Goal: Task Accomplishment & Management: Complete application form

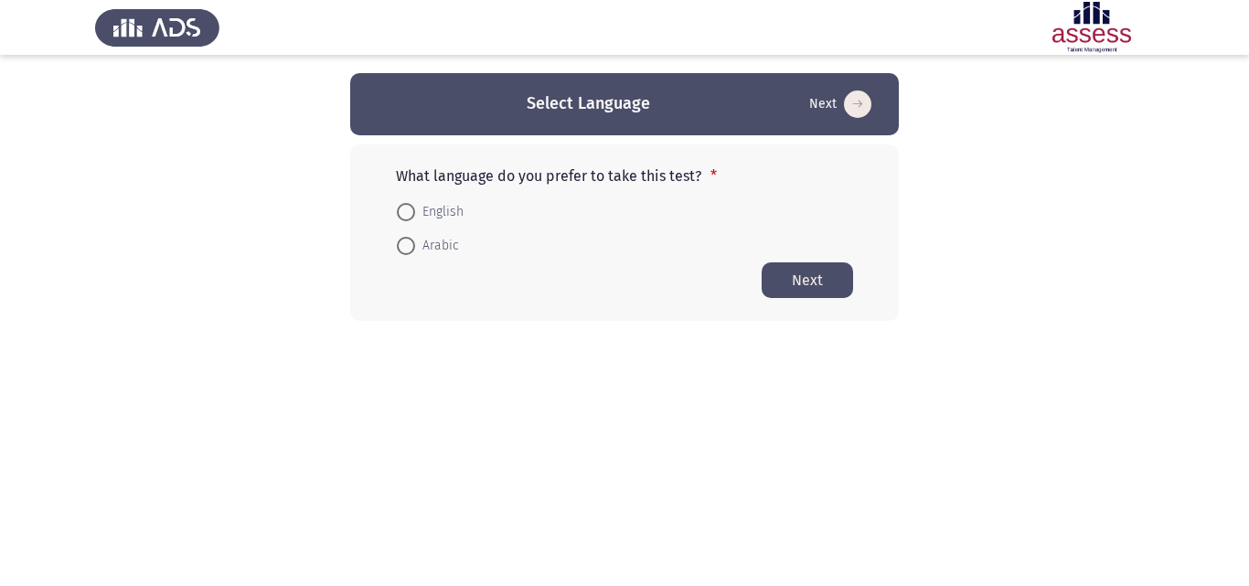
click at [409, 248] on span at bounding box center [406, 246] width 18 height 18
click at [409, 248] on input "Arabic" at bounding box center [406, 246] width 18 height 18
radio input "true"
click at [805, 282] on button "Next" at bounding box center [807, 279] width 91 height 36
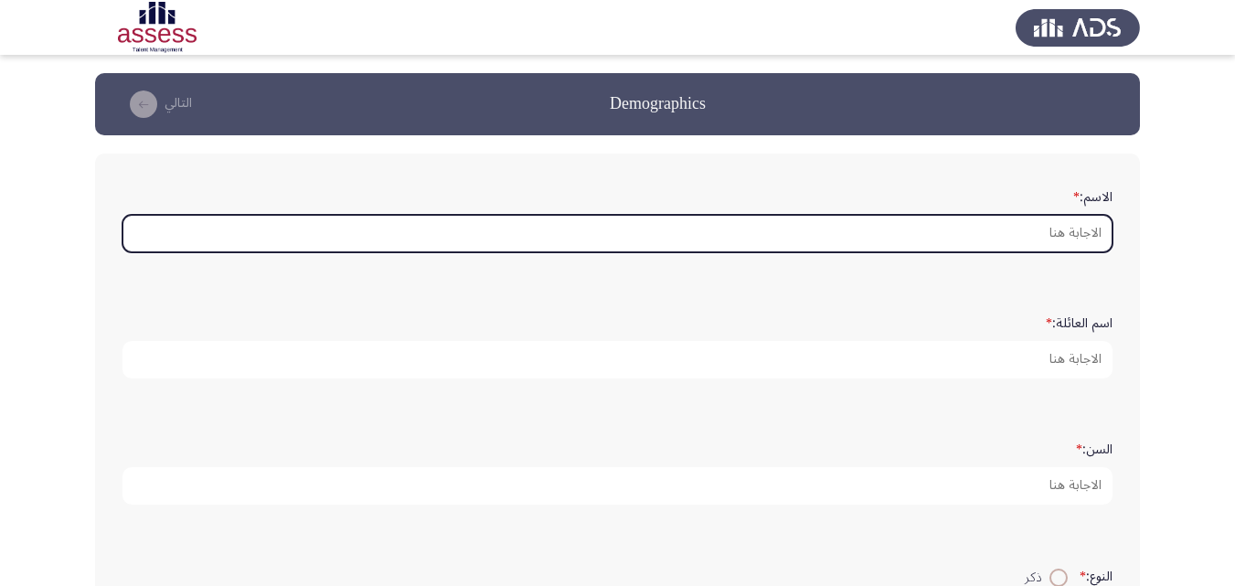
click at [1069, 227] on input "الاسم: *" at bounding box center [617, 233] width 990 height 37
click at [1020, 222] on input "الاسم: *" at bounding box center [617, 233] width 990 height 37
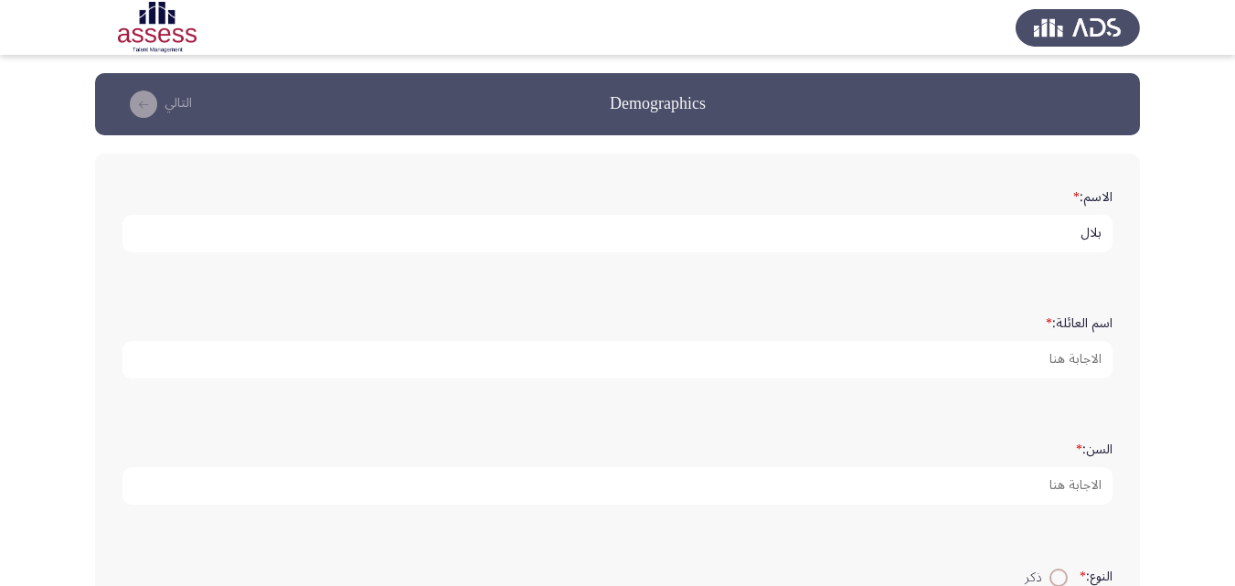
type input "بلال"
type input "على"
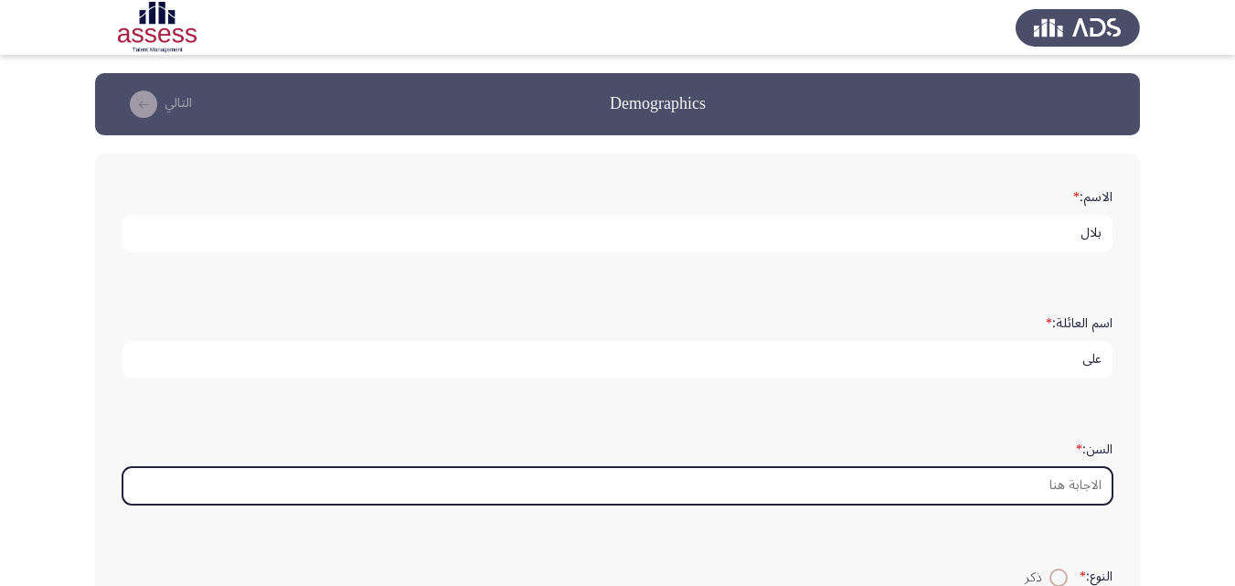
click at [1054, 488] on input "السن: *" at bounding box center [617, 485] width 990 height 37
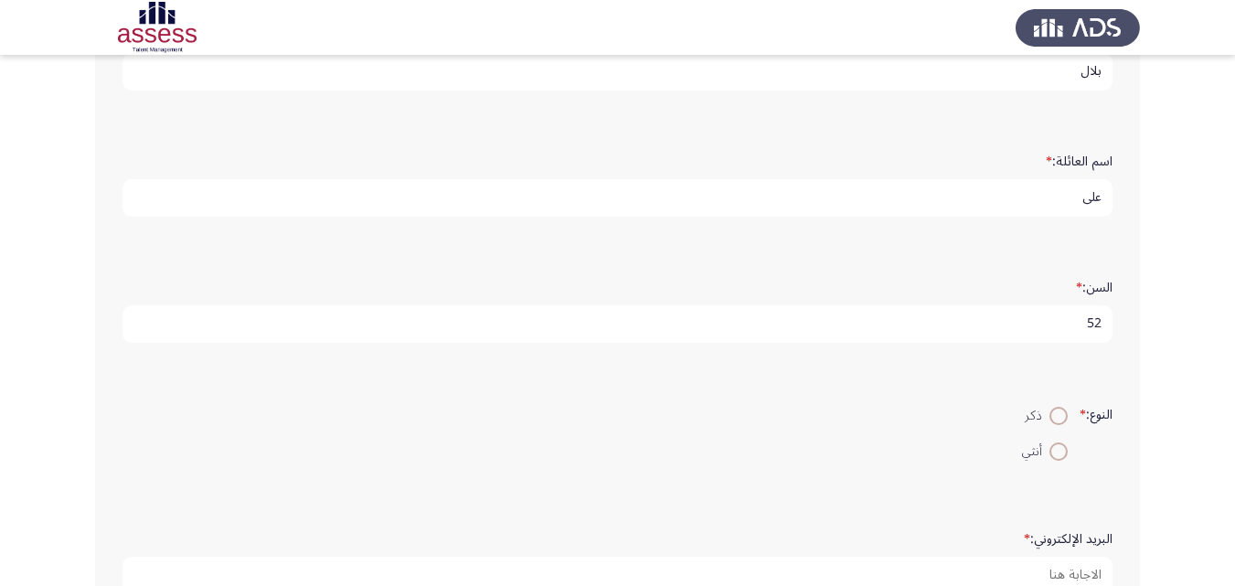
scroll to position [183, 0]
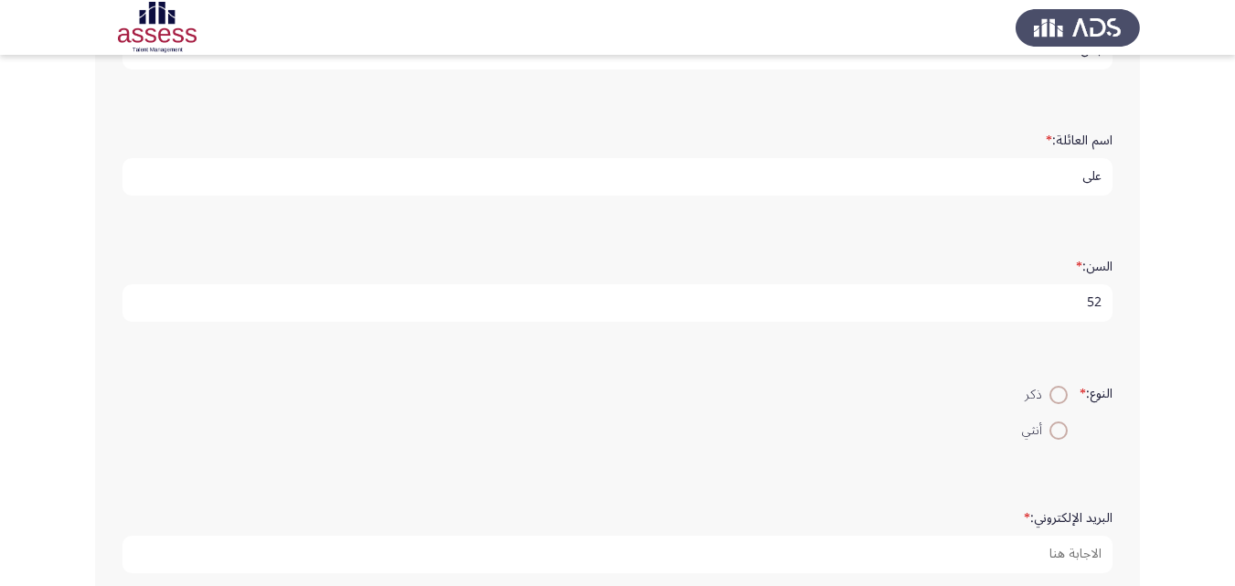
type input "5"
type input "42"
click at [1056, 390] on span at bounding box center [1058, 395] width 18 height 18
click at [1056, 390] on input "ذكر" at bounding box center [1058, 395] width 18 height 18
radio input "true"
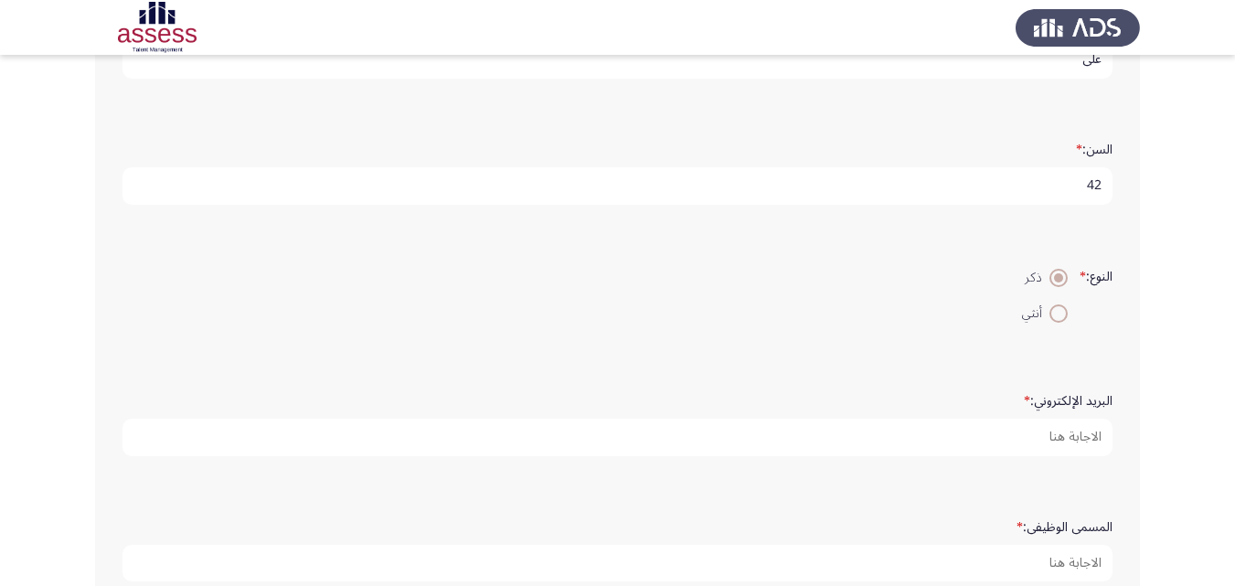
scroll to position [366, 0]
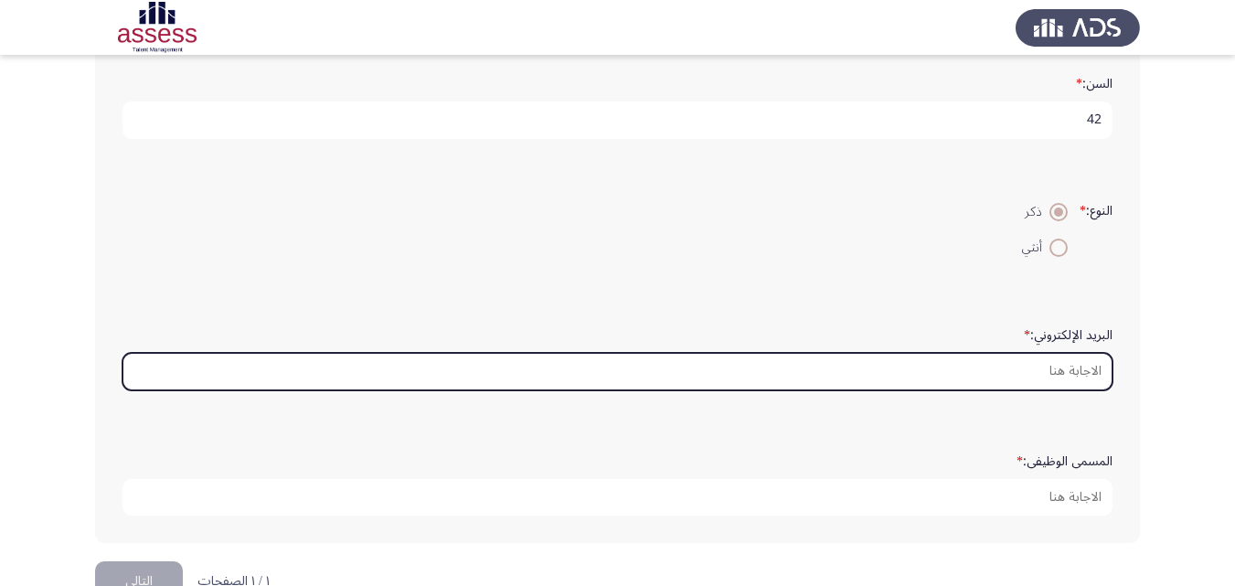
click at [1025, 360] on input "البريد الإلكتروني: *" at bounding box center [617, 371] width 990 height 37
paste input "[EMAIL_ADDRESS][DOMAIN_NAME]"
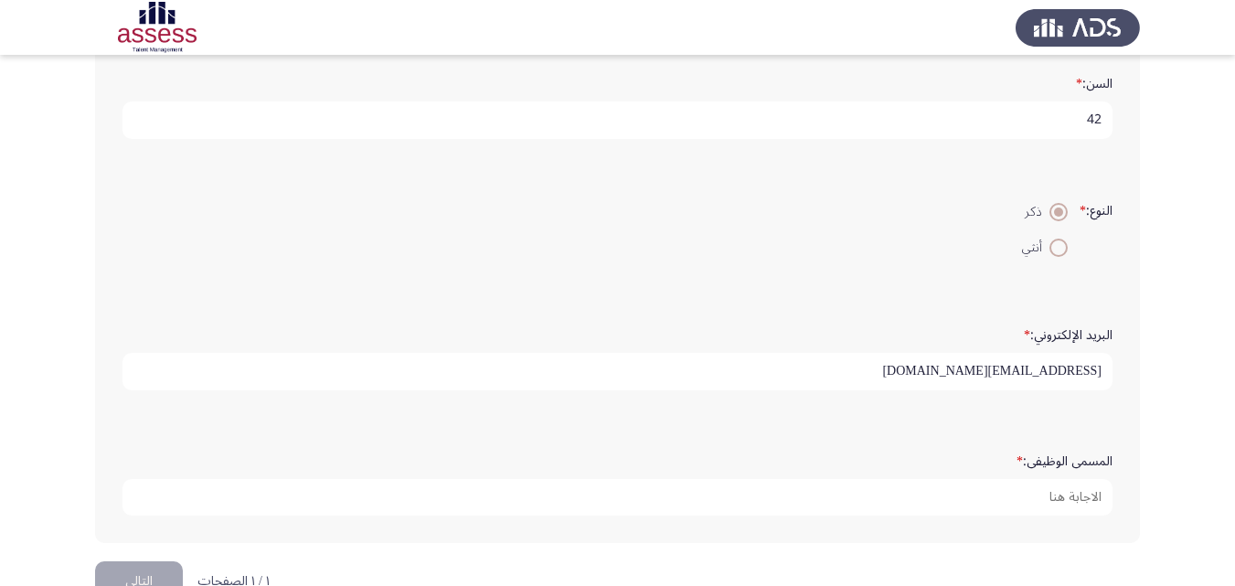
type input "[EMAIL_ADDRESS][DOMAIN_NAME]"
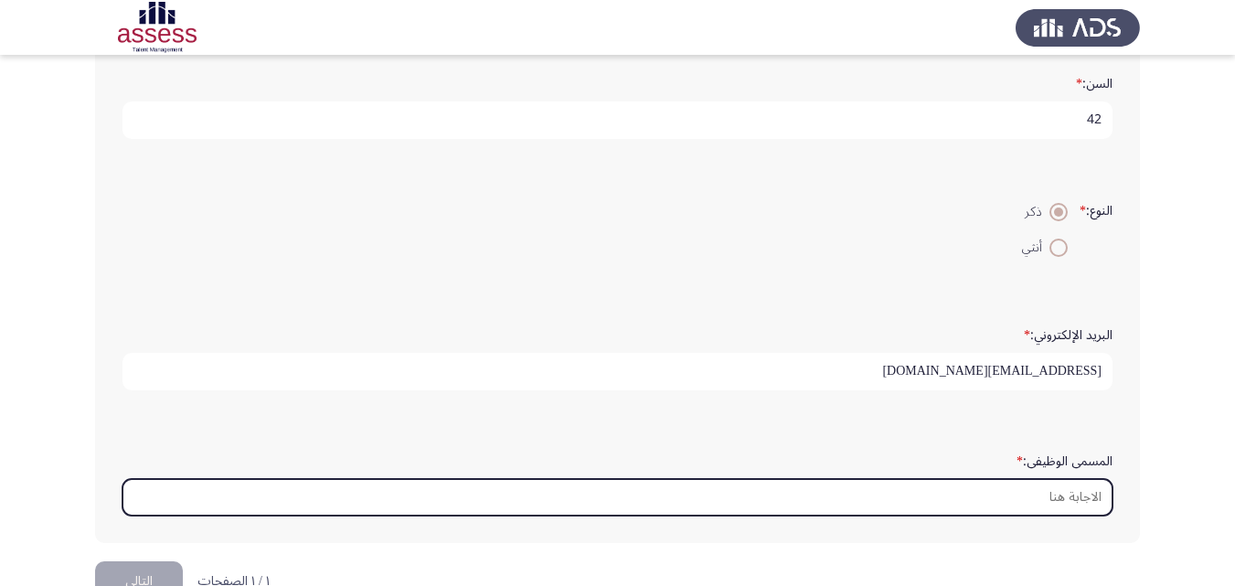
click at [1012, 498] on input "المسمى الوظيفى: *" at bounding box center [617, 497] width 990 height 37
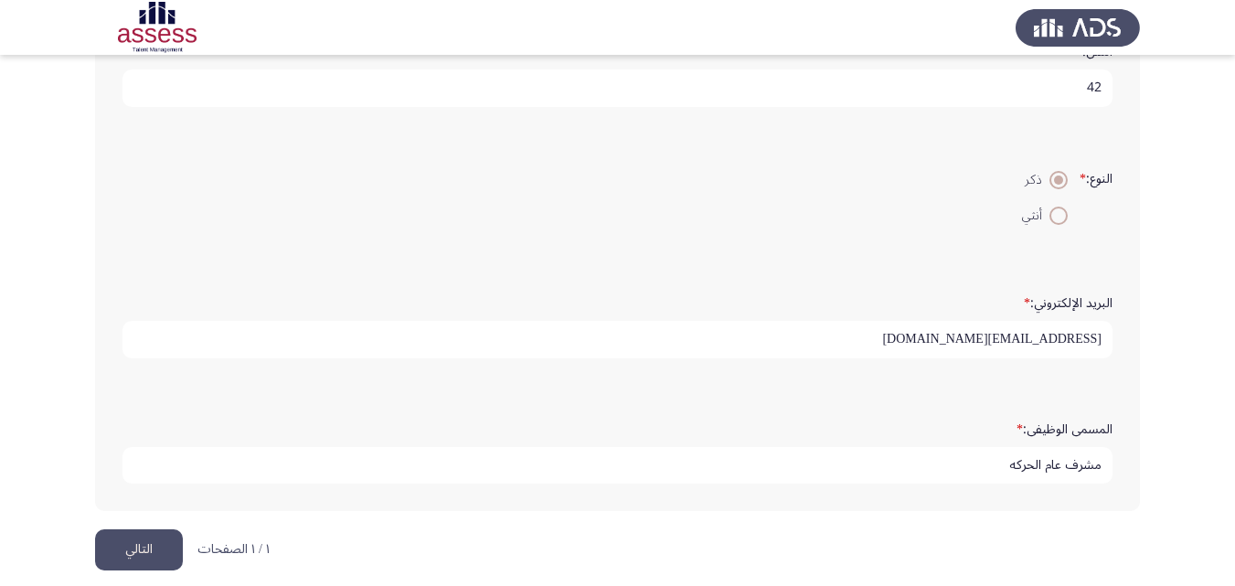
scroll to position [414, 0]
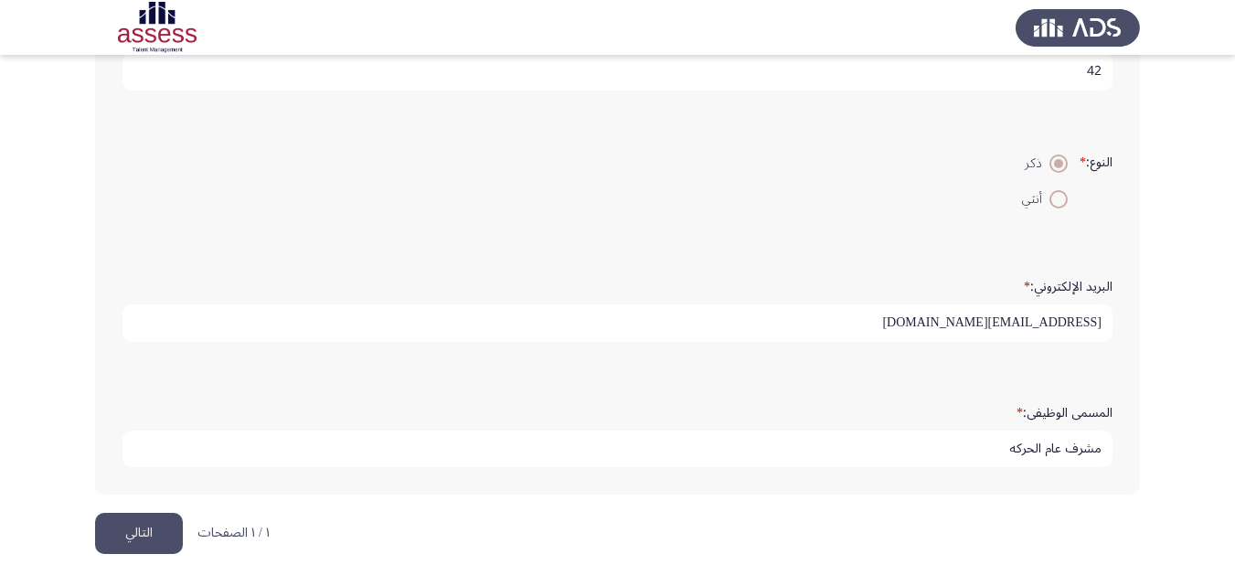
type input "مشرف عام الحركه"
click at [145, 528] on button "التالي" at bounding box center [139, 533] width 88 height 41
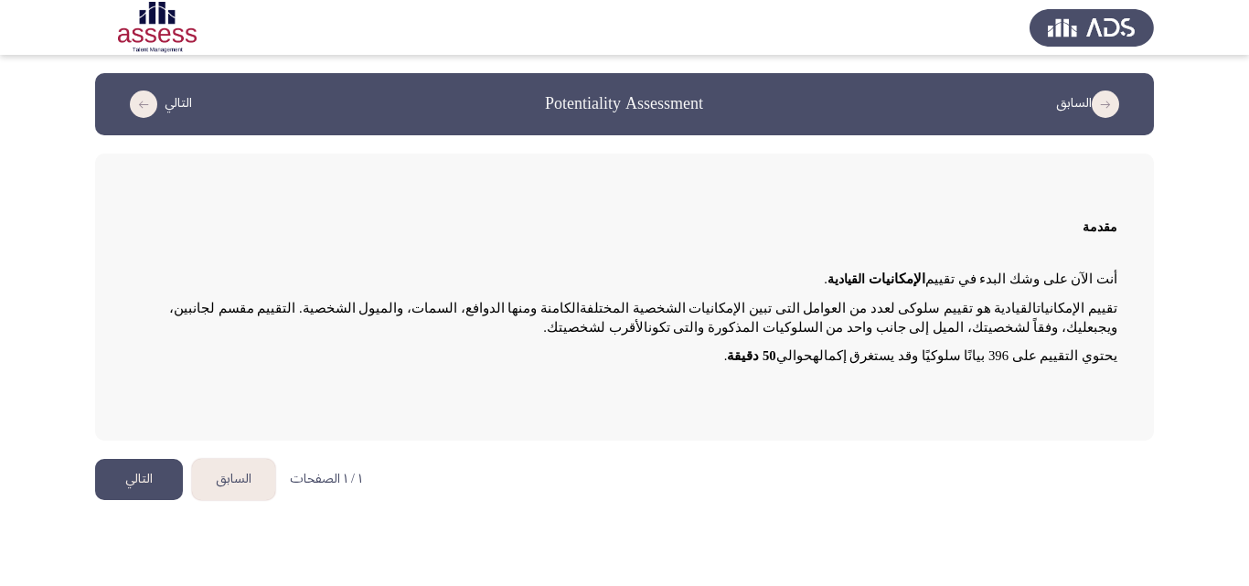
click at [143, 479] on button "التالي" at bounding box center [139, 479] width 88 height 41
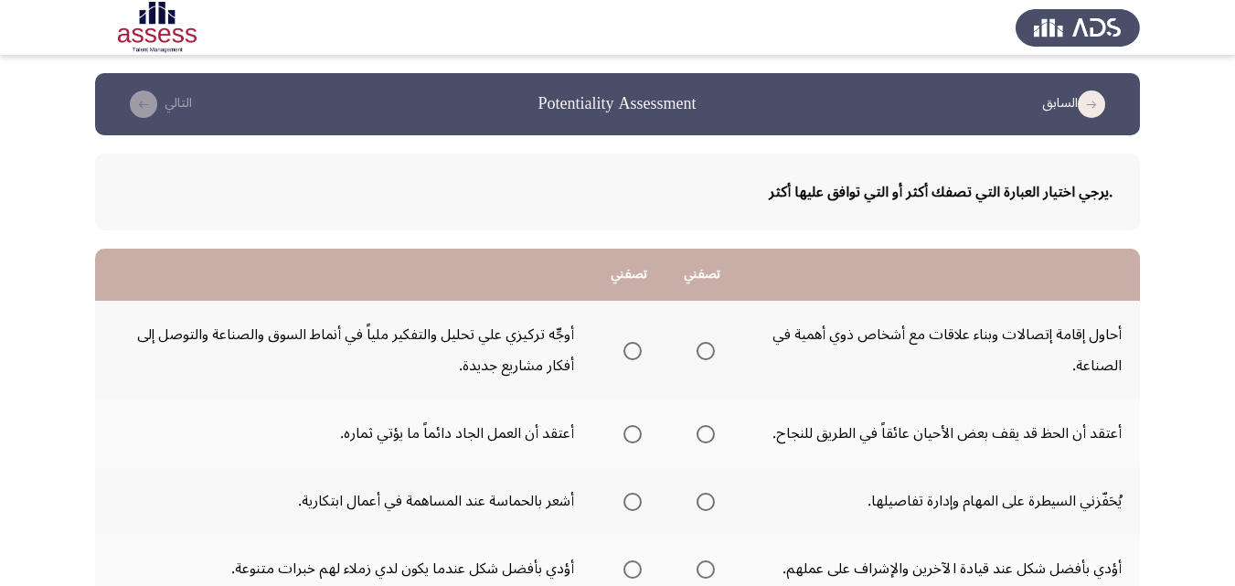
click at [706, 348] on span "Select an option" at bounding box center [706, 351] width 18 height 18
click at [706, 348] on input "Select an option" at bounding box center [706, 351] width 18 height 18
click at [635, 349] on span "Select an option" at bounding box center [632, 351] width 18 height 18
click at [635, 349] on input "Select an option" at bounding box center [632, 351] width 18 height 18
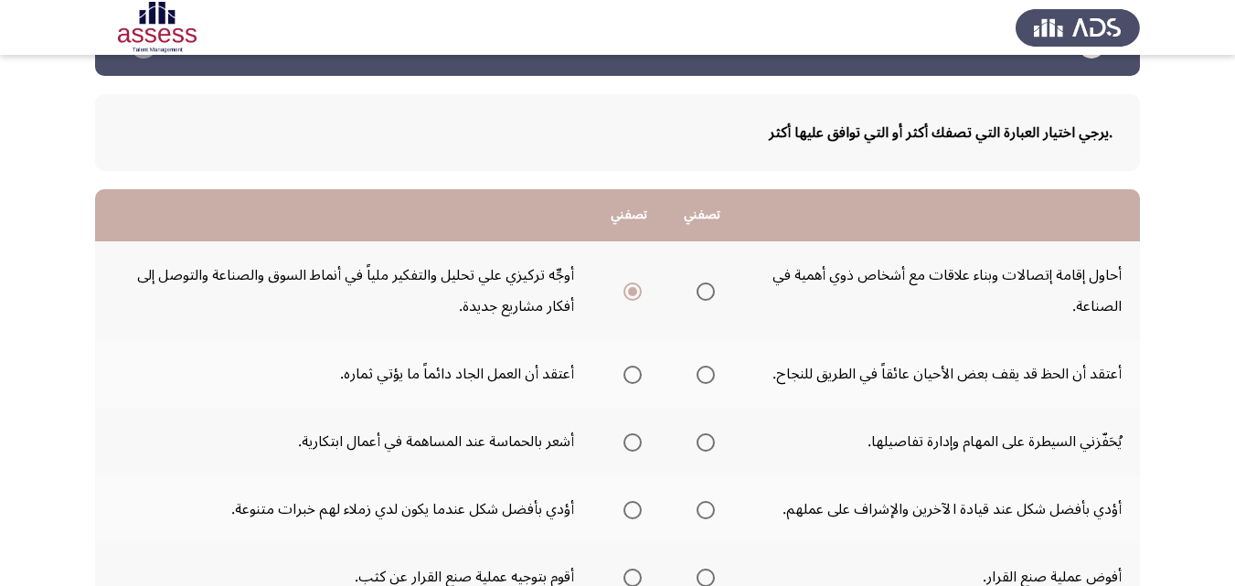
scroll to position [91, 0]
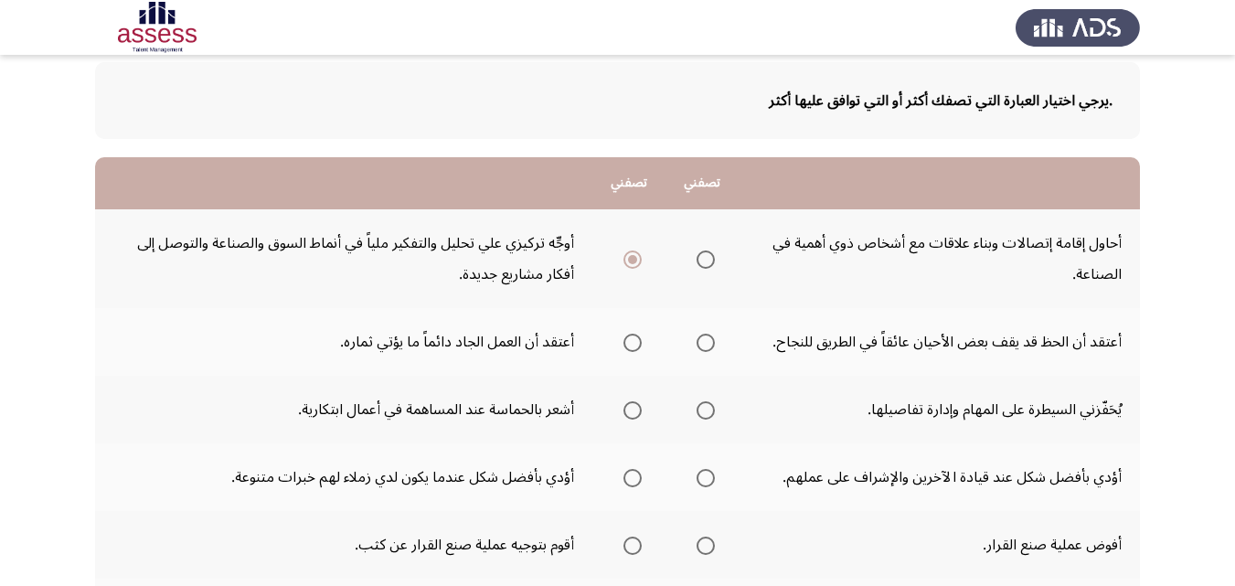
click at [626, 340] on span "Select an option" at bounding box center [632, 343] width 18 height 18
click at [626, 340] on input "Select an option" at bounding box center [632, 343] width 18 height 18
click at [707, 262] on span "Select an option" at bounding box center [706, 259] width 18 height 18
click at [708, 261] on span "Select an option" at bounding box center [706, 259] width 18 height 18
click at [710, 263] on span "Select an option" at bounding box center [706, 259] width 18 height 18
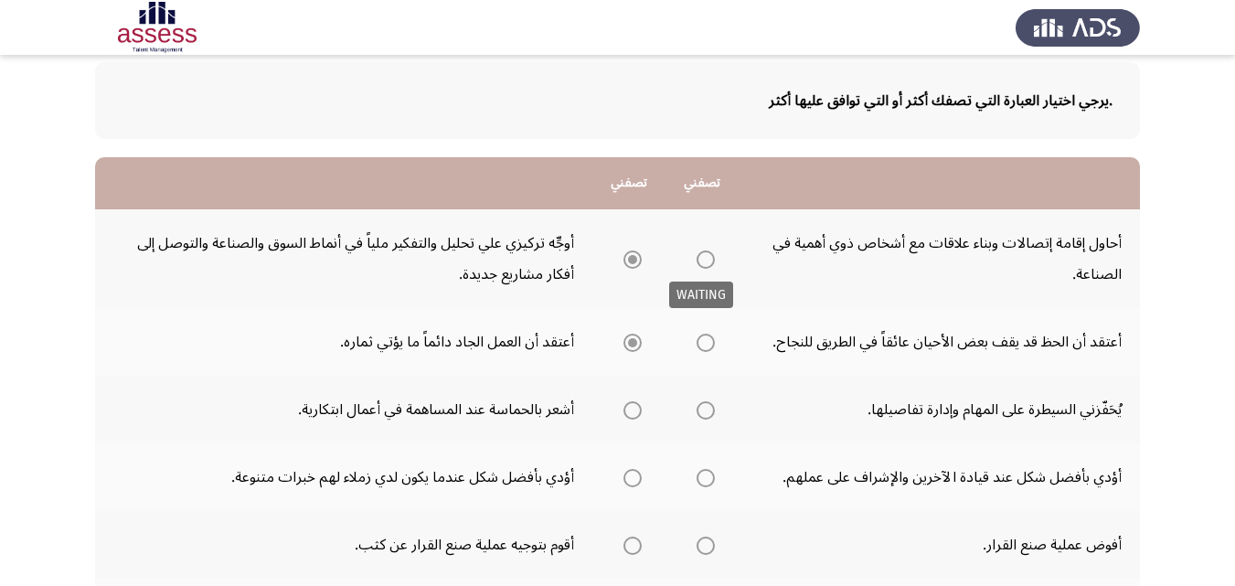
click at [702, 266] on span "Select an option" at bounding box center [706, 259] width 18 height 18
click at [707, 259] on span "Select an option" at bounding box center [706, 259] width 18 height 18
click at [708, 259] on span "Select an option" at bounding box center [706, 259] width 18 height 18
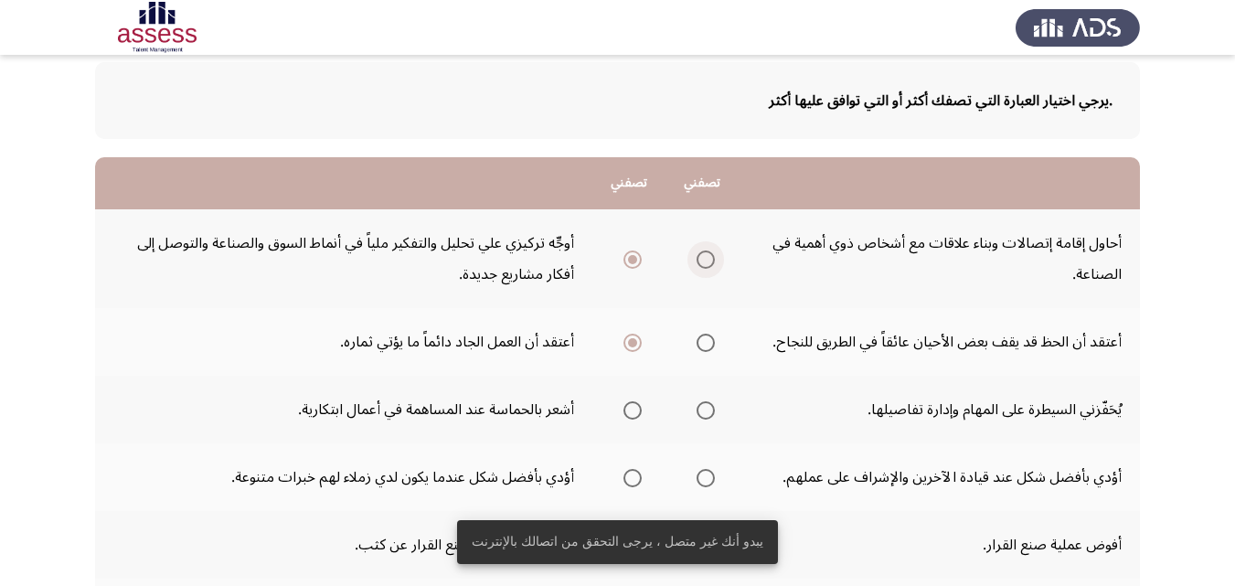
click at [703, 259] on span "Select an option" at bounding box center [706, 259] width 18 height 18
click at [703, 259] on input "Select an option" at bounding box center [706, 259] width 18 height 18
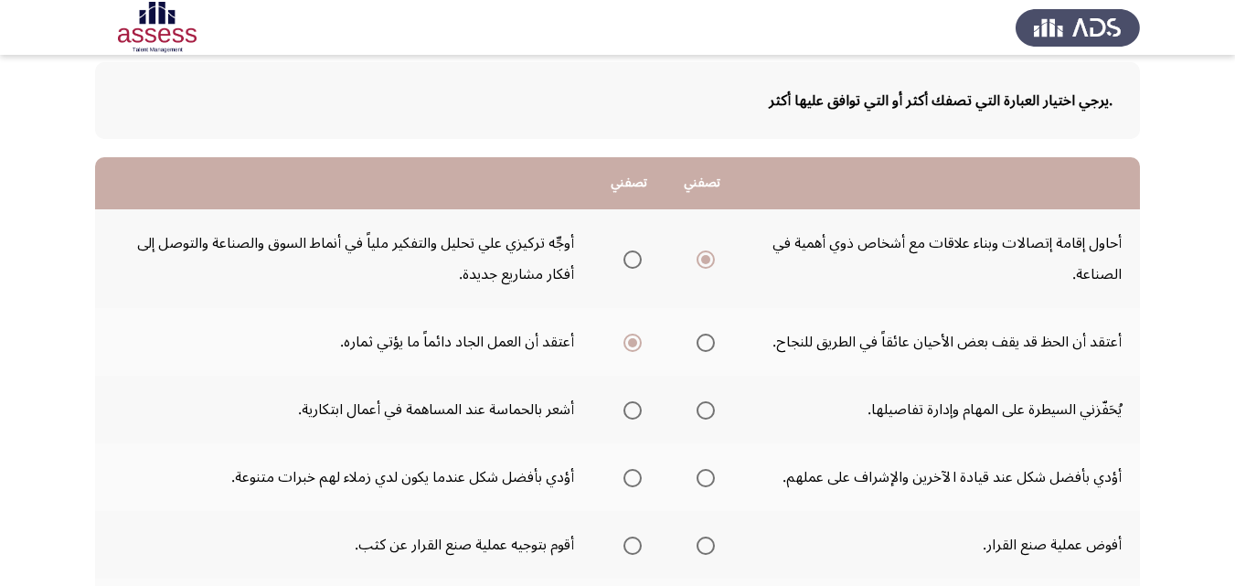
click at [625, 406] on span "Select an option" at bounding box center [632, 410] width 18 height 18
click at [625, 406] on input "Select an option" at bounding box center [632, 410] width 18 height 18
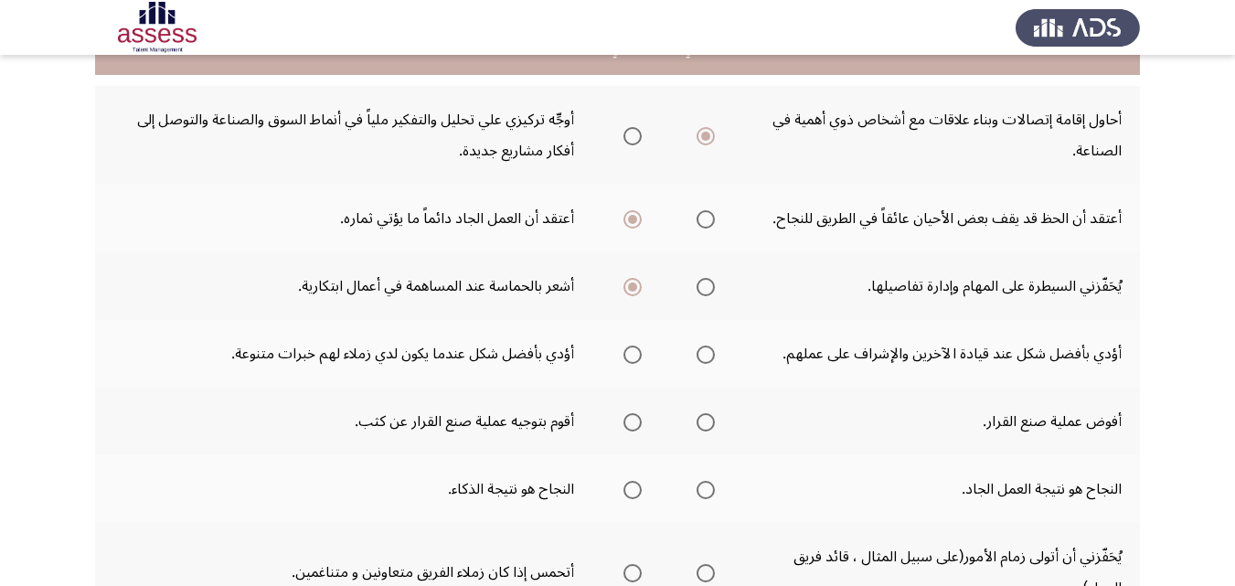
scroll to position [183, 0]
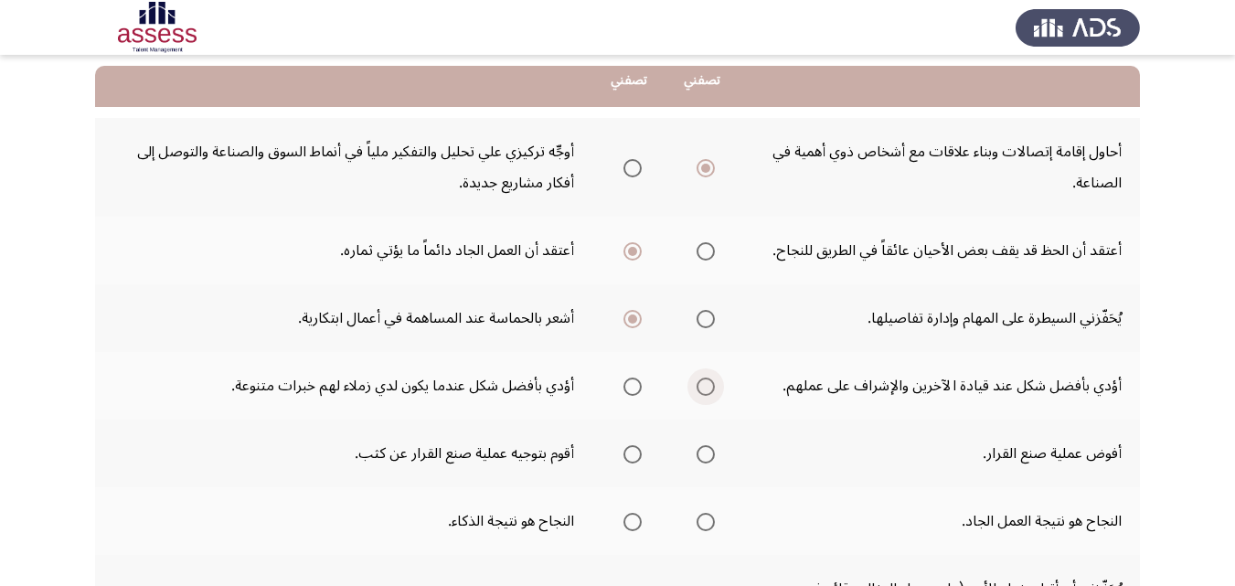
click at [706, 385] on span "Select an option" at bounding box center [706, 387] width 18 height 18
click at [706, 385] on input "Select an option" at bounding box center [706, 387] width 18 height 18
click at [701, 453] on span "Select an option" at bounding box center [706, 454] width 18 height 18
click at [701, 453] on input "Select an option" at bounding box center [706, 454] width 18 height 18
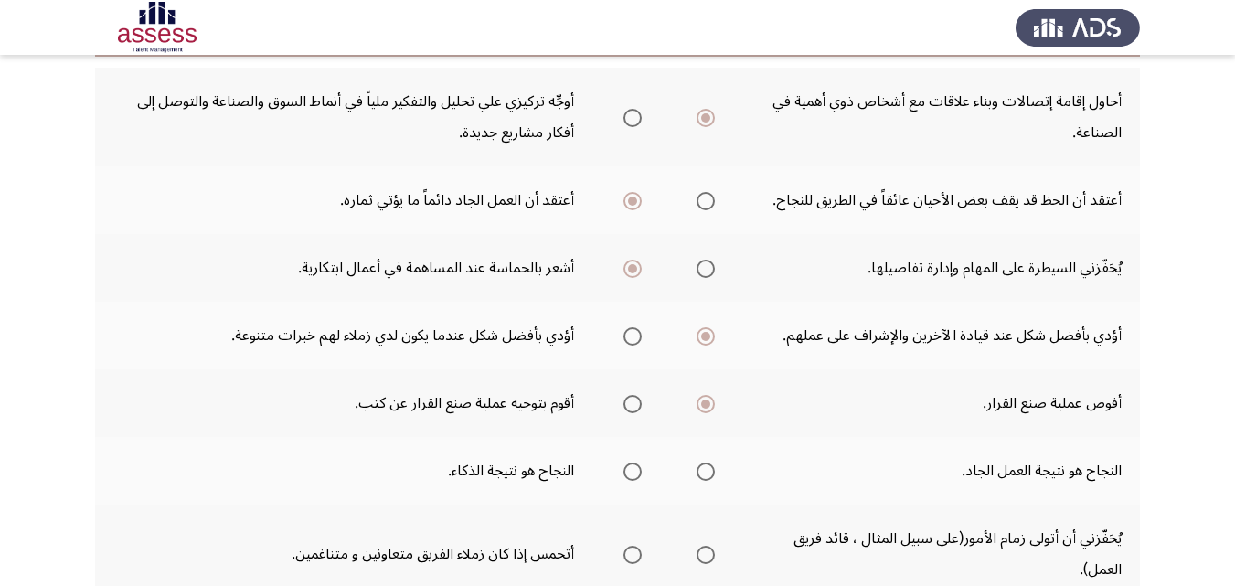
scroll to position [274, 0]
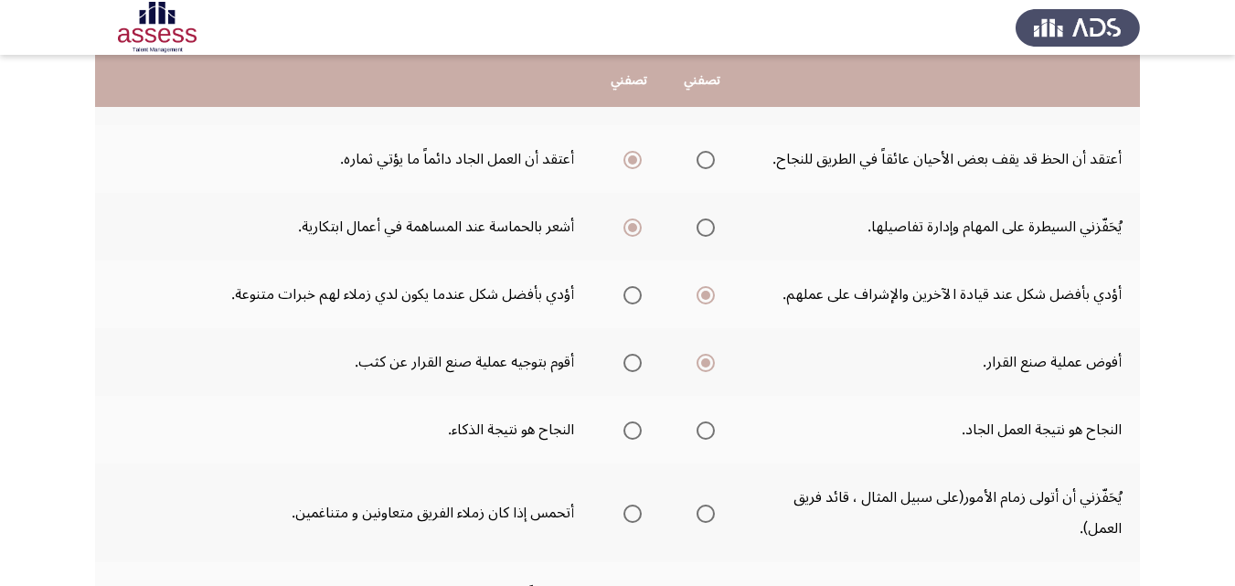
click at [703, 430] on span "Select an option" at bounding box center [706, 430] width 18 height 18
click at [703, 430] on input "Select an option" at bounding box center [706, 430] width 18 height 18
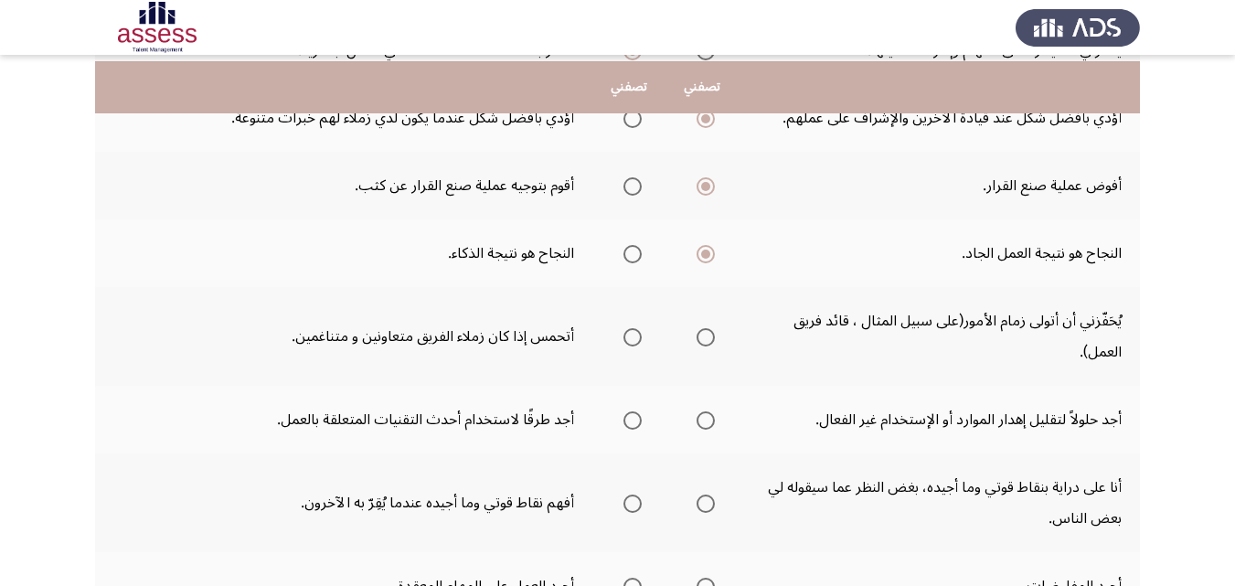
scroll to position [457, 0]
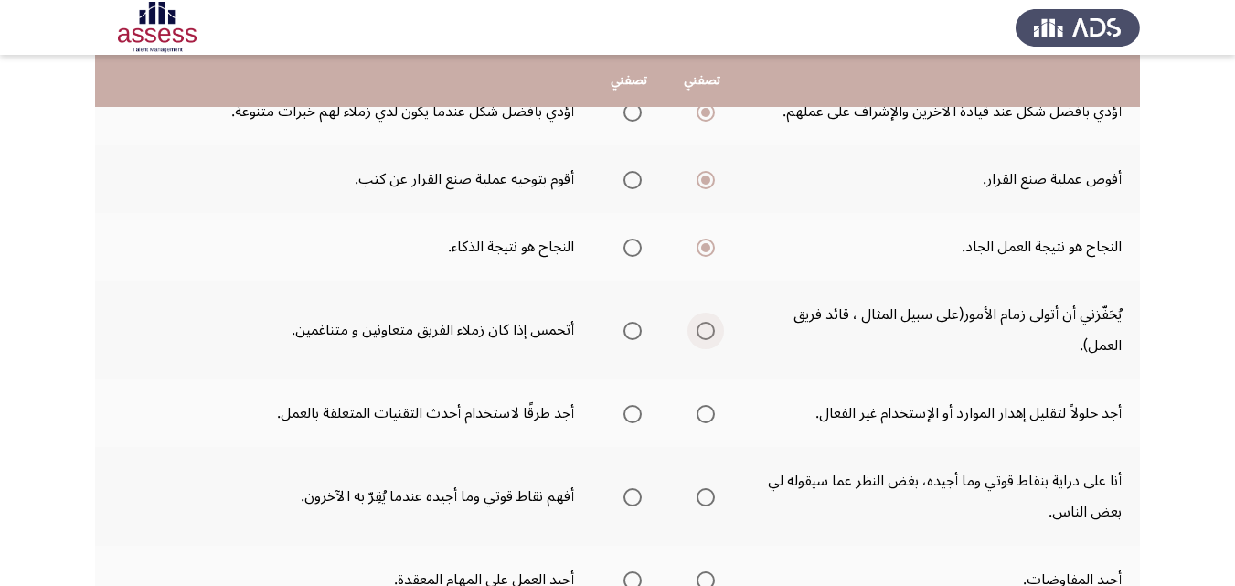
click at [708, 332] on span "Select an option" at bounding box center [706, 331] width 18 height 18
click at [708, 332] on input "Select an option" at bounding box center [706, 331] width 18 height 18
click at [625, 410] on span "Select an option" at bounding box center [632, 414] width 18 height 18
click at [625, 410] on input "Select an option" at bounding box center [632, 414] width 18 height 18
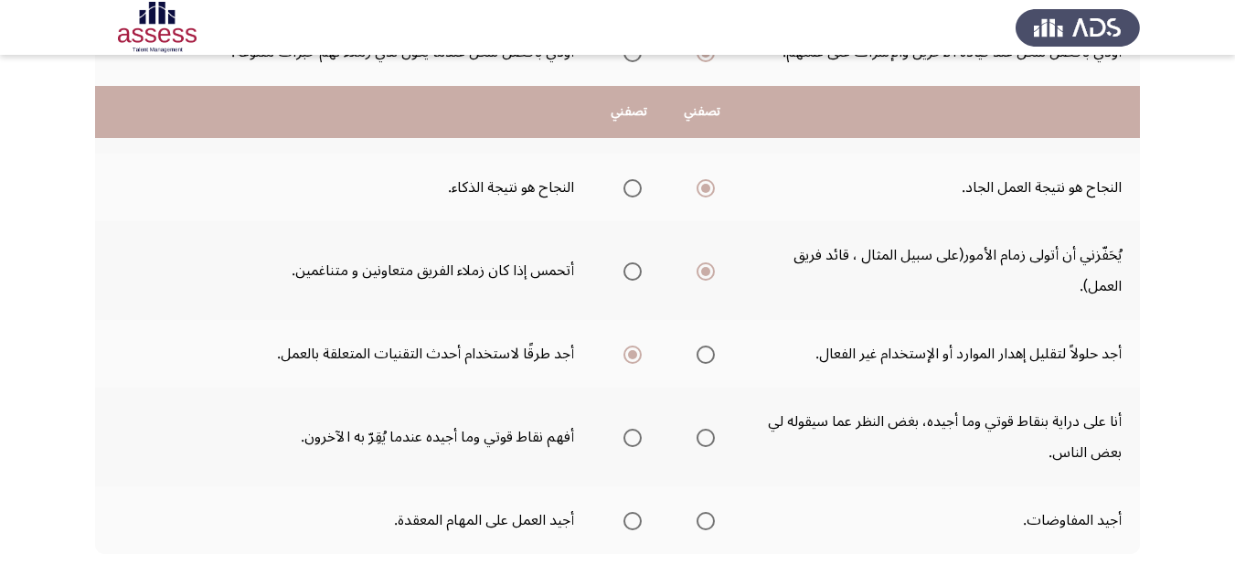
scroll to position [549, 0]
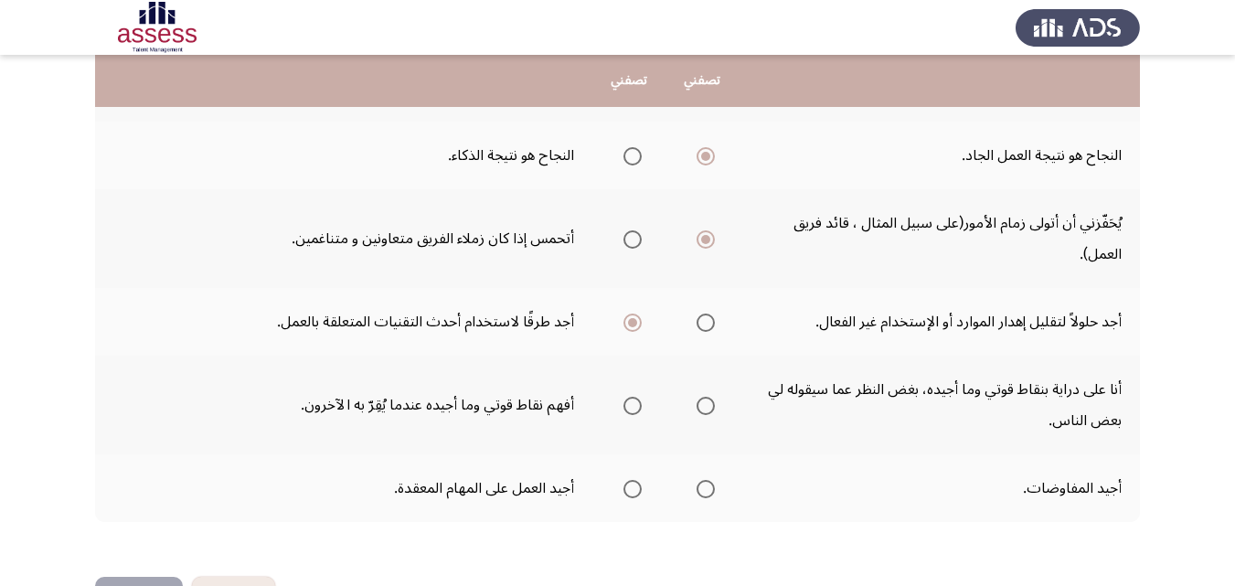
click at [708, 488] on span "Select an option" at bounding box center [706, 489] width 18 height 18
click at [708, 488] on input "Select an option" at bounding box center [706, 489] width 18 height 18
click at [700, 405] on span "Select an option" at bounding box center [706, 406] width 18 height 18
click at [700, 405] on input "Select an option" at bounding box center [706, 406] width 18 height 18
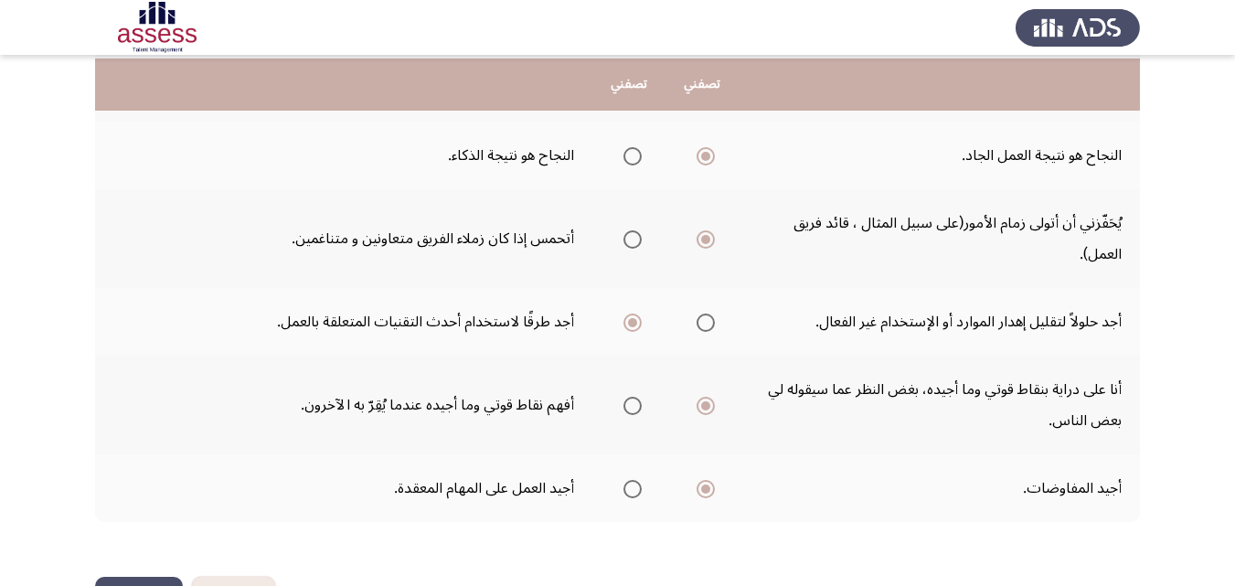
scroll to position [612, 0]
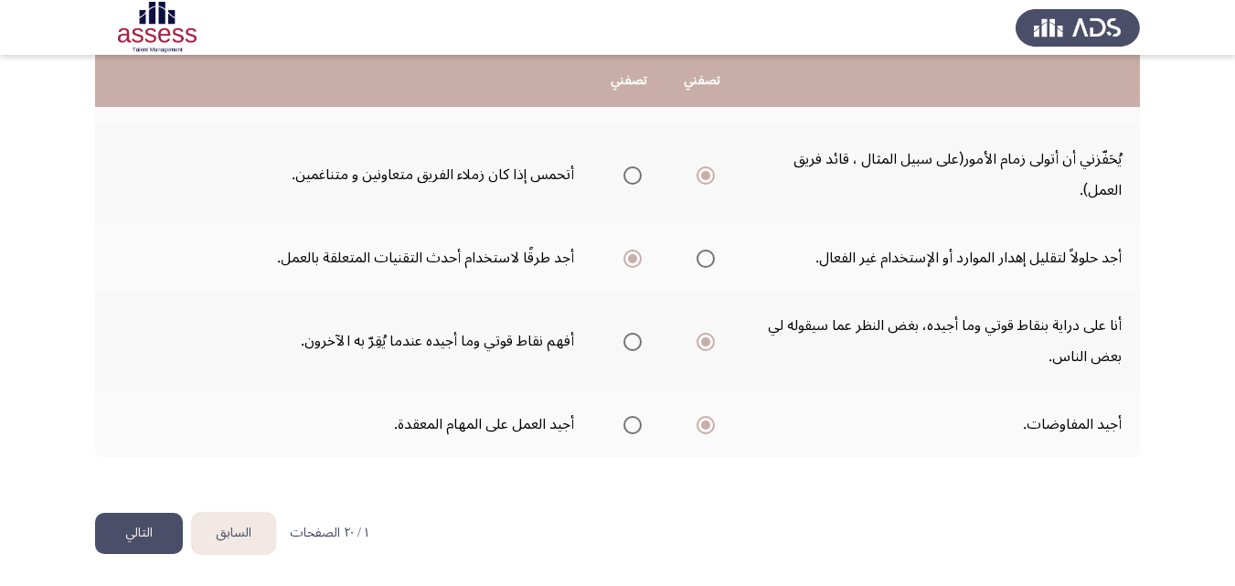
click at [143, 533] on button "التالي" at bounding box center [139, 533] width 88 height 41
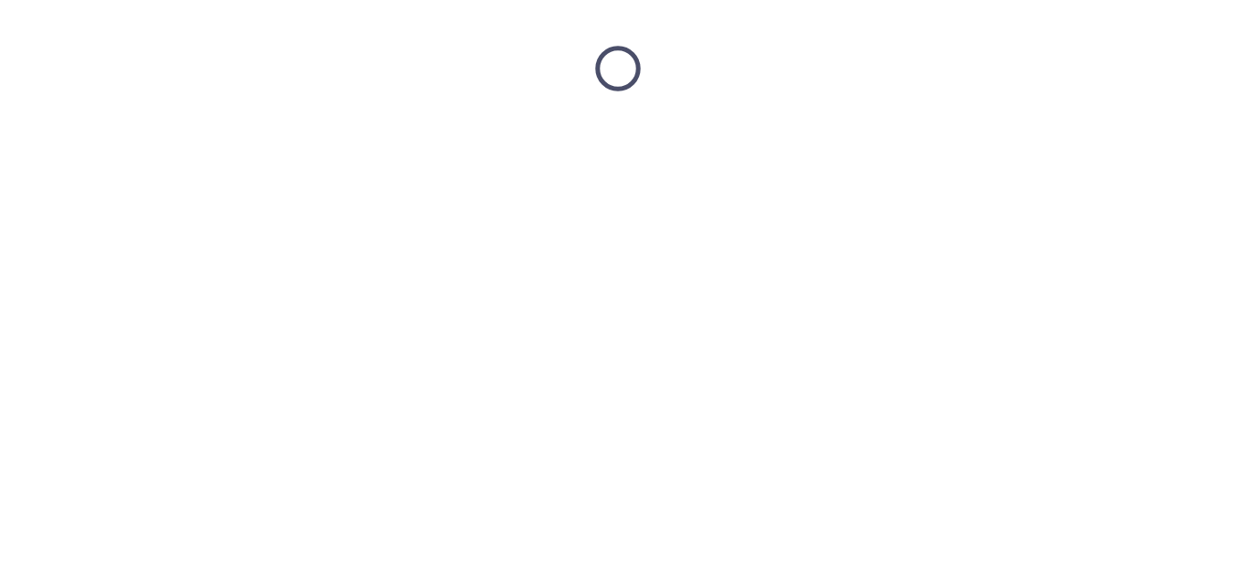
scroll to position [0, 0]
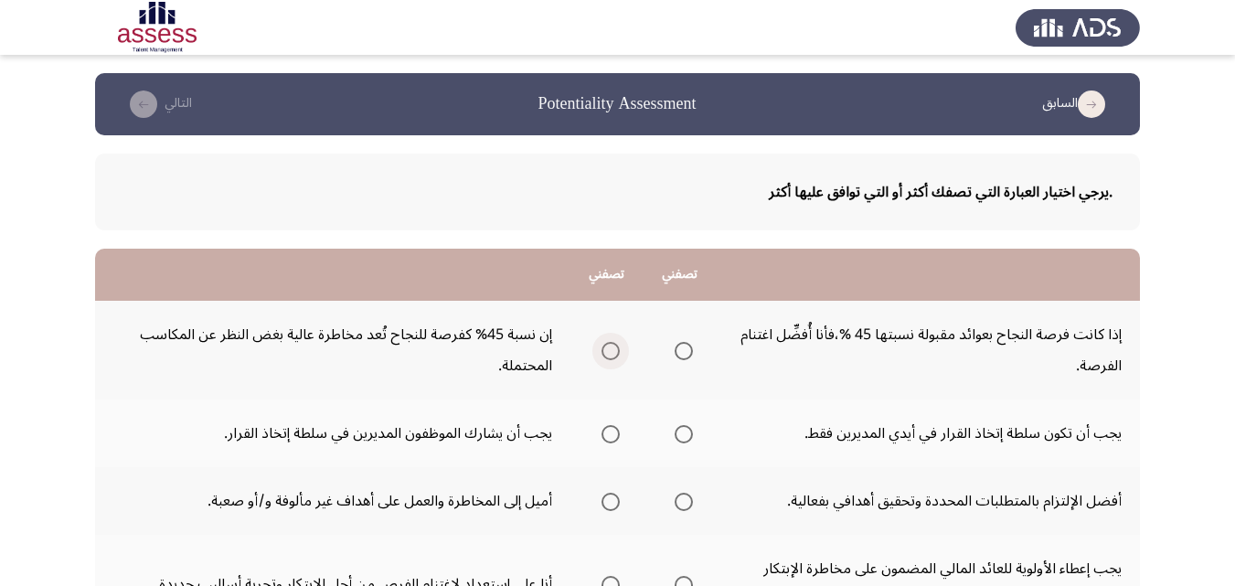
click at [607, 349] on span "Select an option" at bounding box center [611, 351] width 18 height 18
click at [607, 349] on input "Select an option" at bounding box center [611, 351] width 18 height 18
click at [677, 437] on span "Select an option" at bounding box center [684, 434] width 18 height 18
click at [677, 437] on input "Select an option" at bounding box center [684, 434] width 18 height 18
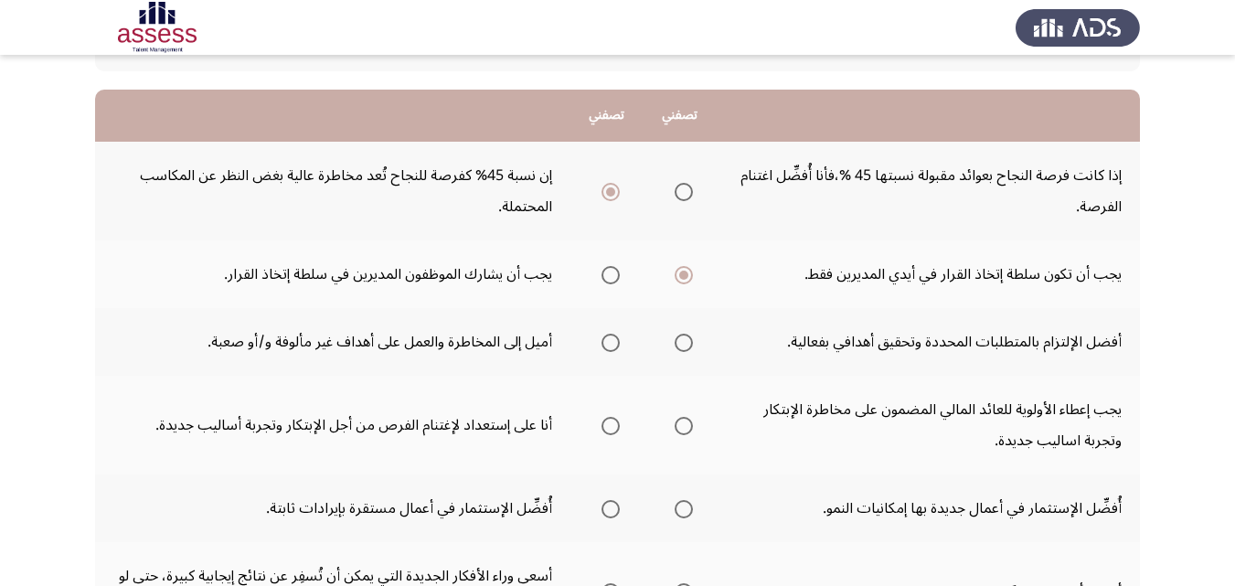
scroll to position [183, 0]
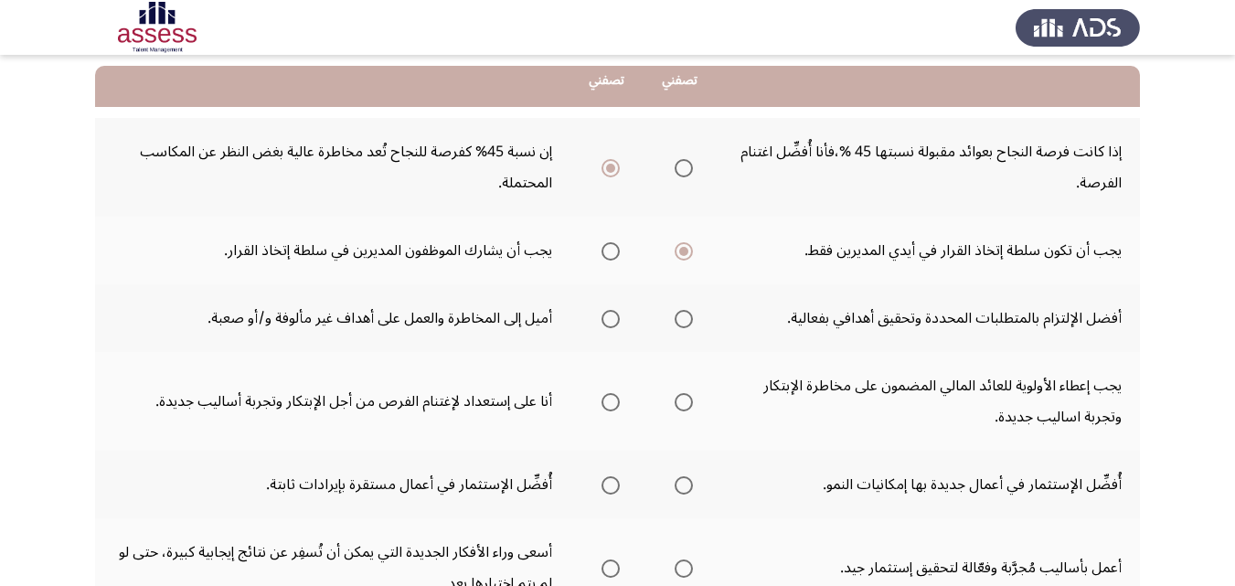
click at [685, 316] on span "Select an option" at bounding box center [684, 319] width 18 height 18
click at [685, 316] on input "Select an option" at bounding box center [684, 319] width 18 height 18
click at [678, 398] on span "Select an option" at bounding box center [684, 402] width 18 height 18
click at [678, 398] on input "Select an option" at bounding box center [684, 402] width 18 height 18
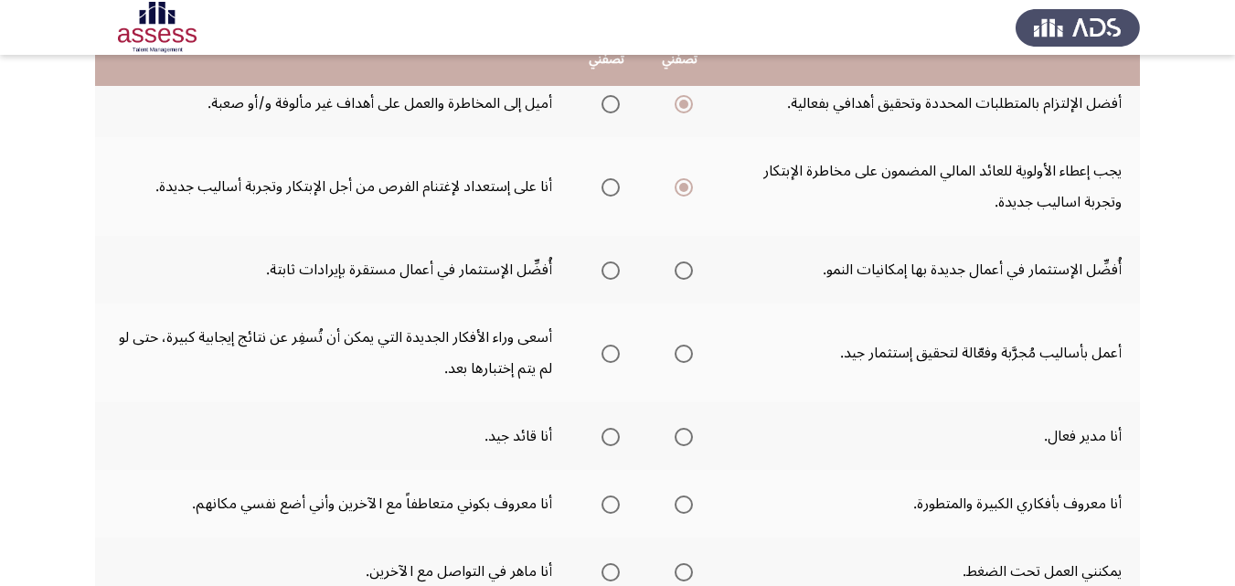
scroll to position [366, 0]
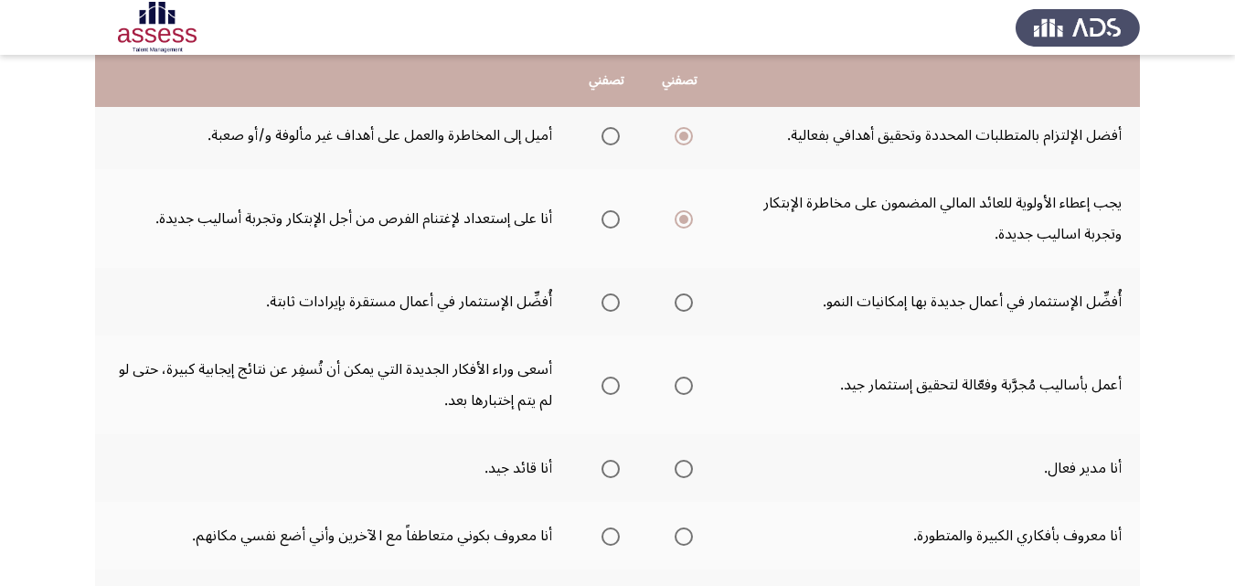
click at [676, 297] on span "Select an option" at bounding box center [684, 302] width 18 height 18
click at [676, 297] on input "Select an option" at bounding box center [684, 302] width 18 height 18
click at [676, 377] on span "Select an option" at bounding box center [684, 386] width 18 height 18
click at [676, 377] on input "Select an option" at bounding box center [684, 386] width 18 height 18
click at [605, 468] on span "Select an option" at bounding box center [611, 469] width 18 height 18
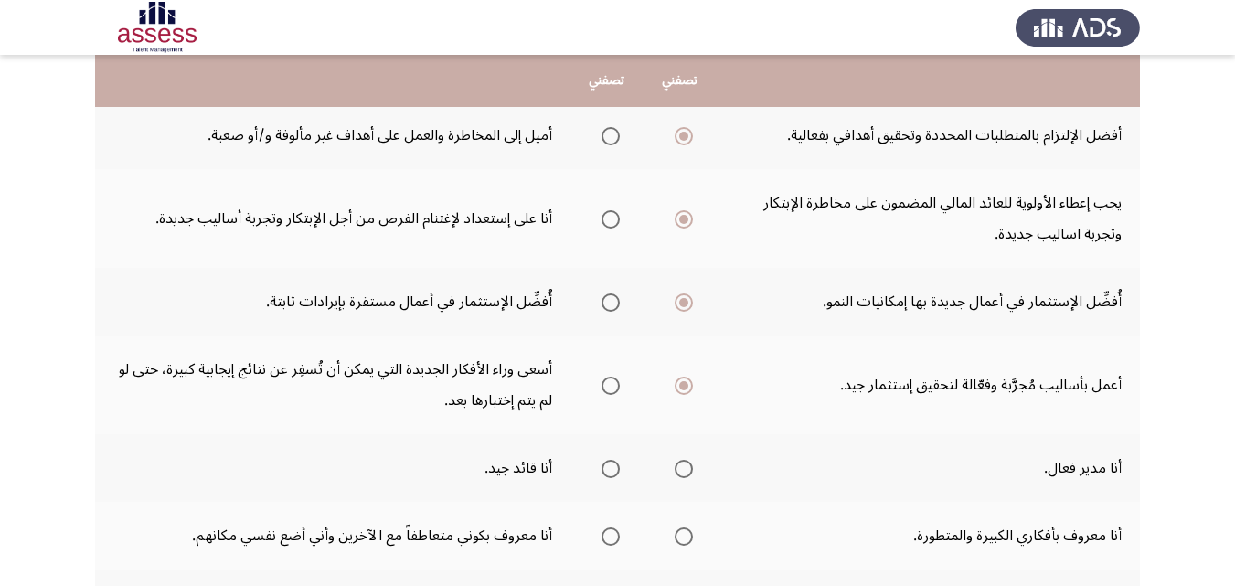
click at [605, 468] on input "Select an option" at bounding box center [611, 469] width 18 height 18
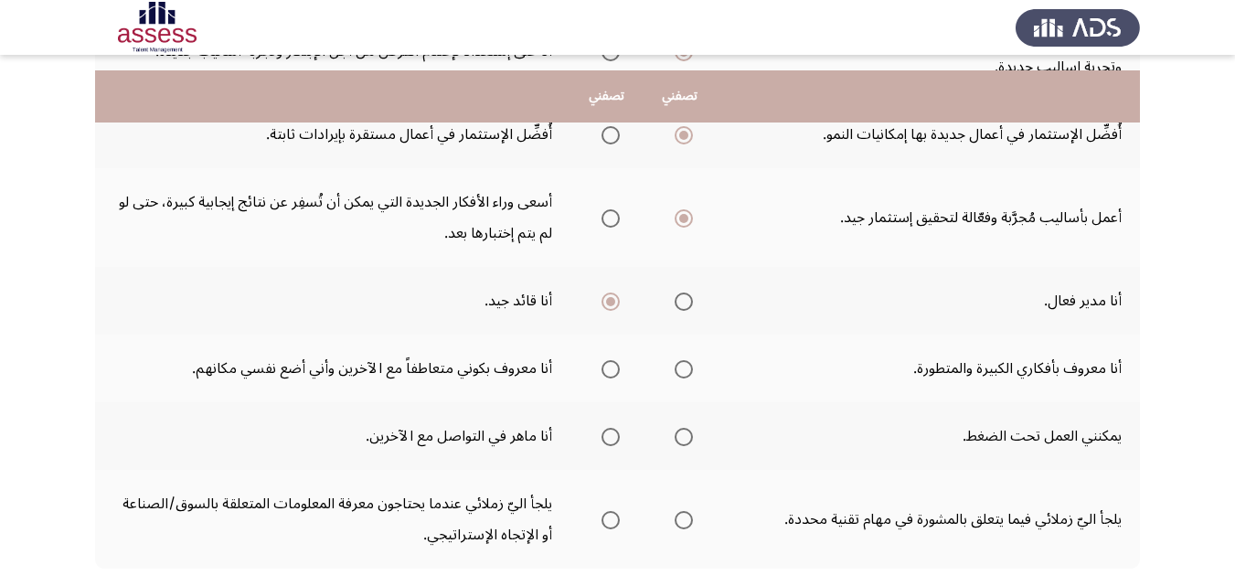
scroll to position [549, 0]
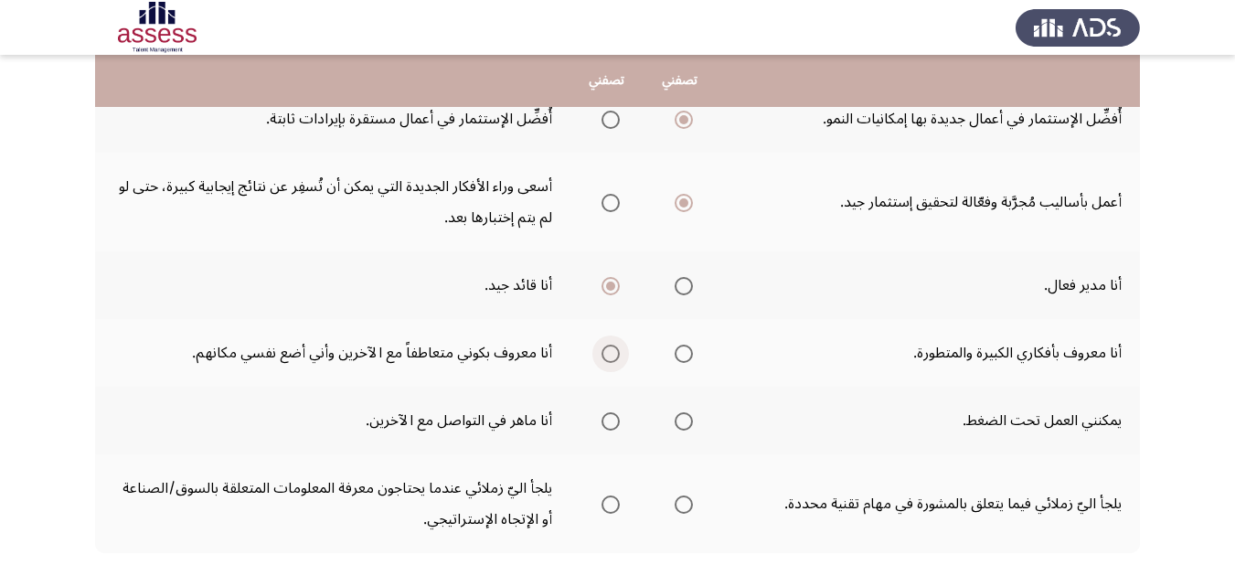
click at [611, 354] on span "Select an option" at bounding box center [611, 354] width 0 height 0
click at [609, 353] on input "Select an option" at bounding box center [611, 354] width 18 height 18
click at [679, 426] on span "Select an option" at bounding box center [684, 421] width 18 height 18
click at [679, 426] on input "Select an option" at bounding box center [684, 421] width 18 height 18
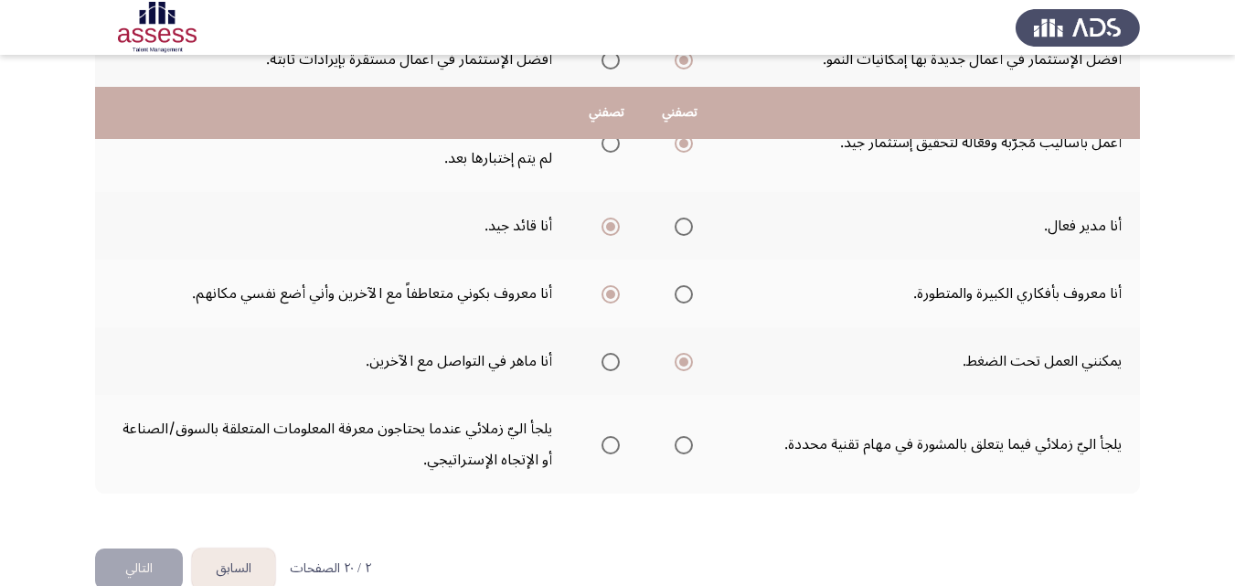
scroll to position [640, 0]
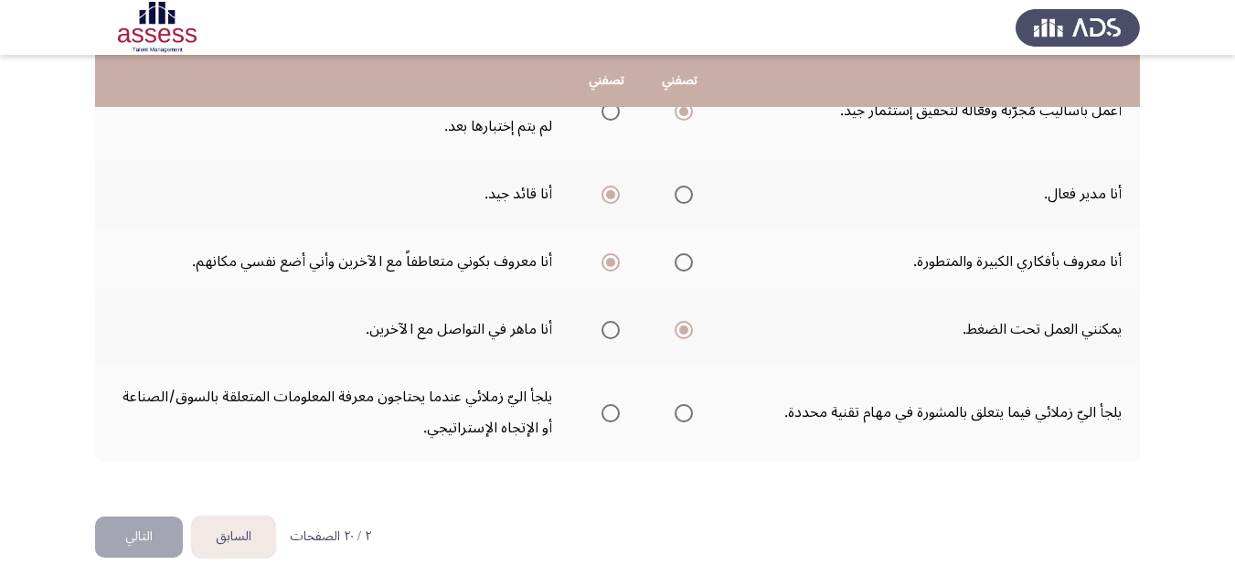
click at [677, 403] on mat-radio-button "Select an option" at bounding box center [680, 412] width 26 height 19
click at [681, 410] on span "Select an option" at bounding box center [684, 413] width 18 height 18
click at [681, 410] on input "Select an option" at bounding box center [684, 413] width 18 height 18
click at [147, 541] on button "التالي" at bounding box center [139, 537] width 88 height 41
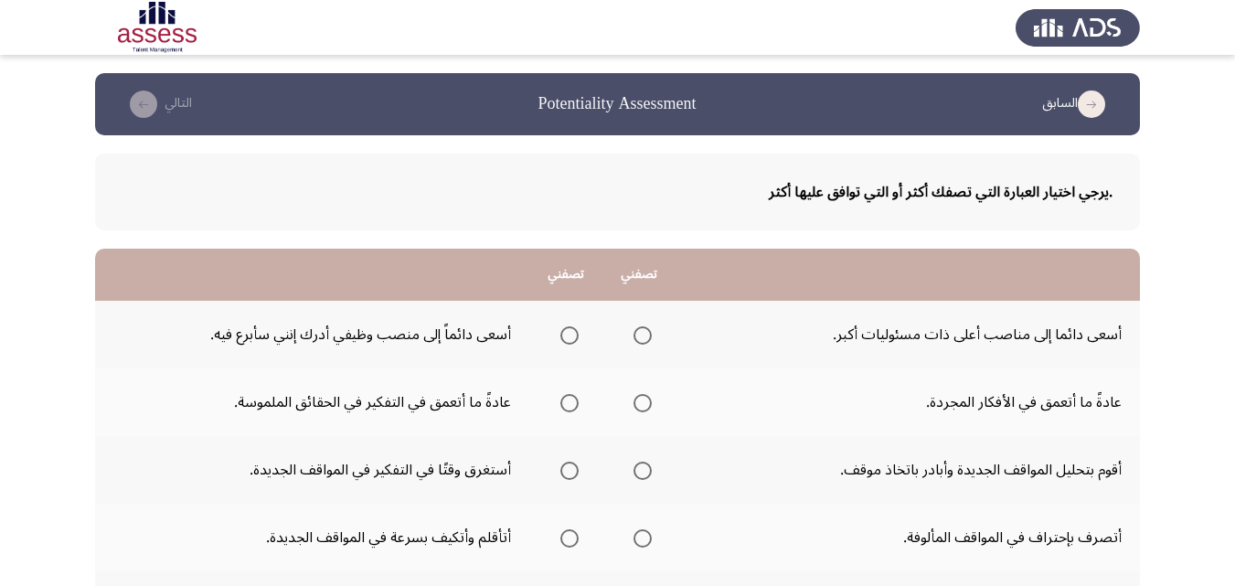
scroll to position [91, 0]
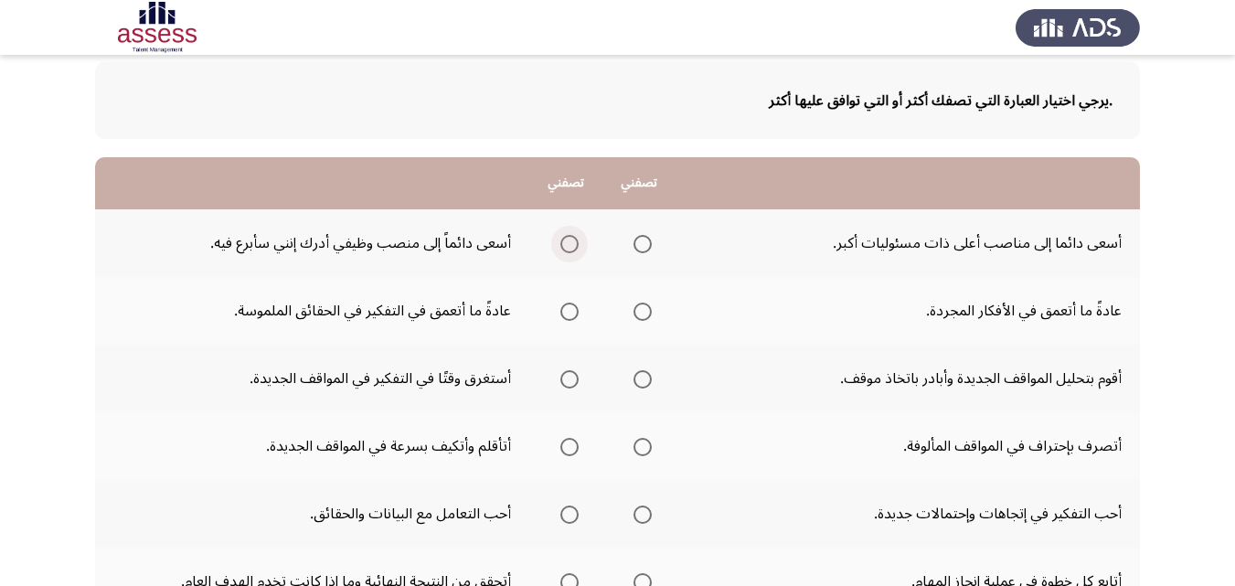
click at [579, 242] on span "Select an option" at bounding box center [569, 244] width 18 height 18
click at [579, 242] on input "Select an option" at bounding box center [569, 244] width 18 height 18
click at [567, 305] on span "Select an option" at bounding box center [569, 312] width 18 height 18
click at [567, 305] on input "Select an option" at bounding box center [569, 312] width 18 height 18
click at [649, 381] on span "Select an option" at bounding box center [643, 379] width 18 height 18
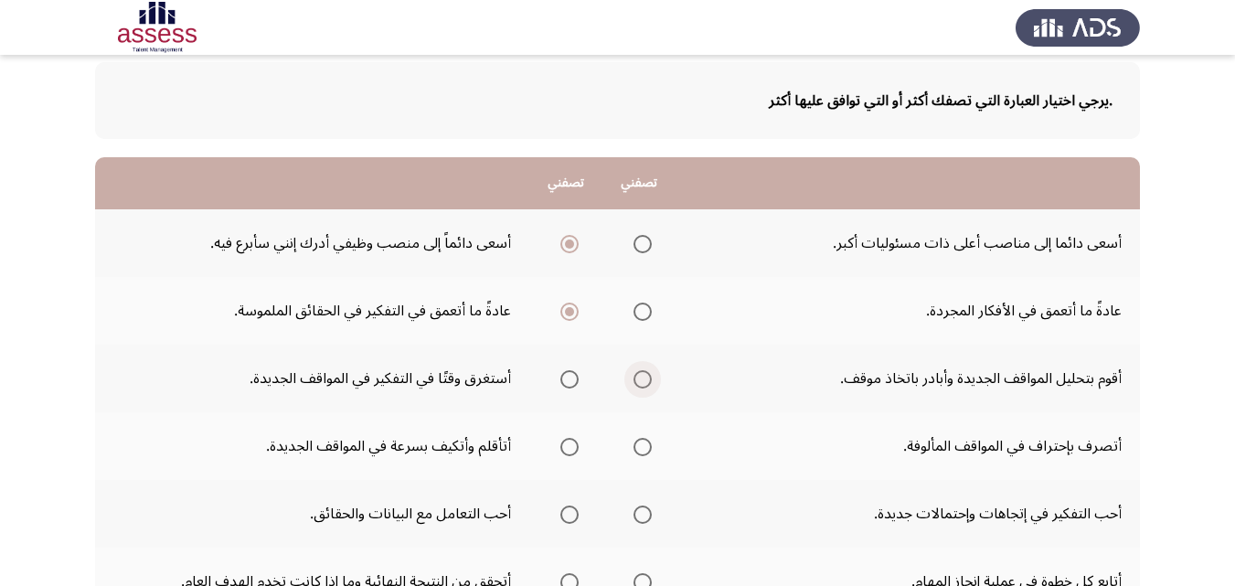
click at [649, 381] on input "Select an option" at bounding box center [643, 379] width 18 height 18
click at [566, 441] on span "Select an option" at bounding box center [569, 447] width 18 height 18
click at [566, 441] on input "Select an option" at bounding box center [569, 447] width 18 height 18
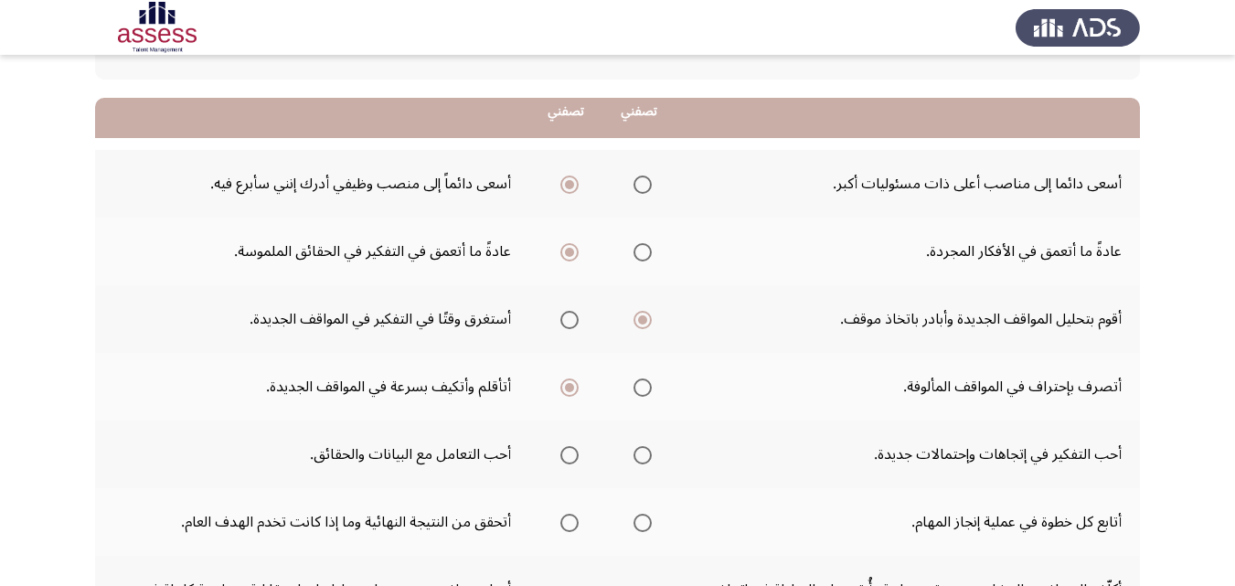
scroll to position [183, 0]
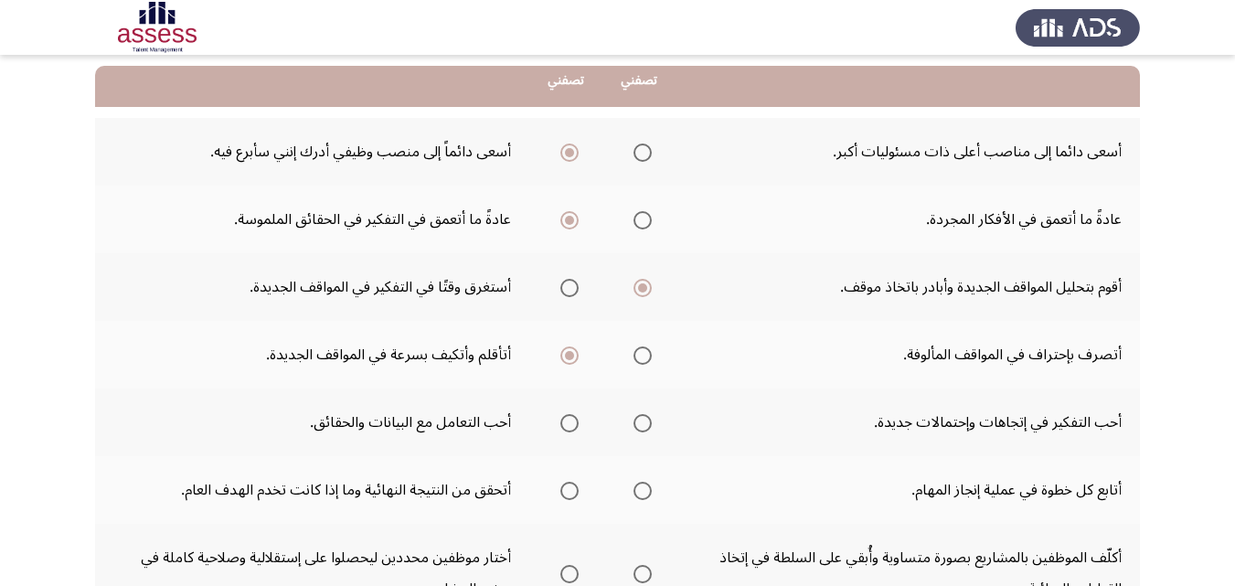
click at [645, 428] on span "Select an option" at bounding box center [643, 423] width 18 height 18
click at [645, 428] on input "Select an option" at bounding box center [643, 423] width 18 height 18
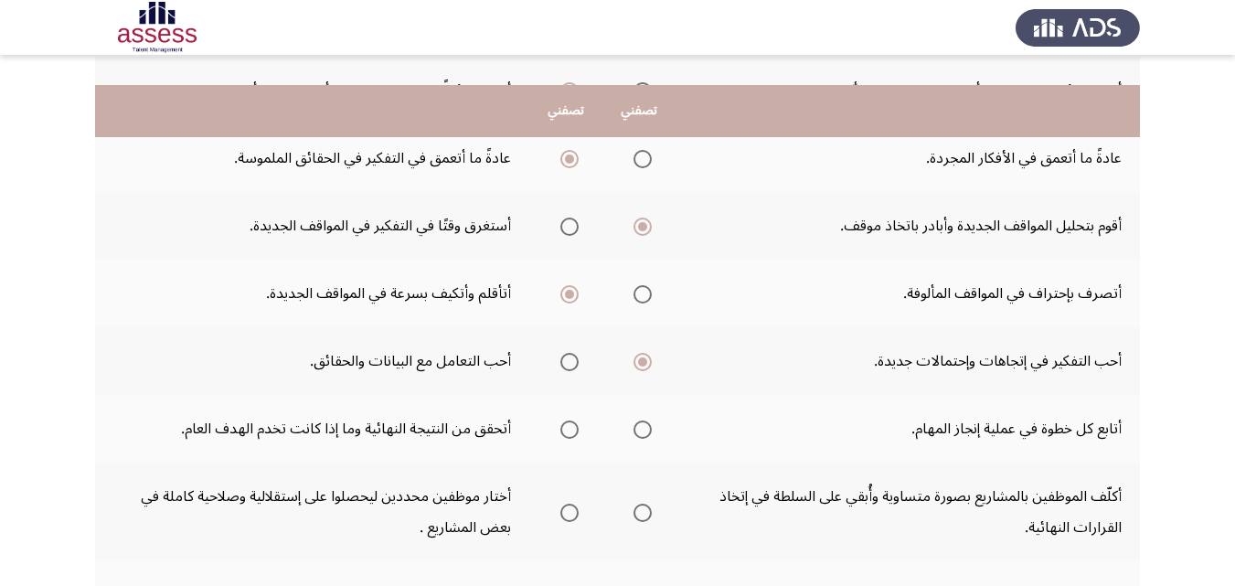
scroll to position [274, 0]
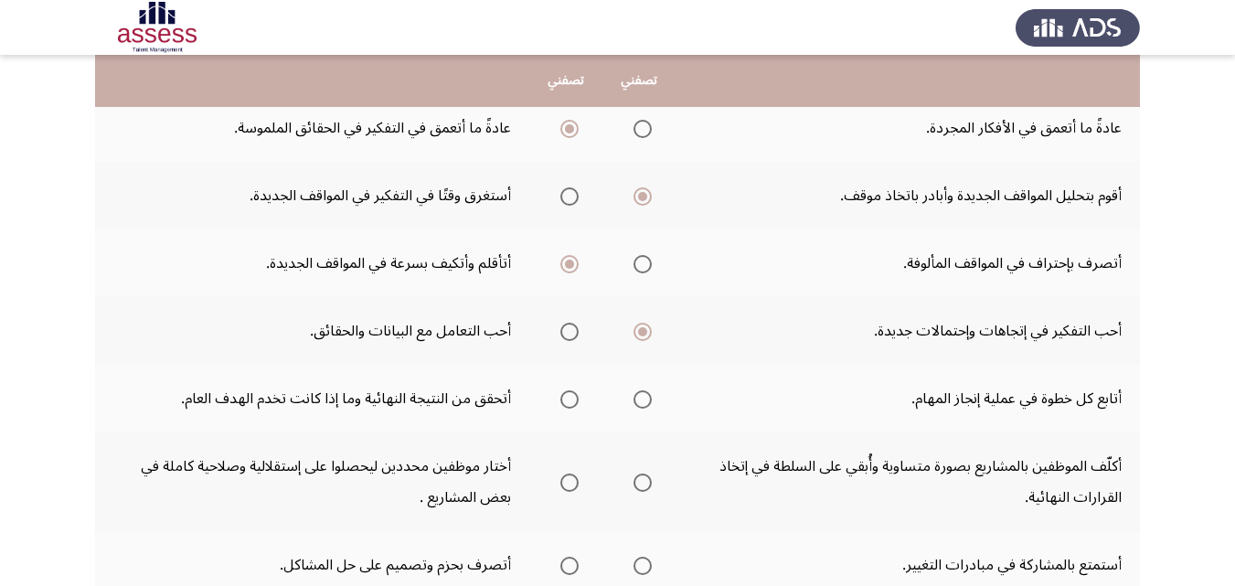
click at [640, 396] on span "Select an option" at bounding box center [643, 399] width 18 height 18
click at [640, 396] on input "Select an option" at bounding box center [643, 399] width 18 height 18
click at [572, 404] on span "Select an option" at bounding box center [569, 399] width 18 height 18
click at [572, 404] on input "Select an option" at bounding box center [569, 399] width 18 height 18
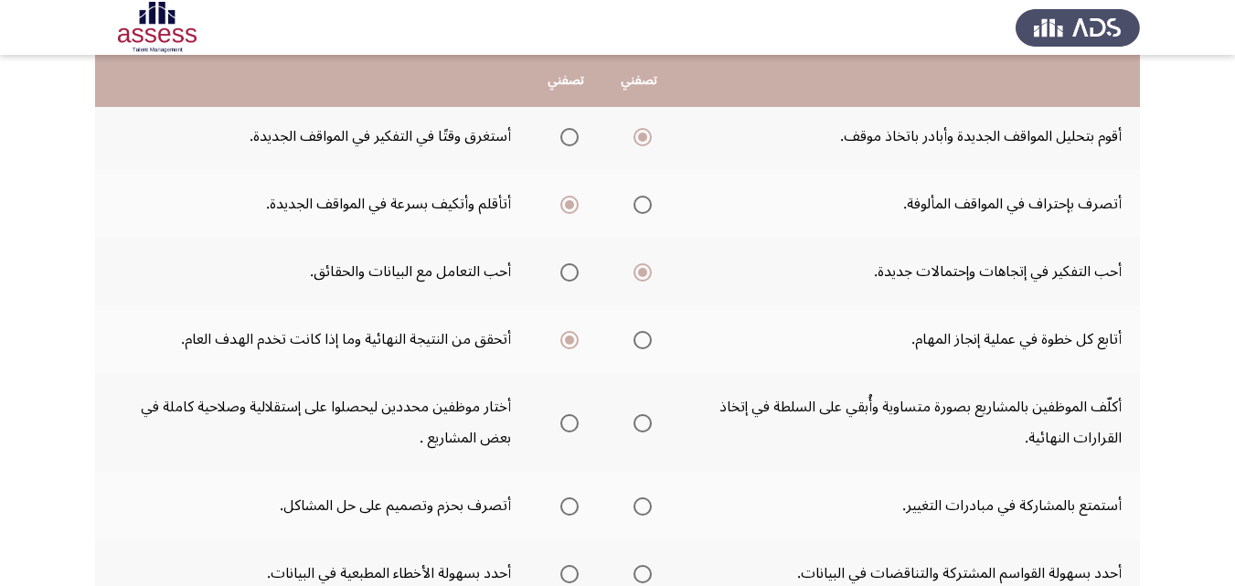
scroll to position [366, 0]
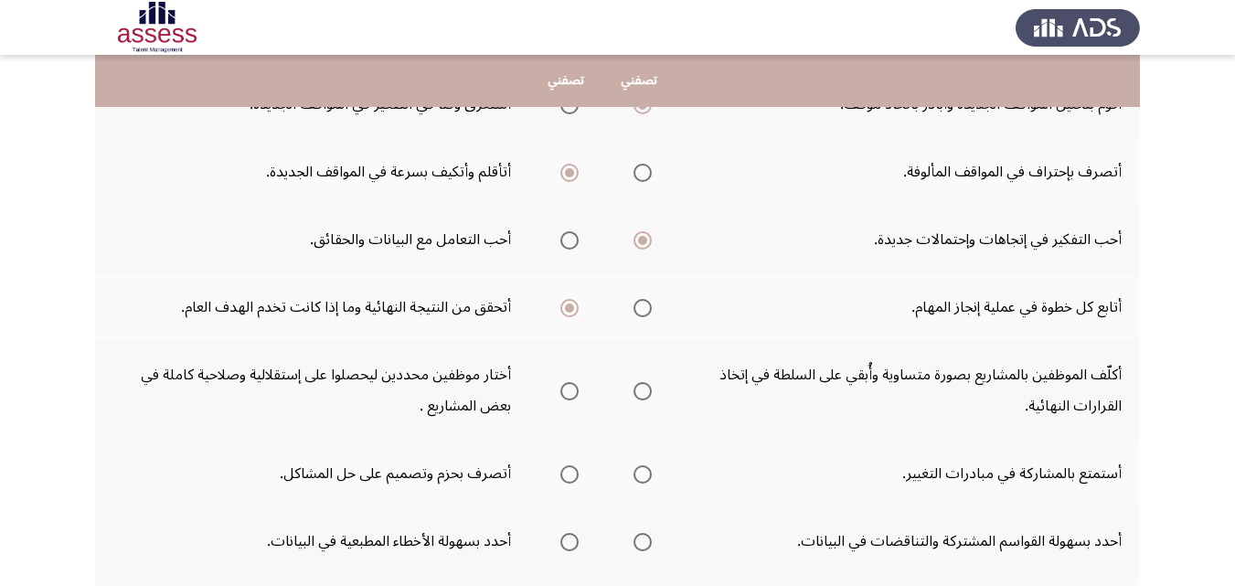
click at [644, 389] on span "Select an option" at bounding box center [643, 391] width 18 height 18
click at [644, 389] on input "Select an option" at bounding box center [643, 391] width 18 height 18
click at [569, 468] on span "Select an option" at bounding box center [569, 474] width 18 height 18
click at [569, 468] on input "Select an option" at bounding box center [569, 474] width 18 height 18
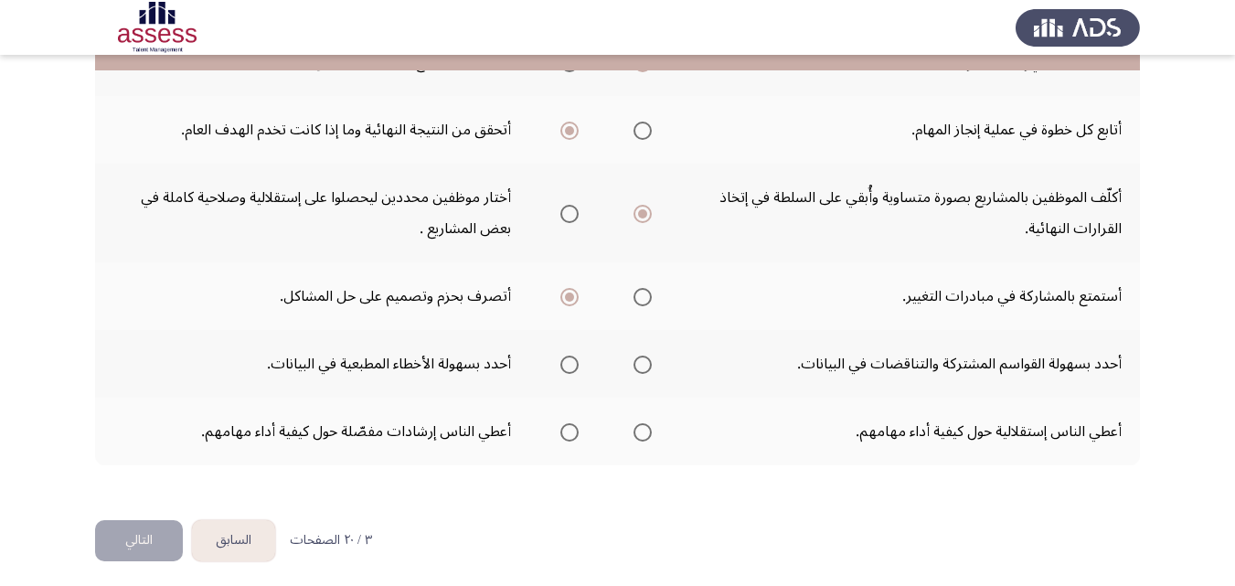
scroll to position [549, 0]
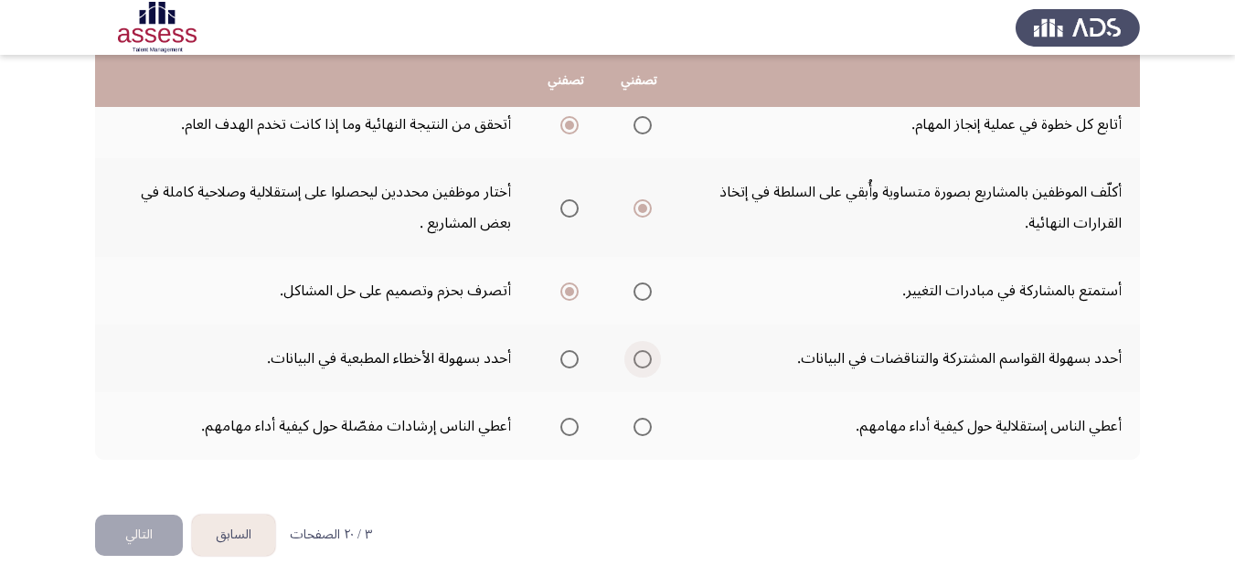
click at [642, 357] on span "Select an option" at bounding box center [643, 359] width 18 height 18
click at [642, 357] on input "Select an option" at bounding box center [643, 359] width 18 height 18
click at [575, 427] on span "Select an option" at bounding box center [569, 427] width 18 height 18
click at [575, 427] on input "Select an option" at bounding box center [569, 427] width 18 height 18
click at [152, 534] on button "التالي" at bounding box center [139, 535] width 88 height 41
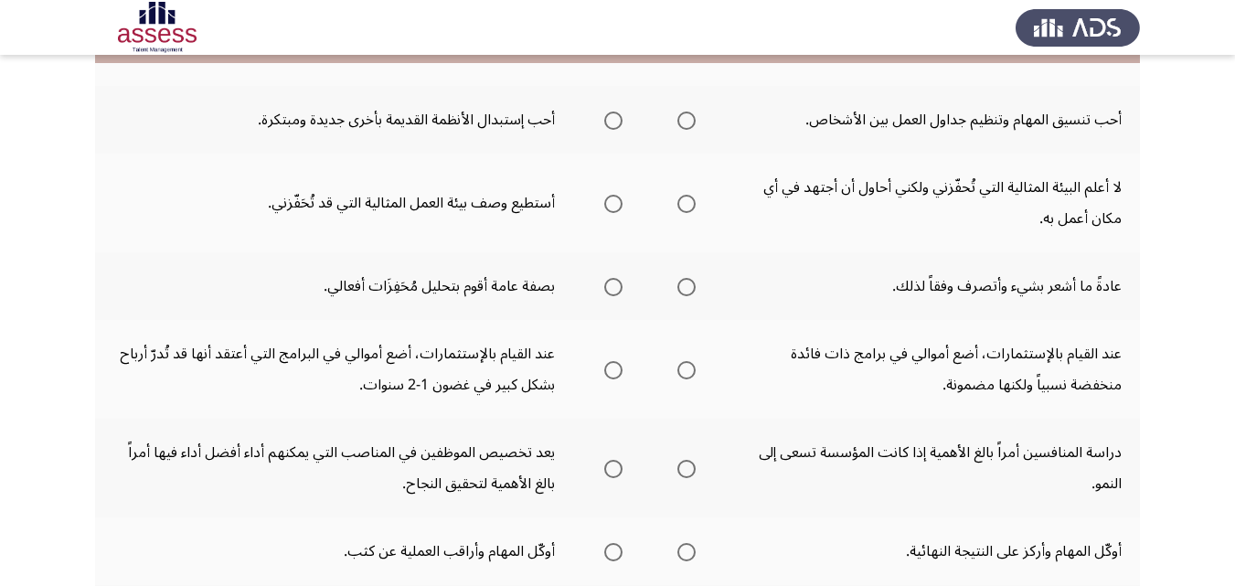
scroll to position [366, 0]
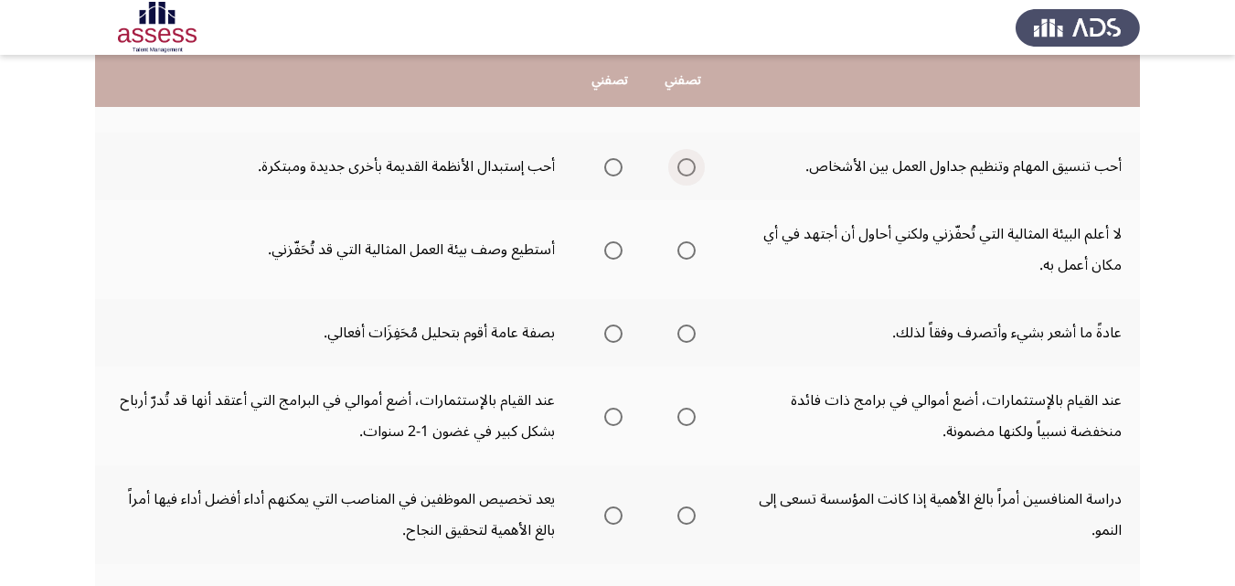
click at [682, 170] on span "Select an option" at bounding box center [686, 167] width 18 height 18
click at [682, 170] on input "Select an option" at bounding box center [686, 167] width 18 height 18
click at [682, 250] on span "Select an option" at bounding box center [686, 250] width 18 height 18
click at [682, 250] on input "Select an option" at bounding box center [686, 250] width 18 height 18
click at [680, 335] on span "Select an option" at bounding box center [686, 334] width 18 height 18
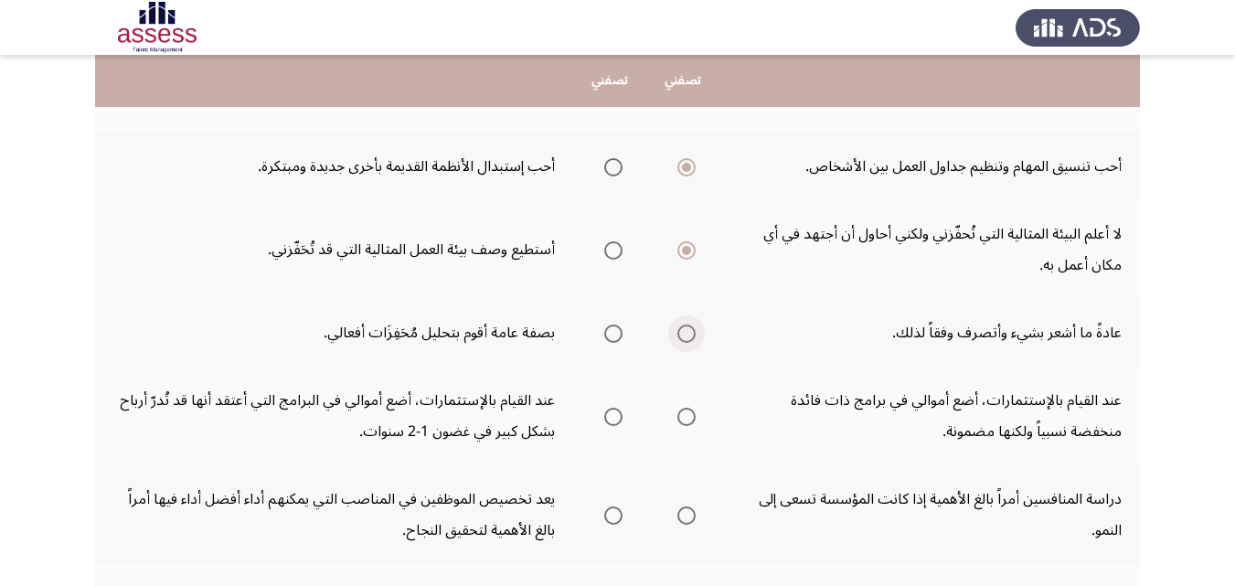
click at [680, 335] on input "Select an option" at bounding box center [686, 334] width 18 height 18
click at [680, 420] on span "Select an option" at bounding box center [686, 417] width 18 height 18
click at [680, 420] on input "Select an option" at bounding box center [686, 417] width 18 height 18
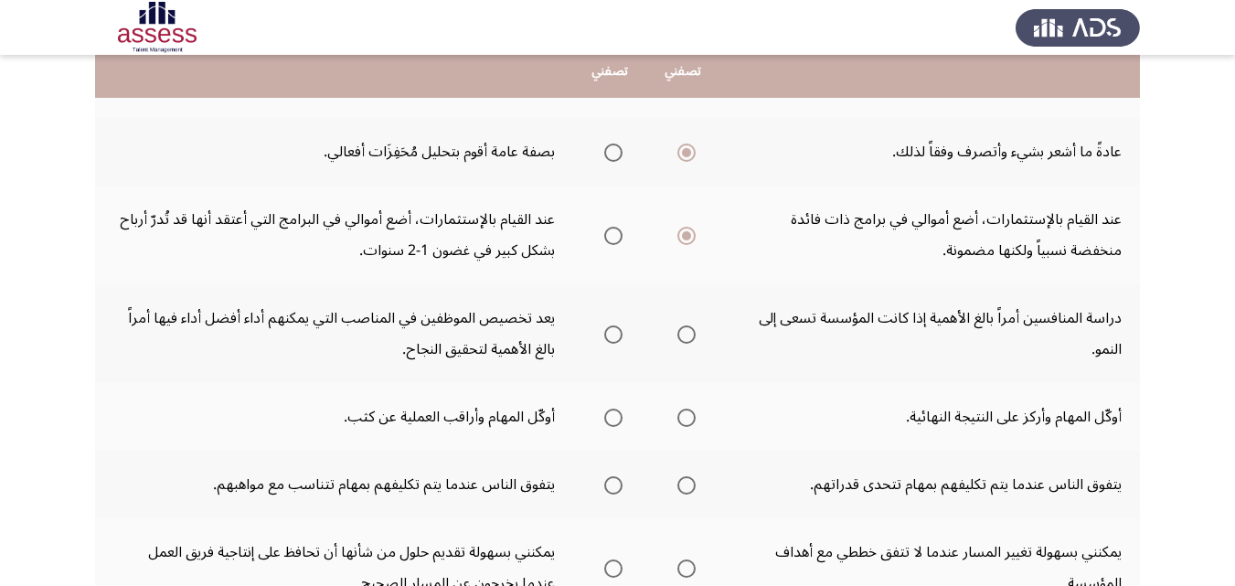
scroll to position [549, 0]
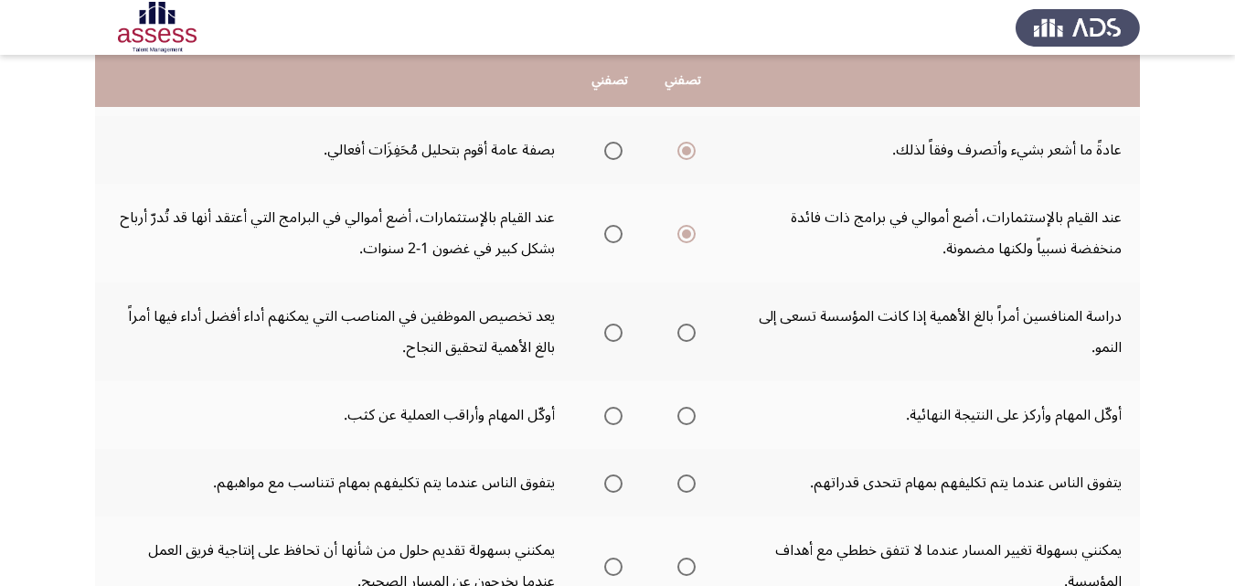
click at [616, 332] on span "Select an option" at bounding box center [613, 333] width 18 height 18
click at [616, 332] on input "Select an option" at bounding box center [613, 333] width 18 height 18
click at [613, 416] on span "Select an option" at bounding box center [613, 416] width 0 height 0
click at [612, 415] on input "Select an option" at bounding box center [613, 416] width 18 height 18
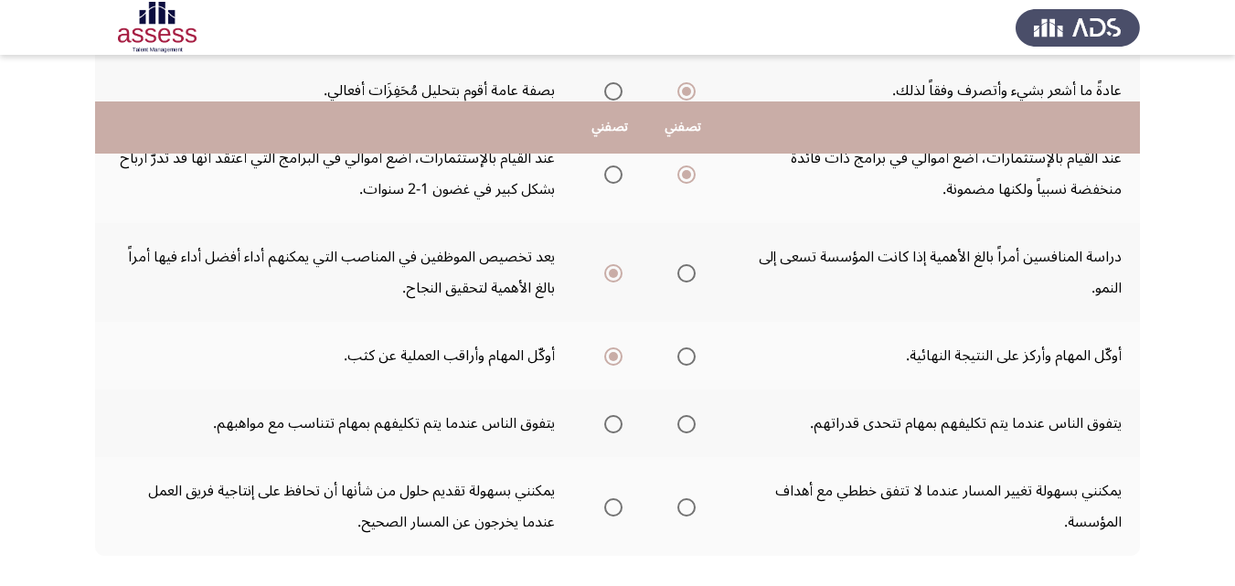
scroll to position [706, 0]
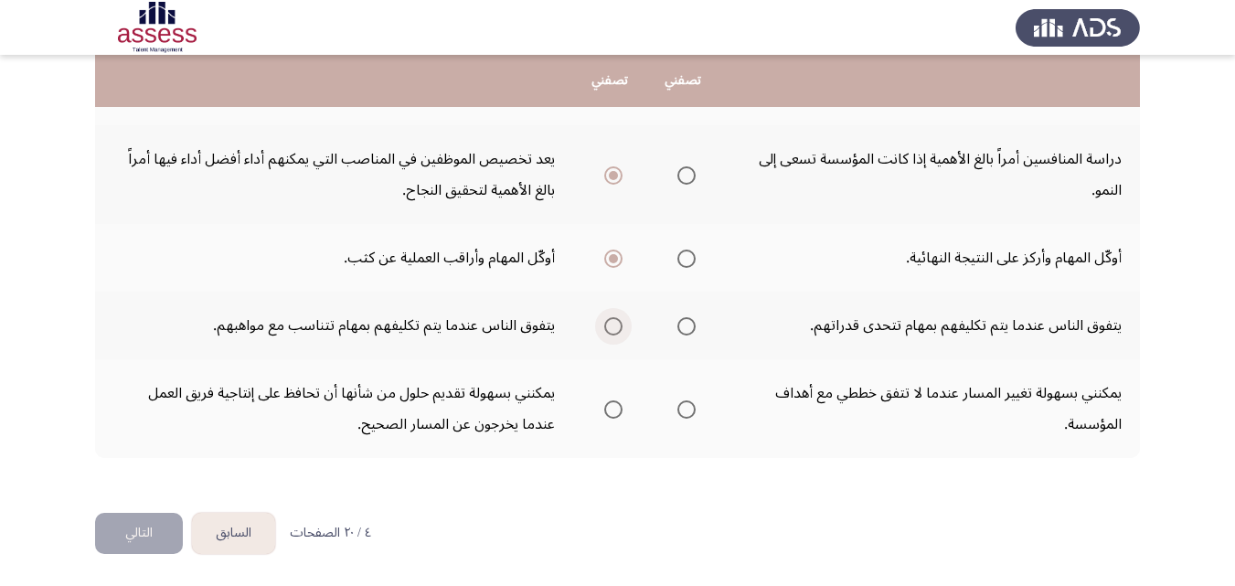
click at [611, 326] on span "Select an option" at bounding box center [613, 326] width 18 height 18
click at [611, 326] on input "Select an option" at bounding box center [613, 326] width 18 height 18
click at [686, 408] on span "Select an option" at bounding box center [686, 409] width 18 height 18
click at [686, 408] on input "Select an option" at bounding box center [686, 409] width 18 height 18
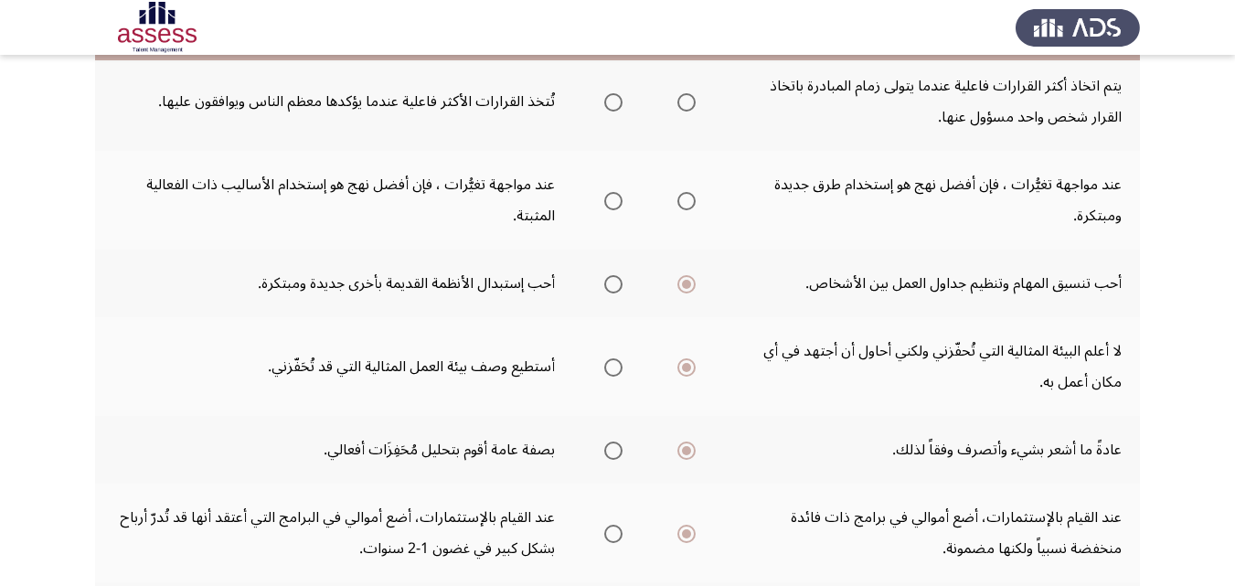
scroll to position [157, 0]
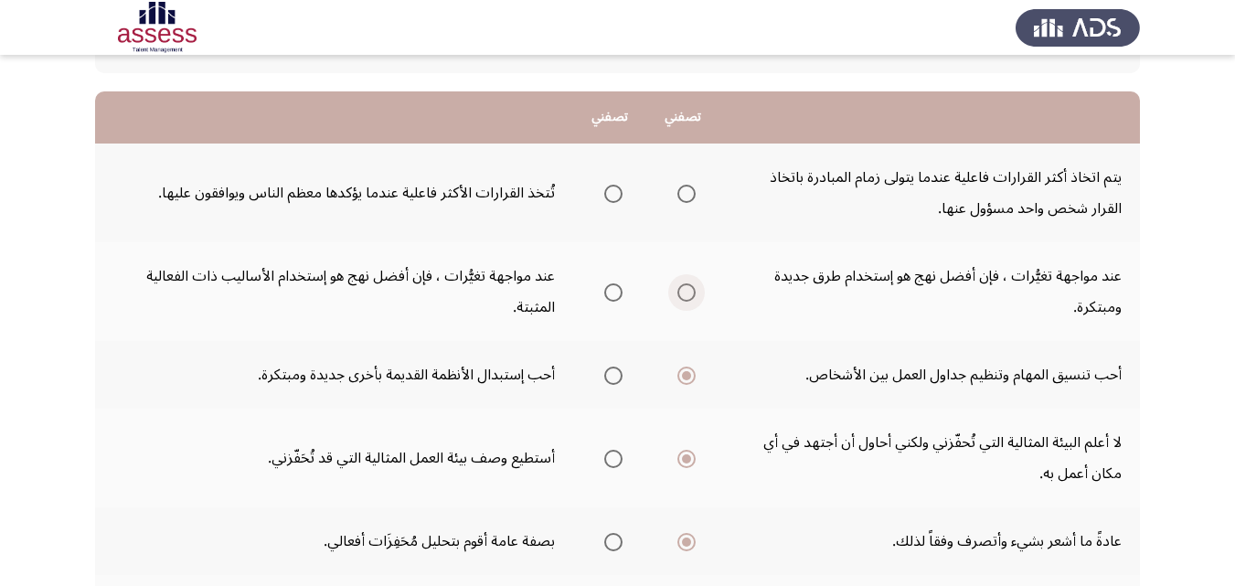
click at [686, 293] on span "Select an option" at bounding box center [686, 292] width 18 height 18
click at [686, 293] on input "Select an option" at bounding box center [686, 292] width 18 height 18
click at [685, 191] on span "Select an option" at bounding box center [686, 194] width 18 height 18
click at [685, 191] on input "Select an option" at bounding box center [686, 194] width 18 height 18
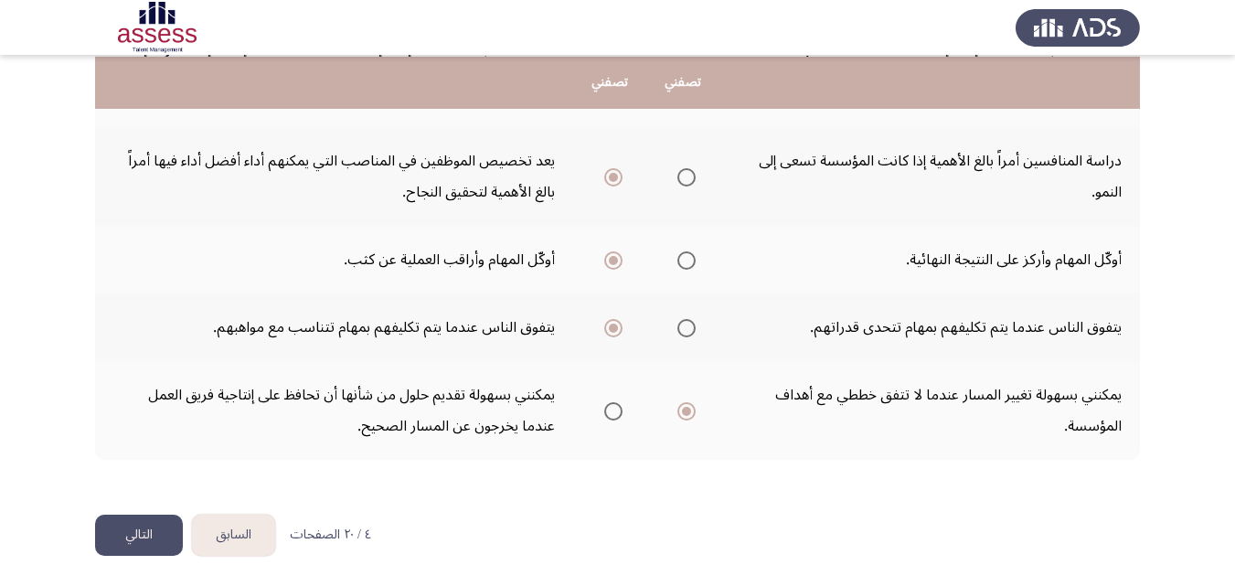
scroll to position [706, 0]
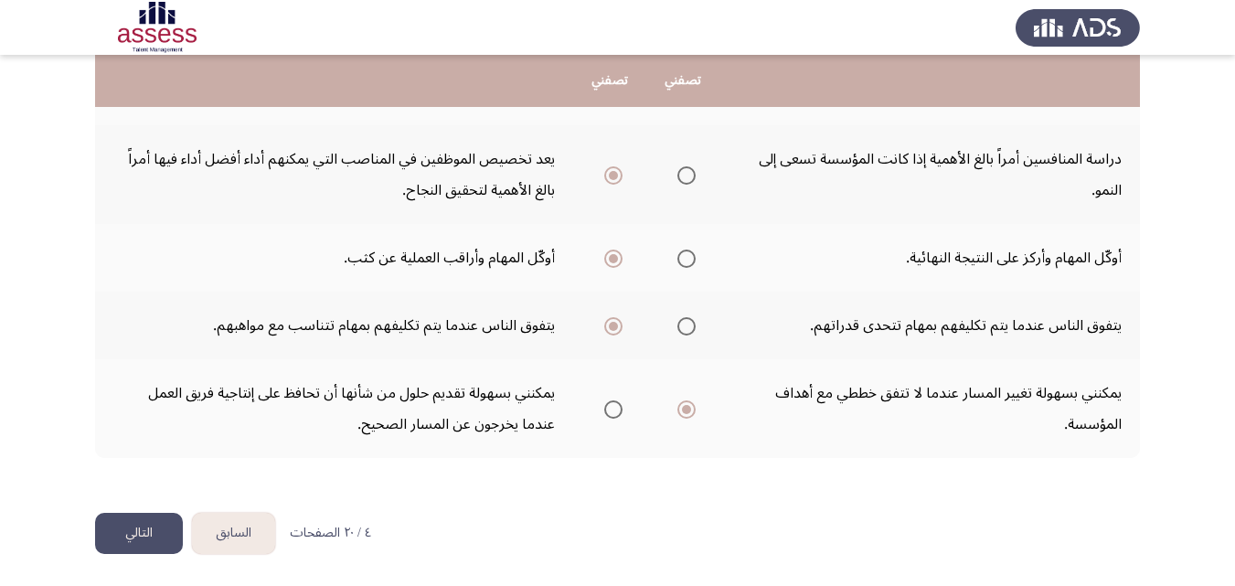
click at [154, 538] on button "التالي" at bounding box center [139, 533] width 88 height 41
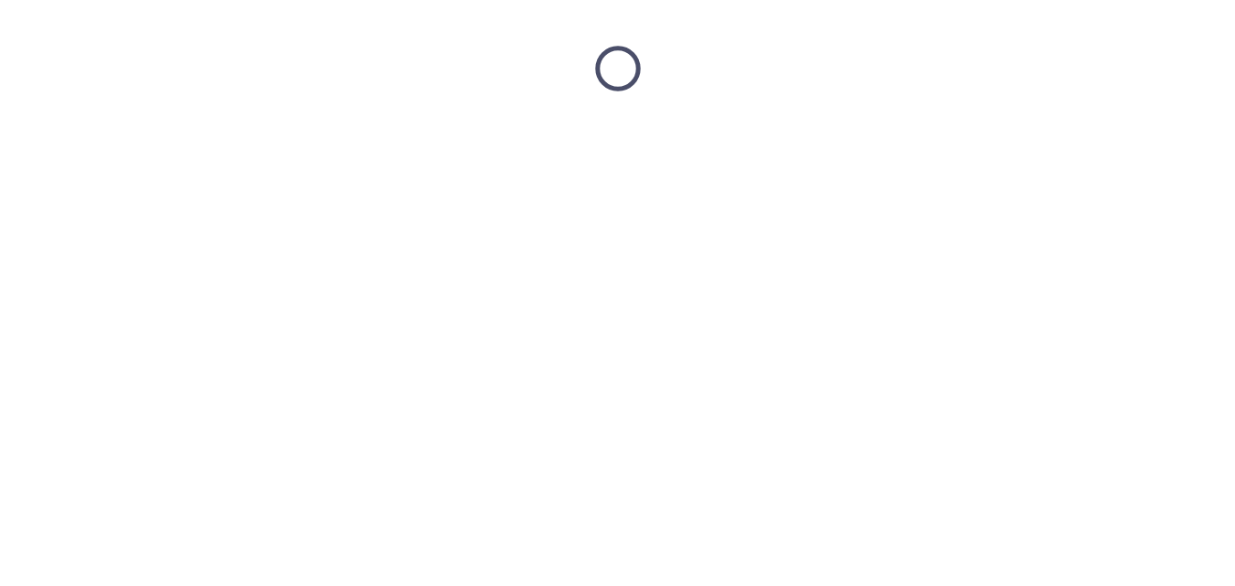
scroll to position [0, 0]
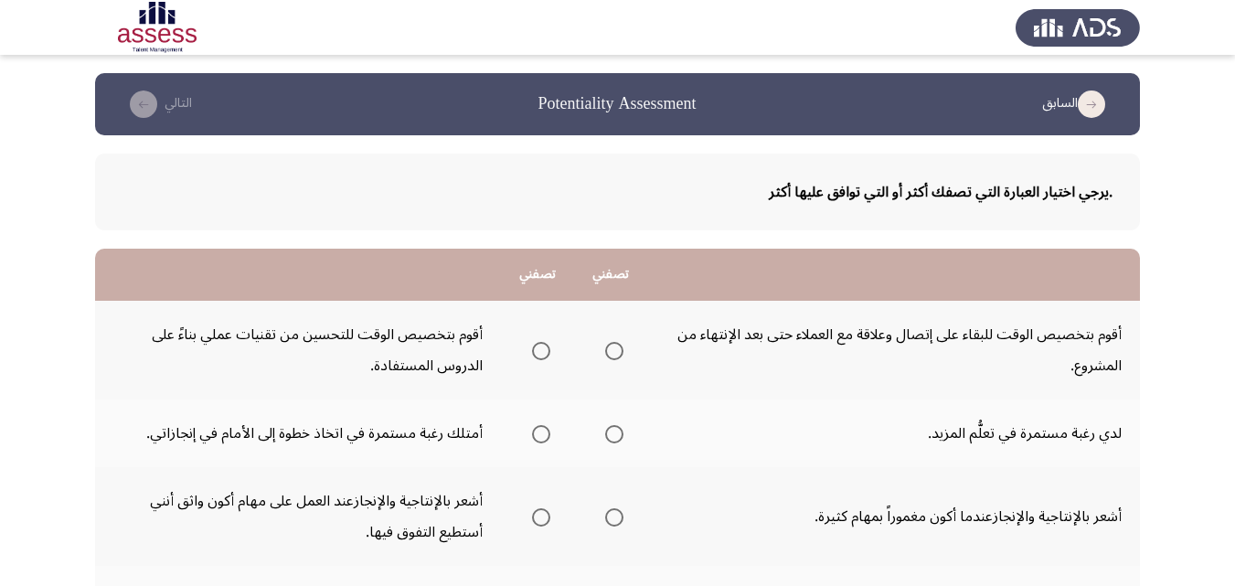
click at [543, 353] on span "Select an option" at bounding box center [541, 351] width 18 height 18
click at [543, 353] on input "Select an option" at bounding box center [541, 351] width 18 height 18
click at [609, 436] on span "Select an option" at bounding box center [614, 434] width 18 height 18
click at [609, 436] on input "Select an option" at bounding box center [614, 434] width 18 height 18
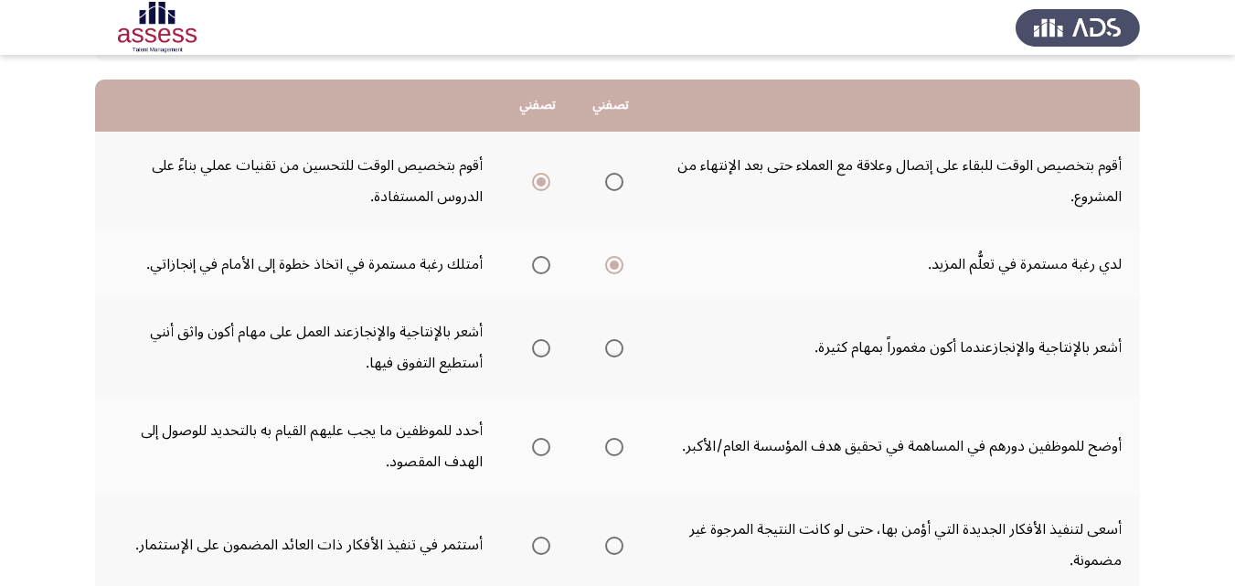
scroll to position [183, 0]
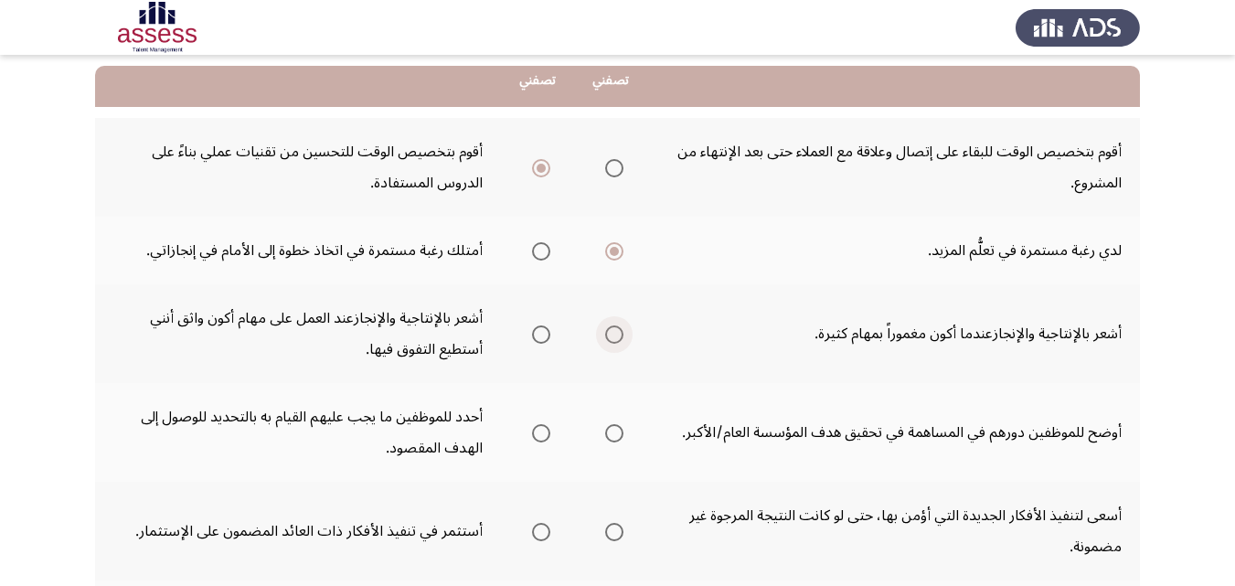
click at [620, 338] on span "Select an option" at bounding box center [614, 334] width 18 height 18
click at [620, 338] on input "Select an option" at bounding box center [614, 334] width 18 height 18
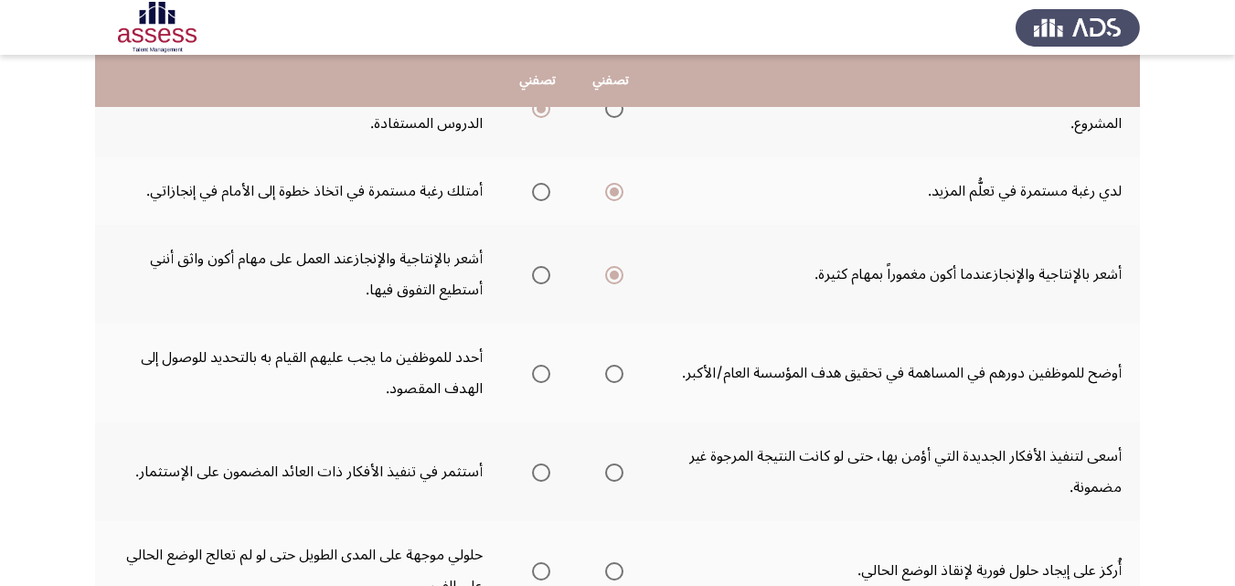
scroll to position [274, 0]
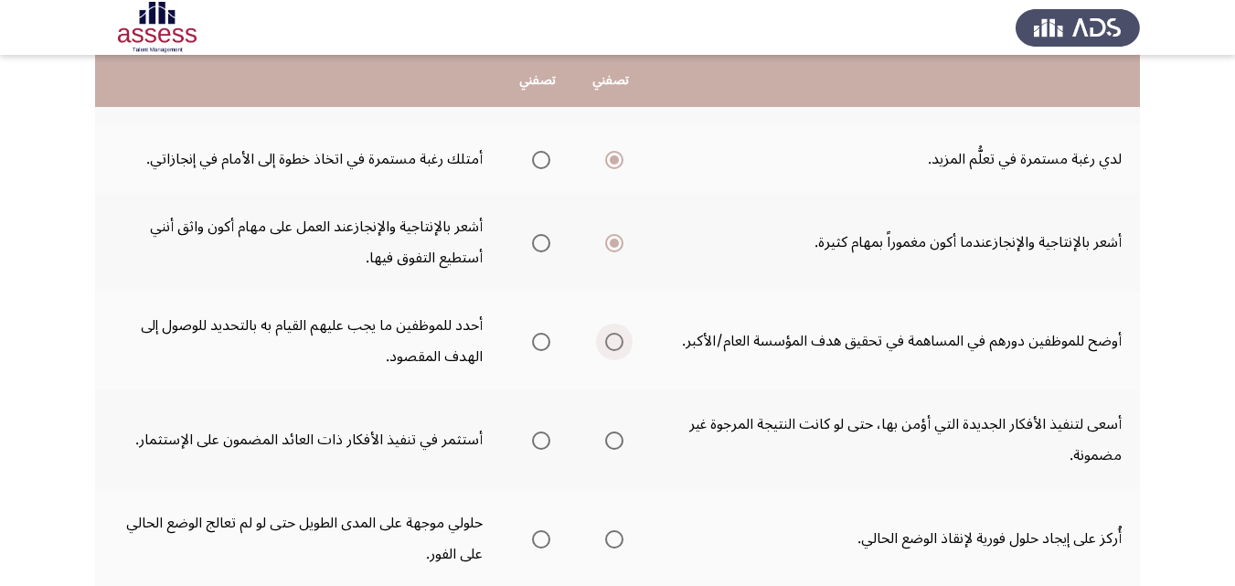
click at [612, 343] on span "Select an option" at bounding box center [614, 342] width 18 height 18
click at [612, 343] on input "Select an option" at bounding box center [614, 342] width 18 height 18
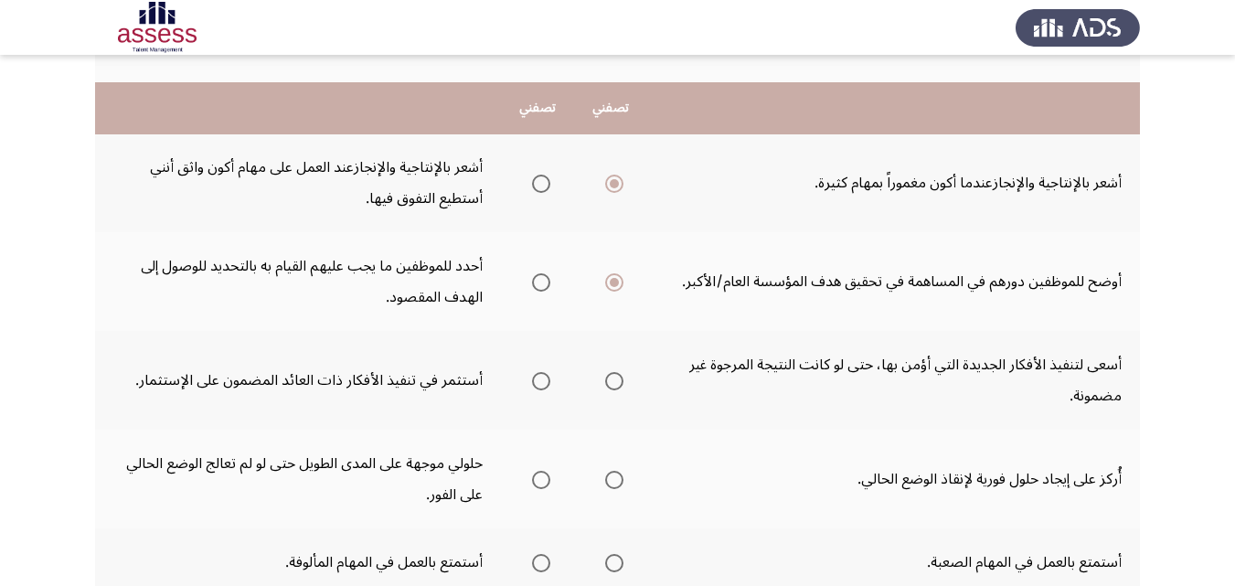
scroll to position [366, 0]
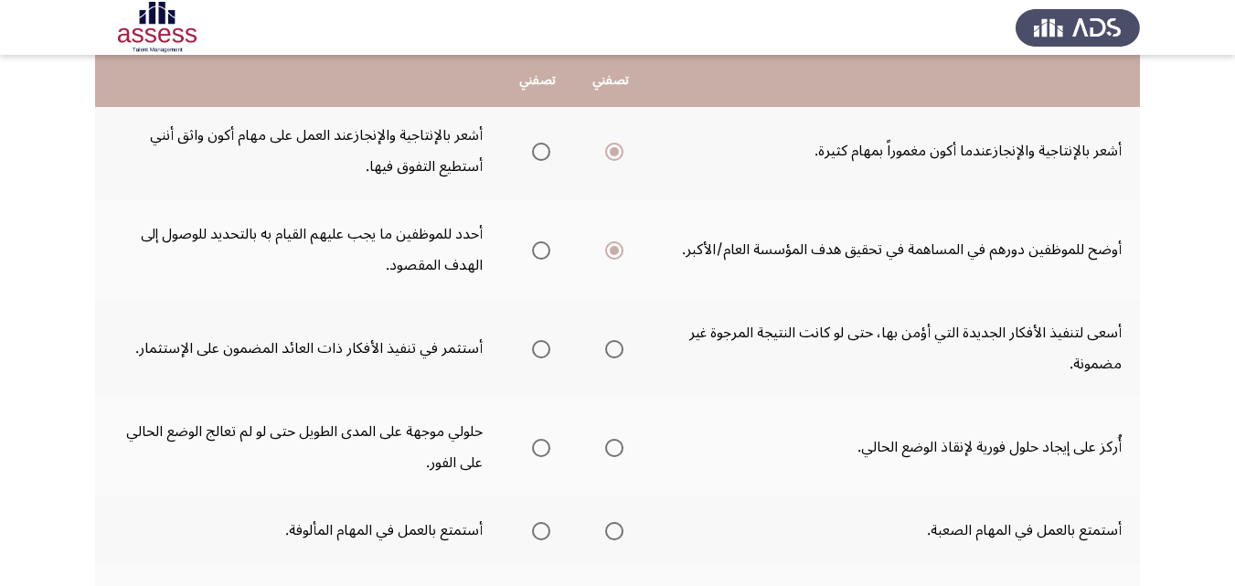
click at [530, 349] on label "Select an option" at bounding box center [538, 349] width 26 height 18
click at [532, 349] on input "Select an option" at bounding box center [541, 349] width 18 height 18
click at [622, 450] on span "Select an option" at bounding box center [614, 448] width 18 height 18
click at [622, 450] on input "Select an option" at bounding box center [614, 448] width 18 height 18
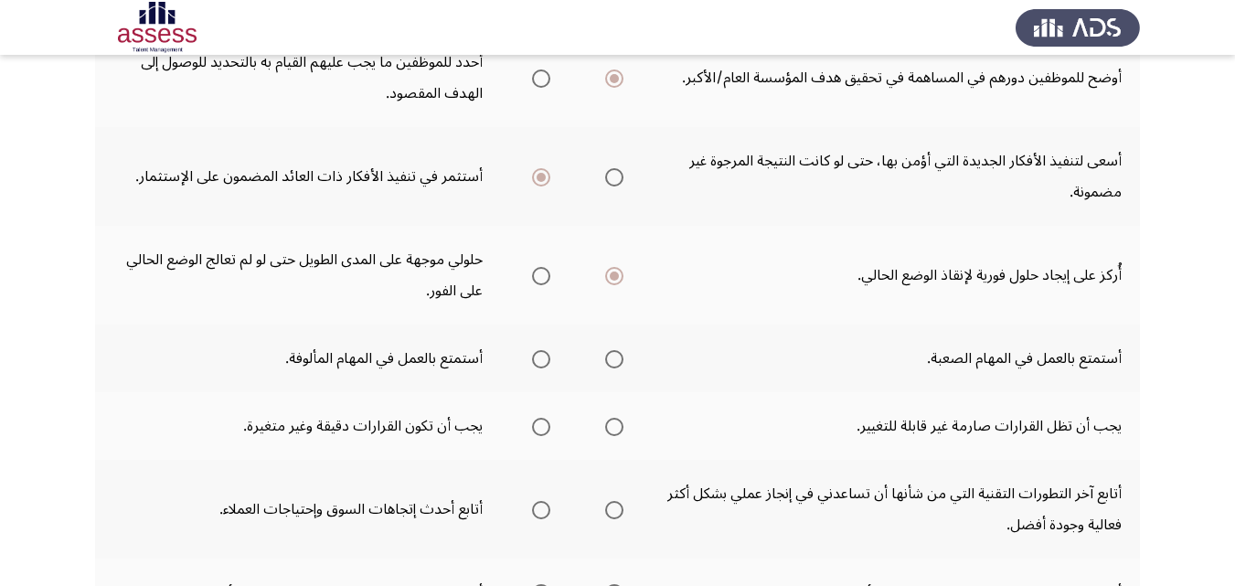
scroll to position [549, 0]
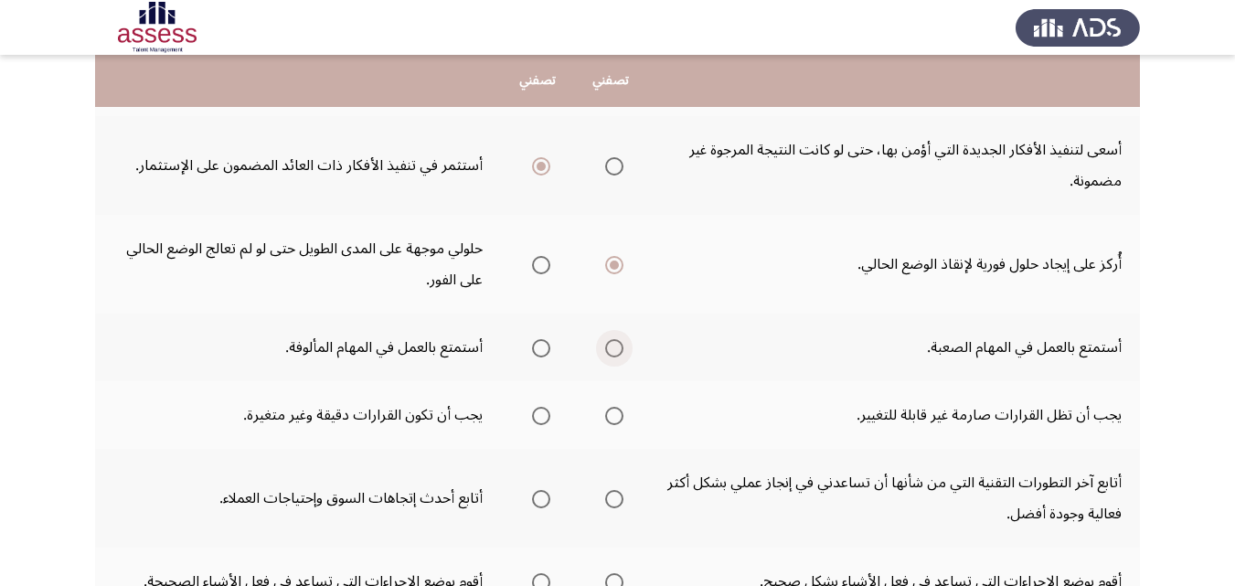
click at [615, 352] on span "Select an option" at bounding box center [614, 348] width 18 height 18
click at [615, 352] on input "Select an option" at bounding box center [614, 348] width 18 height 18
click at [548, 417] on span "Select an option" at bounding box center [541, 416] width 18 height 18
click at [548, 417] on input "Select an option" at bounding box center [541, 416] width 18 height 18
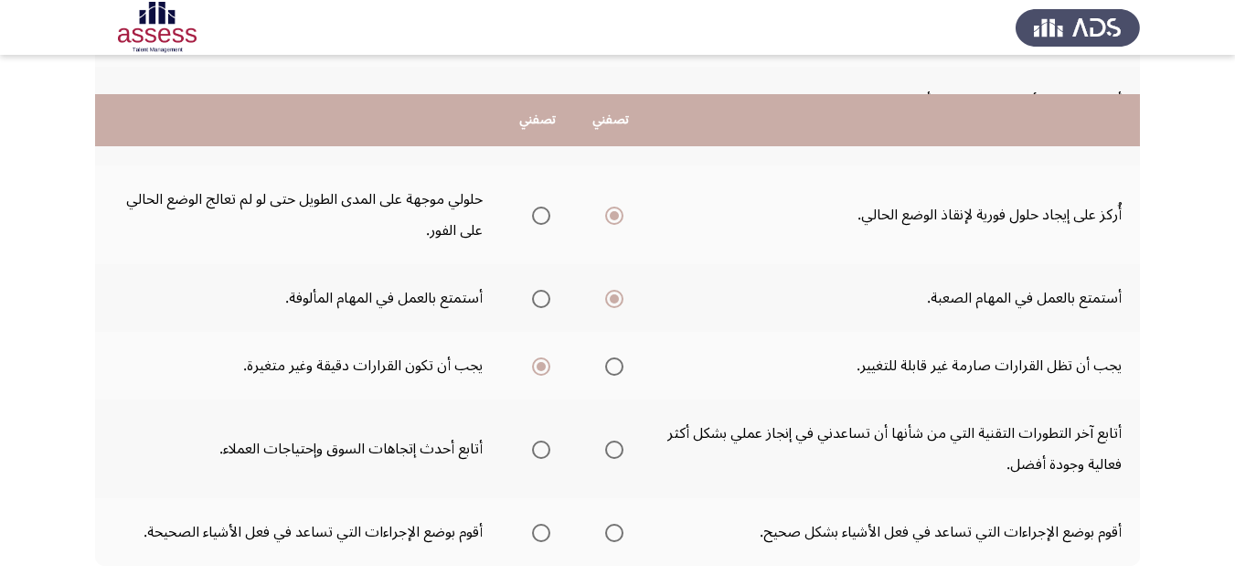
scroll to position [640, 0]
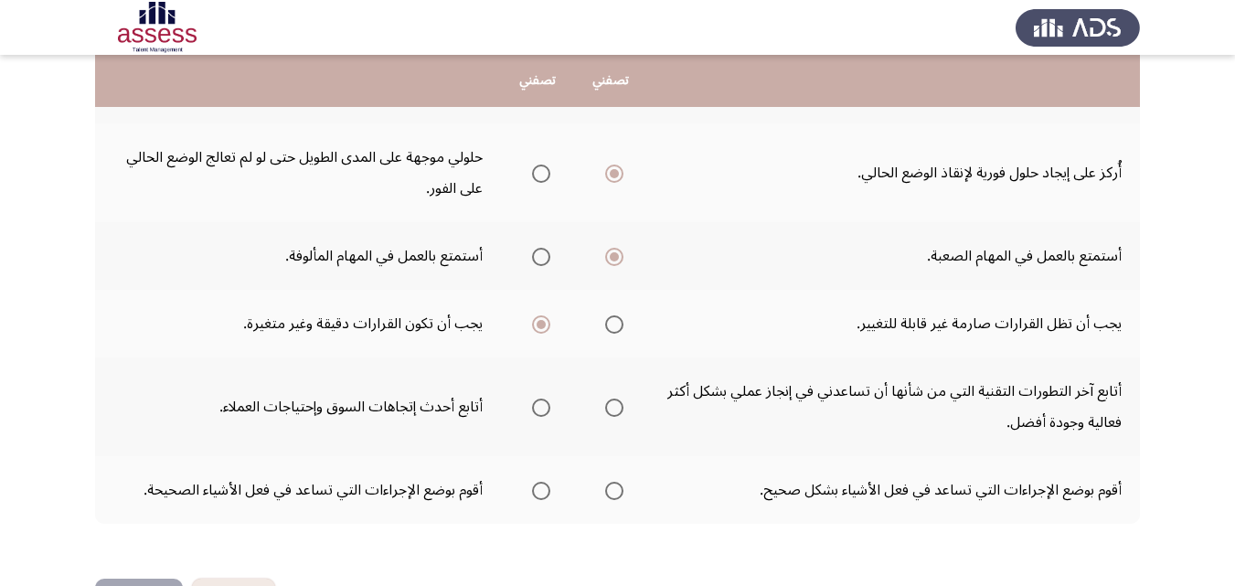
click at [616, 407] on span "Select an option" at bounding box center [614, 408] width 18 height 18
click at [616, 407] on input "Select an option" at bounding box center [614, 408] width 18 height 18
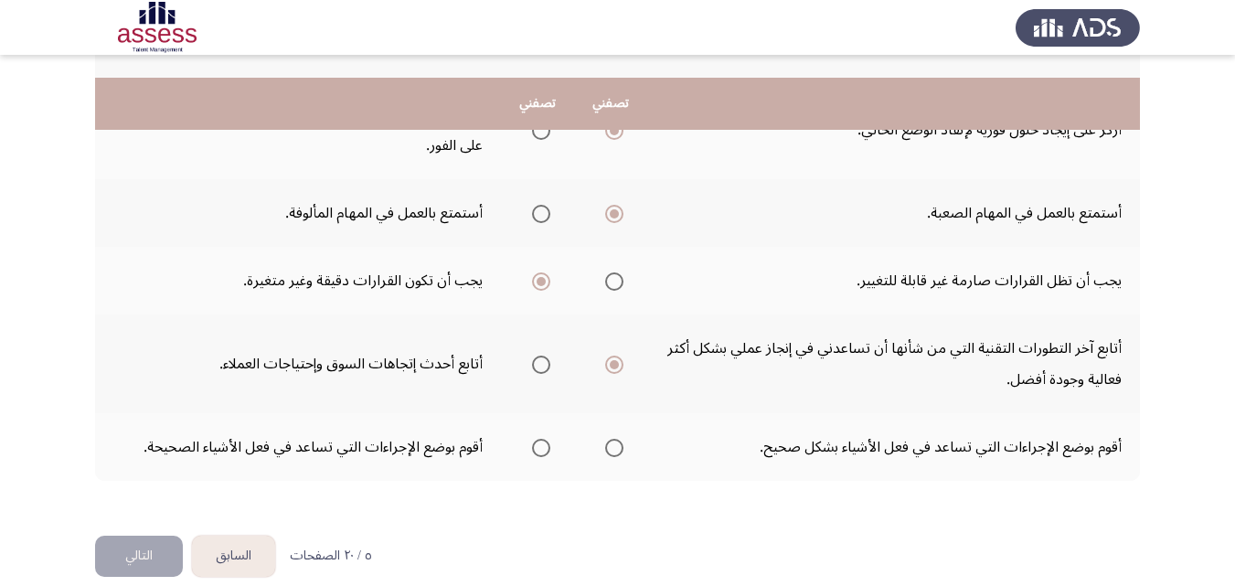
scroll to position [706, 0]
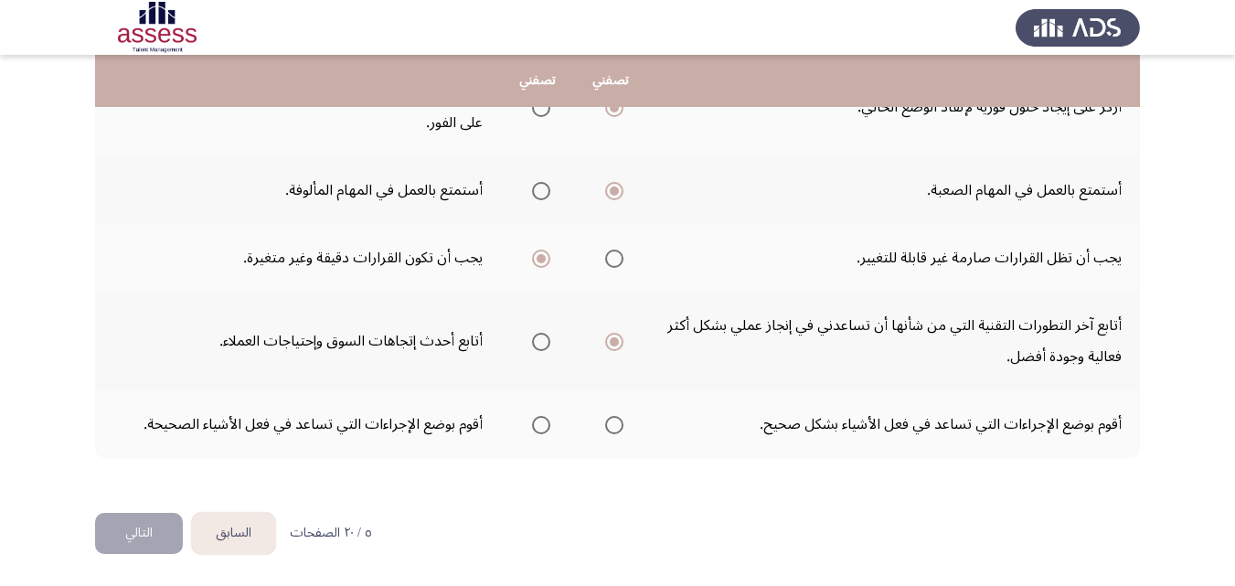
click at [543, 426] on span "Select an option" at bounding box center [541, 425] width 18 height 18
click at [543, 426] on input "Select an option" at bounding box center [541, 425] width 18 height 18
click at [137, 527] on button "التالي" at bounding box center [139, 533] width 88 height 41
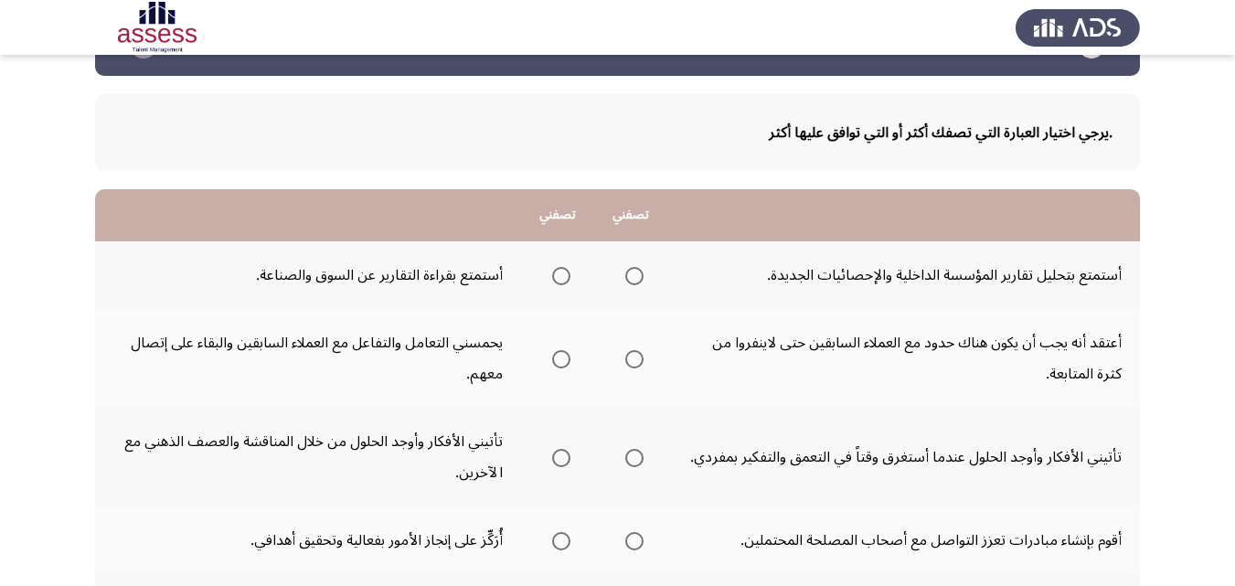
scroll to position [91, 0]
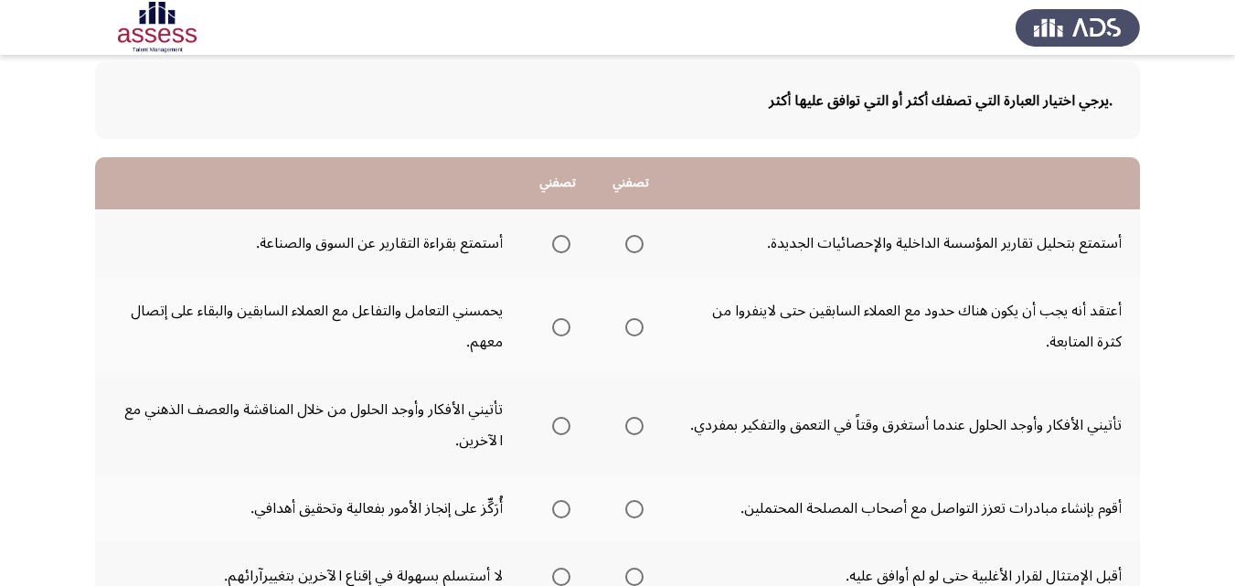
click at [632, 241] on span "Select an option" at bounding box center [634, 244] width 18 height 18
click at [632, 241] on input "Select an option" at bounding box center [634, 244] width 18 height 18
click at [556, 324] on span "Select an option" at bounding box center [561, 327] width 18 height 18
click at [556, 324] on input "Select an option" at bounding box center [561, 327] width 18 height 18
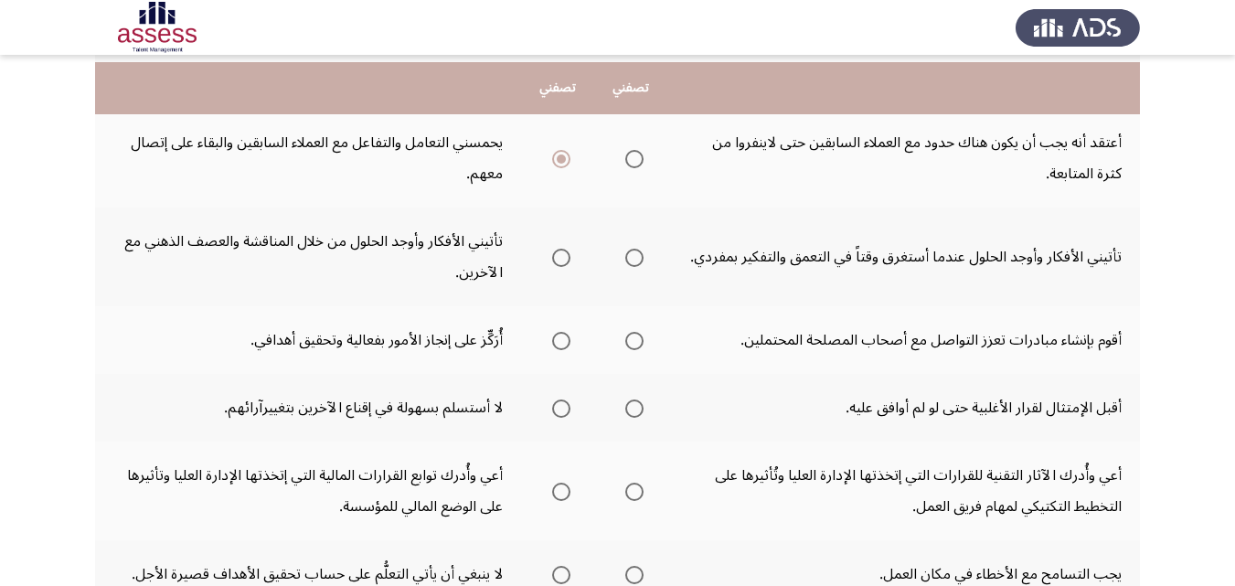
scroll to position [274, 0]
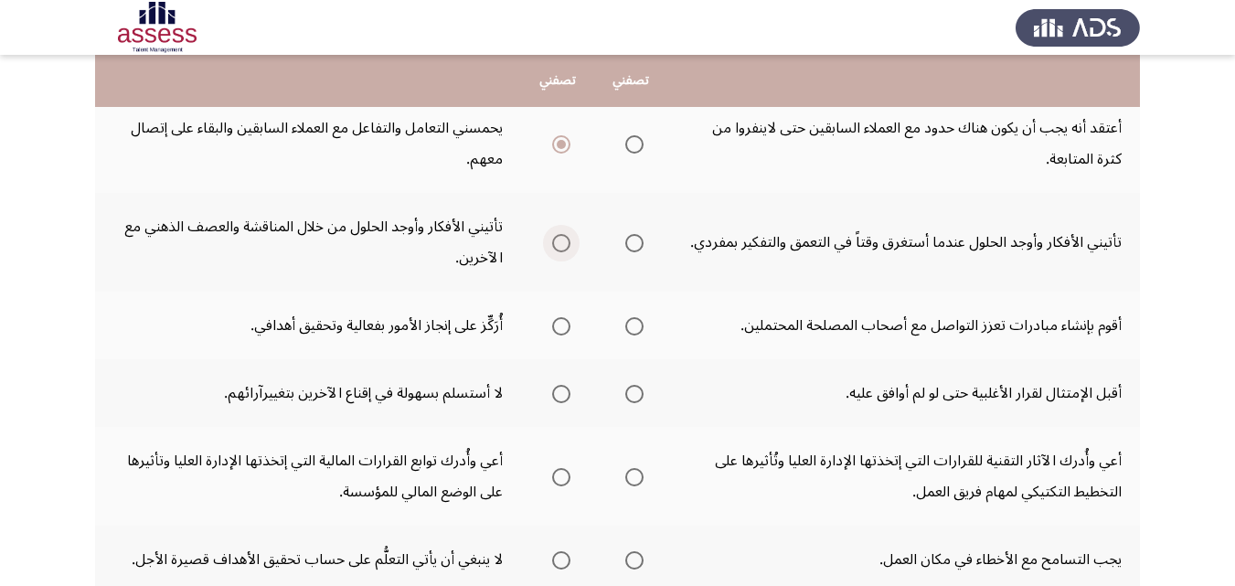
click at [563, 240] on span "Select an option" at bounding box center [561, 243] width 18 height 18
click at [563, 240] on input "Select an option" at bounding box center [561, 243] width 18 height 18
click at [635, 327] on span "Select an option" at bounding box center [634, 326] width 18 height 18
click at [635, 327] on input "Select an option" at bounding box center [634, 326] width 18 height 18
click at [633, 397] on span "Select an option" at bounding box center [634, 394] width 18 height 18
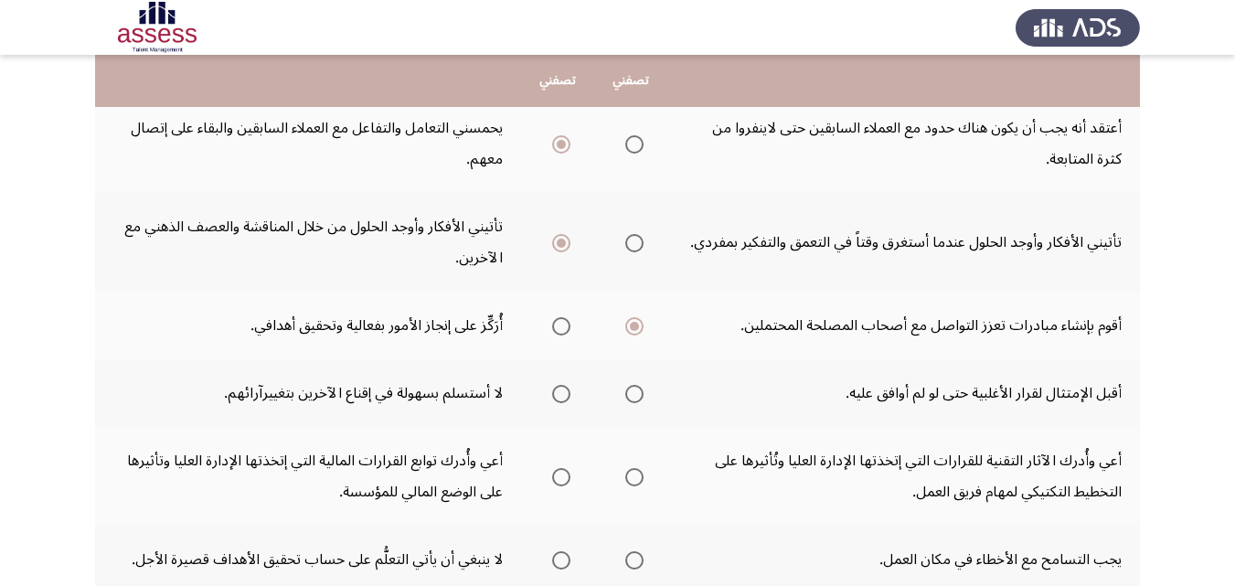
click at [633, 397] on input "Select an option" at bounding box center [634, 394] width 18 height 18
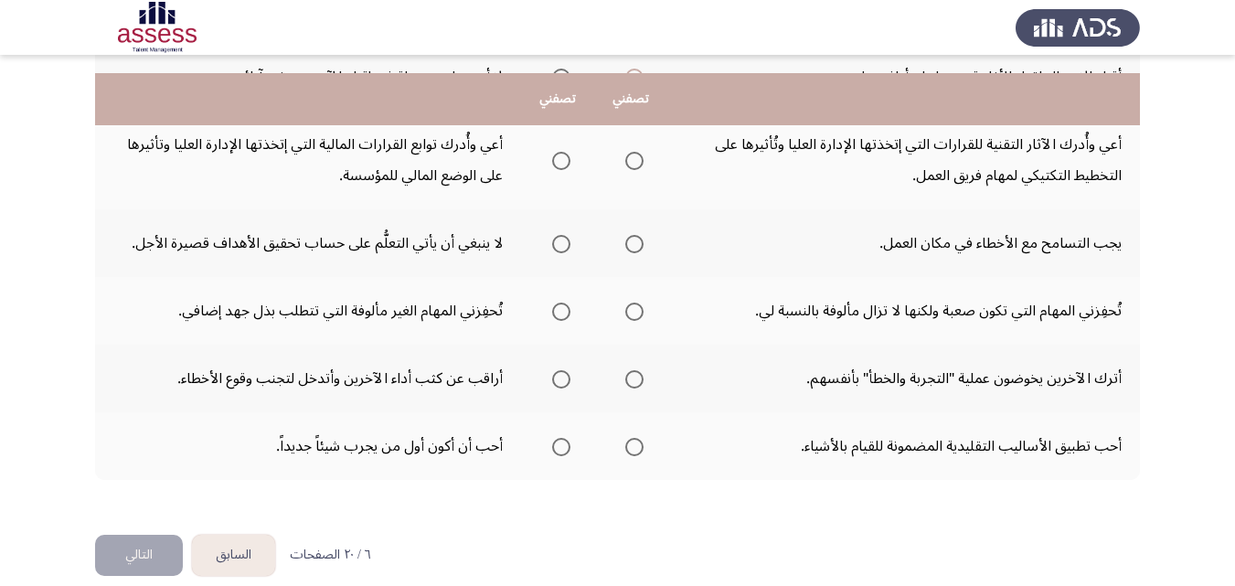
scroll to position [612, 0]
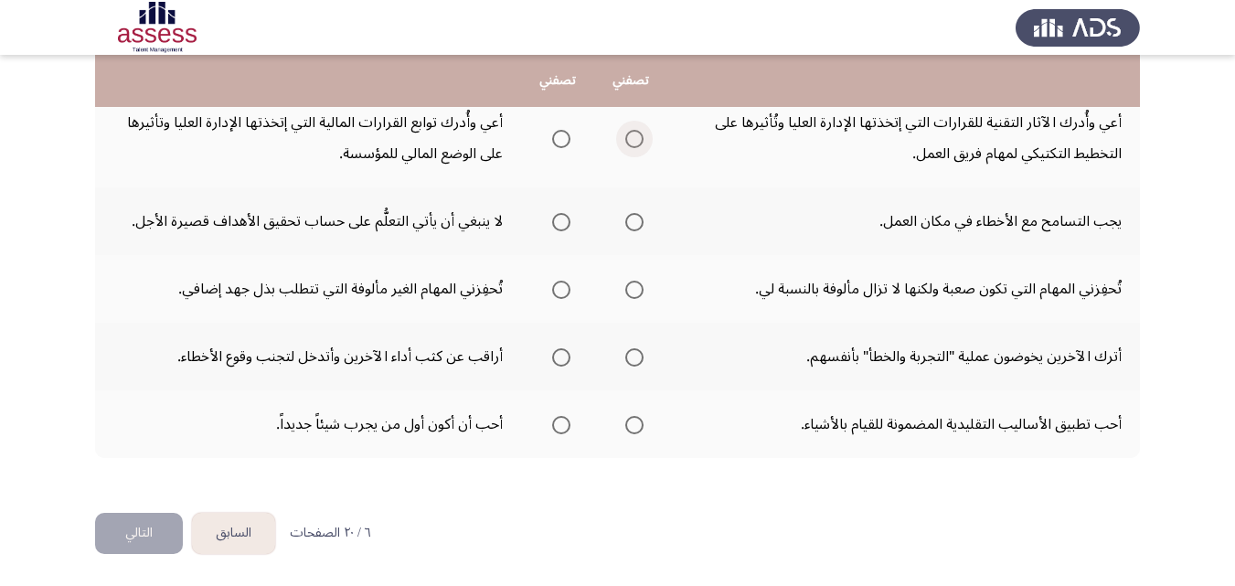
click at [634, 139] on span "Select an option" at bounding box center [634, 139] width 18 height 18
click at [634, 139] on input "Select an option" at bounding box center [634, 139] width 18 height 18
click at [559, 227] on span "Select an option" at bounding box center [561, 222] width 18 height 18
click at [559, 227] on input "Select an option" at bounding box center [561, 222] width 18 height 18
click at [560, 288] on span "Select an option" at bounding box center [561, 290] width 18 height 18
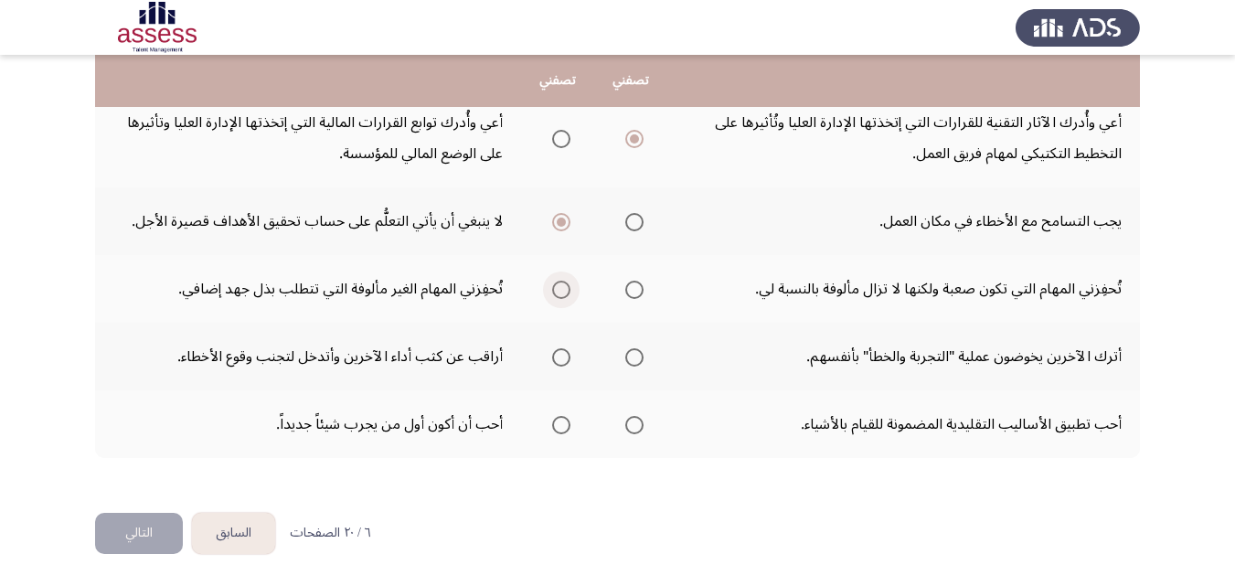
click at [560, 288] on input "Select an option" at bounding box center [561, 290] width 18 height 18
click at [561, 356] on span "Select an option" at bounding box center [561, 357] width 18 height 18
click at [561, 356] on input "Select an option" at bounding box center [561, 357] width 18 height 18
click at [566, 425] on span "Select an option" at bounding box center [561, 425] width 18 height 18
click at [566, 425] on input "Select an option" at bounding box center [561, 425] width 18 height 18
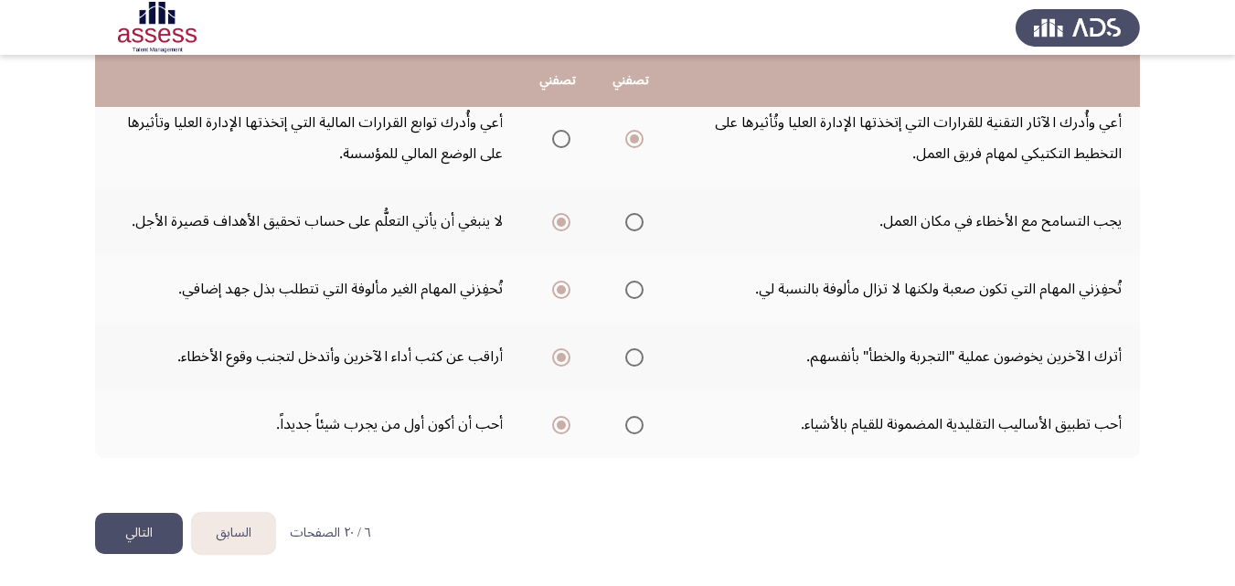
click at [148, 535] on button "التالي" at bounding box center [139, 533] width 88 height 41
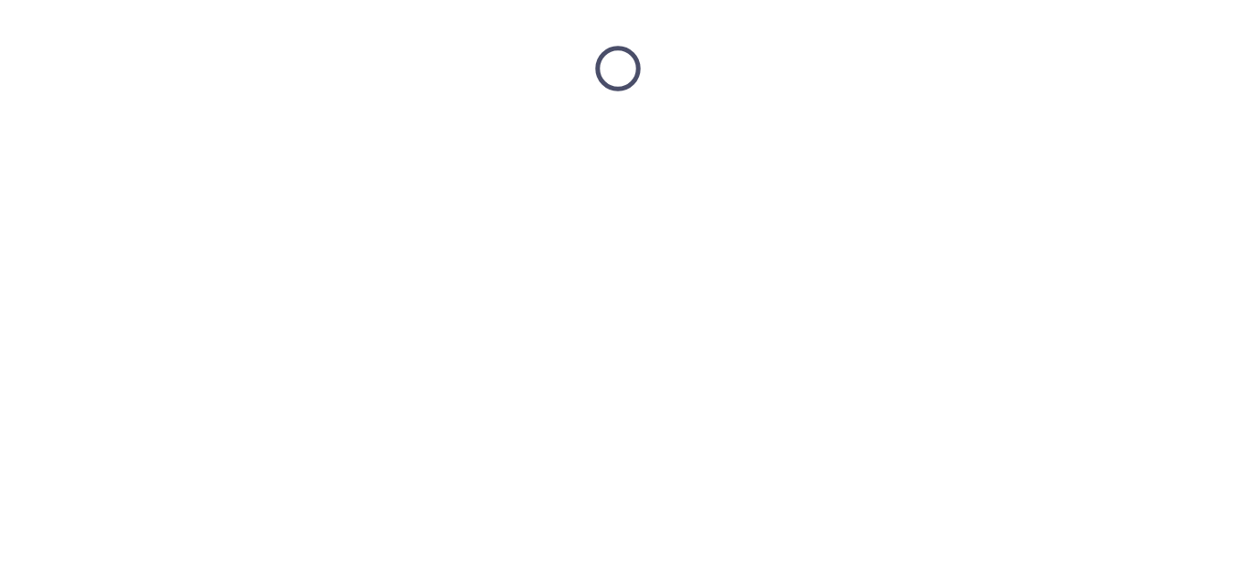
scroll to position [0, 0]
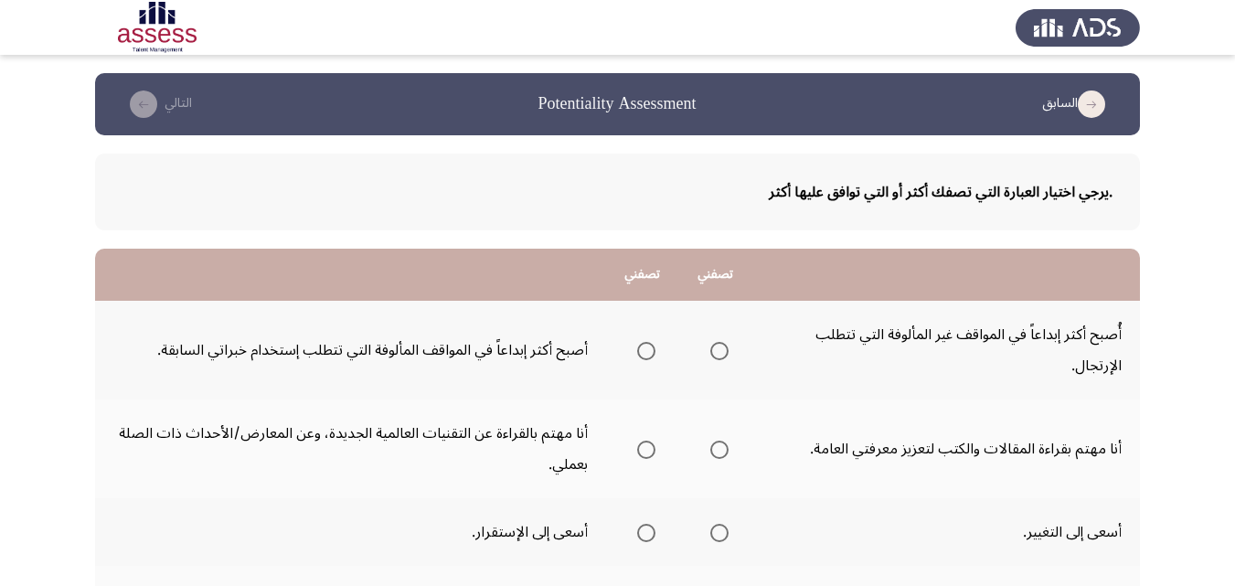
click at [644, 349] on span "Select an option" at bounding box center [646, 351] width 18 height 18
click at [644, 349] on input "Select an option" at bounding box center [646, 351] width 18 height 18
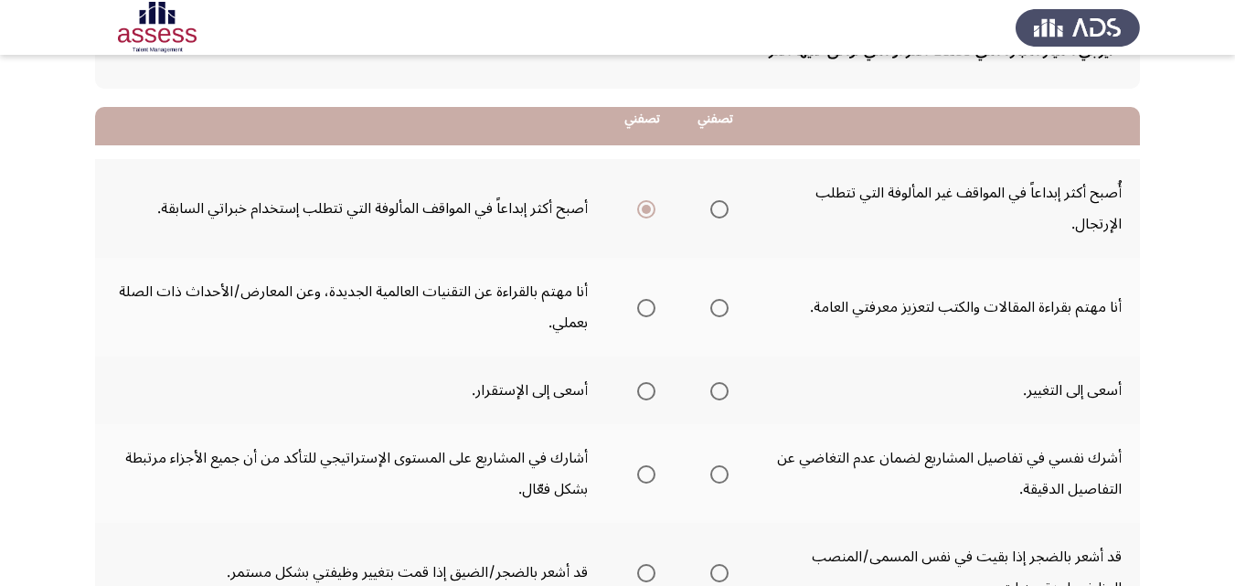
scroll to position [183, 0]
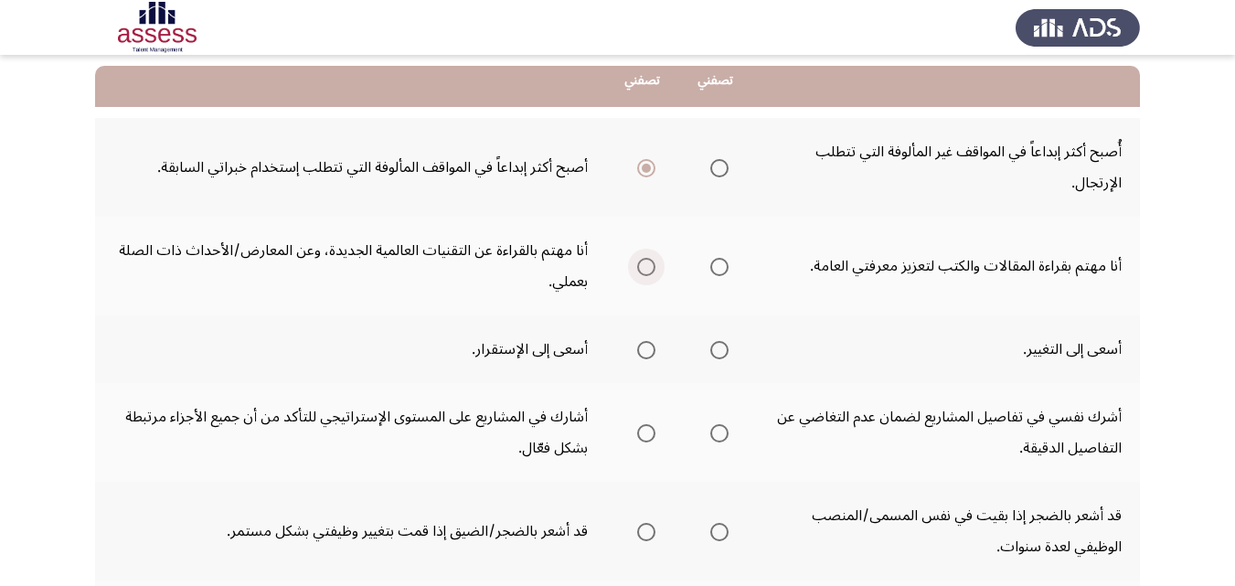
click at [643, 268] on span "Select an option" at bounding box center [646, 267] width 18 height 18
click at [643, 268] on input "Select an option" at bounding box center [646, 267] width 18 height 18
click at [640, 346] on span "Select an option" at bounding box center [646, 350] width 18 height 18
click at [640, 346] on input "Select an option" at bounding box center [646, 350] width 18 height 18
click at [642, 432] on span "Select an option" at bounding box center [646, 433] width 18 height 18
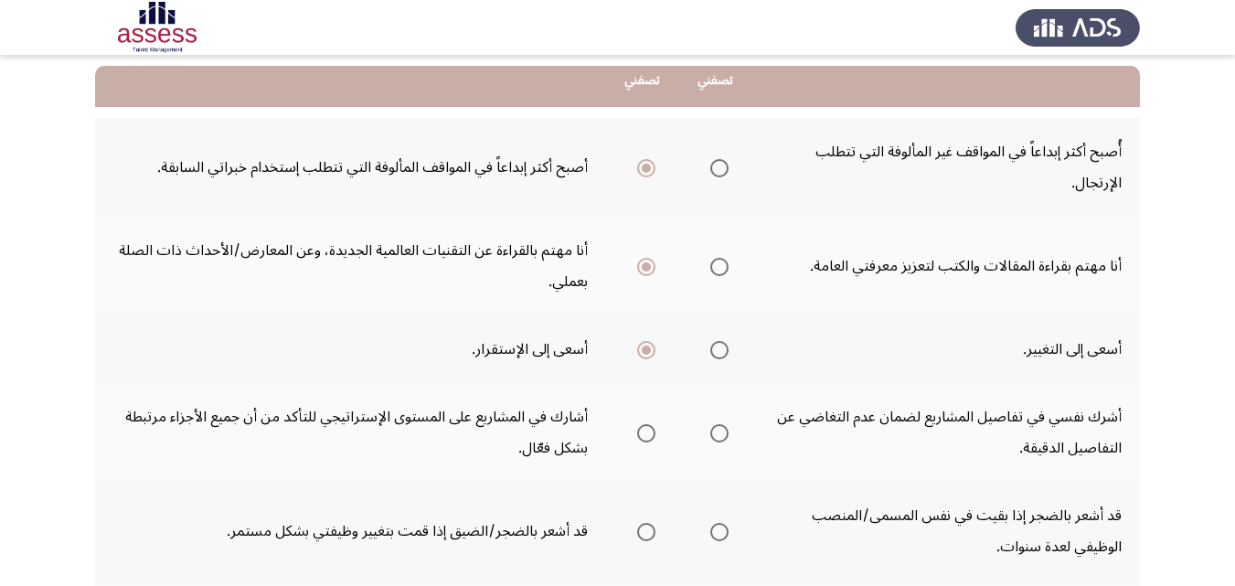
click at [642, 432] on input "Select an option" at bounding box center [646, 433] width 18 height 18
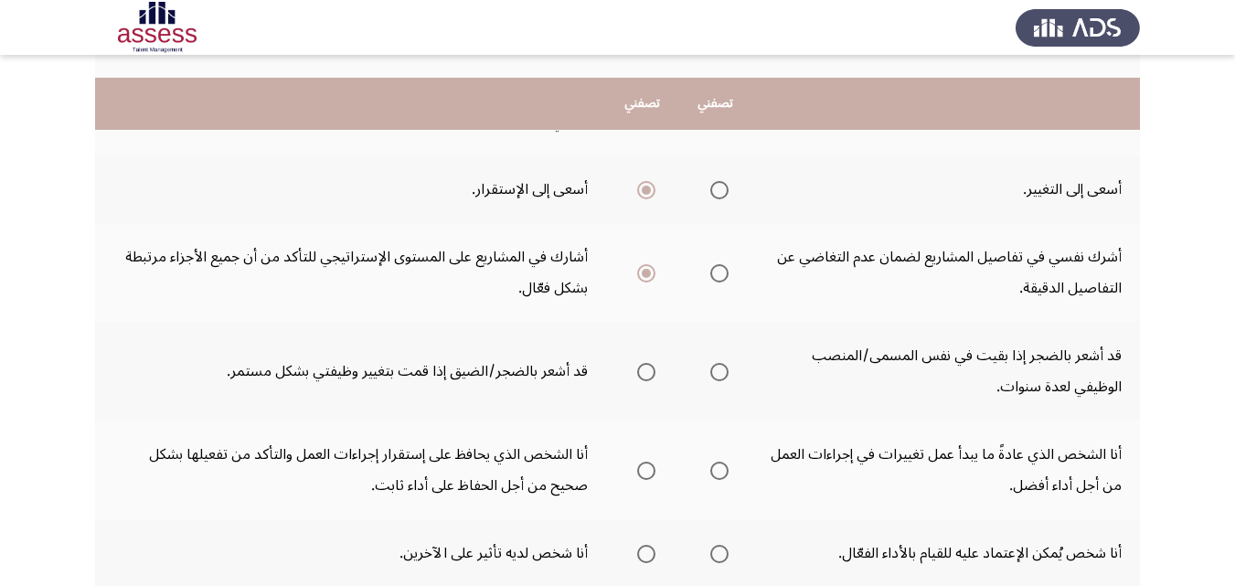
scroll to position [366, 0]
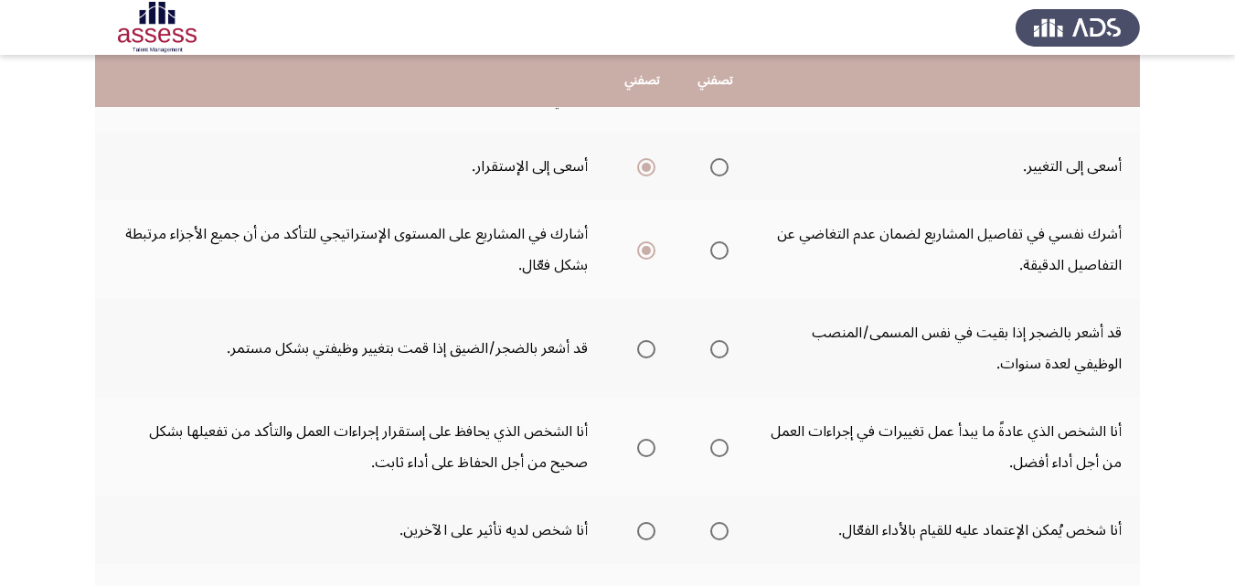
click at [719, 347] on span "Select an option" at bounding box center [719, 349] width 18 height 18
click at [719, 347] on input "Select an option" at bounding box center [719, 349] width 18 height 18
click at [724, 453] on span "Select an option" at bounding box center [719, 448] width 18 height 18
click at [724, 453] on input "Select an option" at bounding box center [719, 448] width 18 height 18
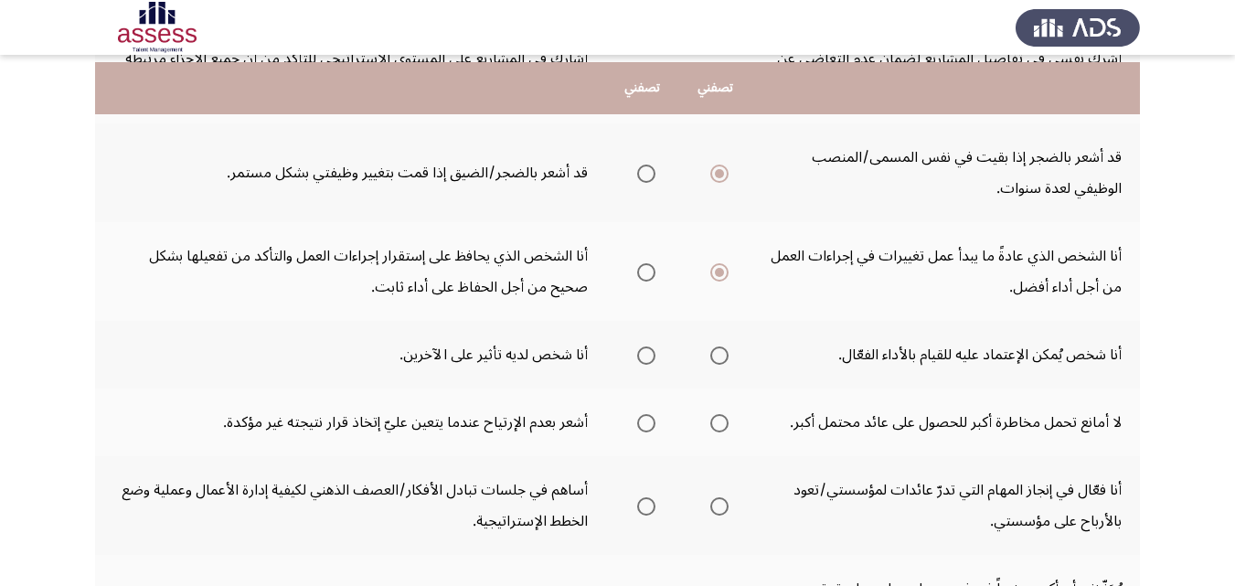
scroll to position [549, 0]
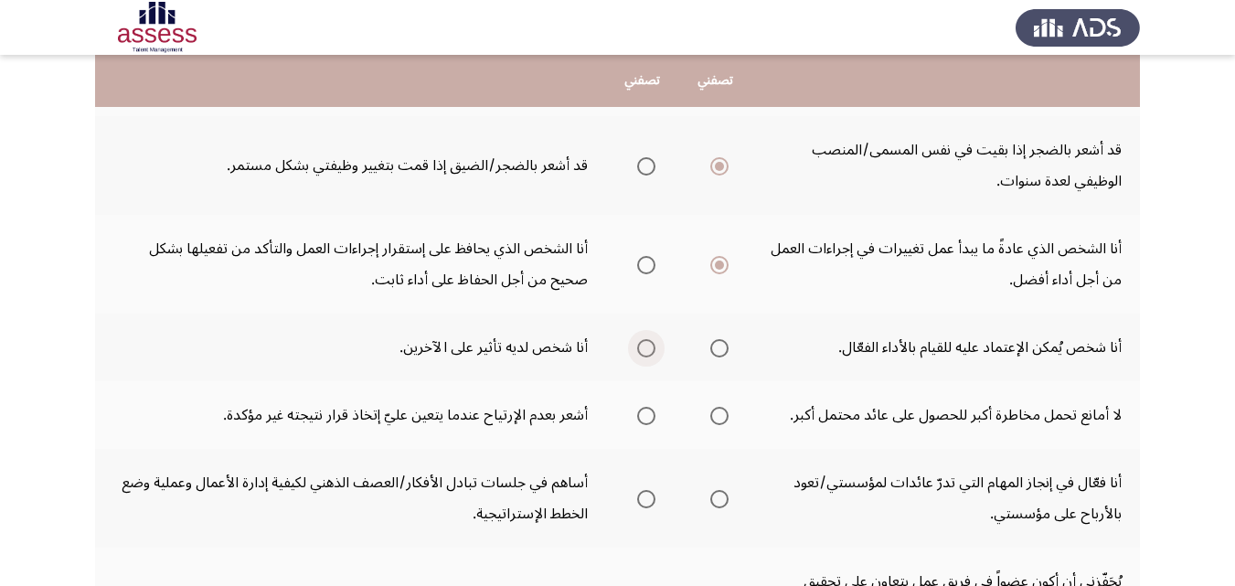
click at [642, 347] on span "Select an option" at bounding box center [646, 348] width 18 height 18
click at [642, 347] on input "Select an option" at bounding box center [646, 348] width 18 height 18
click at [717, 411] on span "Select an option" at bounding box center [719, 416] width 18 height 18
click at [717, 411] on input "Select an option" at bounding box center [719, 416] width 18 height 18
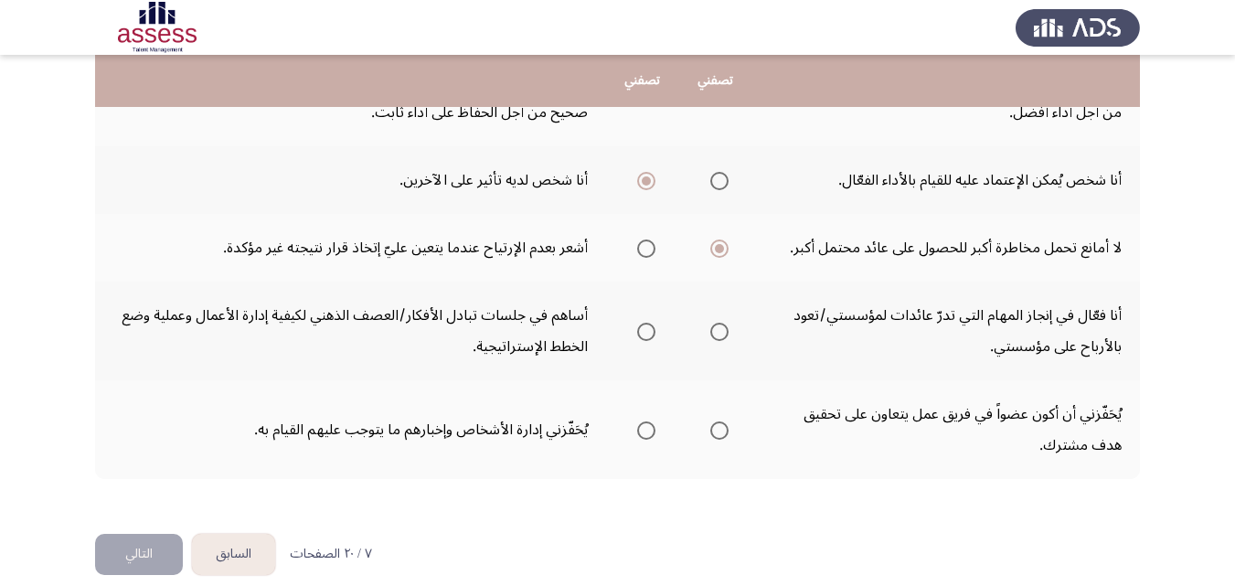
scroll to position [731, 0]
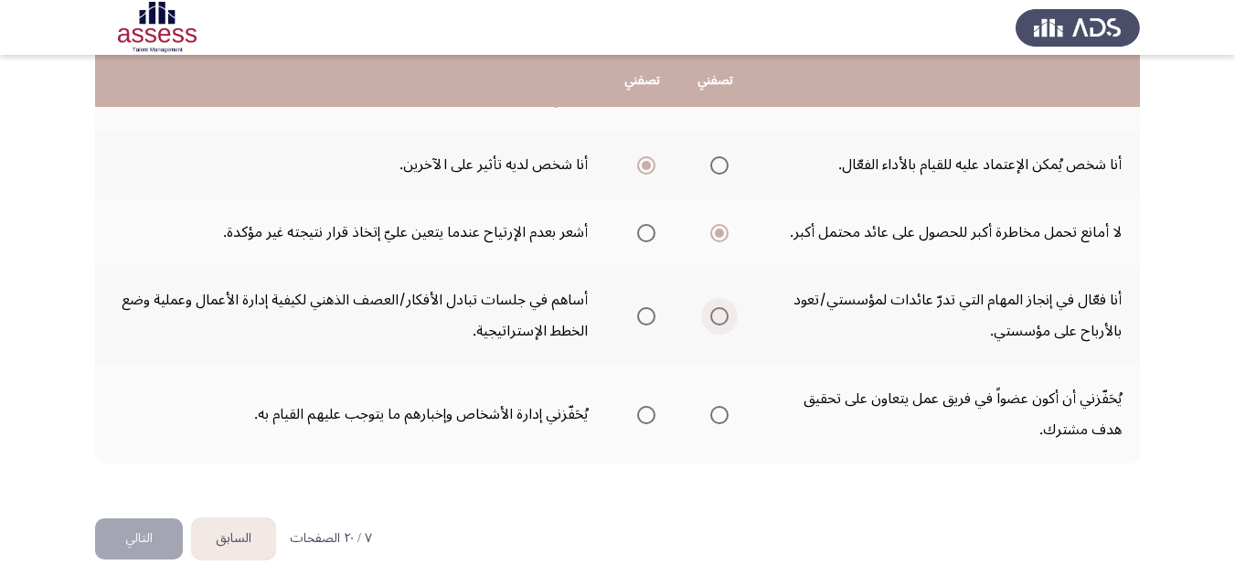
click at [719, 320] on span "Select an option" at bounding box center [719, 316] width 18 height 18
click at [719, 320] on input "Select an option" at bounding box center [719, 316] width 18 height 18
click at [720, 421] on span "Select an option" at bounding box center [719, 415] width 18 height 18
click at [720, 421] on input "Select an option" at bounding box center [719, 415] width 18 height 18
click at [144, 538] on button "التالي" at bounding box center [139, 538] width 88 height 41
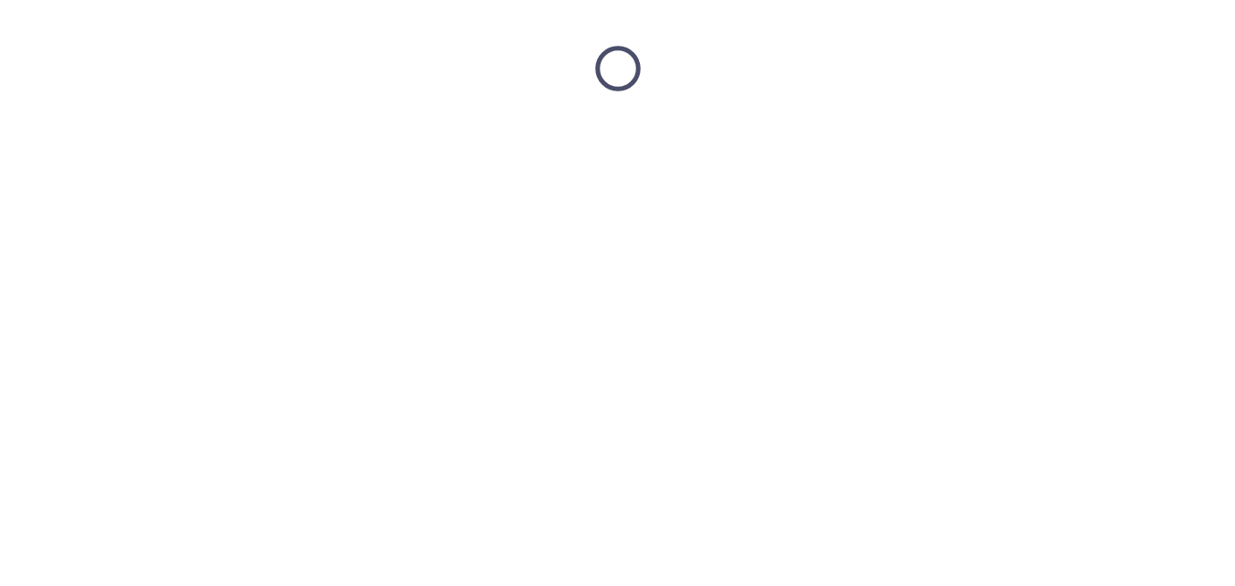
scroll to position [0, 0]
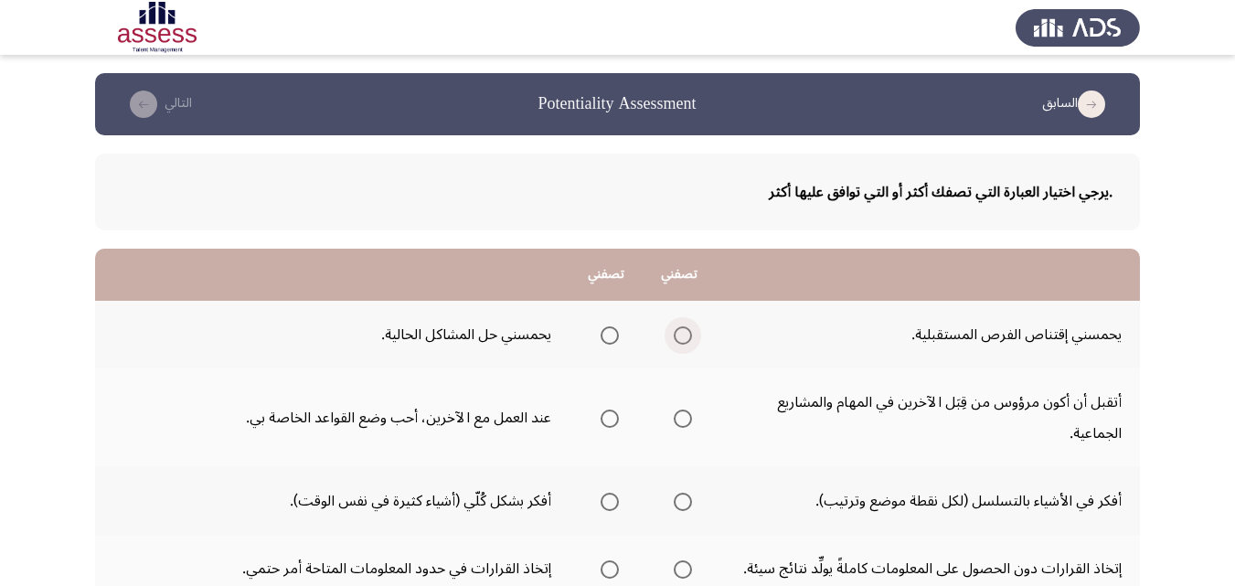
click at [675, 335] on span "Select an option" at bounding box center [683, 335] width 18 height 18
click at [675, 335] on input "Select an option" at bounding box center [683, 335] width 18 height 18
click at [685, 412] on span "Select an option" at bounding box center [683, 419] width 18 height 18
click at [685, 412] on input "Select an option" at bounding box center [683, 419] width 18 height 18
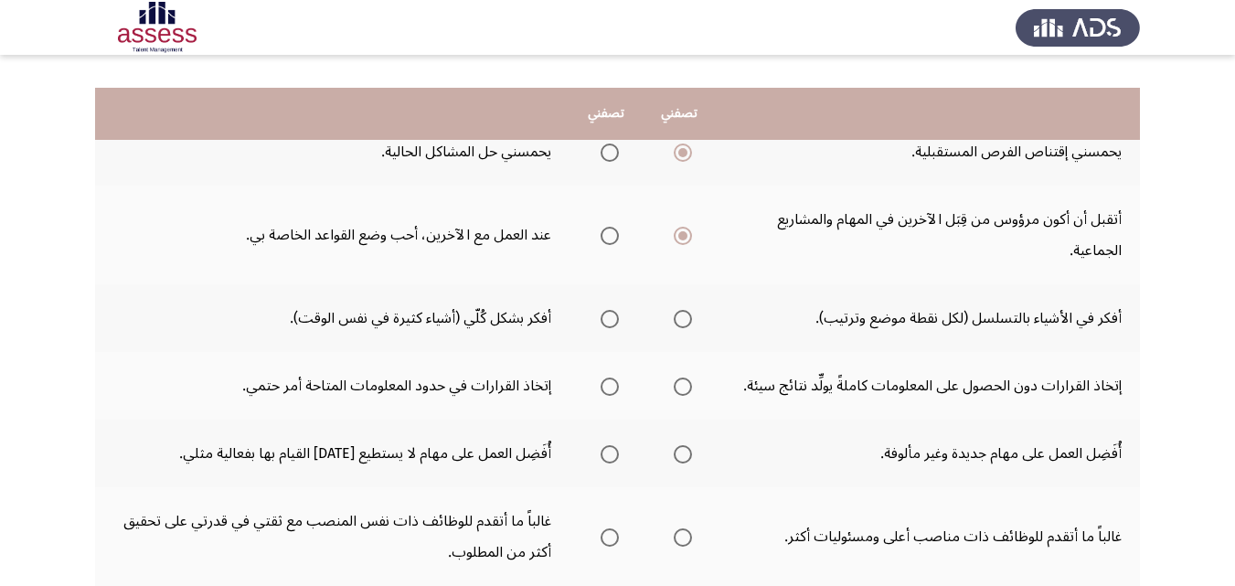
scroll to position [274, 0]
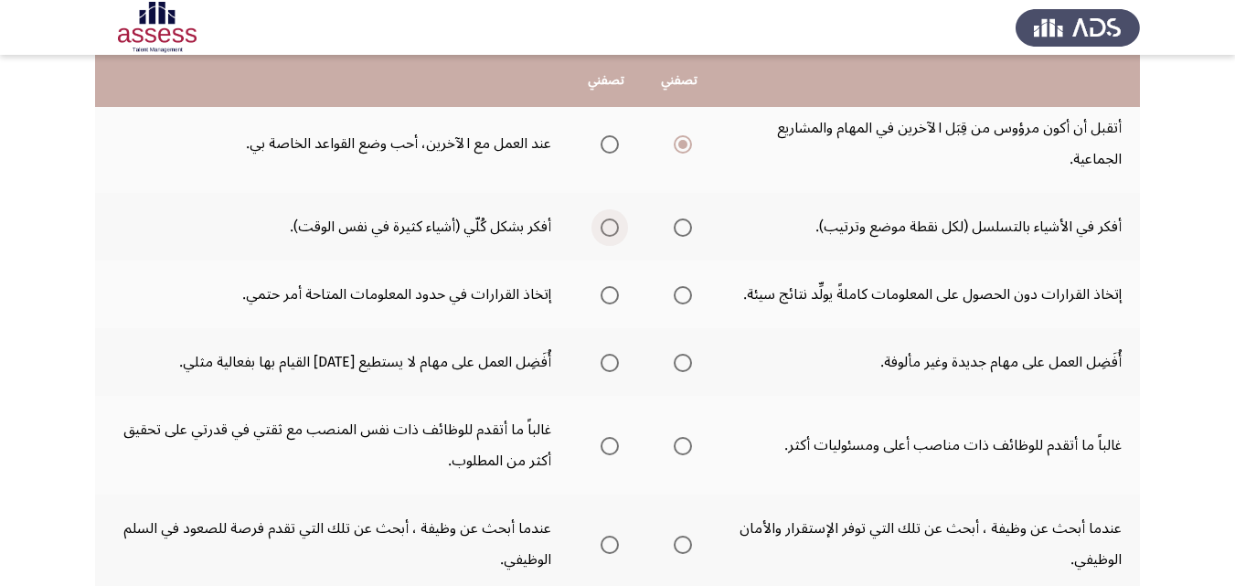
click at [611, 222] on span "Select an option" at bounding box center [610, 227] width 18 height 18
click at [611, 222] on input "Select an option" at bounding box center [610, 227] width 18 height 18
click at [612, 290] on span "Select an option" at bounding box center [610, 295] width 18 height 18
click at [612, 290] on input "Select an option" at bounding box center [610, 295] width 18 height 18
click at [608, 361] on span "Select an option" at bounding box center [610, 363] width 18 height 18
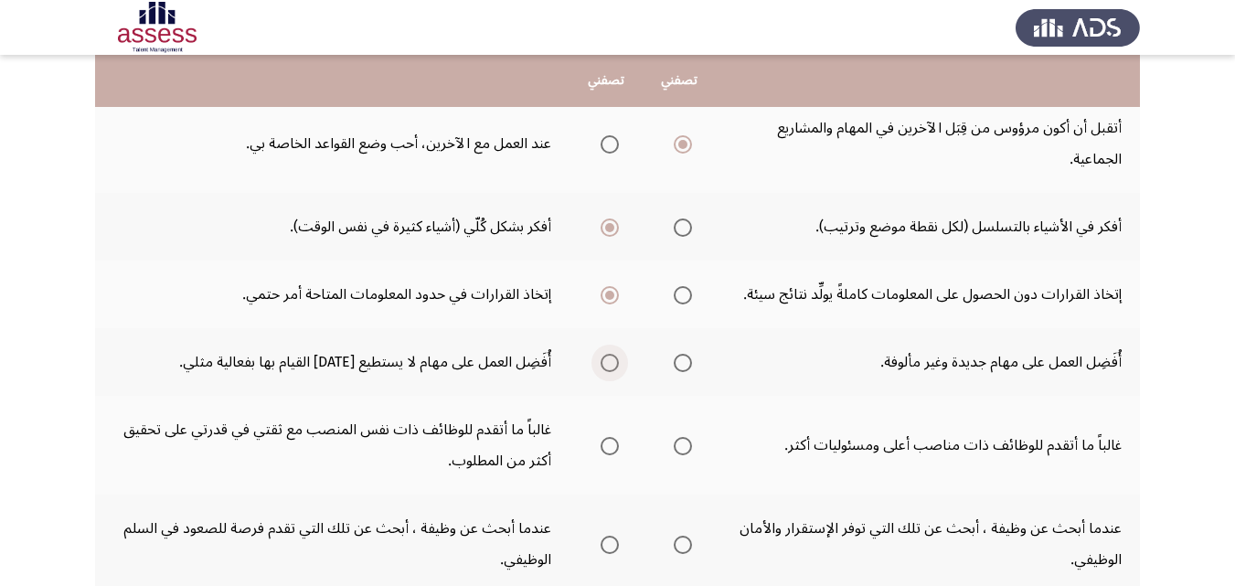
click at [608, 361] on input "Select an option" at bounding box center [610, 363] width 18 height 18
click at [678, 449] on span "Select an option" at bounding box center [683, 446] width 18 height 18
click at [678, 449] on input "Select an option" at bounding box center [683, 446] width 18 height 18
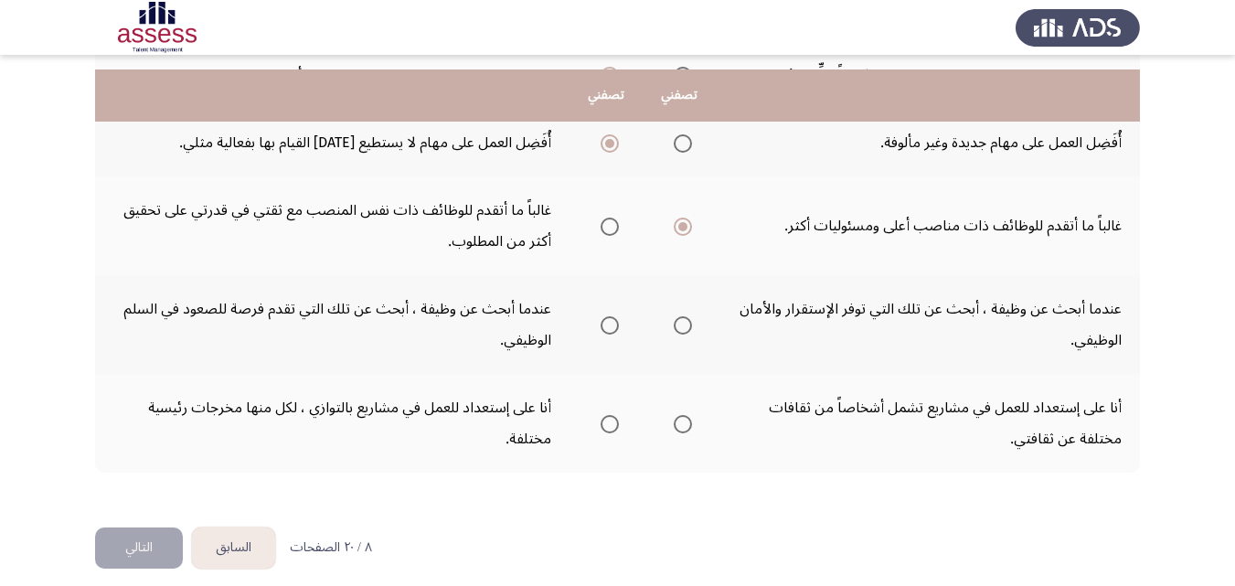
scroll to position [508, 0]
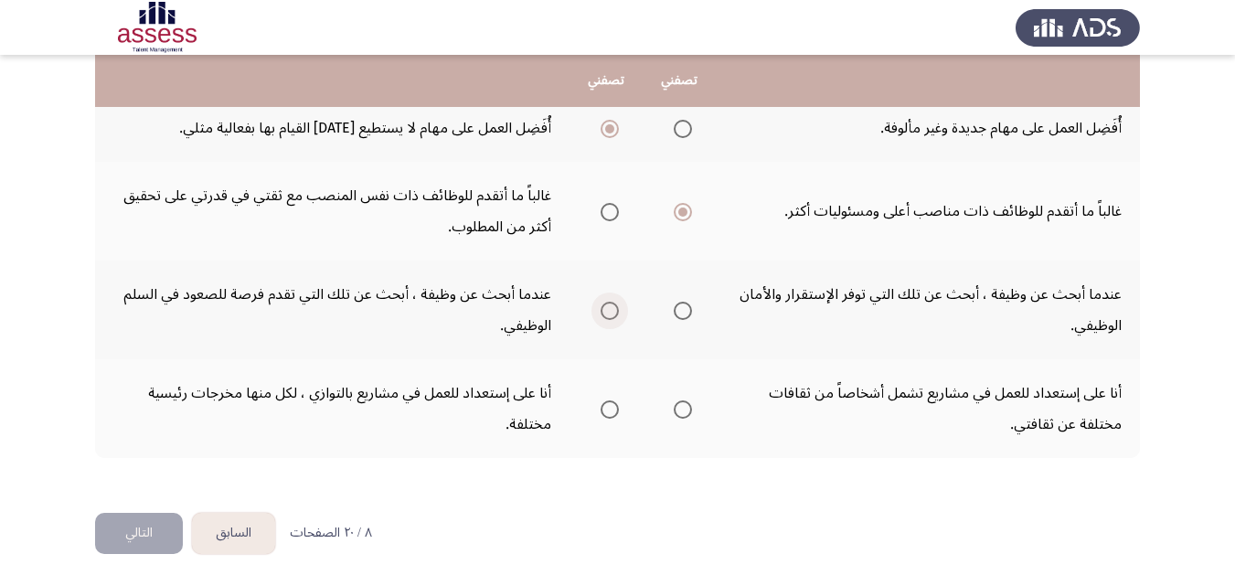
click at [602, 308] on span "Select an option" at bounding box center [610, 311] width 18 height 18
click at [602, 308] on input "Select an option" at bounding box center [610, 311] width 18 height 18
click at [688, 406] on span "Select an option" at bounding box center [683, 409] width 18 height 18
click at [688, 406] on input "Select an option" at bounding box center [683, 409] width 18 height 18
click at [141, 527] on button "التالي" at bounding box center [139, 533] width 88 height 41
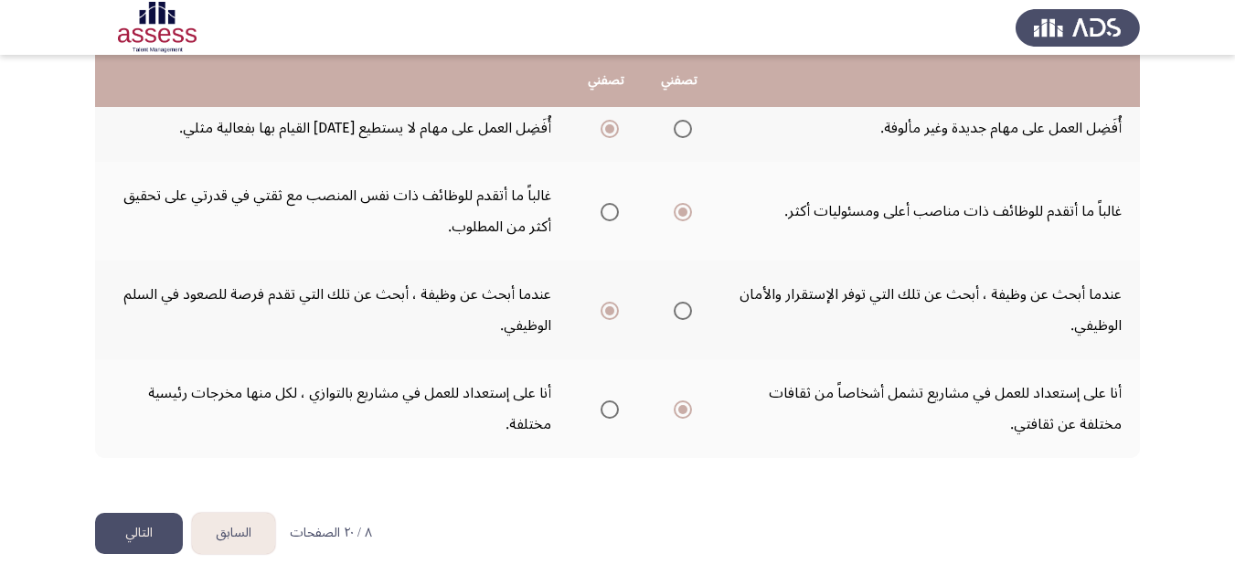
scroll to position [0, 0]
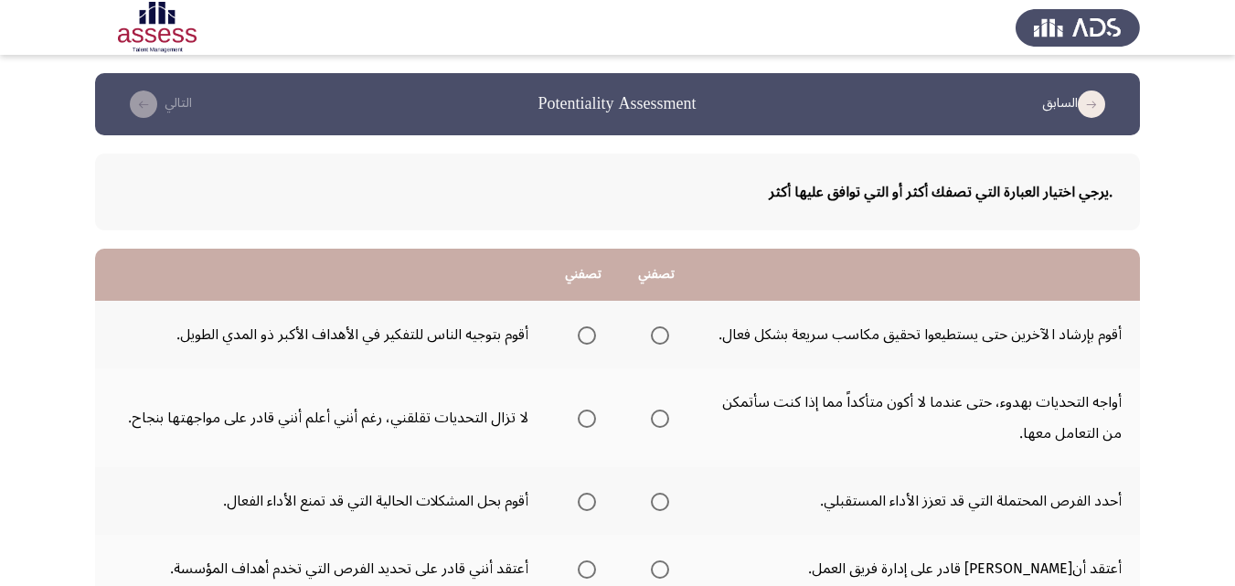
click at [661, 338] on span "Select an option" at bounding box center [660, 335] width 18 height 18
click at [661, 338] on input "Select an option" at bounding box center [660, 335] width 18 height 18
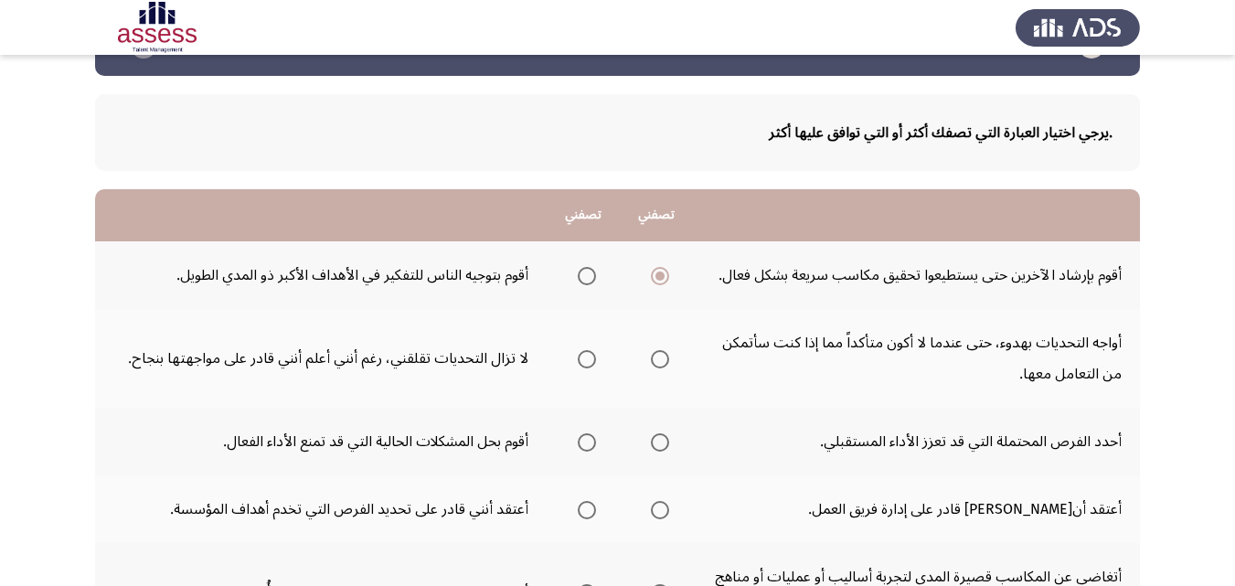
scroll to position [183, 0]
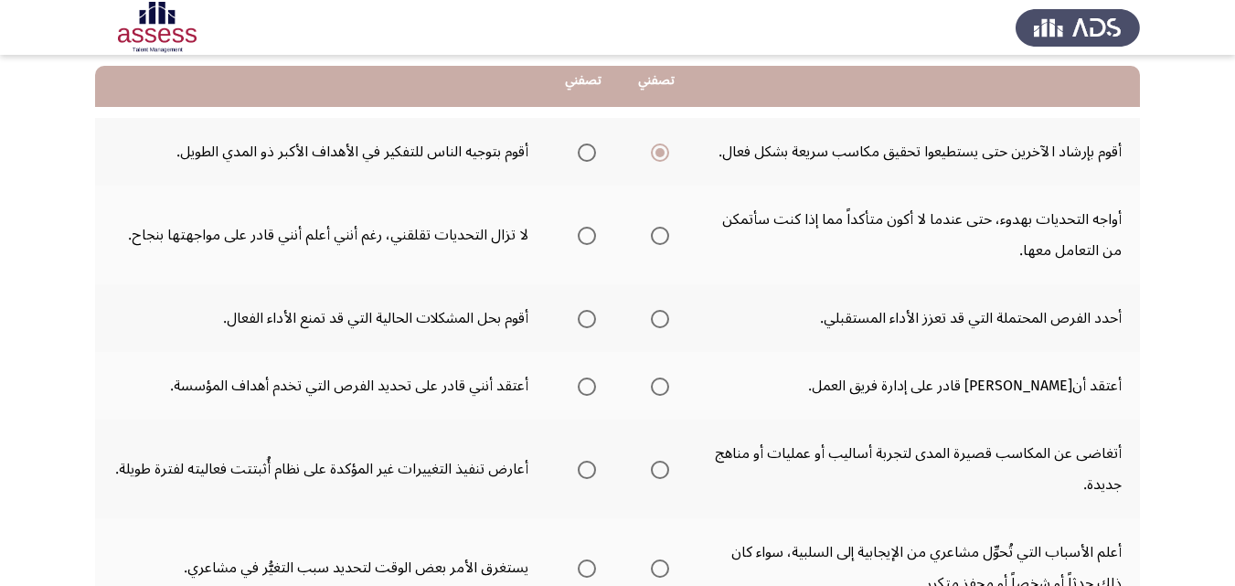
click at [662, 231] on span "Select an option" at bounding box center [660, 236] width 18 height 18
click at [662, 231] on input "Select an option" at bounding box center [660, 236] width 18 height 18
click at [661, 320] on span "Select an option" at bounding box center [660, 319] width 18 height 18
click at [661, 320] on input "Select an option" at bounding box center [660, 319] width 18 height 18
click at [588, 384] on span "Select an option" at bounding box center [587, 387] width 18 height 18
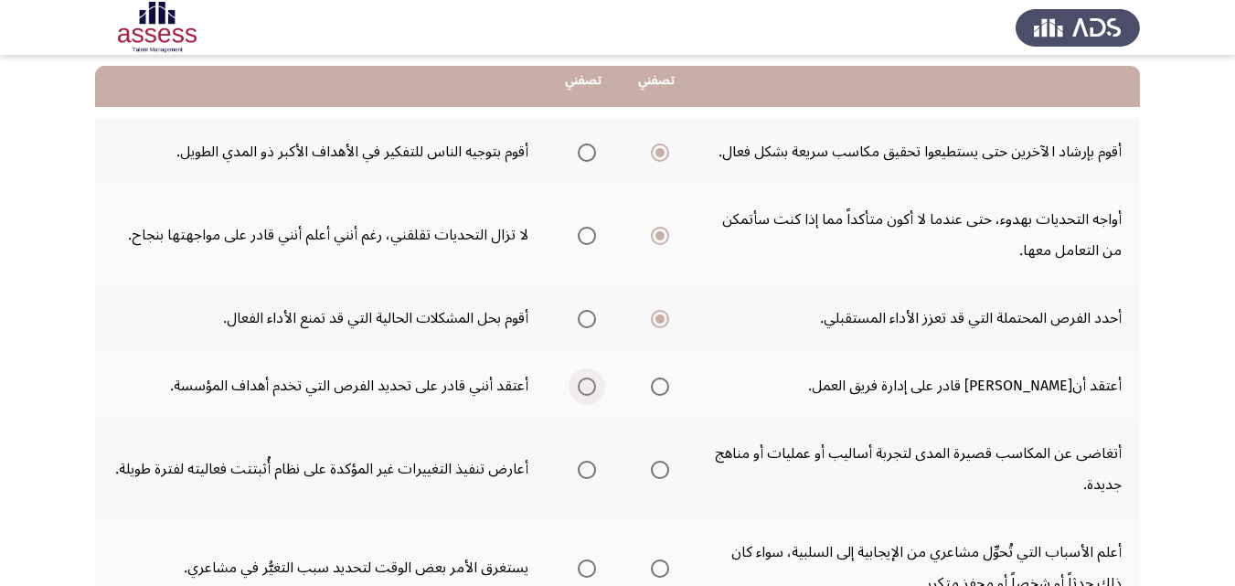
click at [588, 384] on input "Select an option" at bounding box center [587, 387] width 18 height 18
click at [587, 465] on span "Select an option" at bounding box center [587, 470] width 18 height 18
click at [587, 465] on input "Select an option" at bounding box center [587, 470] width 18 height 18
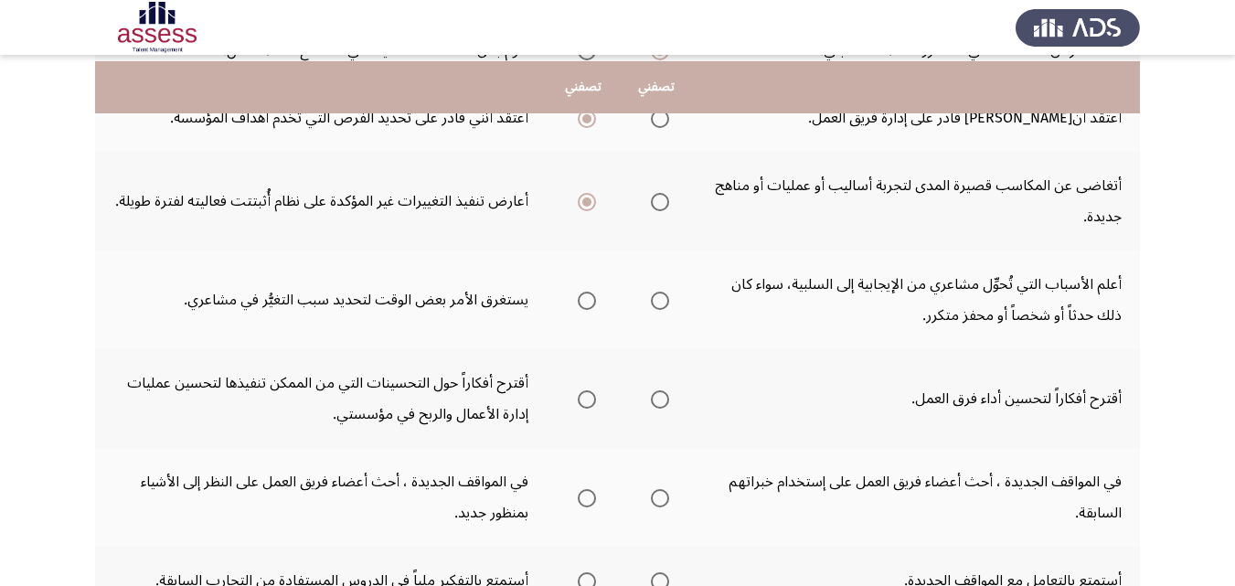
scroll to position [457, 0]
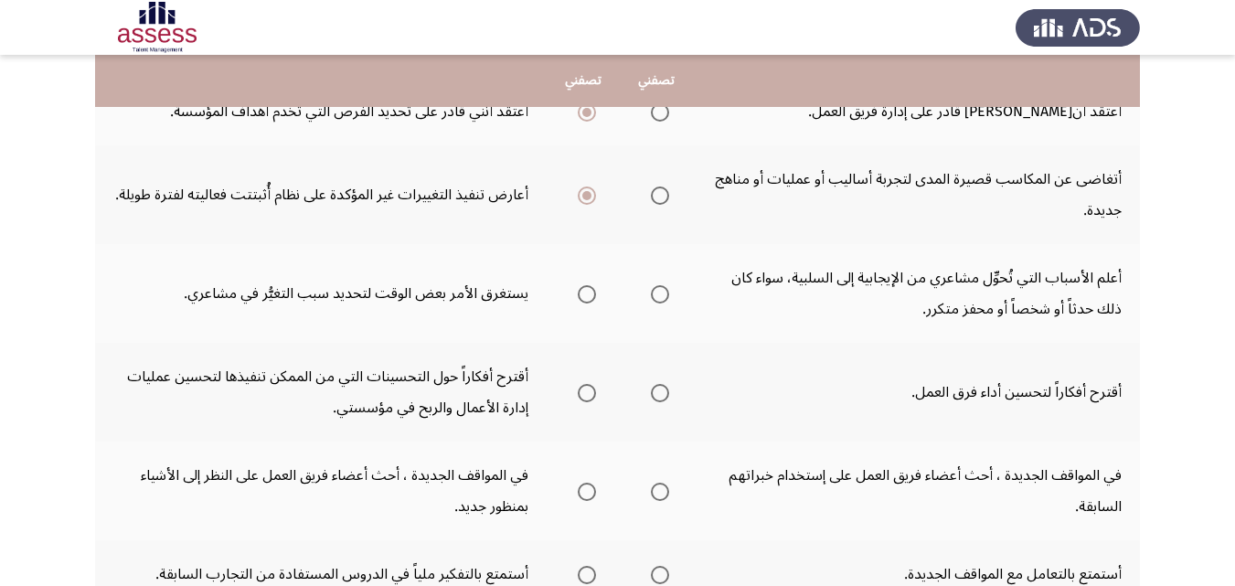
click at [664, 299] on span "Select an option" at bounding box center [660, 294] width 18 height 18
click at [664, 299] on input "Select an option" at bounding box center [660, 294] width 18 height 18
click at [581, 395] on span "Select an option" at bounding box center [587, 393] width 18 height 18
click at [581, 395] on input "Select an option" at bounding box center [587, 393] width 18 height 18
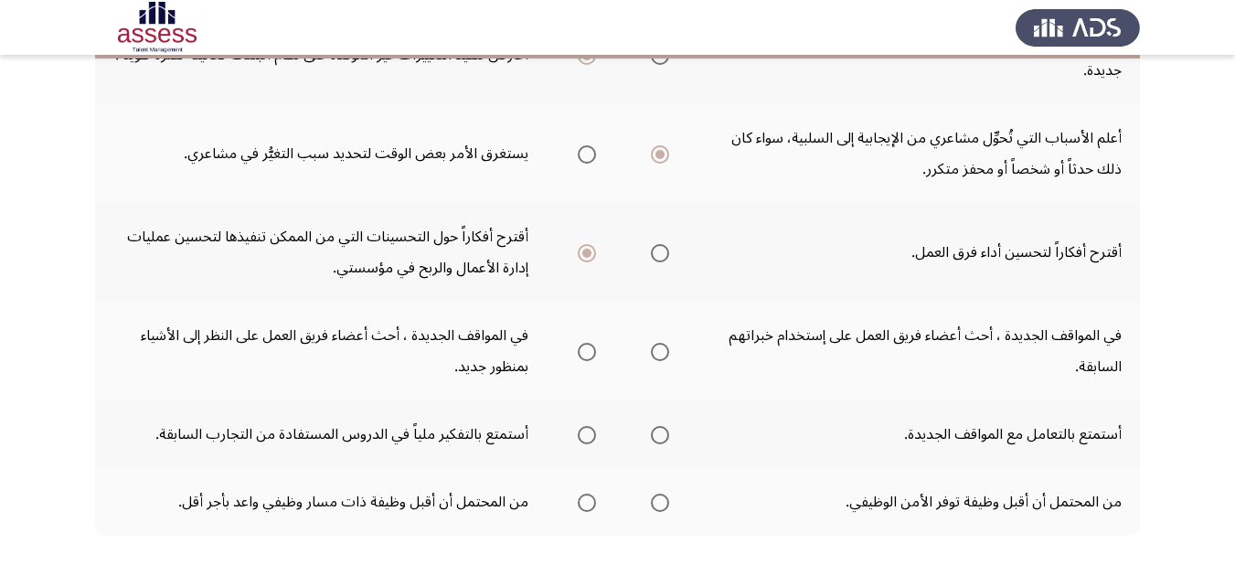
scroll to position [640, 0]
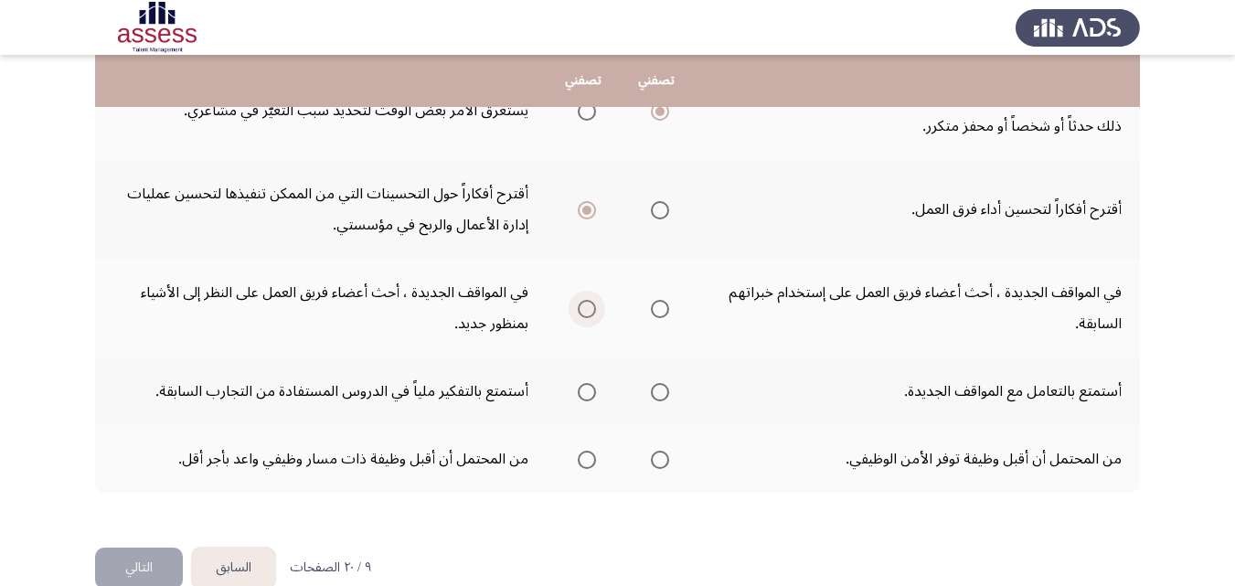
click at [583, 306] on span "Select an option" at bounding box center [587, 309] width 18 height 18
click at [583, 306] on input "Select an option" at bounding box center [587, 309] width 18 height 18
click at [662, 388] on span "Select an option" at bounding box center [660, 392] width 18 height 18
click at [662, 388] on input "Select an option" at bounding box center [660, 392] width 18 height 18
click at [666, 459] on span "Select an option" at bounding box center [660, 460] width 18 height 18
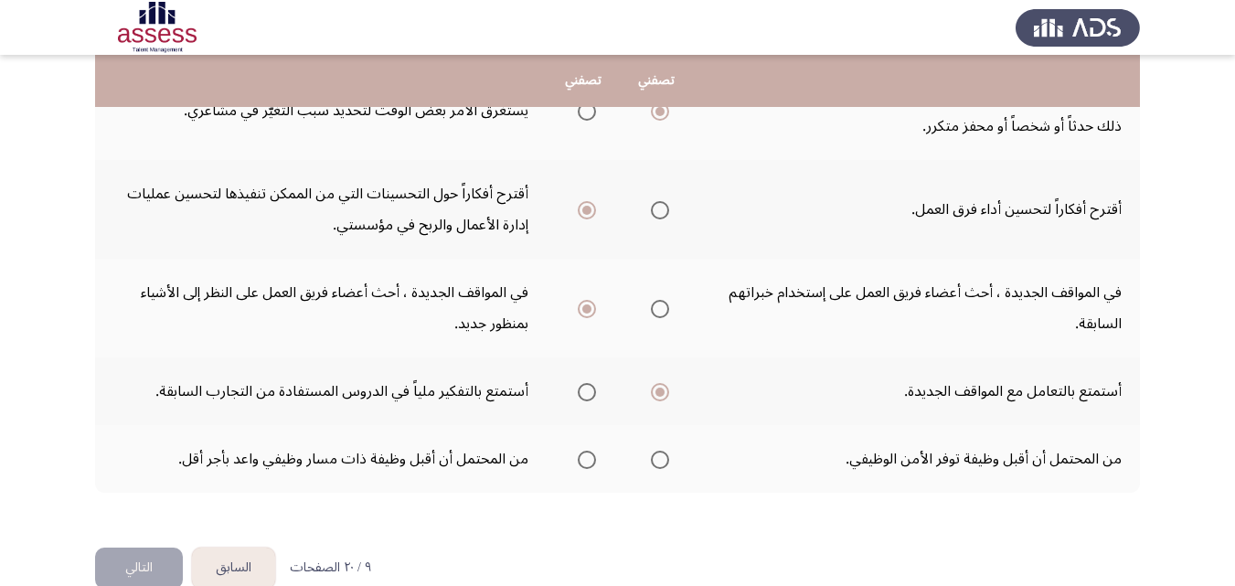
click at [666, 459] on input "Select an option" at bounding box center [660, 460] width 18 height 18
click at [587, 460] on span "Select an option" at bounding box center [587, 460] width 0 height 0
click at [587, 459] on input "Select an option" at bounding box center [587, 460] width 18 height 18
click at [133, 566] on button "التالي" at bounding box center [139, 568] width 88 height 41
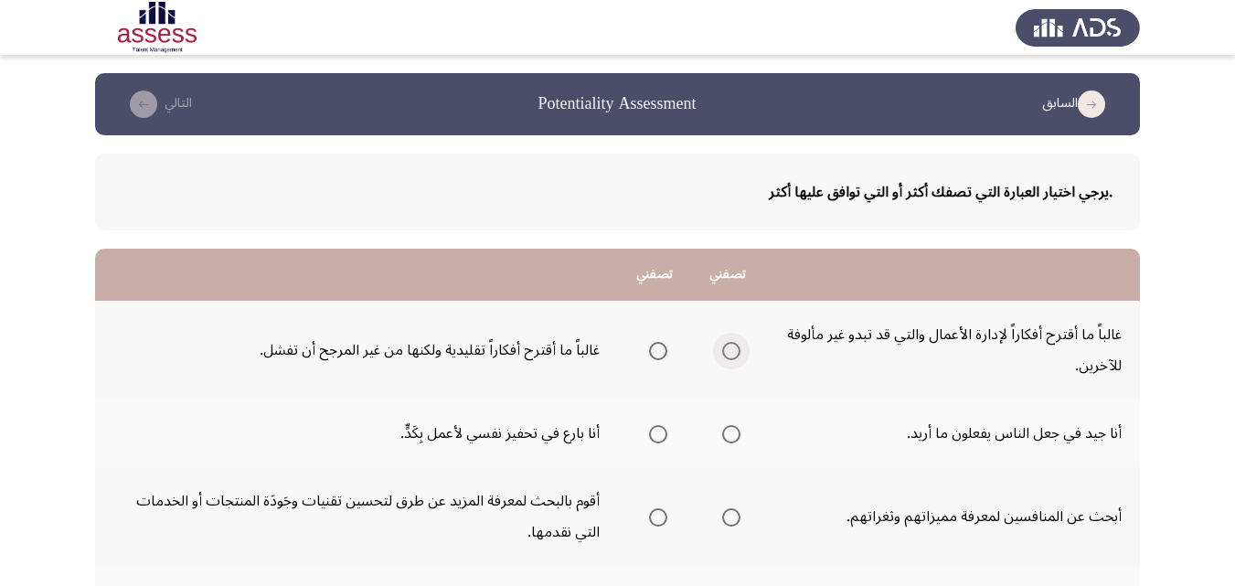
click at [735, 349] on span "Select an option" at bounding box center [731, 351] width 18 height 18
click at [735, 349] on input "Select an option" at bounding box center [731, 351] width 18 height 18
click at [740, 440] on span "Select an option" at bounding box center [731, 434] width 18 height 18
click at [740, 440] on input "Select an option" at bounding box center [731, 434] width 18 height 18
click at [667, 519] on span "Select an option" at bounding box center [658, 517] width 18 height 18
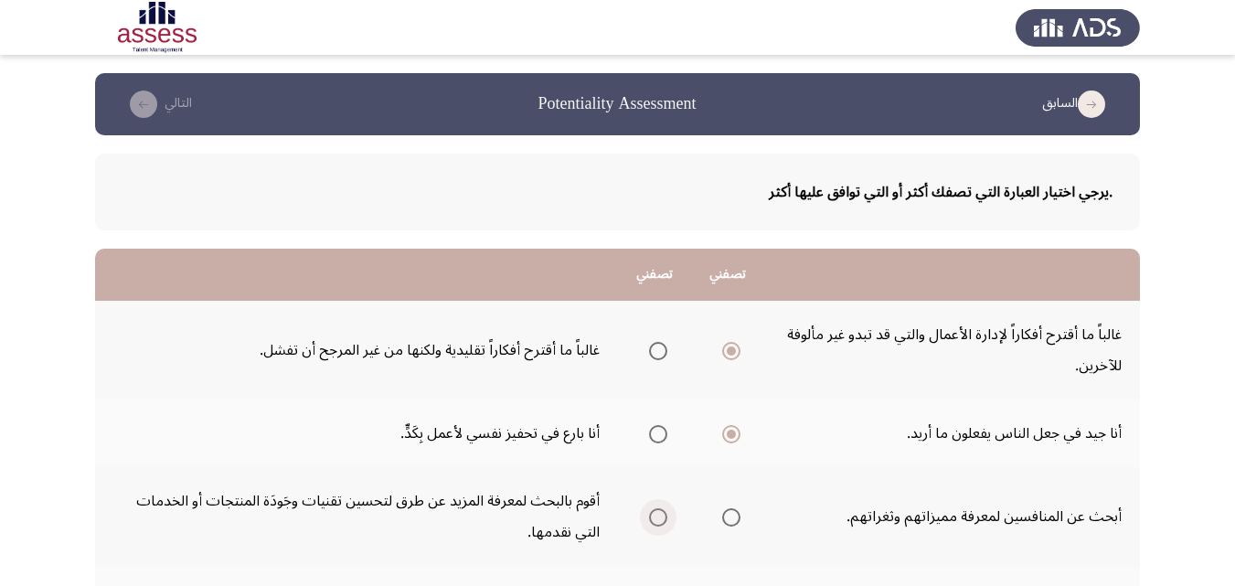
click at [667, 519] on input "Select an option" at bounding box center [658, 517] width 18 height 18
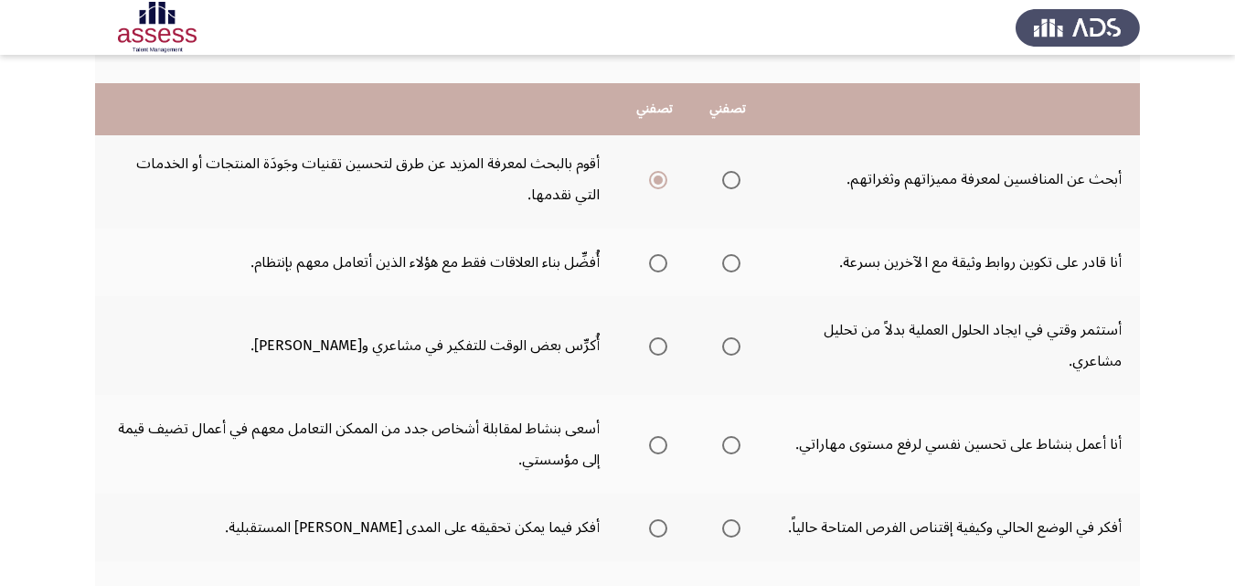
scroll to position [366, 0]
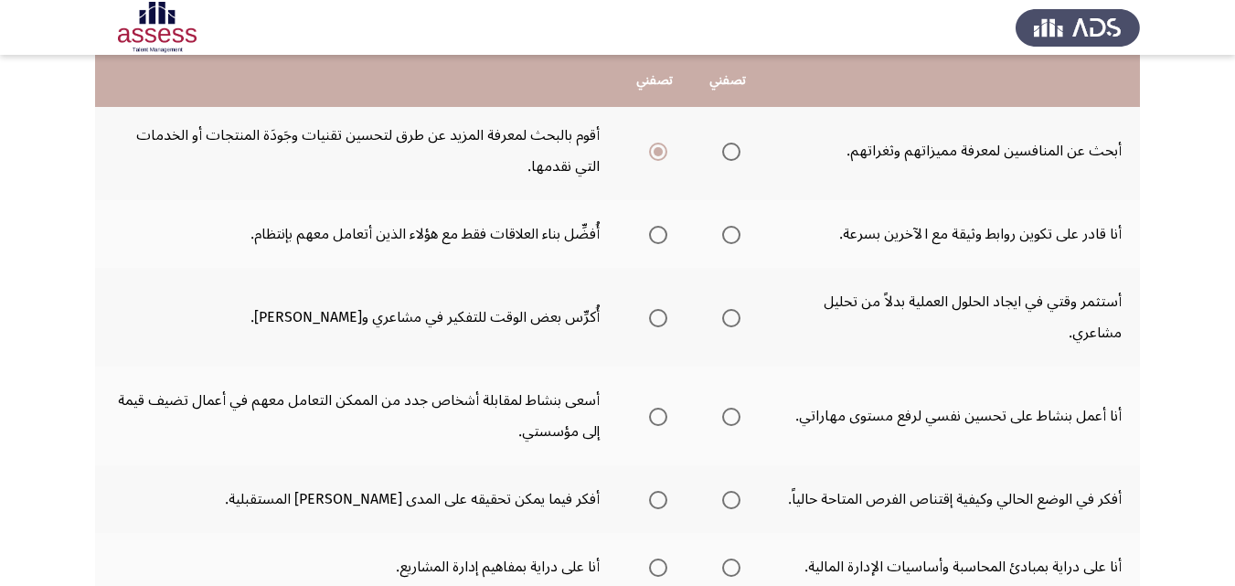
click at [733, 234] on span "Select an option" at bounding box center [731, 235] width 18 height 18
click at [733, 234] on input "Select an option" at bounding box center [731, 235] width 18 height 18
click at [727, 321] on span "Select an option" at bounding box center [731, 318] width 18 height 18
click at [727, 321] on input "Select an option" at bounding box center [731, 318] width 18 height 18
click at [738, 421] on span "Select an option" at bounding box center [731, 417] width 18 height 18
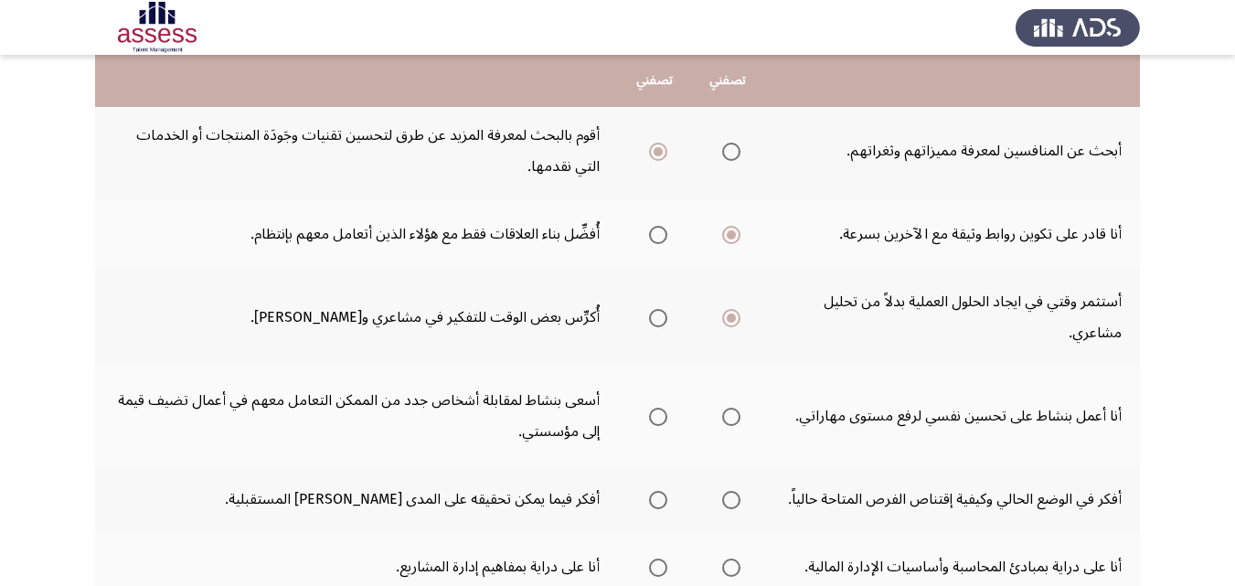
click at [738, 421] on input "Select an option" at bounding box center [731, 417] width 18 height 18
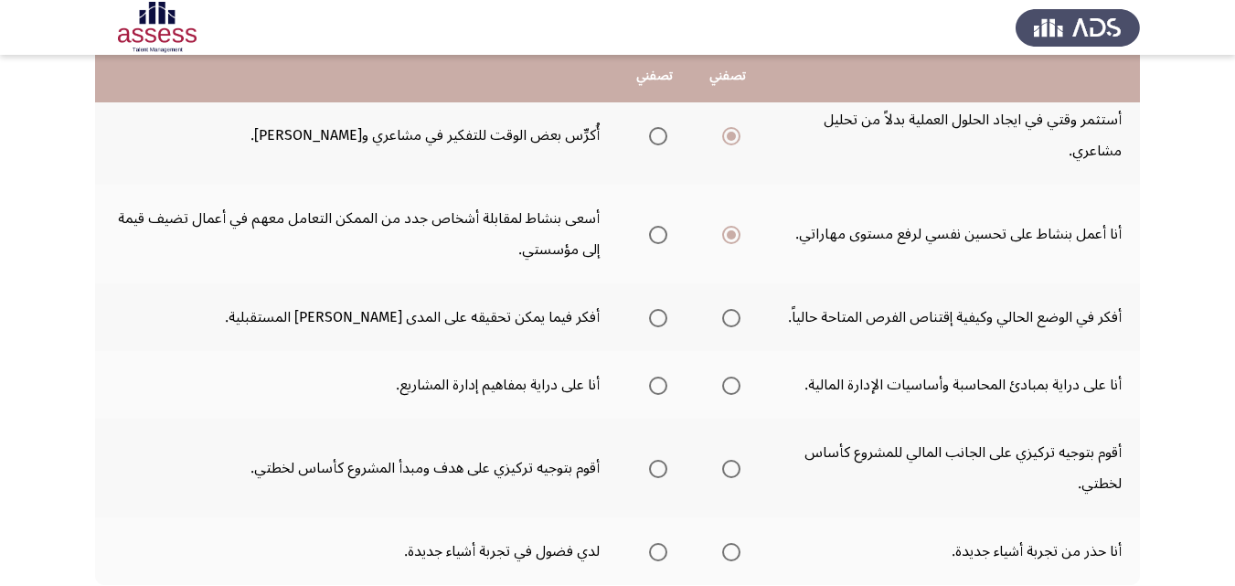
scroll to position [549, 0]
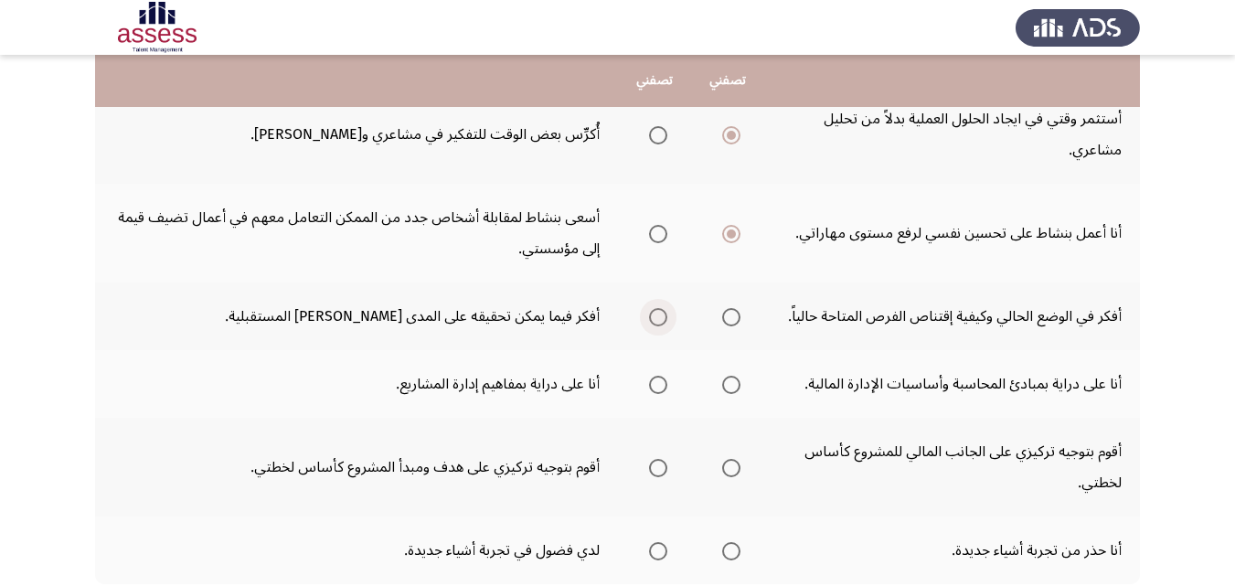
click at [655, 314] on span "Select an option" at bounding box center [658, 317] width 18 height 18
click at [655, 314] on input "Select an option" at bounding box center [658, 317] width 18 height 18
click at [655, 389] on span "Select an option" at bounding box center [658, 385] width 18 height 18
click at [655, 389] on input "Select an option" at bounding box center [658, 385] width 18 height 18
click at [740, 471] on span "Select an option" at bounding box center [731, 468] width 18 height 18
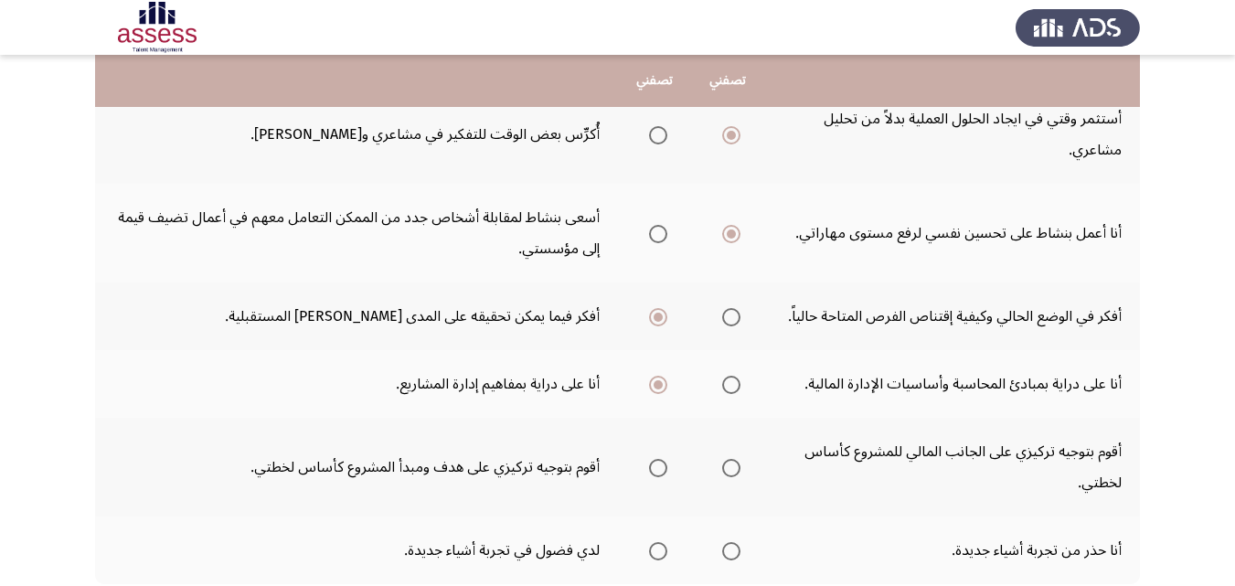
click at [740, 471] on input "Select an option" at bounding box center [731, 468] width 18 height 18
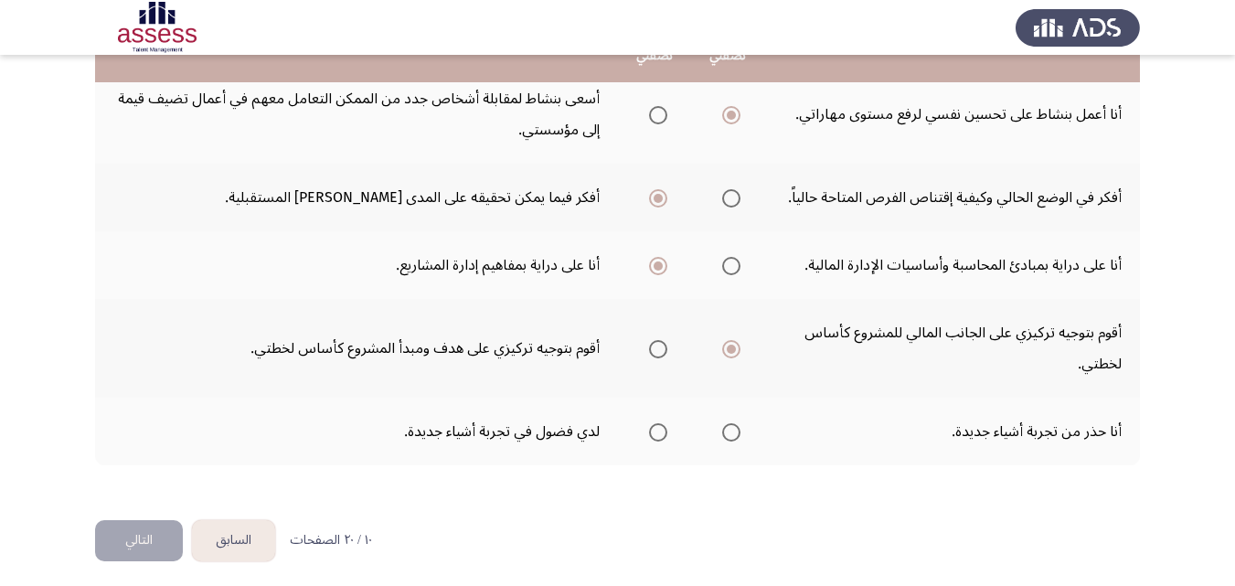
scroll to position [675, 0]
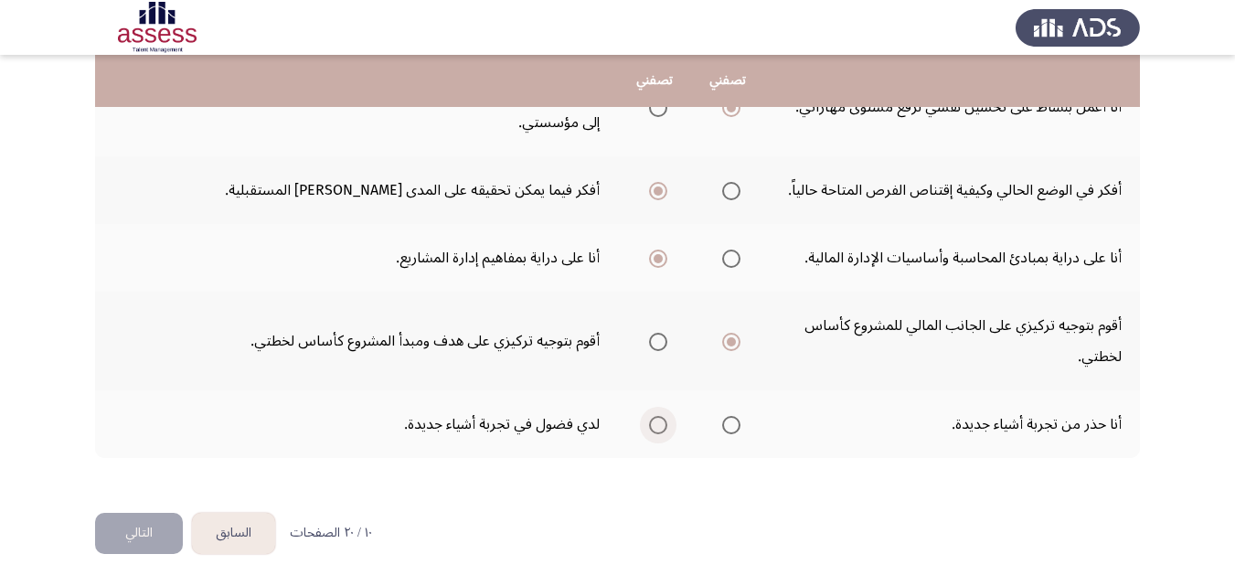
click at [654, 427] on span "Select an option" at bounding box center [658, 425] width 18 height 18
click at [654, 427] on input "Select an option" at bounding box center [658, 425] width 18 height 18
click at [128, 525] on button "التالي" at bounding box center [139, 533] width 88 height 41
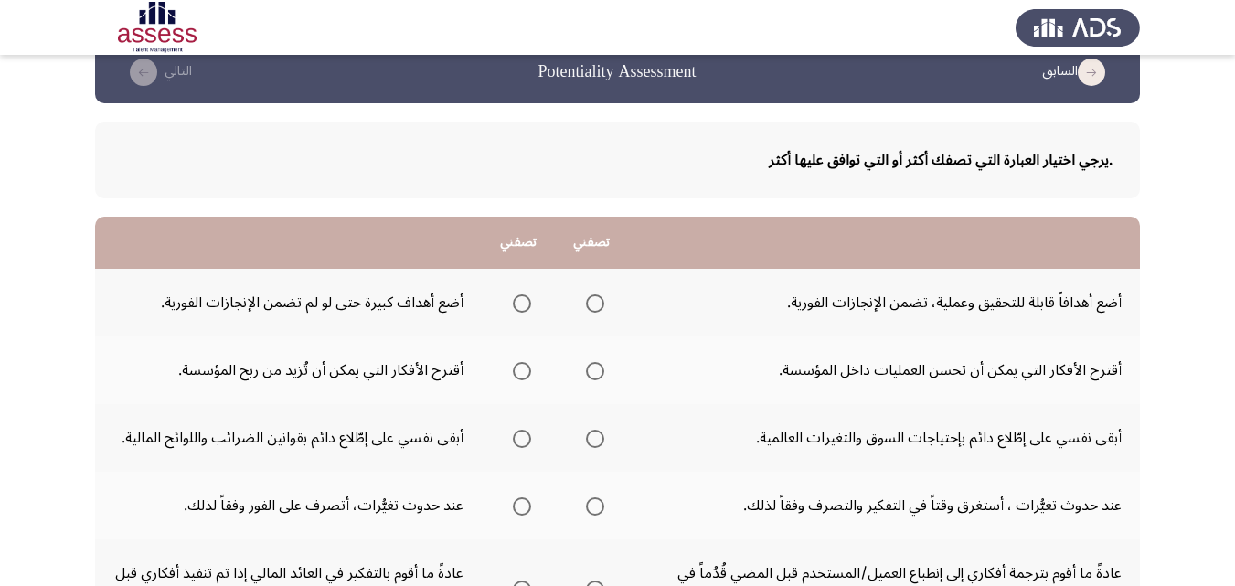
scroll to position [0, 0]
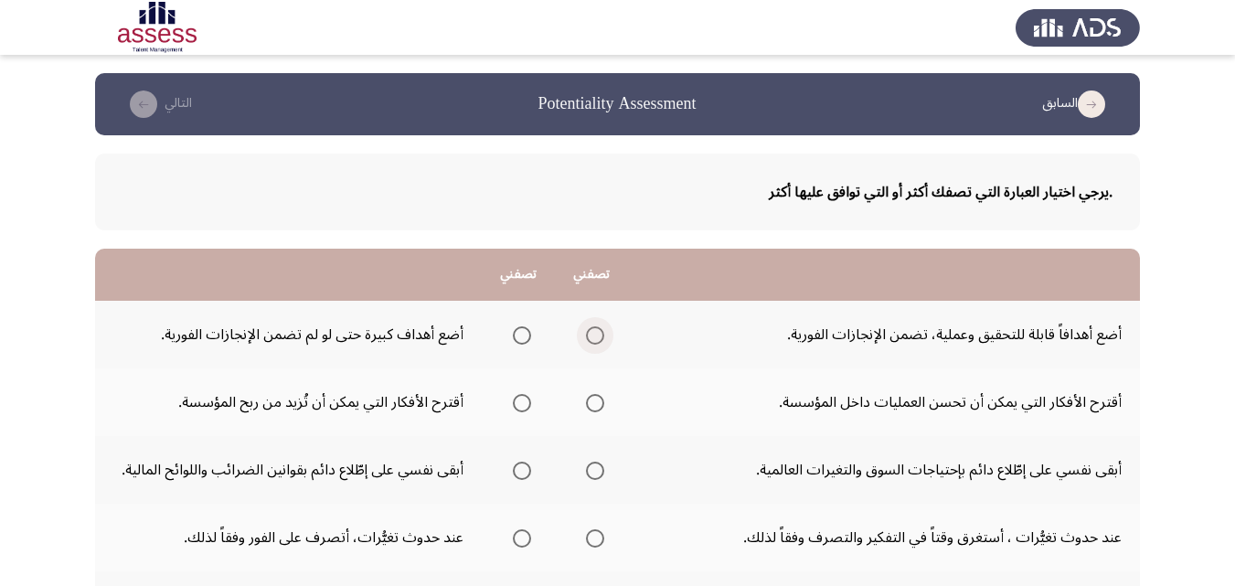
click at [590, 337] on span "Select an option" at bounding box center [595, 335] width 18 height 18
click at [590, 337] on input "Select an option" at bounding box center [595, 335] width 18 height 18
click at [519, 402] on span "Select an option" at bounding box center [522, 403] width 18 height 18
click at [519, 402] on input "Select an option" at bounding box center [522, 403] width 18 height 18
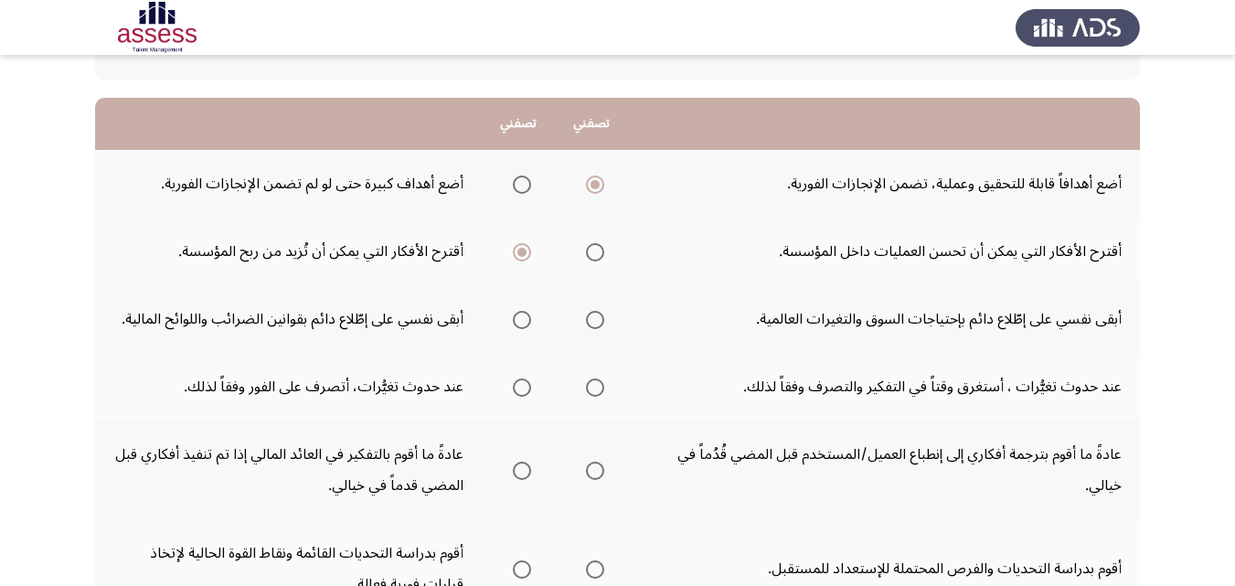
scroll to position [183, 0]
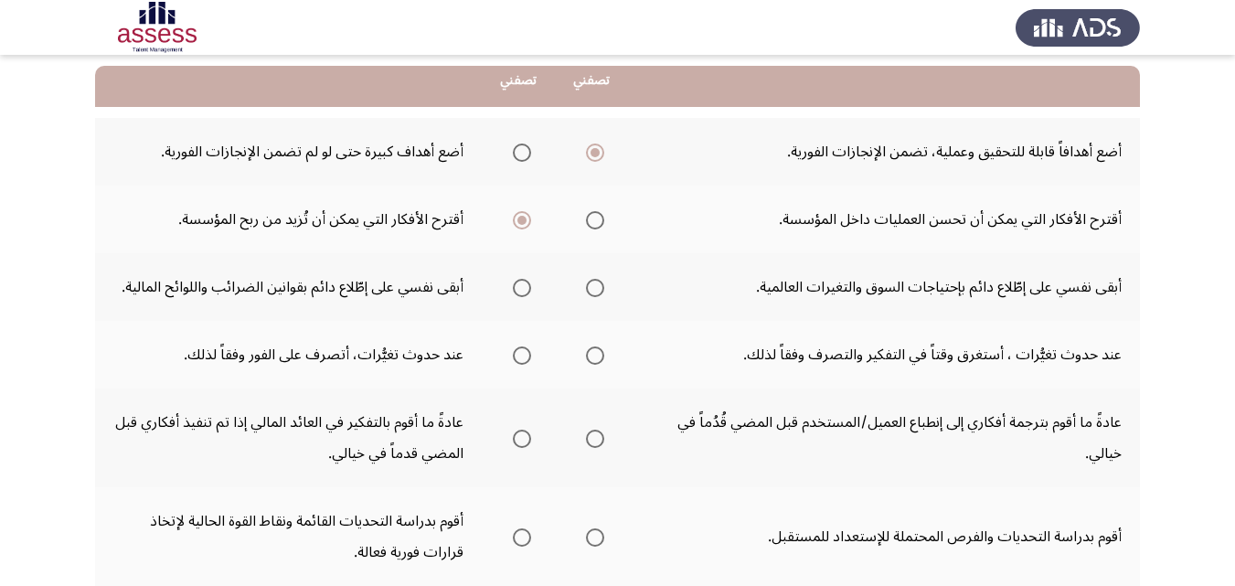
click at [595, 287] on span "Select an option" at bounding box center [595, 288] width 18 height 18
click at [595, 287] on input "Select an option" at bounding box center [595, 288] width 18 height 18
click at [525, 355] on span "Select an option" at bounding box center [522, 355] width 18 height 18
click at [525, 355] on input "Select an option" at bounding box center [522, 355] width 18 height 18
click at [527, 436] on span "Select an option" at bounding box center [522, 439] width 18 height 18
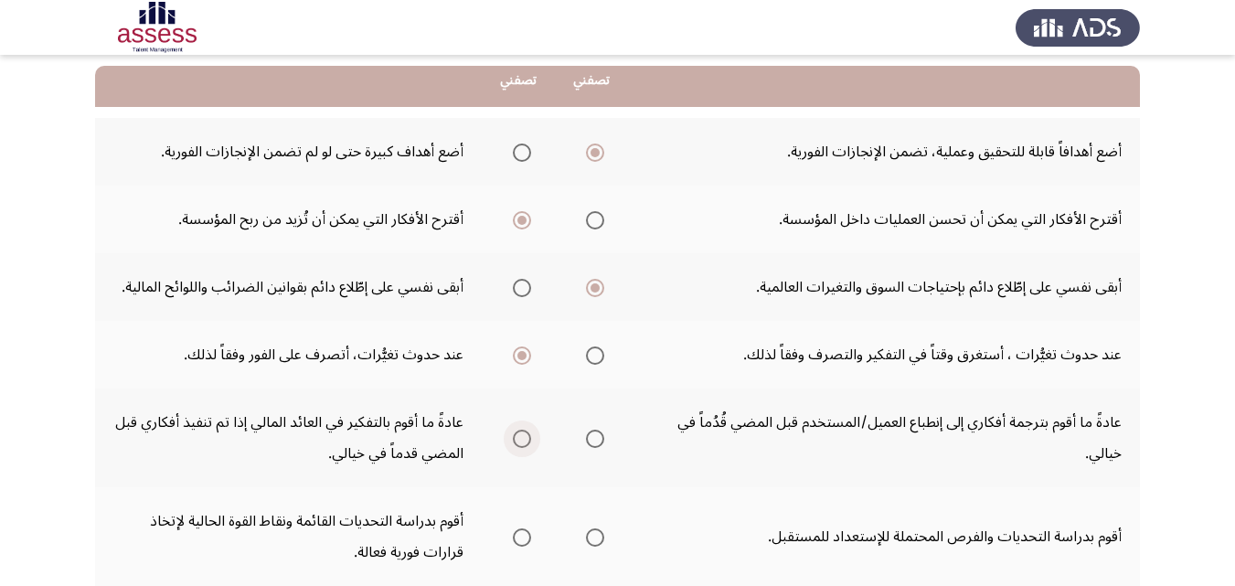
click at [527, 436] on input "Select an option" at bounding box center [522, 439] width 18 height 18
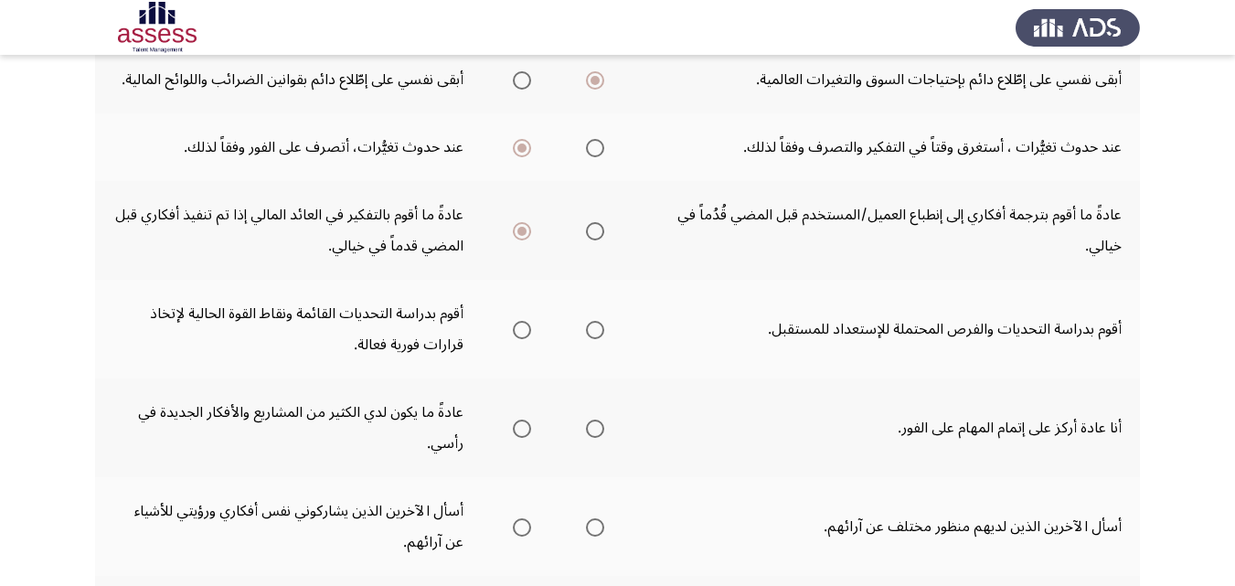
scroll to position [457, 0]
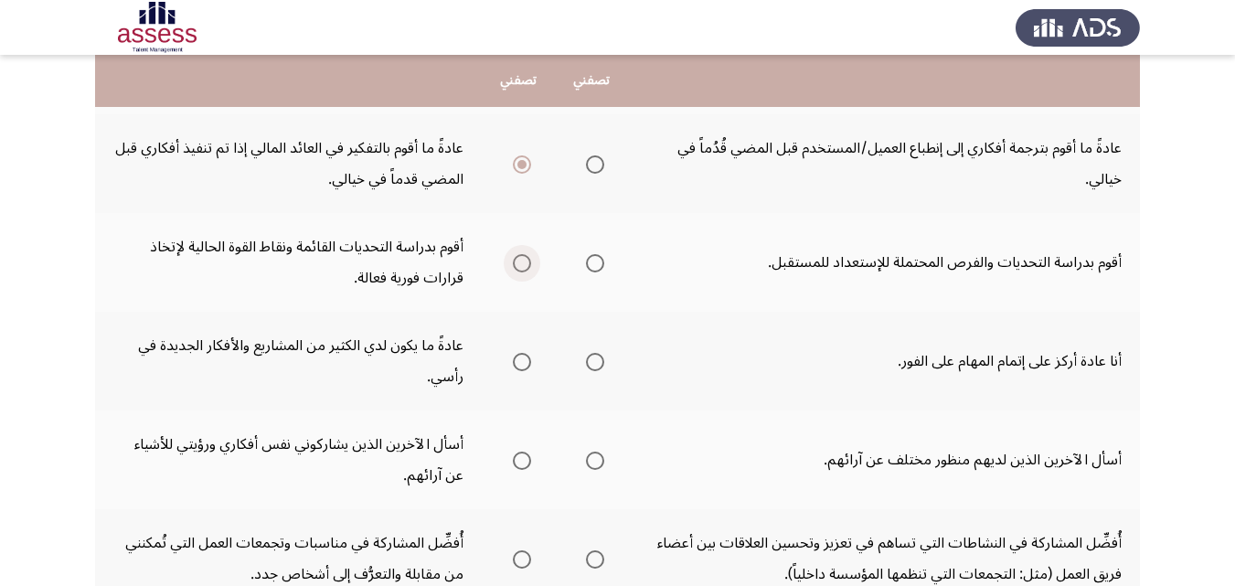
click at [513, 258] on span "Select an option" at bounding box center [522, 263] width 18 height 18
click at [513, 258] on input "Select an option" at bounding box center [522, 263] width 18 height 18
click at [590, 362] on span "Select an option" at bounding box center [595, 362] width 18 height 18
click at [590, 362] on input "Select an option" at bounding box center [595, 362] width 18 height 18
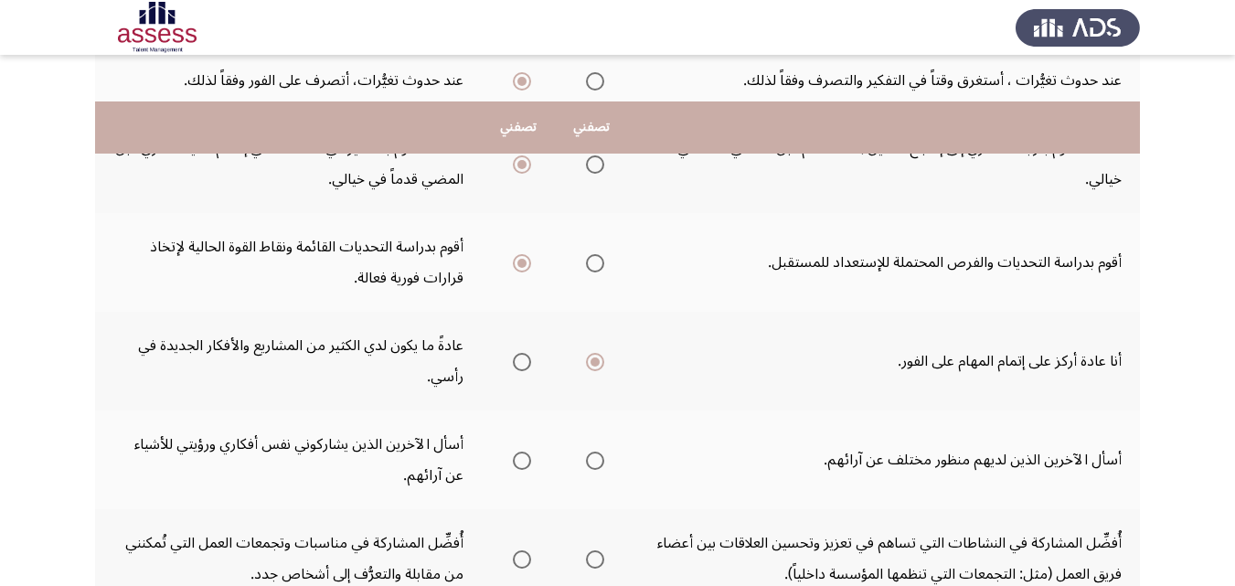
scroll to position [549, 0]
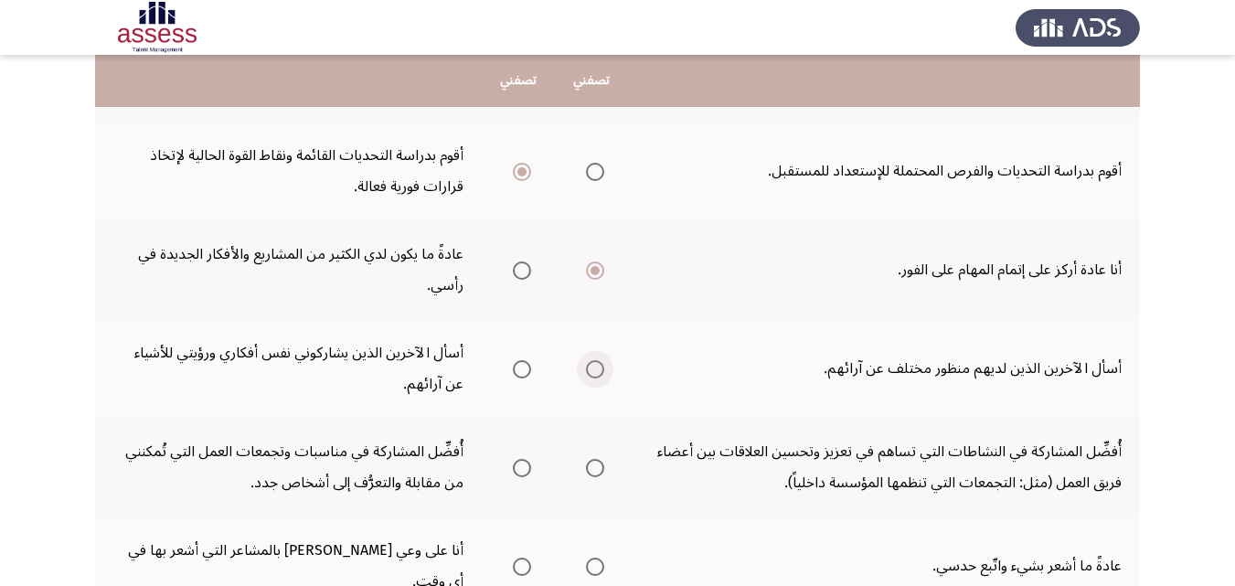
click at [584, 362] on label "Select an option" at bounding box center [592, 369] width 26 height 18
click at [586, 362] on input "Select an option" at bounding box center [595, 369] width 18 height 18
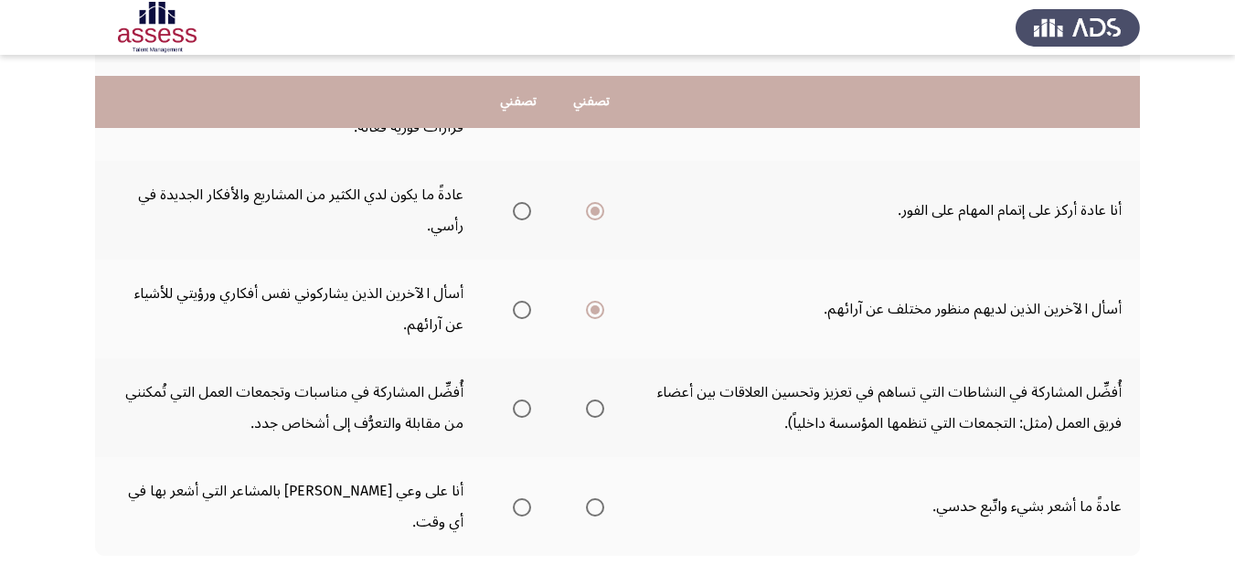
scroll to position [640, 0]
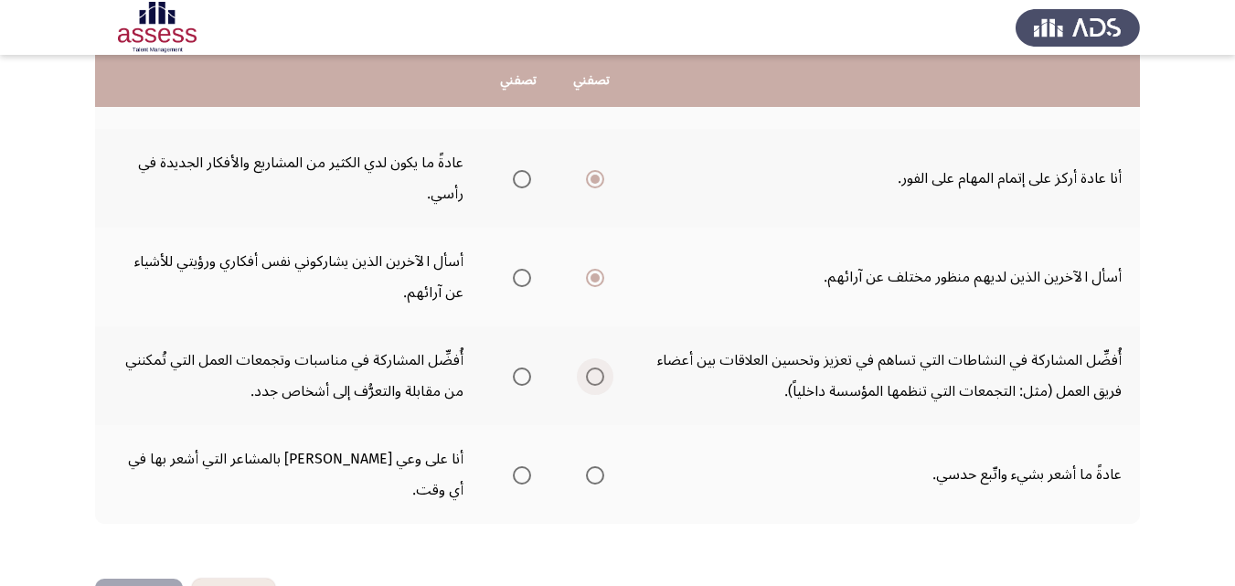
click at [599, 384] on span "Select an option" at bounding box center [595, 376] width 18 height 18
click at [599, 384] on input "Select an option" at bounding box center [595, 376] width 18 height 18
click at [513, 466] on span "Select an option" at bounding box center [522, 475] width 18 height 18
click at [513, 466] on input "Select an option" at bounding box center [522, 475] width 18 height 18
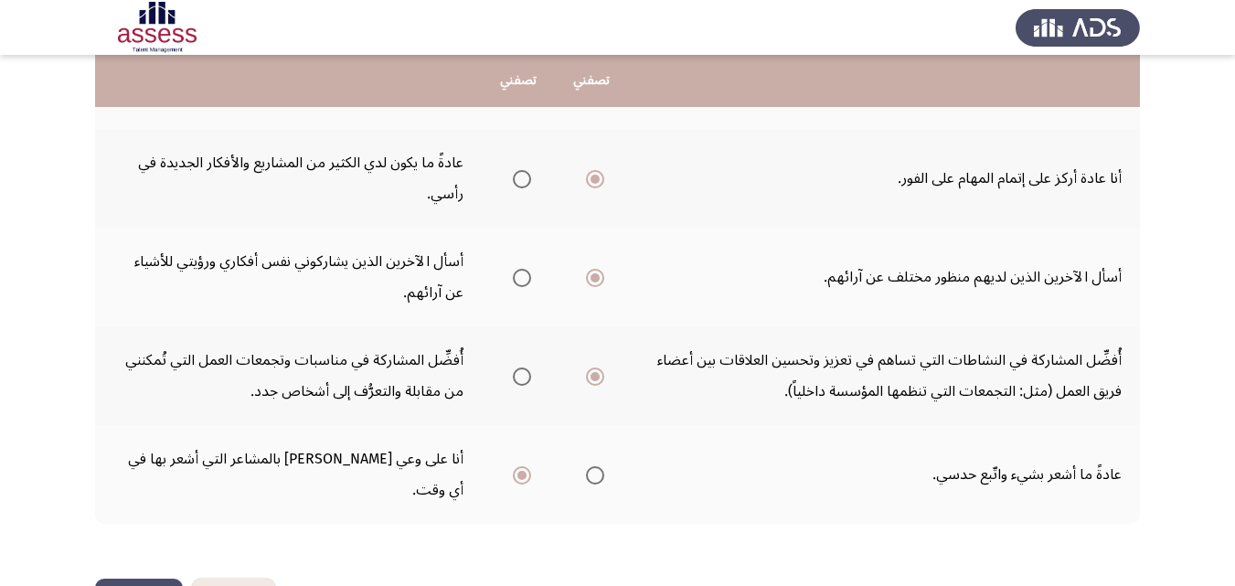
scroll to position [0, 0]
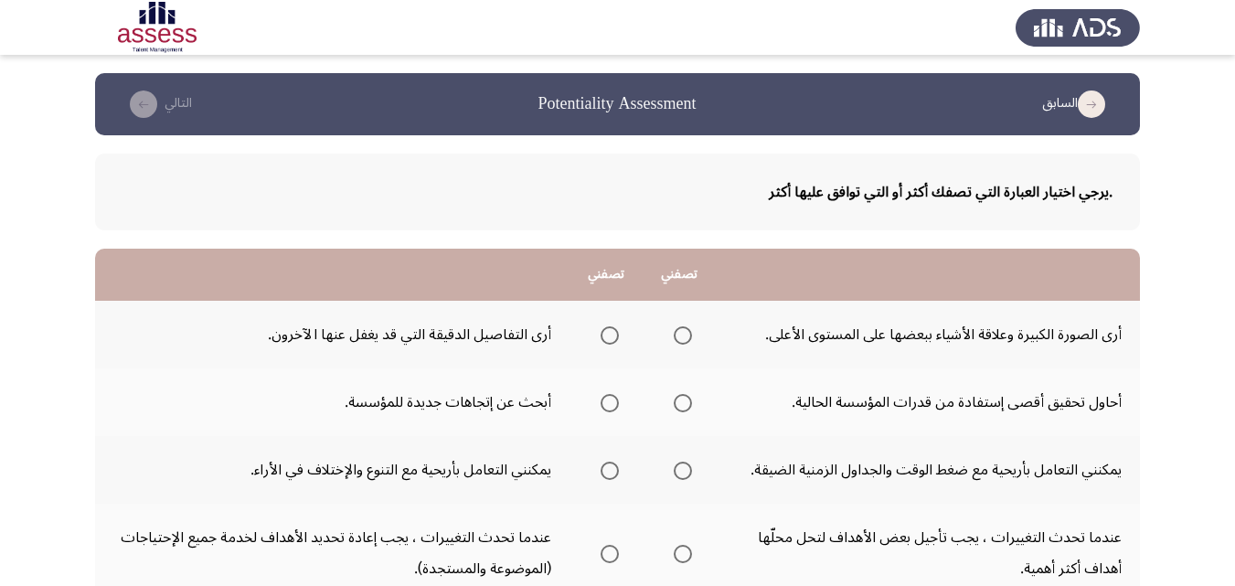
click at [603, 335] on span "Select an option" at bounding box center [610, 335] width 18 height 18
click at [603, 335] on input "Select an option" at bounding box center [610, 335] width 18 height 18
click at [679, 398] on span "Select an option" at bounding box center [683, 403] width 18 height 18
click at [679, 398] on input "Select an option" at bounding box center [683, 403] width 18 height 18
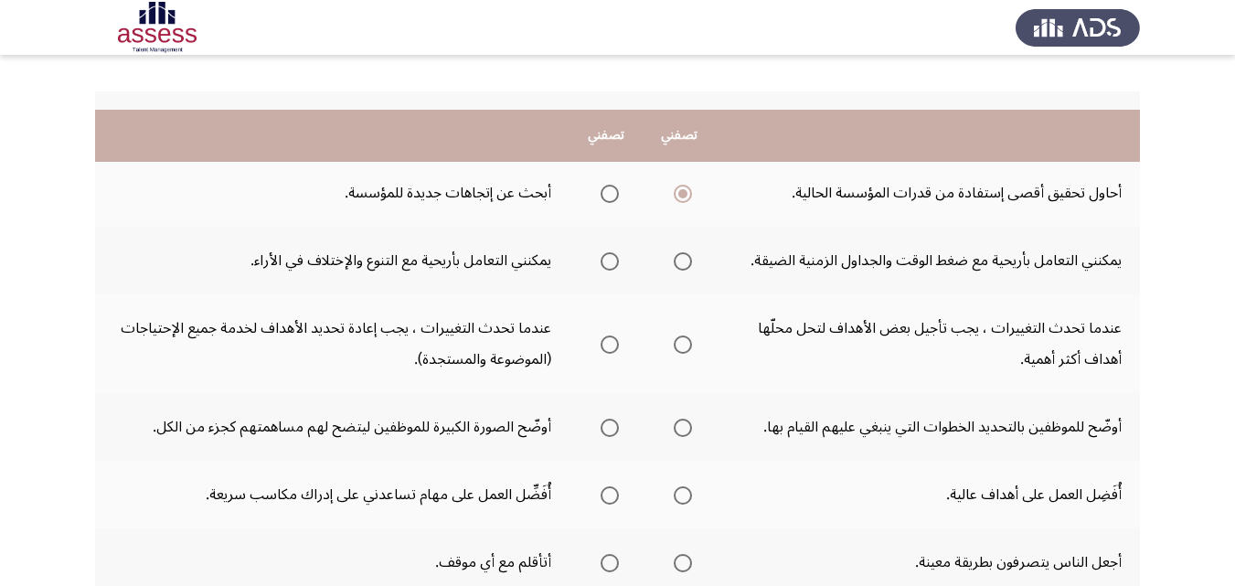
scroll to position [274, 0]
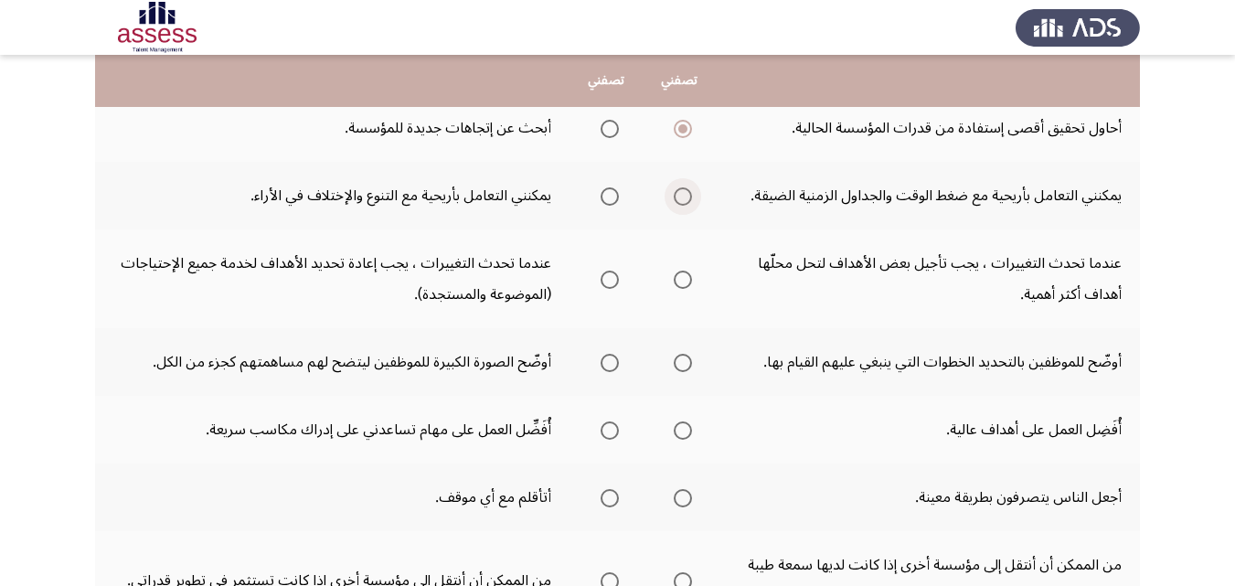
click at [680, 203] on span "Select an option" at bounding box center [683, 196] width 18 height 18
click at [680, 203] on input "Select an option" at bounding box center [683, 196] width 18 height 18
click at [610, 285] on span "Select an option" at bounding box center [610, 280] width 18 height 18
click at [610, 285] on input "Select an option" at bounding box center [610, 280] width 18 height 18
click at [596, 360] on label "Select an option" at bounding box center [606, 363] width 26 height 18
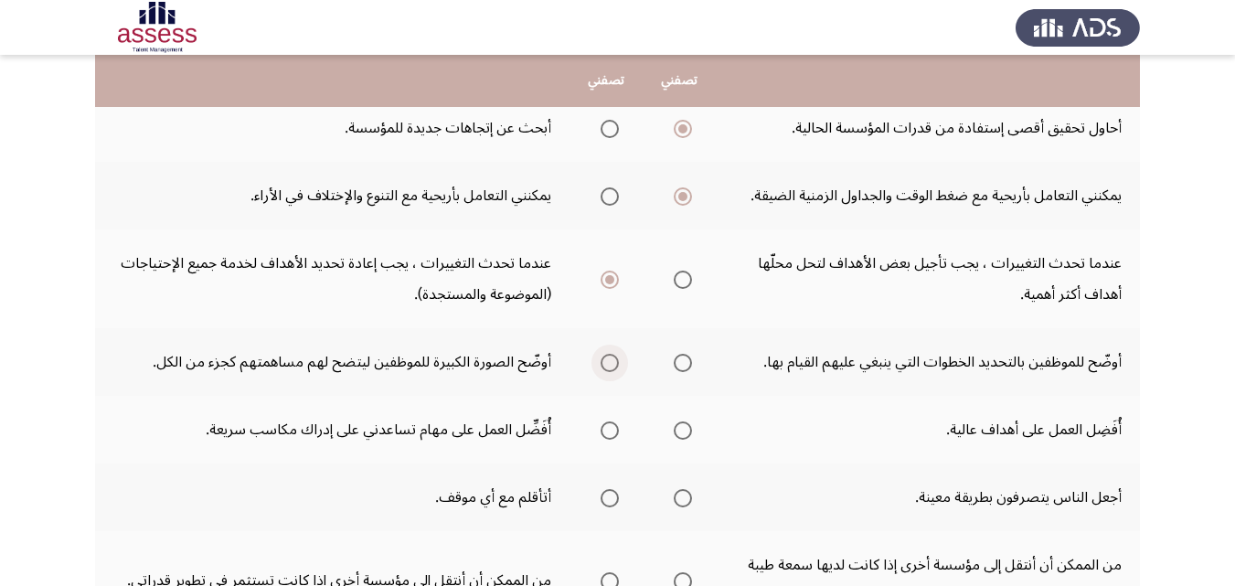
click at [601, 360] on input "Select an option" at bounding box center [610, 363] width 18 height 18
click at [687, 428] on span "Select an option" at bounding box center [683, 430] width 18 height 18
click at [687, 428] on input "Select an option" at bounding box center [683, 430] width 18 height 18
click at [684, 501] on span "Select an option" at bounding box center [683, 498] width 18 height 18
click at [684, 501] on input "Select an option" at bounding box center [683, 498] width 18 height 18
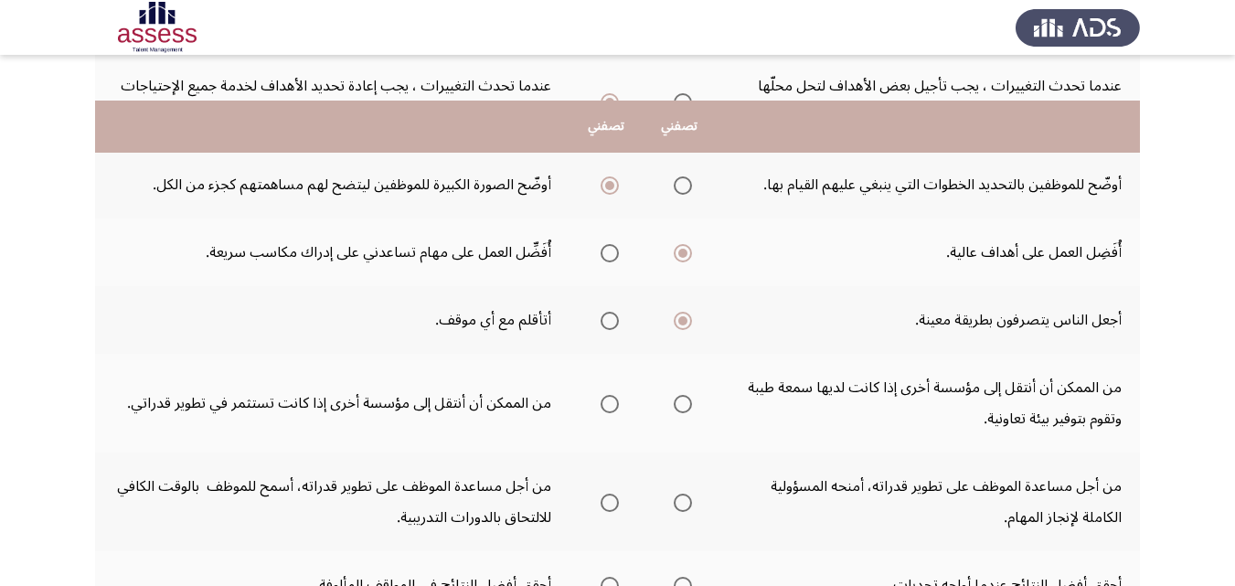
scroll to position [549, 0]
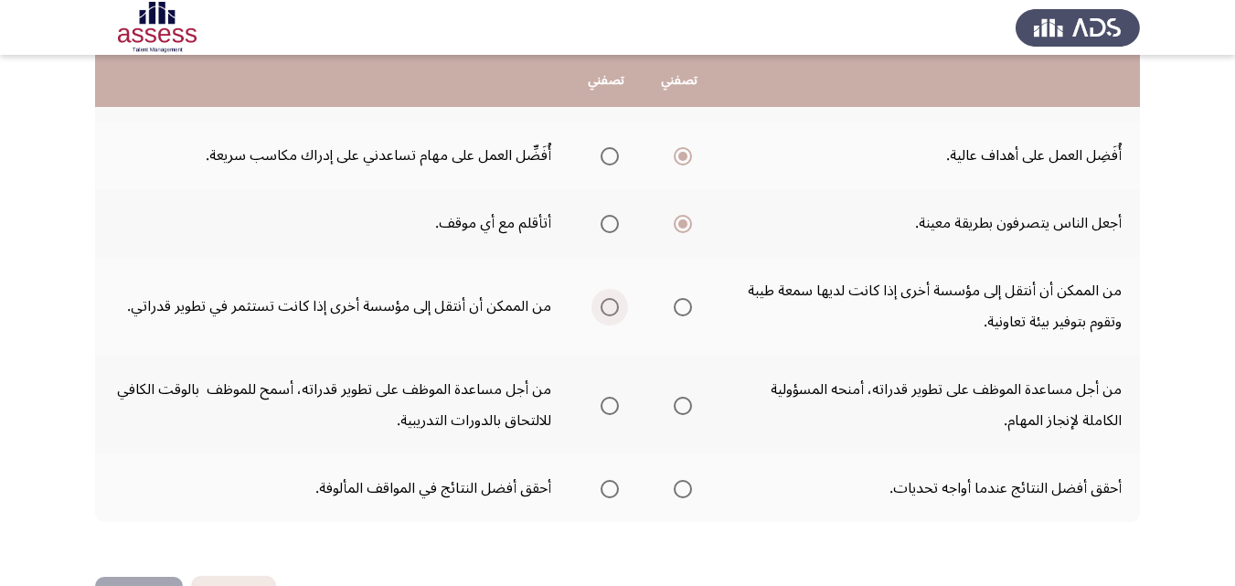
click at [612, 310] on span "Select an option" at bounding box center [610, 307] width 18 height 18
click at [612, 310] on input "Select an option" at bounding box center [610, 307] width 18 height 18
click at [612, 413] on span "Select an option" at bounding box center [610, 406] width 18 height 18
click at [612, 413] on input "Select an option" at bounding box center [610, 406] width 18 height 18
click at [686, 483] on span "Select an option" at bounding box center [683, 489] width 18 height 18
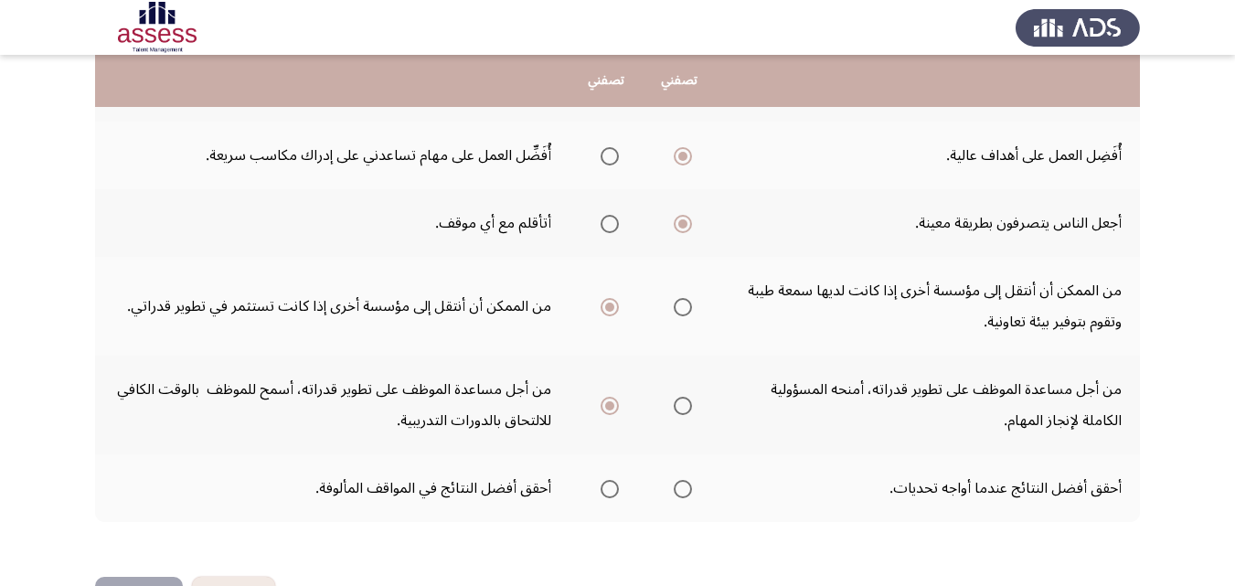
click at [686, 483] on input "Select an option" at bounding box center [683, 489] width 18 height 18
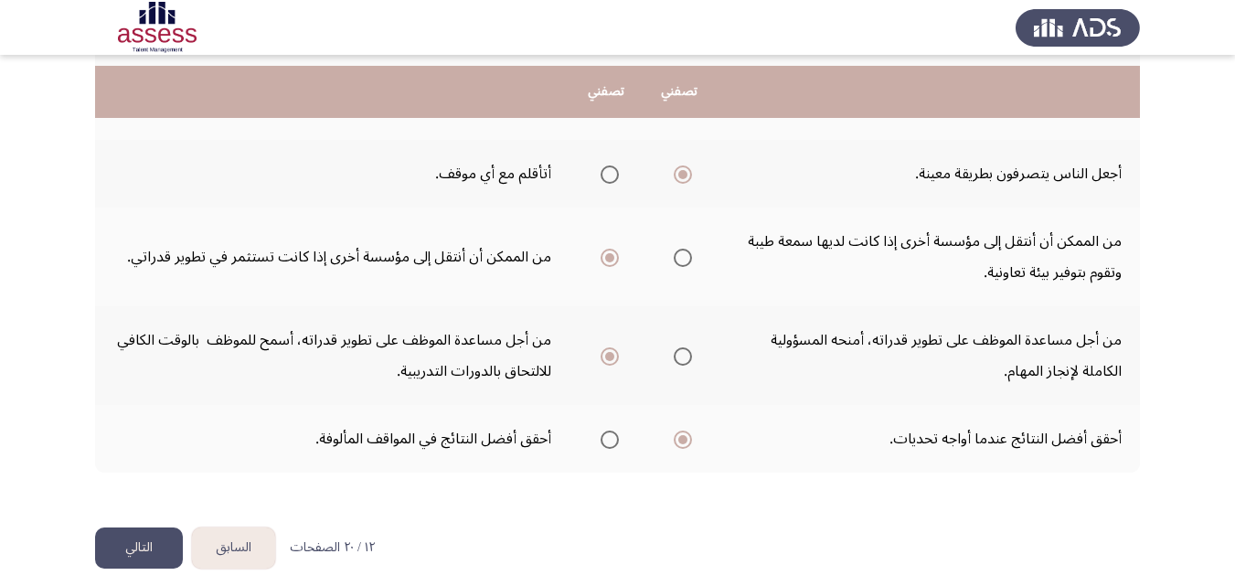
scroll to position [612, 0]
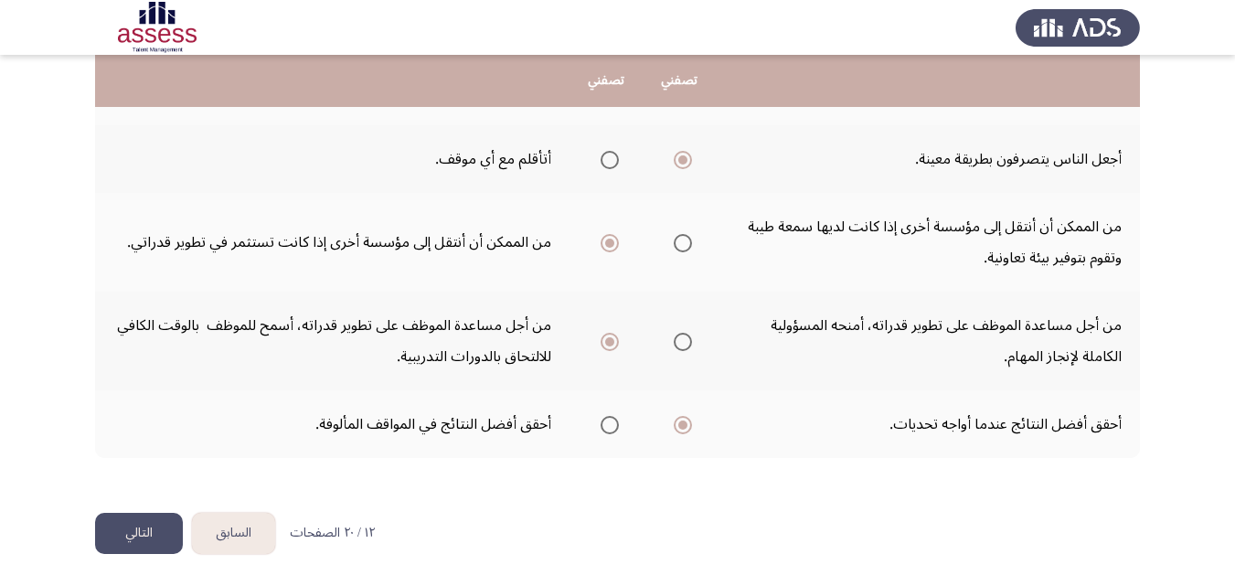
click at [144, 542] on button "التالي" at bounding box center [139, 533] width 88 height 41
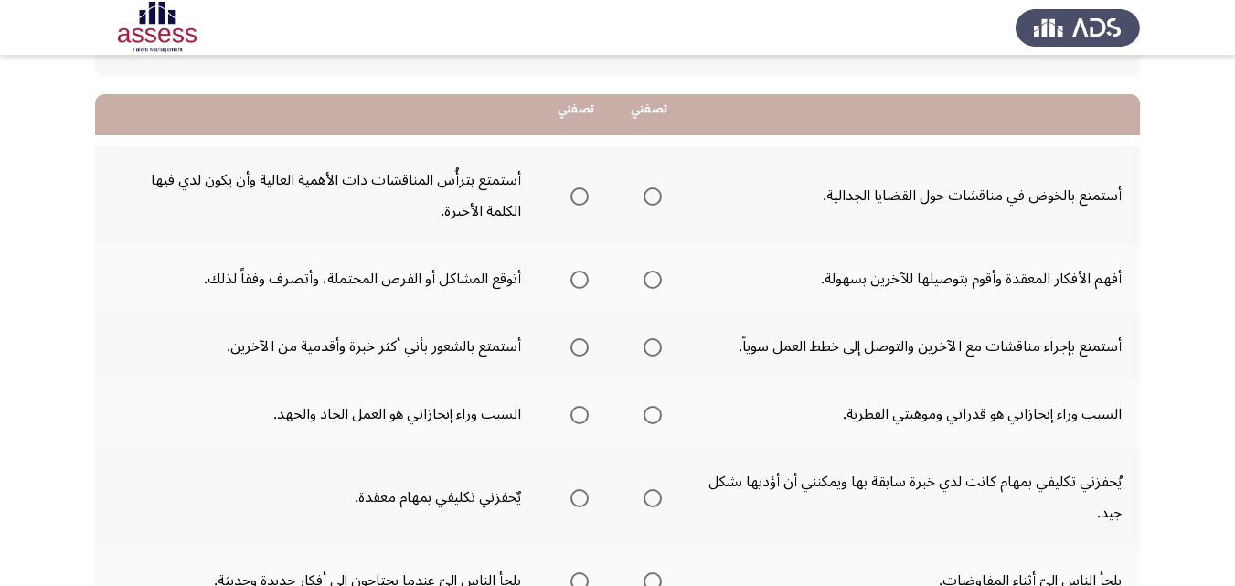
scroll to position [183, 0]
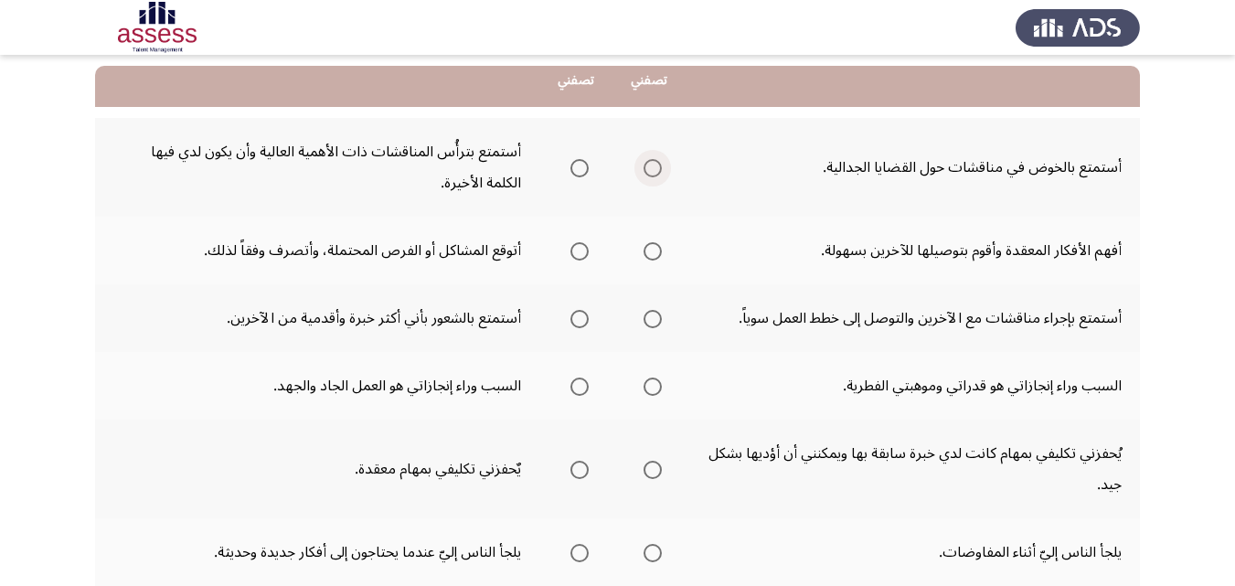
click at [654, 169] on span "Select an option" at bounding box center [653, 168] width 18 height 18
click at [654, 169] on input "Select an option" at bounding box center [653, 168] width 18 height 18
click at [578, 253] on span "Select an option" at bounding box center [579, 251] width 18 height 18
click at [578, 253] on input "Select an option" at bounding box center [579, 251] width 18 height 18
click at [651, 318] on span "Select an option" at bounding box center [653, 319] width 18 height 18
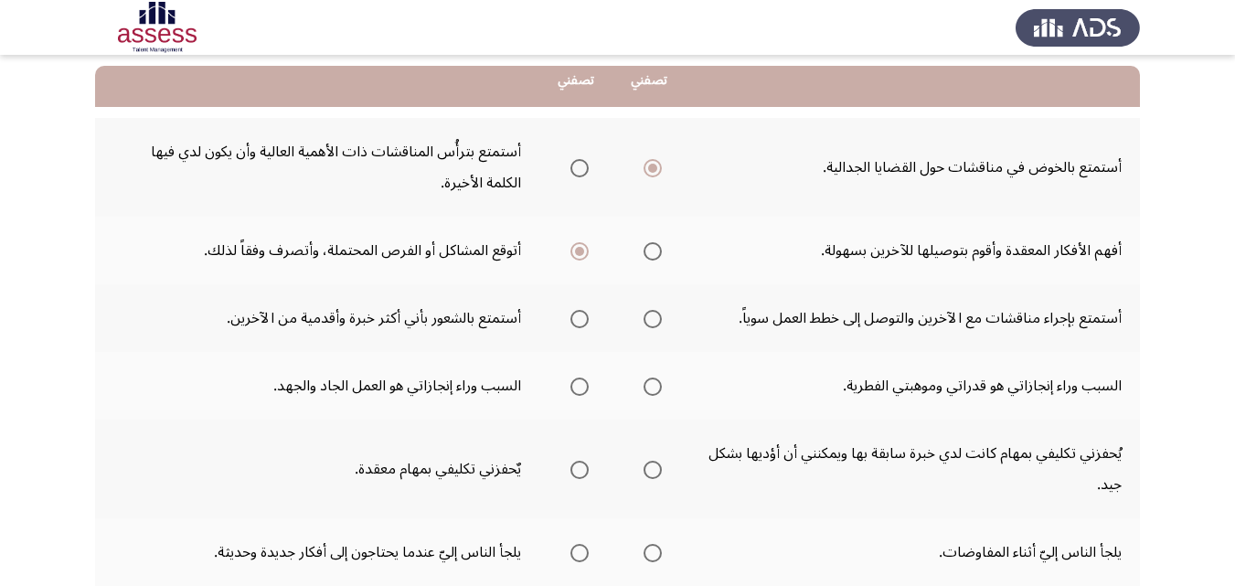
click at [651, 318] on input "Select an option" at bounding box center [653, 319] width 18 height 18
click at [647, 392] on span "Select an option" at bounding box center [653, 387] width 18 height 18
click at [647, 392] on input "Select an option" at bounding box center [653, 387] width 18 height 18
click at [578, 390] on span "Select an option" at bounding box center [579, 387] width 18 height 18
click at [578, 390] on input "Select an option" at bounding box center [579, 387] width 18 height 18
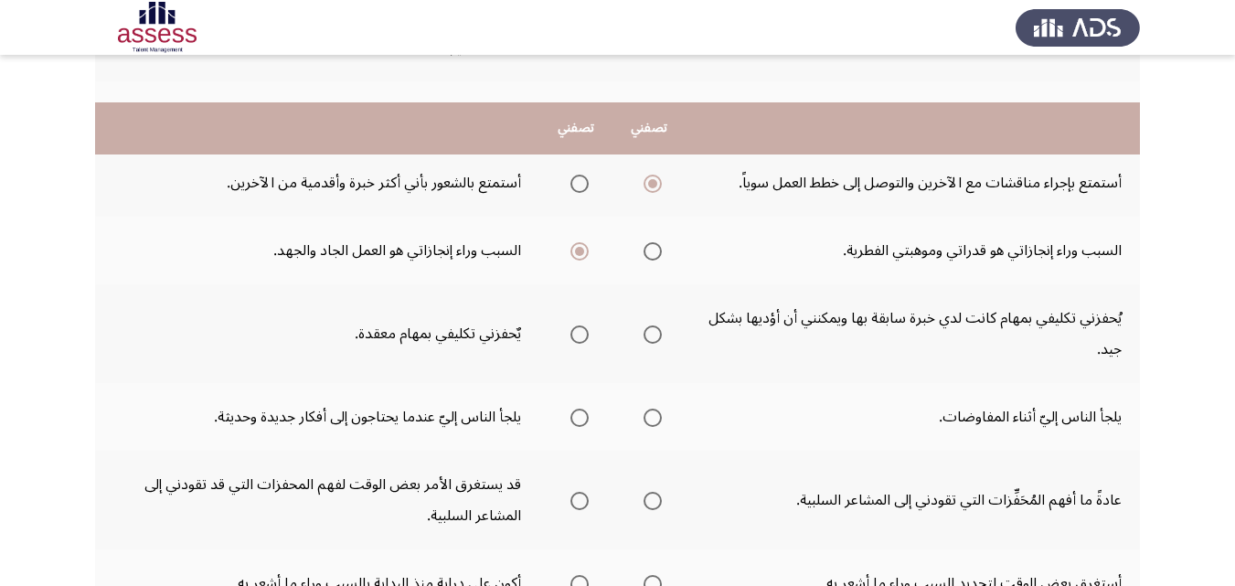
scroll to position [274, 0]
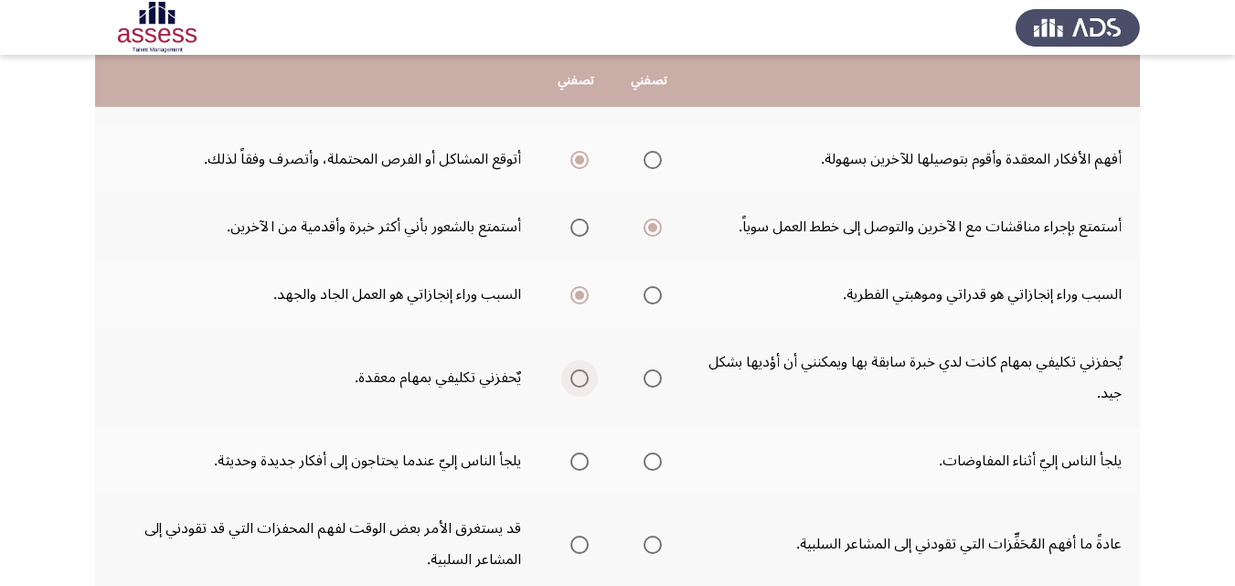
click at [574, 373] on span "Select an option" at bounding box center [579, 378] width 18 height 18
click at [574, 373] on input "Select an option" at bounding box center [579, 378] width 18 height 18
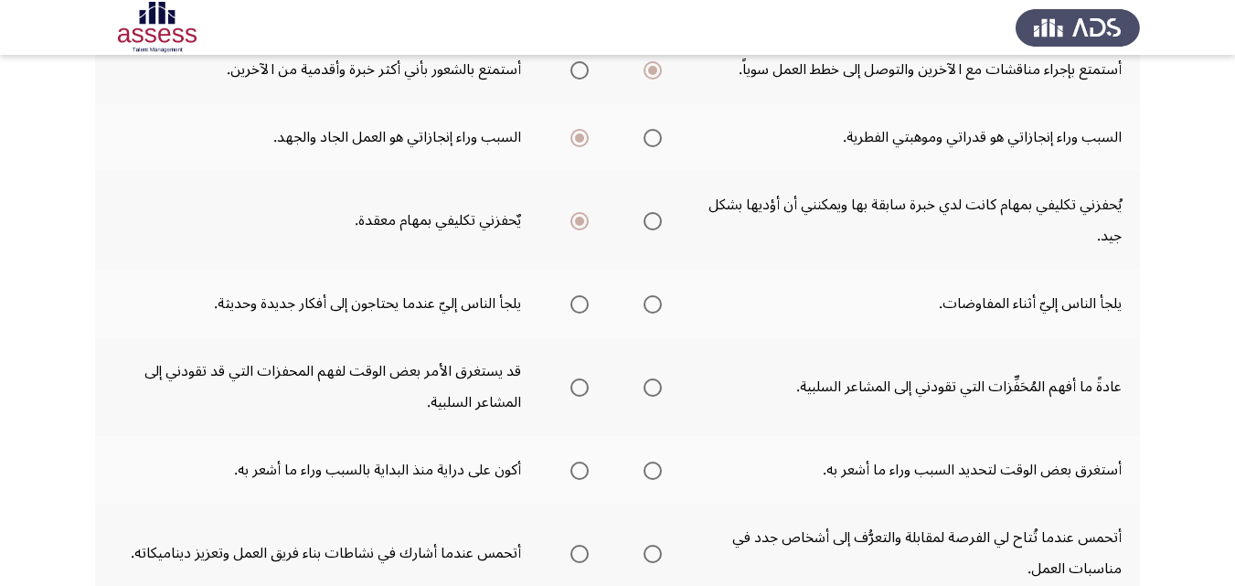
scroll to position [549, 0]
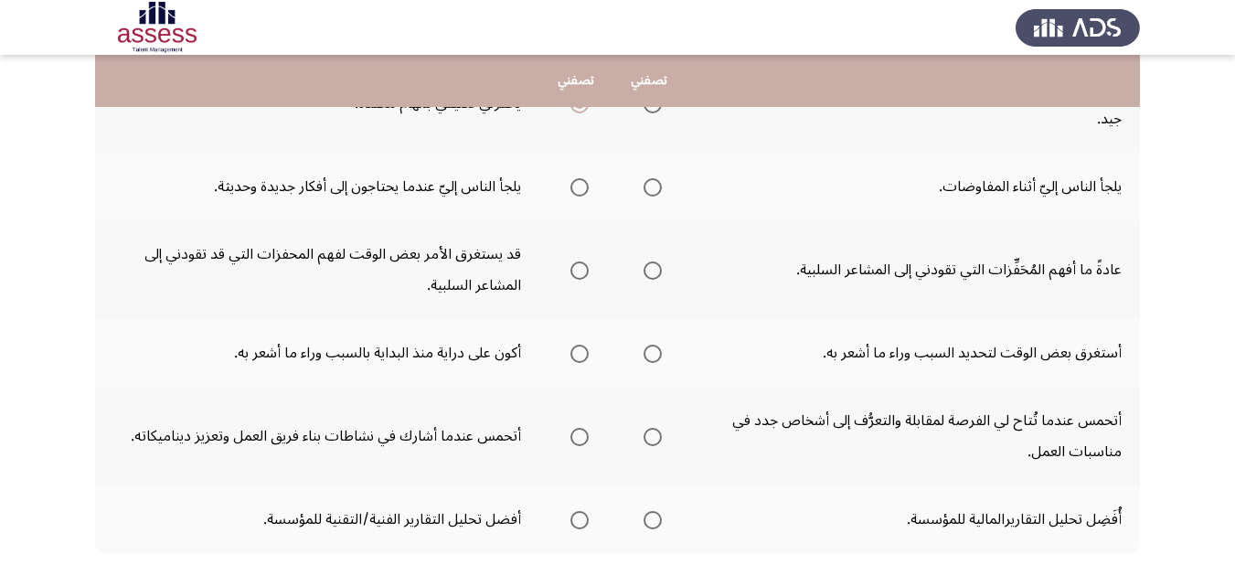
click at [584, 188] on span "Select an option" at bounding box center [579, 187] width 18 height 18
click at [584, 188] on input "Select an option" at bounding box center [579, 187] width 18 height 18
click at [663, 265] on th at bounding box center [648, 269] width 73 height 99
click at [655, 272] on span "Select an option" at bounding box center [653, 270] width 18 height 18
click at [655, 272] on input "Select an option" at bounding box center [653, 270] width 18 height 18
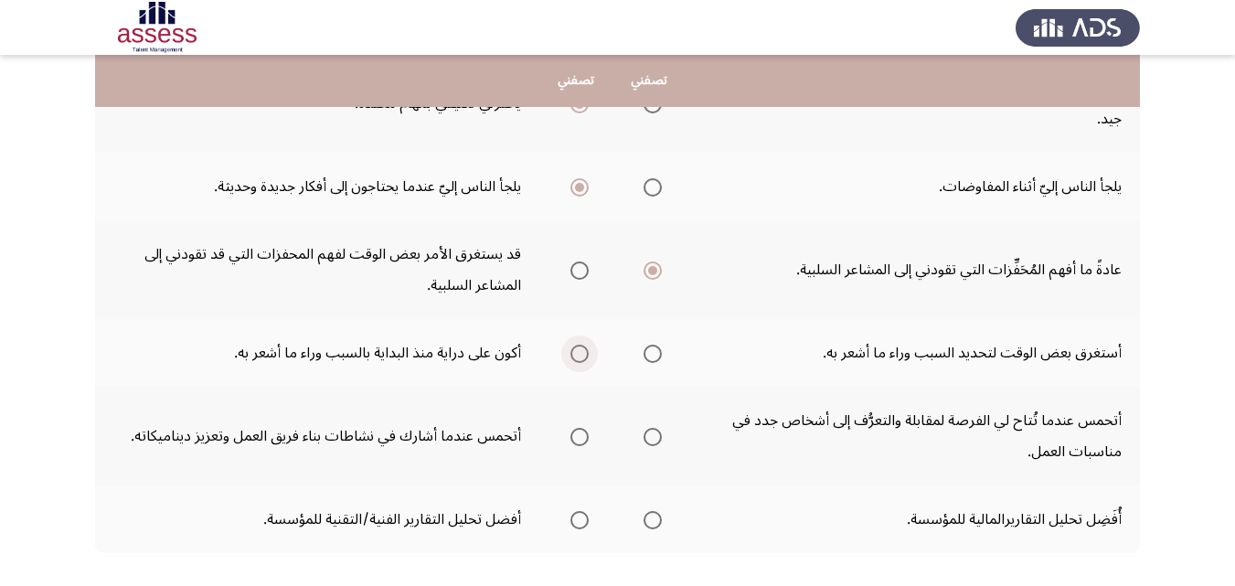
click at [572, 353] on span "Select an option" at bounding box center [579, 354] width 18 height 18
click at [572, 353] on input "Select an option" at bounding box center [579, 354] width 18 height 18
click at [576, 434] on span "Select an option" at bounding box center [579, 437] width 18 height 18
click at [576, 434] on input "Select an option" at bounding box center [579, 437] width 18 height 18
click at [578, 522] on span "Select an option" at bounding box center [579, 520] width 18 height 18
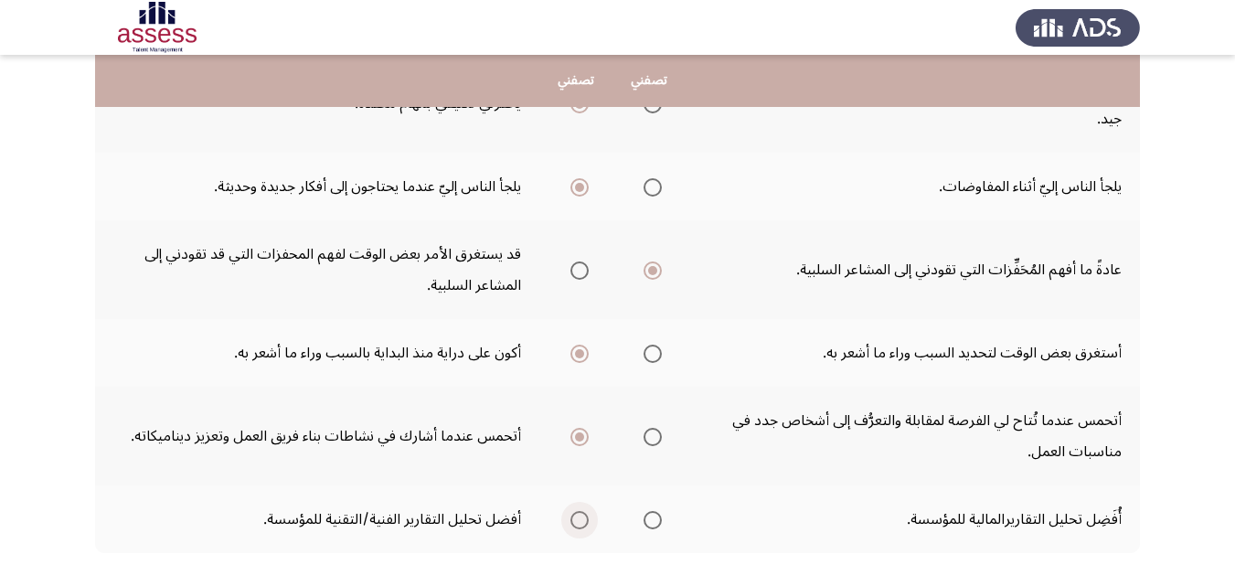
click at [578, 522] on input "Select an option" at bounding box center [579, 520] width 18 height 18
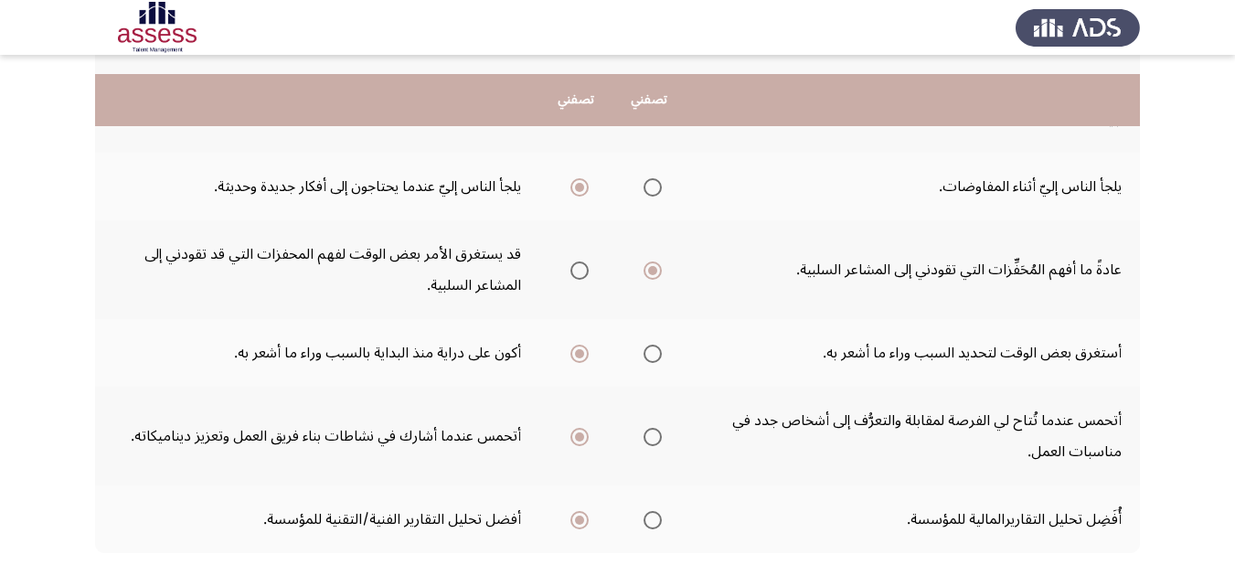
scroll to position [644, 0]
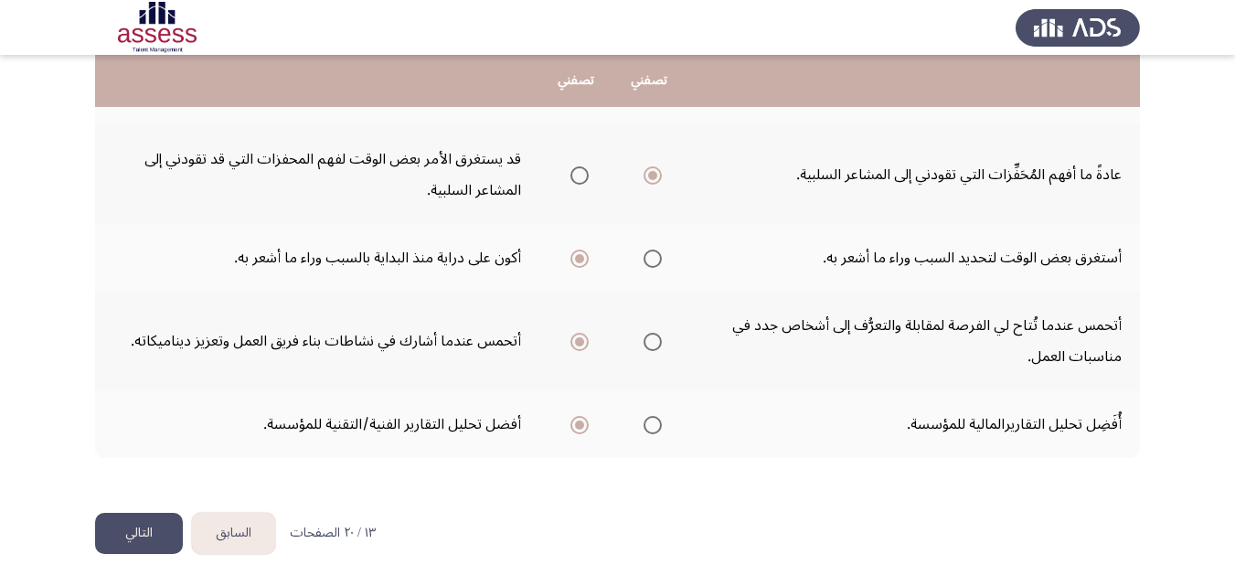
click at [139, 522] on button "التالي" at bounding box center [139, 533] width 88 height 41
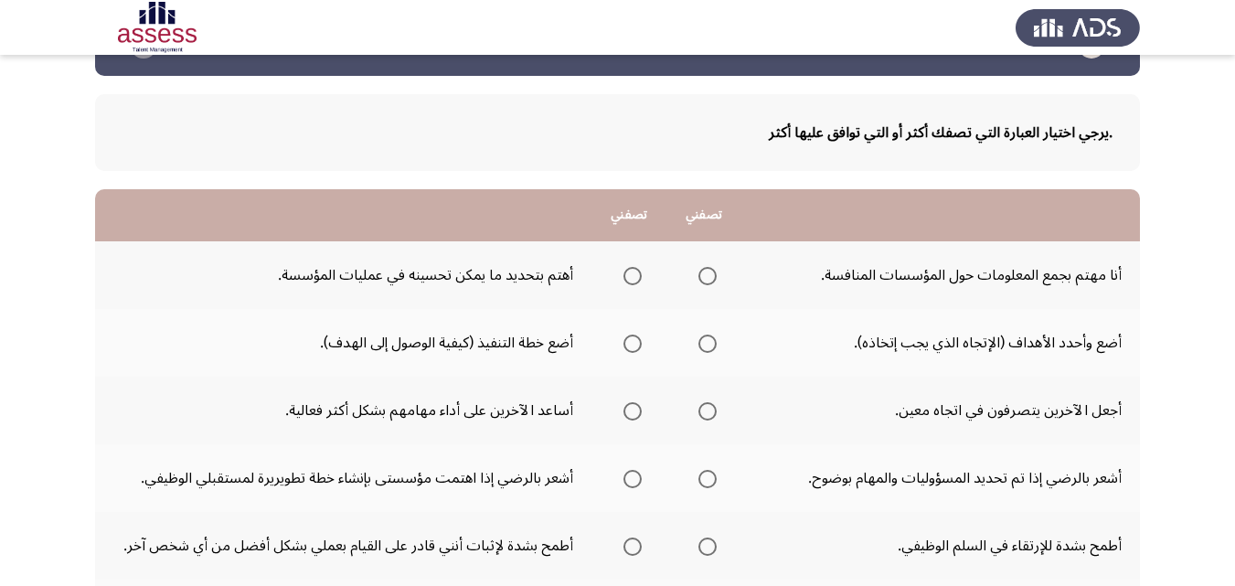
scroll to position [91, 0]
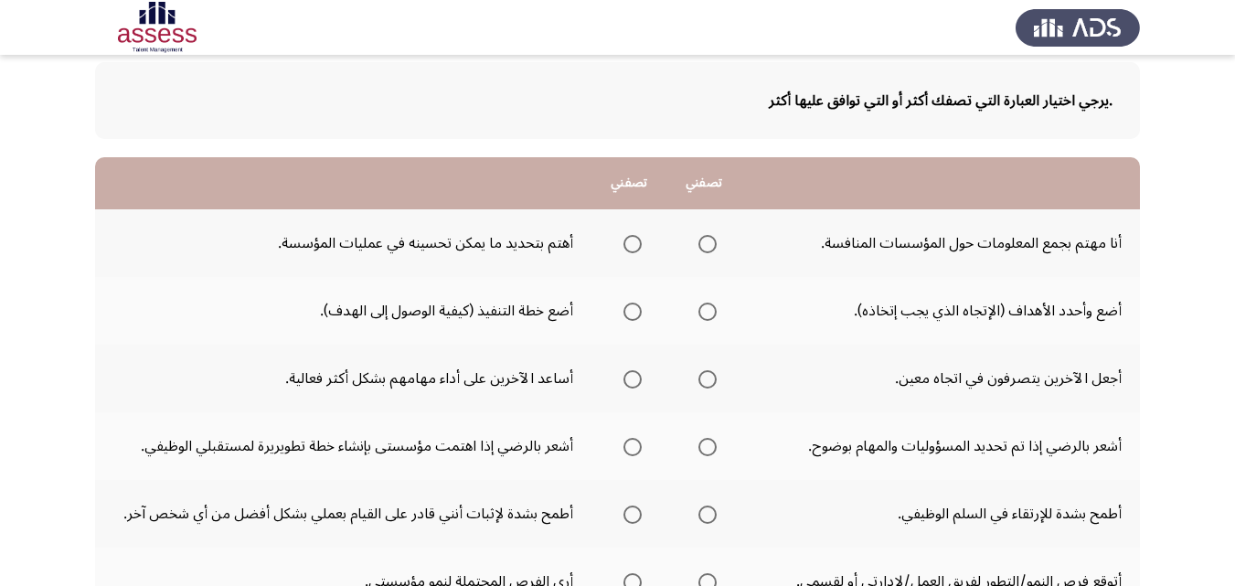
click at [637, 240] on span "Select an option" at bounding box center [632, 244] width 18 height 18
click at [637, 240] on input "Select an option" at bounding box center [632, 244] width 18 height 18
click at [698, 313] on span "Select an option" at bounding box center [707, 312] width 18 height 18
click at [698, 313] on input "Select an option" at bounding box center [707, 312] width 18 height 18
click at [629, 381] on span "Select an option" at bounding box center [632, 379] width 18 height 18
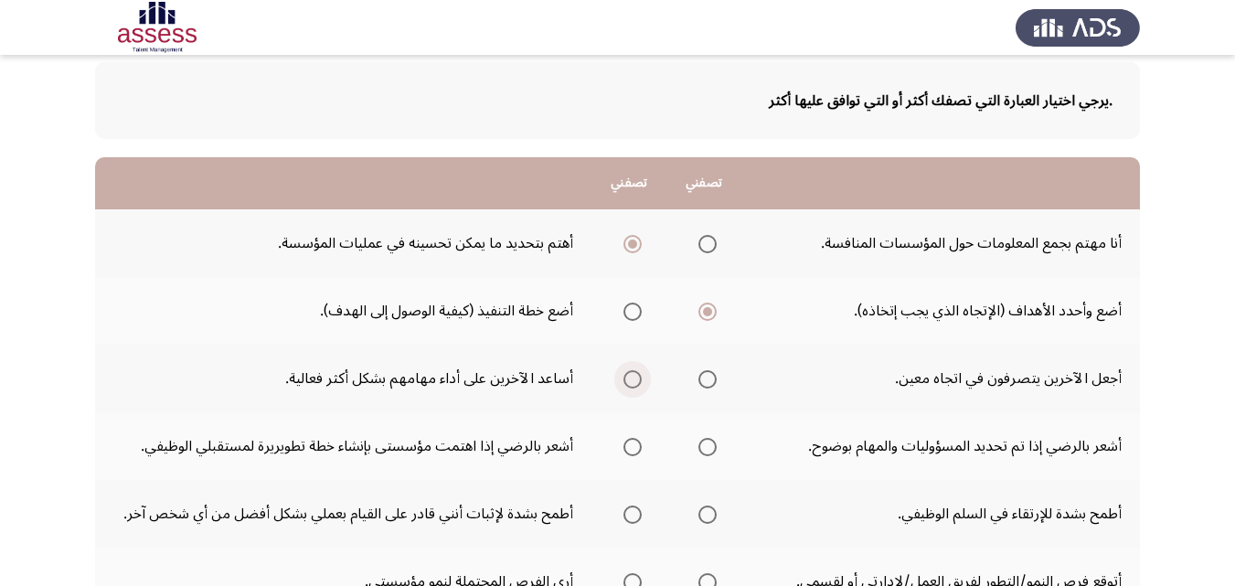
click at [629, 381] on input "Select an option" at bounding box center [632, 379] width 18 height 18
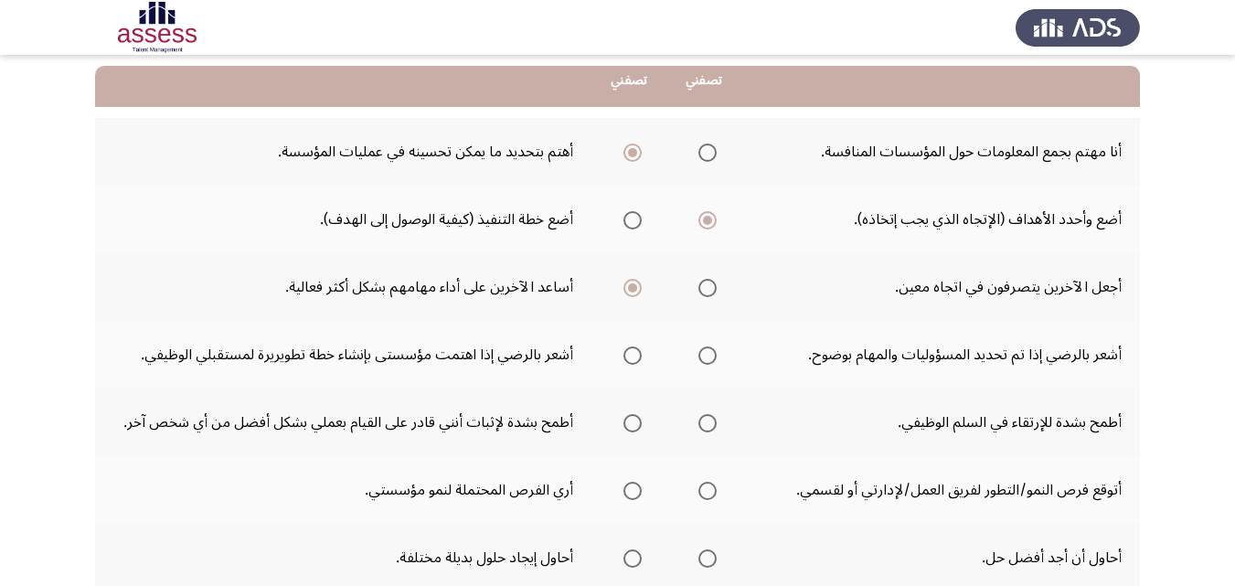
click at [705, 357] on span "Select an option" at bounding box center [707, 355] width 18 height 18
click at [705, 357] on input "Select an option" at bounding box center [707, 355] width 18 height 18
click at [714, 425] on span "Select an option" at bounding box center [707, 423] width 18 height 18
click at [714, 425] on input "Select an option" at bounding box center [707, 423] width 18 height 18
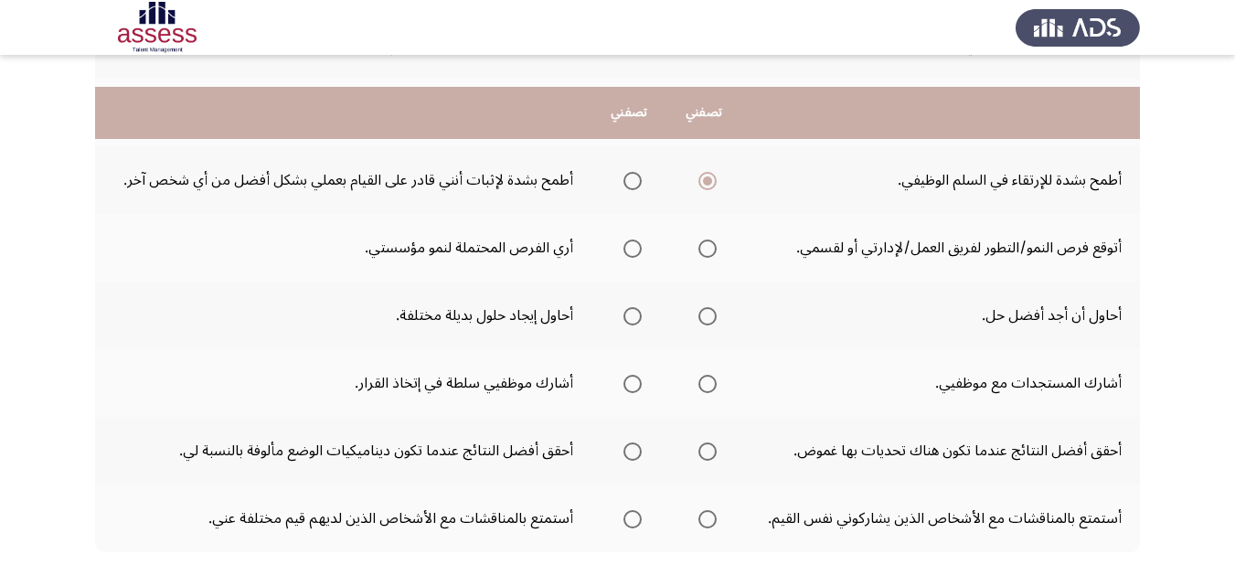
scroll to position [457, 0]
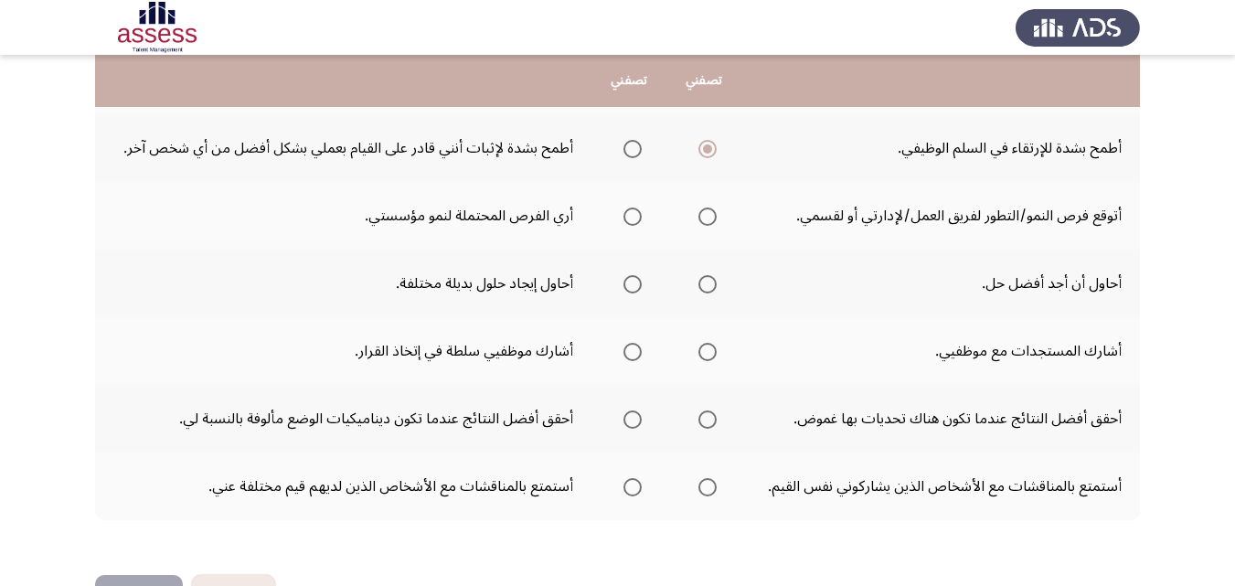
click at [708, 226] on mat-radio-group "Select an option" at bounding box center [704, 215] width 26 height 31
click at [708, 220] on span "Select an option" at bounding box center [707, 217] width 18 height 18
click at [708, 220] on input "Select an option" at bounding box center [707, 217] width 18 height 18
click at [621, 284] on label "Select an option" at bounding box center [629, 284] width 26 height 18
click at [623, 284] on input "Select an option" at bounding box center [632, 284] width 18 height 18
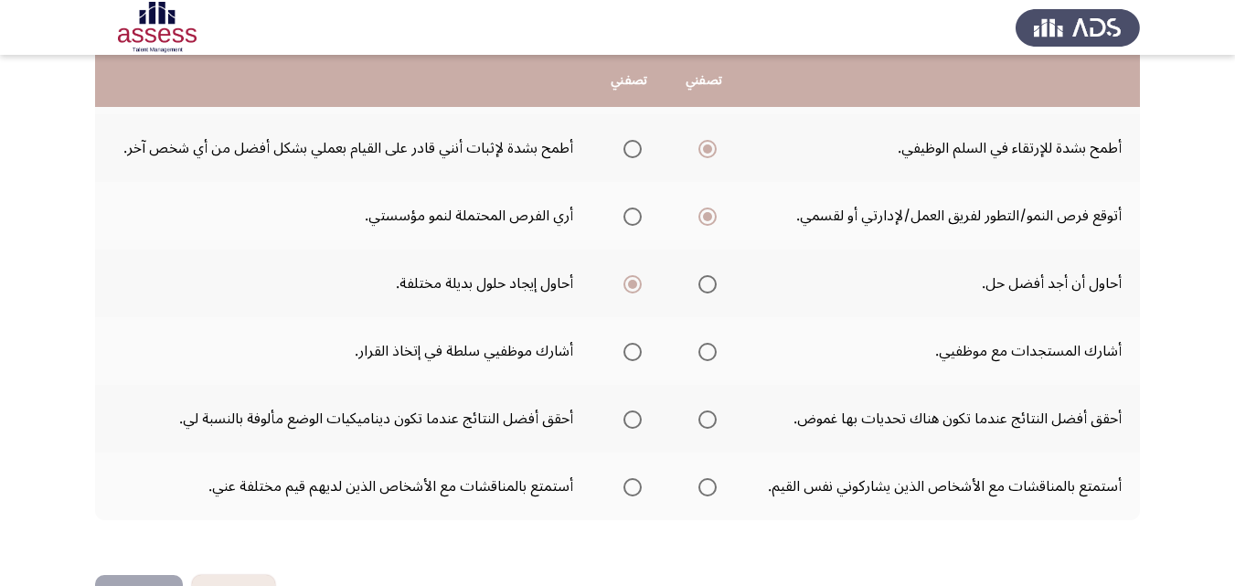
click at [624, 416] on span "Select an option" at bounding box center [632, 419] width 18 height 18
click at [624, 416] on input "Select an option" at bounding box center [632, 419] width 18 height 18
click at [624, 416] on span "Select an option" at bounding box center [632, 419] width 18 height 18
click at [711, 412] on span "Select an option" at bounding box center [707, 419] width 18 height 18
click at [711, 412] on input "Select an option" at bounding box center [707, 419] width 18 height 18
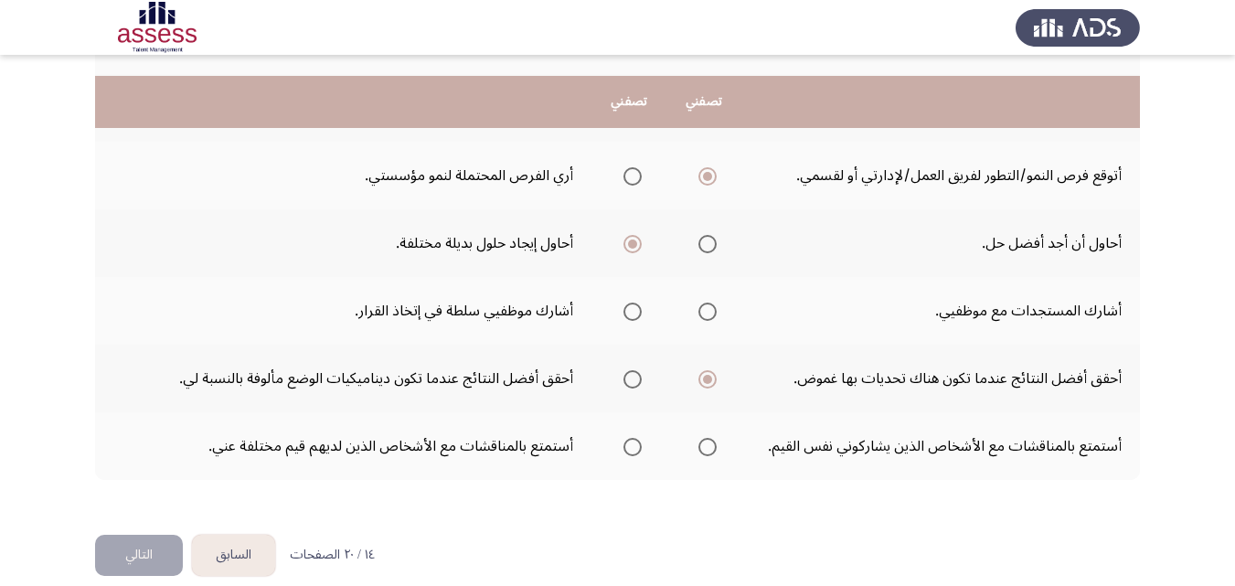
scroll to position [519, 0]
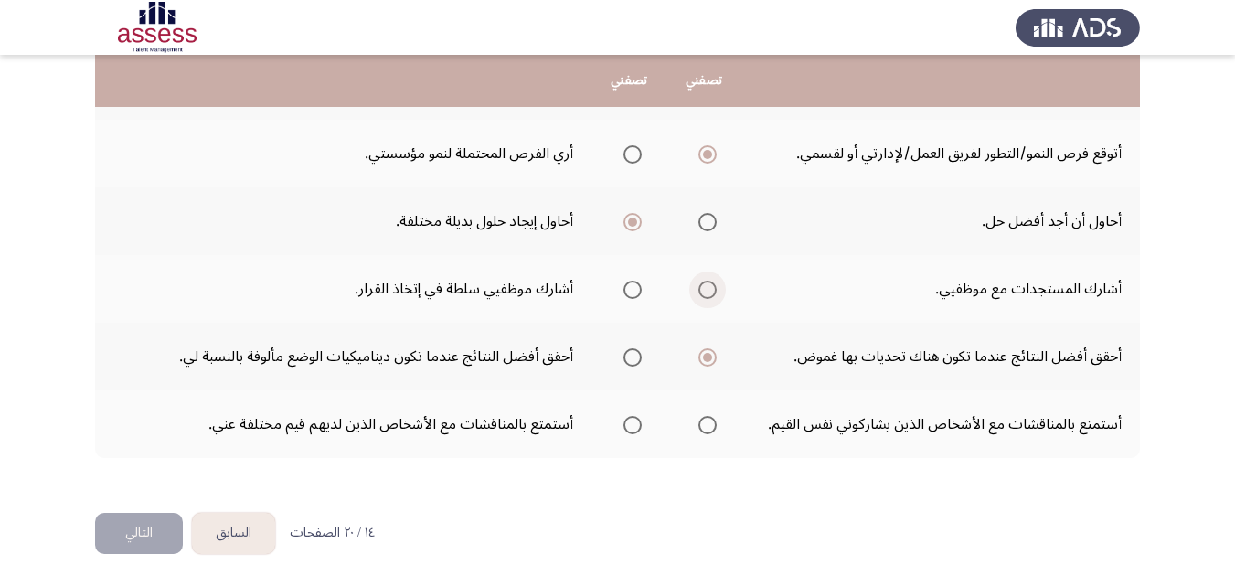
click at [698, 284] on span "Select an option" at bounding box center [707, 290] width 18 height 18
click at [698, 284] on input "Select an option" at bounding box center [707, 290] width 18 height 18
click at [627, 424] on span "Select an option" at bounding box center [632, 425] width 18 height 18
click at [627, 424] on input "Select an option" at bounding box center [632, 425] width 18 height 18
click at [155, 529] on button "التالي" at bounding box center [139, 533] width 88 height 41
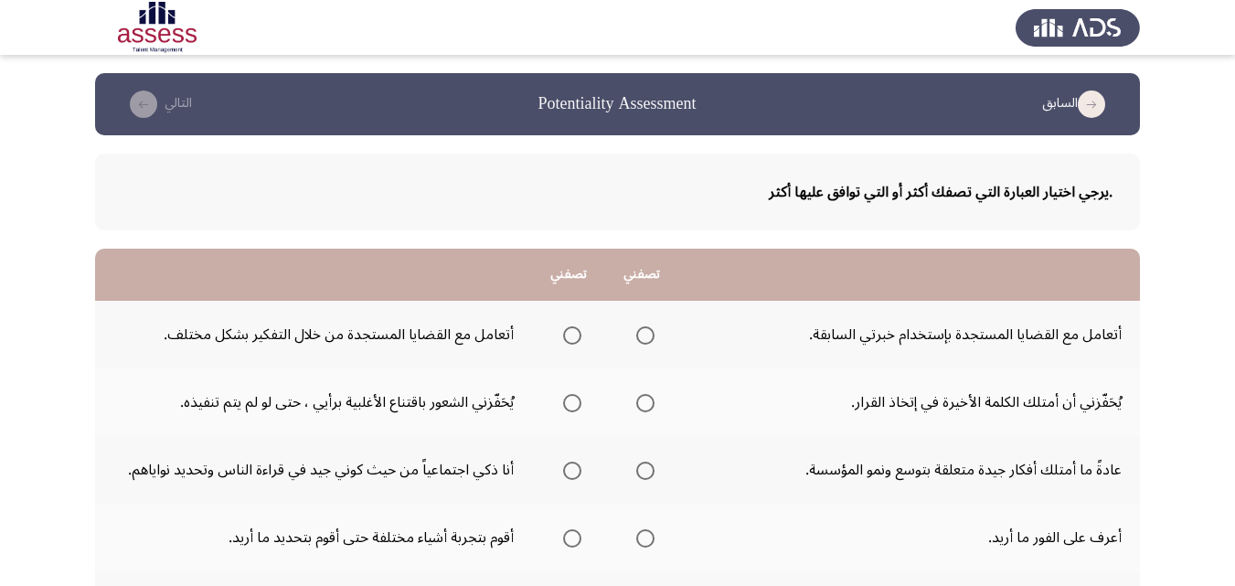
scroll to position [91, 0]
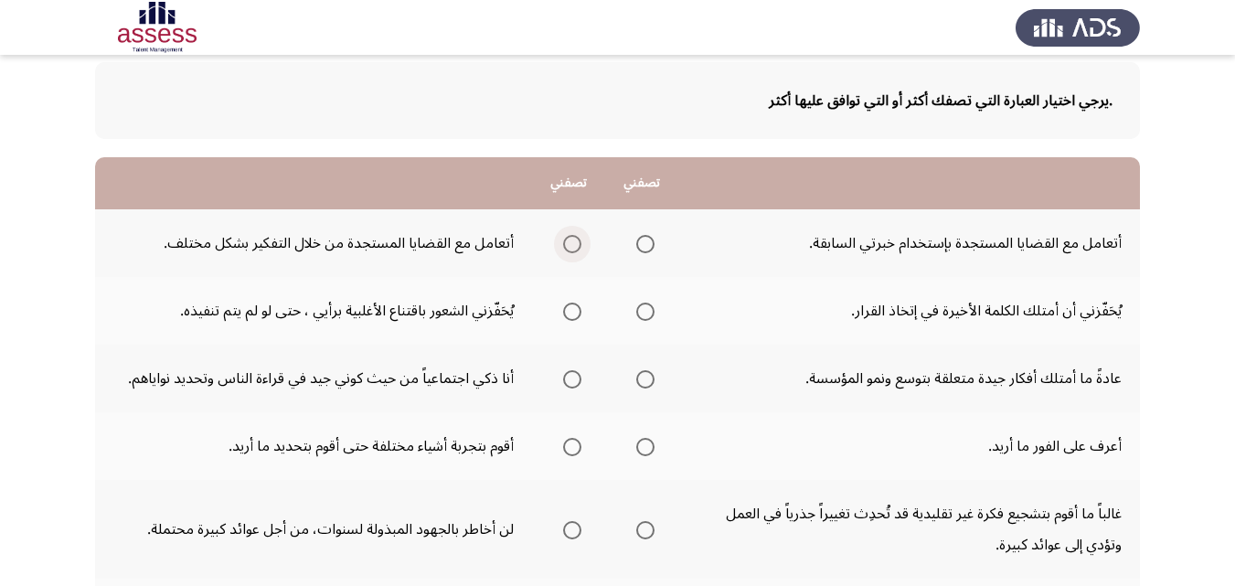
click at [567, 242] on span "Select an option" at bounding box center [572, 244] width 18 height 18
click at [567, 242] on input "Select an option" at bounding box center [572, 244] width 18 height 18
click at [572, 312] on span "Select an option" at bounding box center [572, 312] width 0 height 0
click at [570, 312] on input "Select an option" at bounding box center [572, 312] width 18 height 18
click at [569, 380] on span "Select an option" at bounding box center [572, 379] width 18 height 18
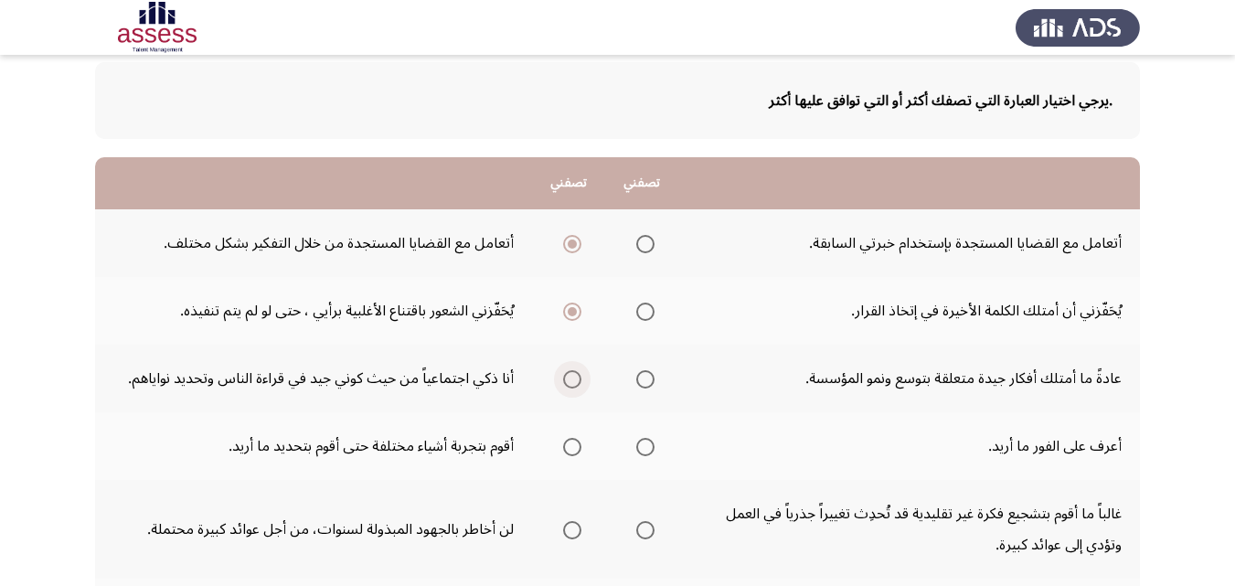
click at [569, 380] on input "Select an option" at bounding box center [572, 379] width 18 height 18
click at [633, 446] on label "Select an option" at bounding box center [642, 447] width 26 height 18
click at [636, 446] on input "Select an option" at bounding box center [645, 447] width 18 height 18
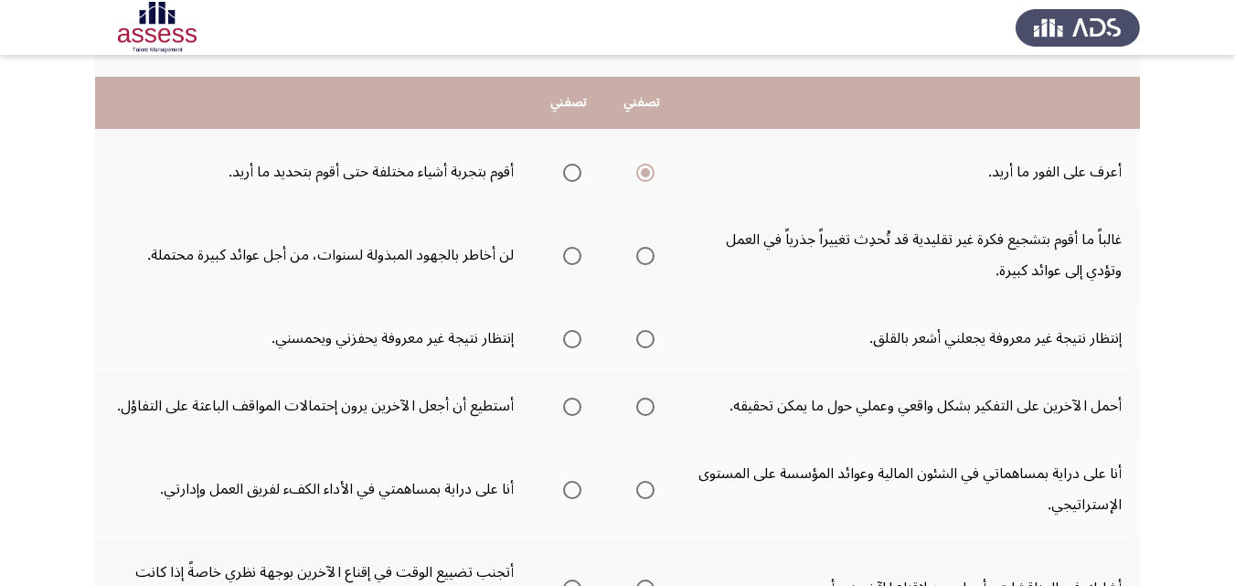
scroll to position [457, 0]
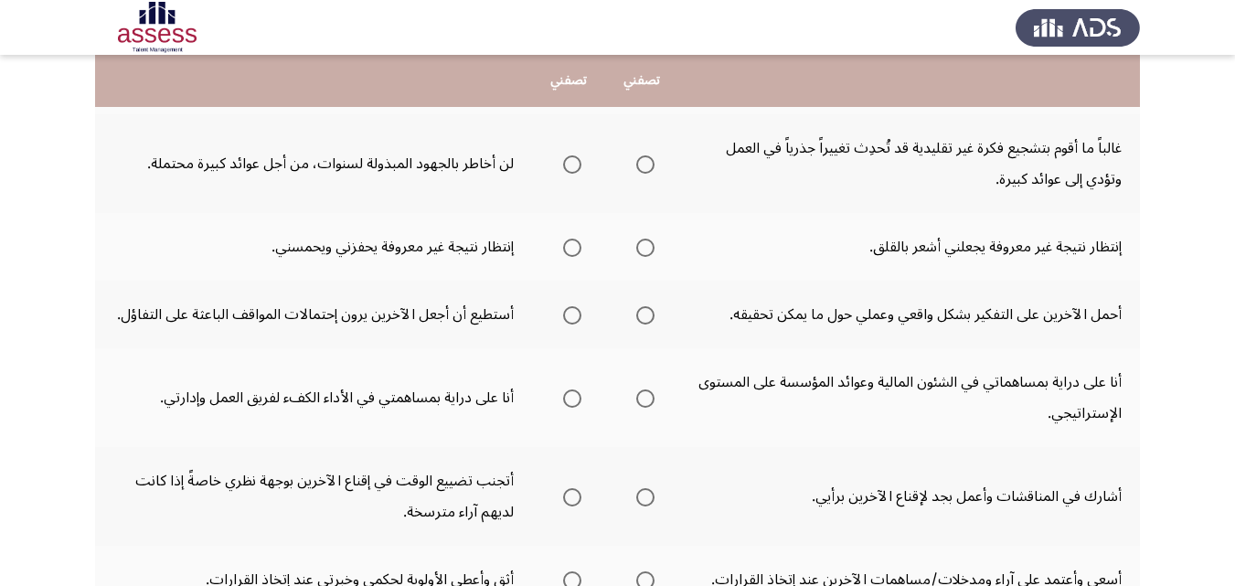
click at [641, 157] on span "Select an option" at bounding box center [645, 164] width 18 height 18
click at [641, 157] on input "Select an option" at bounding box center [645, 164] width 18 height 18
click at [564, 245] on span "Select an option" at bounding box center [572, 248] width 18 height 18
click at [564, 245] on input "Select an option" at bounding box center [572, 248] width 18 height 18
click at [646, 316] on span "Select an option" at bounding box center [645, 315] width 18 height 18
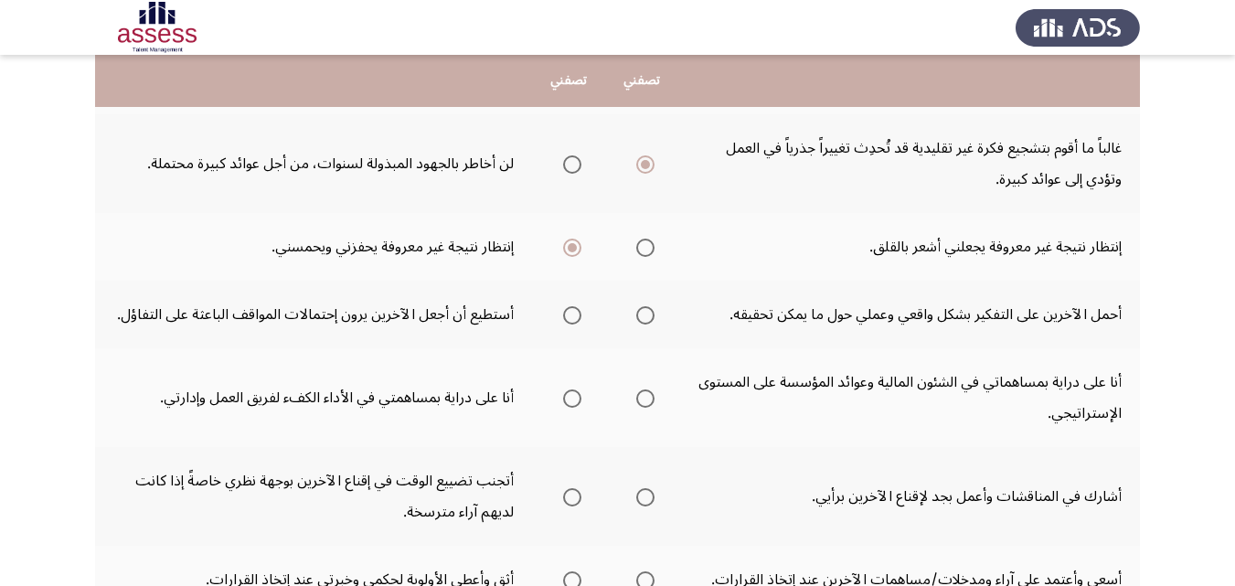
click at [646, 316] on input "Select an option" at bounding box center [645, 315] width 18 height 18
click at [571, 397] on span "Select an option" at bounding box center [572, 398] width 18 height 18
click at [571, 397] on input "Select an option" at bounding box center [572, 398] width 18 height 18
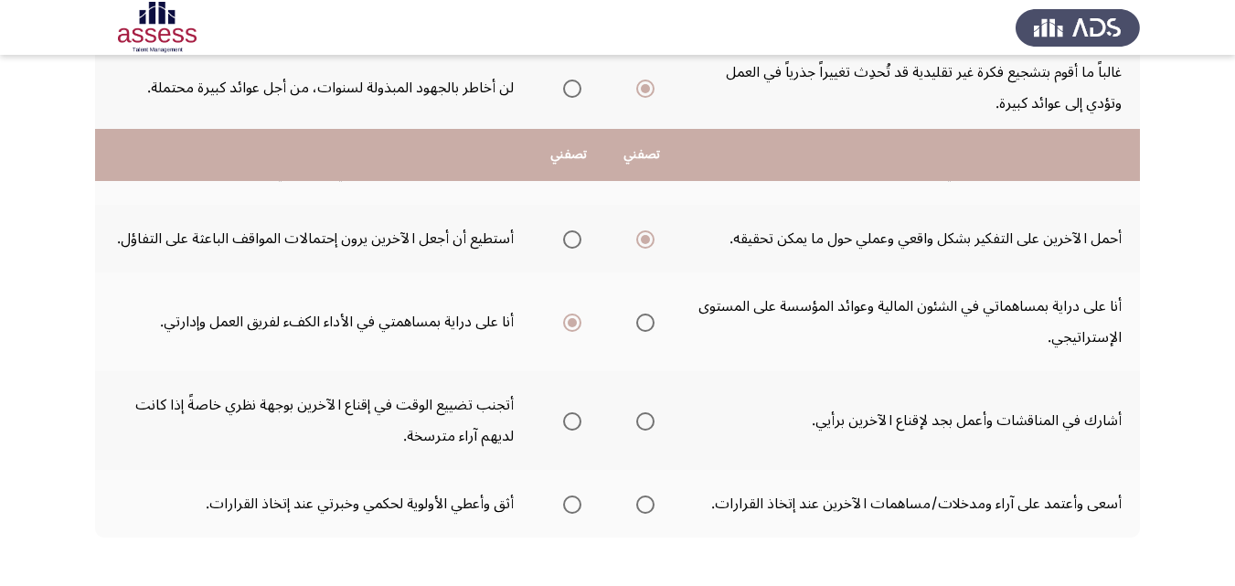
scroll to position [612, 0]
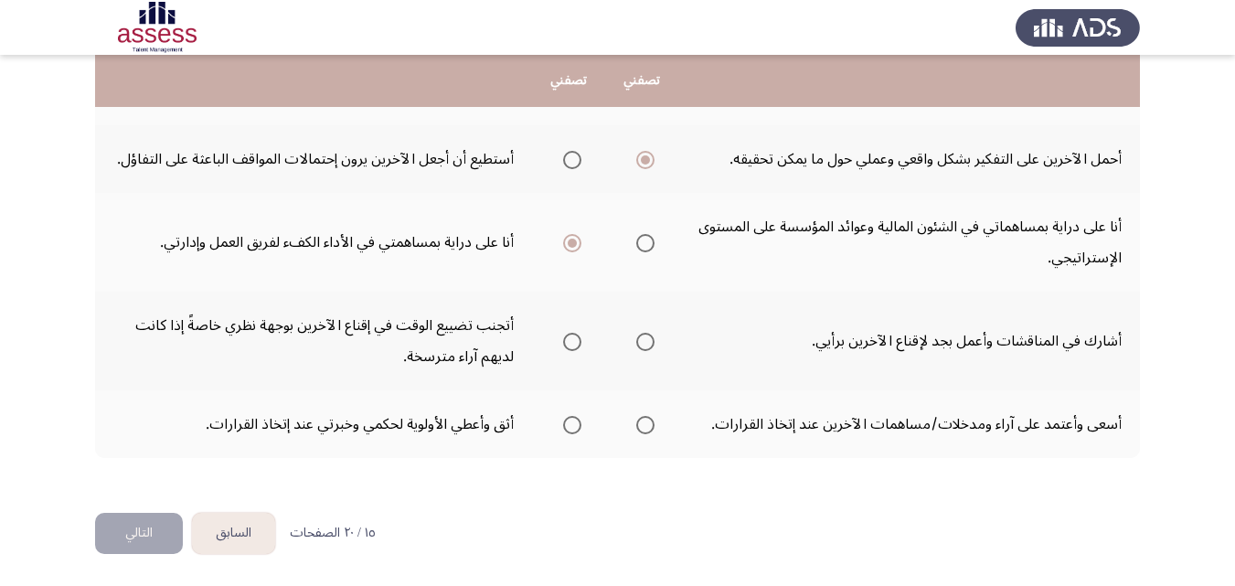
click at [568, 329] on mat-radio-group "Select an option" at bounding box center [569, 340] width 26 height 31
click at [570, 335] on span "Select an option" at bounding box center [572, 342] width 18 height 18
click at [570, 335] on input "Select an option" at bounding box center [572, 342] width 18 height 18
click at [649, 422] on span "Select an option" at bounding box center [645, 425] width 18 height 18
click at [649, 422] on input "Select an option" at bounding box center [645, 425] width 18 height 18
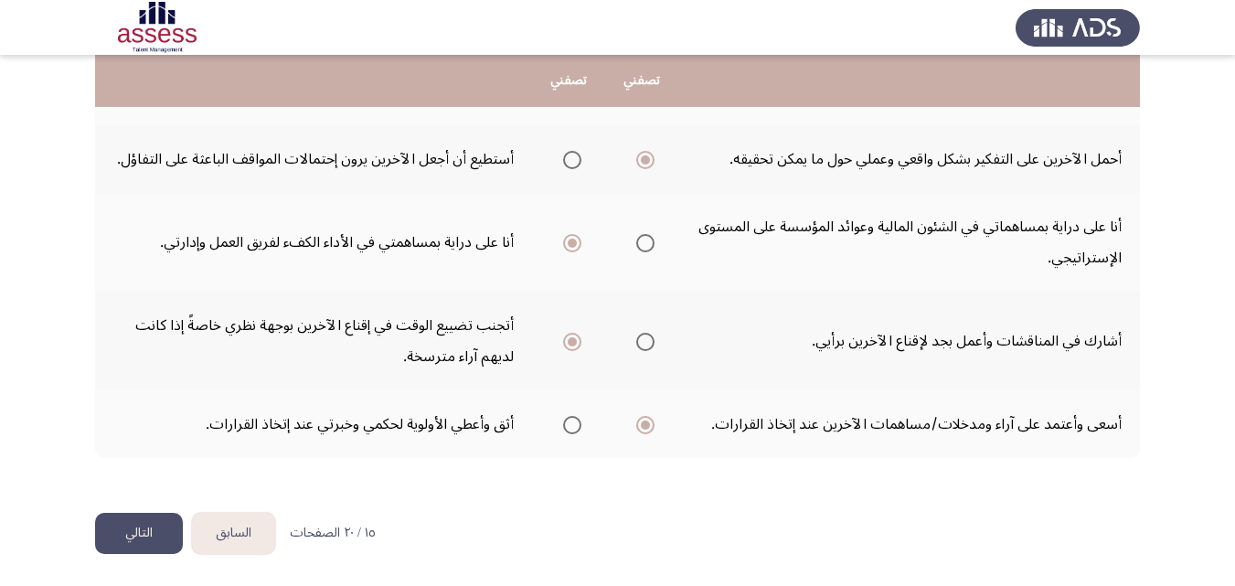
click at [133, 536] on button "التالي" at bounding box center [139, 533] width 88 height 41
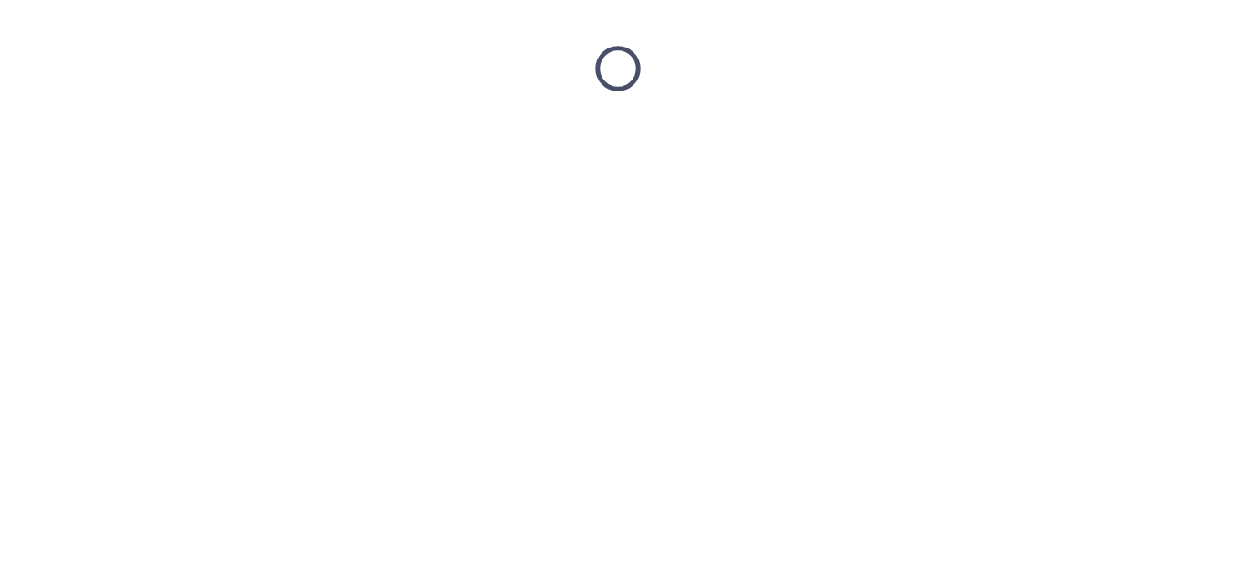
scroll to position [0, 0]
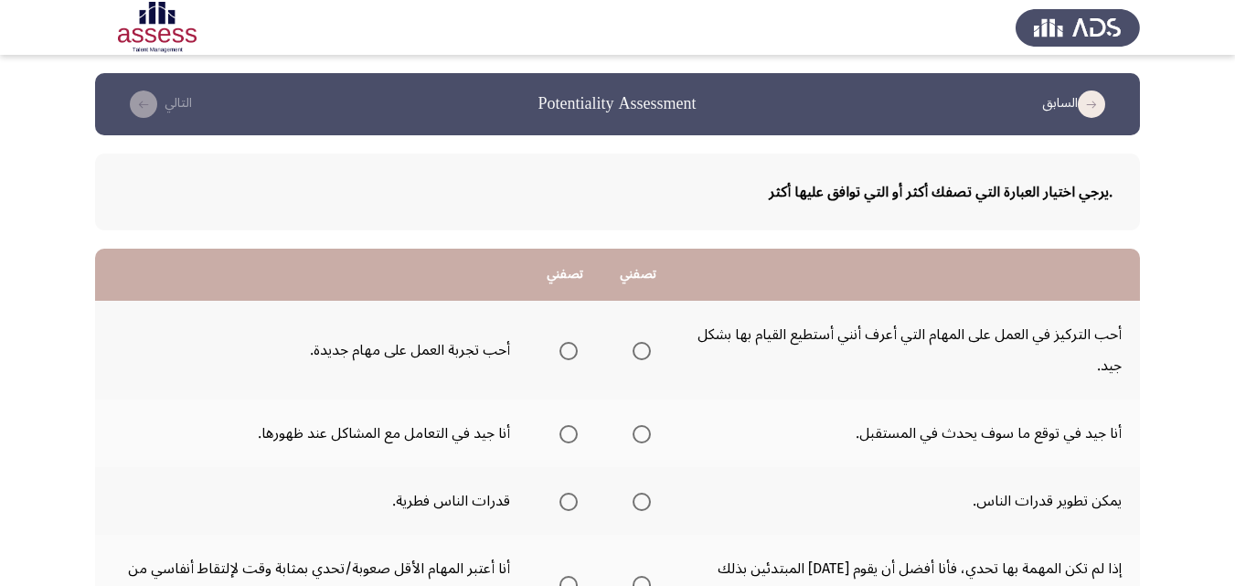
click at [562, 343] on span "Select an option" at bounding box center [568, 351] width 18 height 18
click at [562, 343] on input "Select an option" at bounding box center [568, 351] width 18 height 18
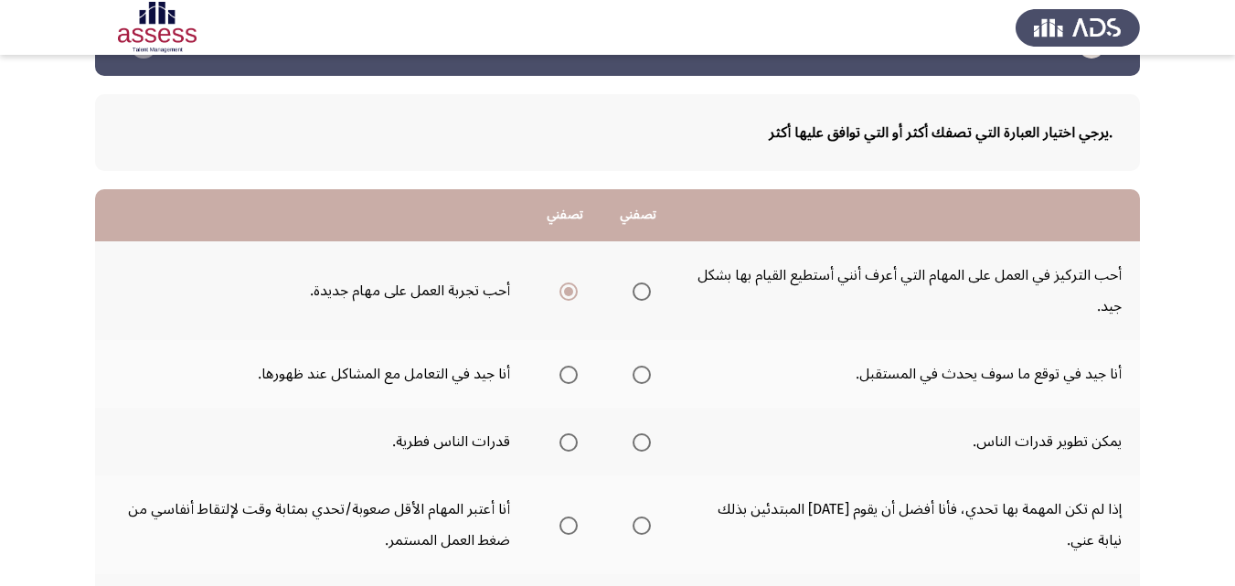
scroll to position [91, 0]
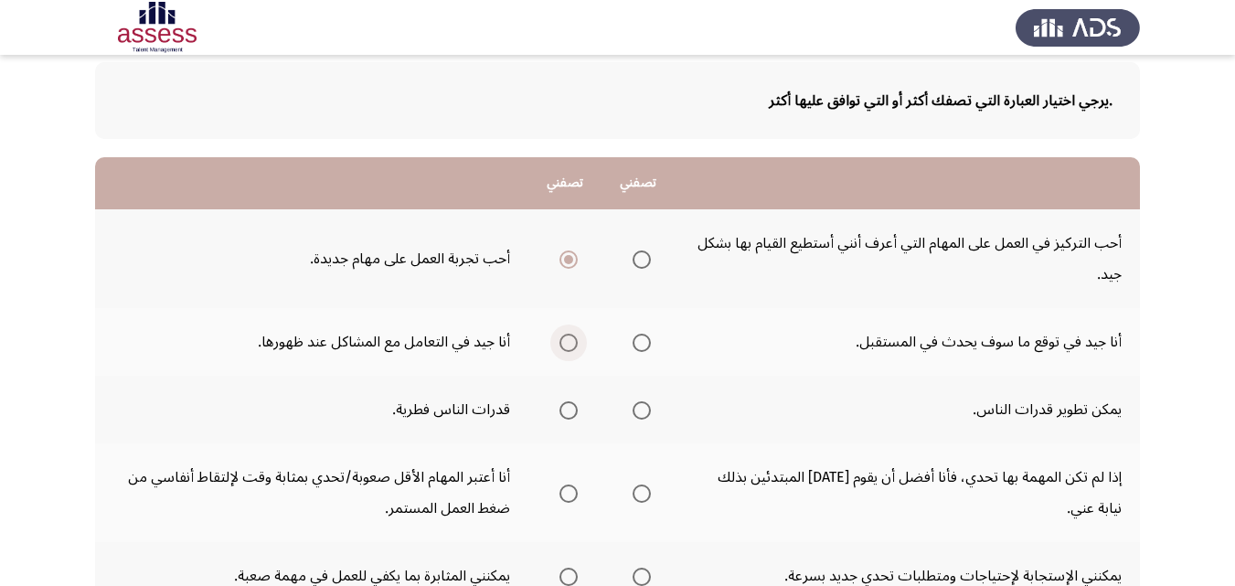
click at [562, 338] on span "Select an option" at bounding box center [568, 343] width 18 height 18
click at [562, 338] on input "Select an option" at bounding box center [568, 343] width 18 height 18
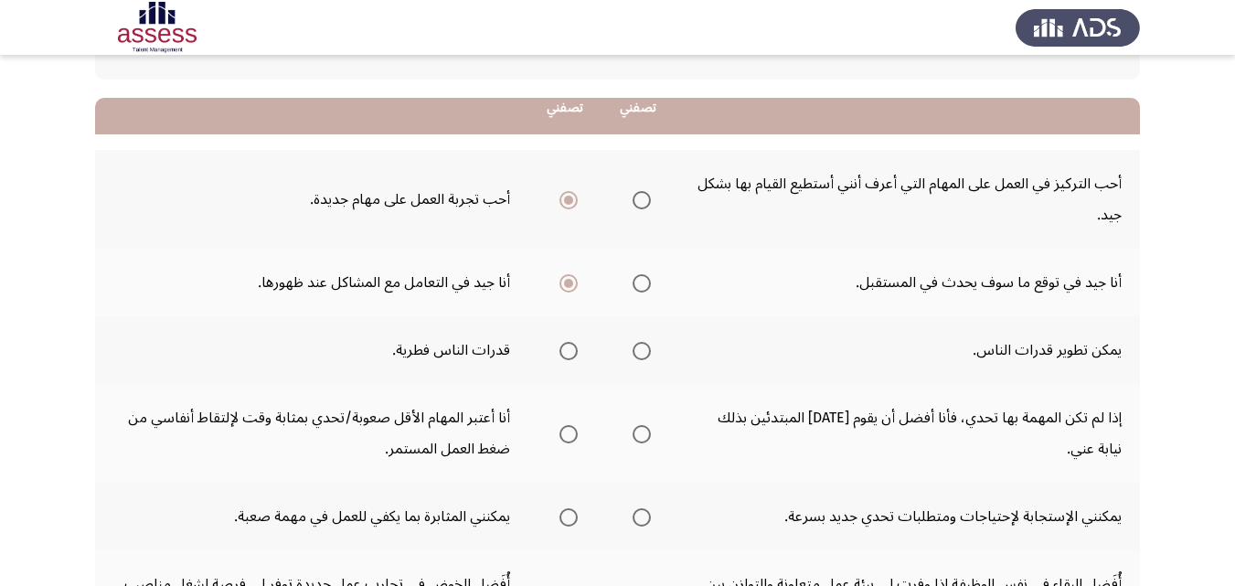
scroll to position [183, 0]
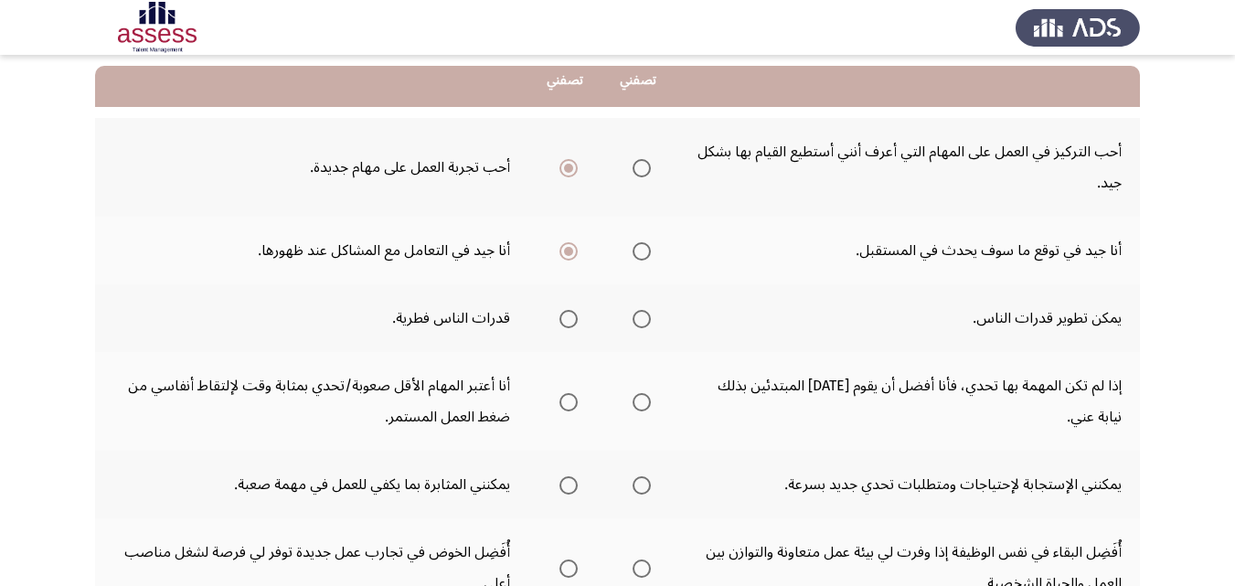
click at [643, 317] on span "Select an option" at bounding box center [642, 319] width 18 height 18
click at [643, 317] on input "Select an option" at bounding box center [642, 319] width 18 height 18
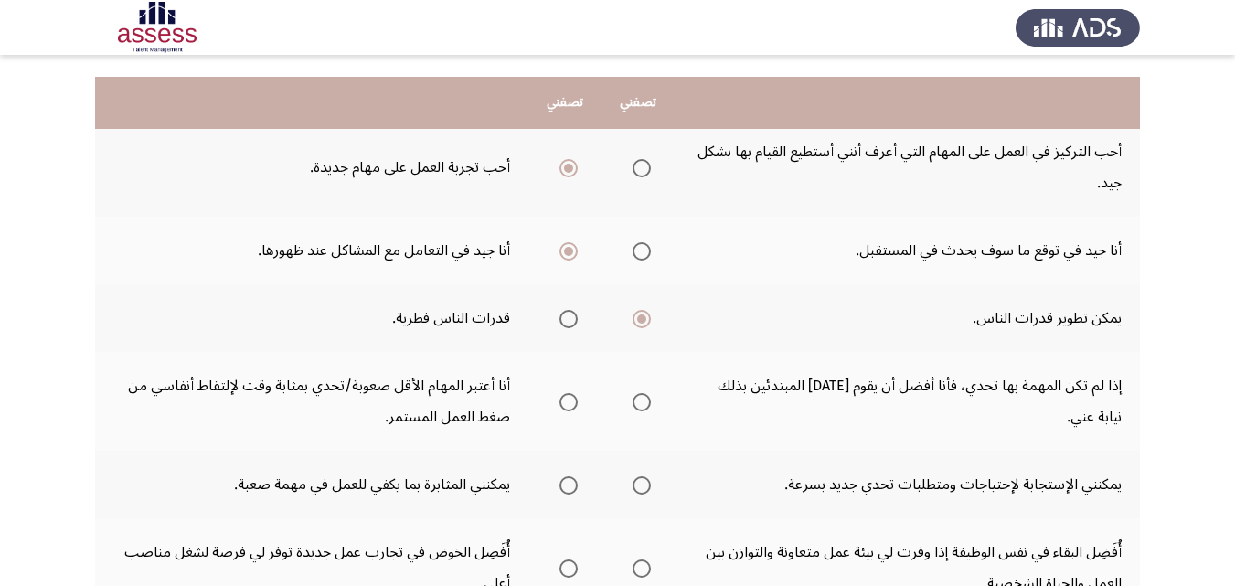
scroll to position [274, 0]
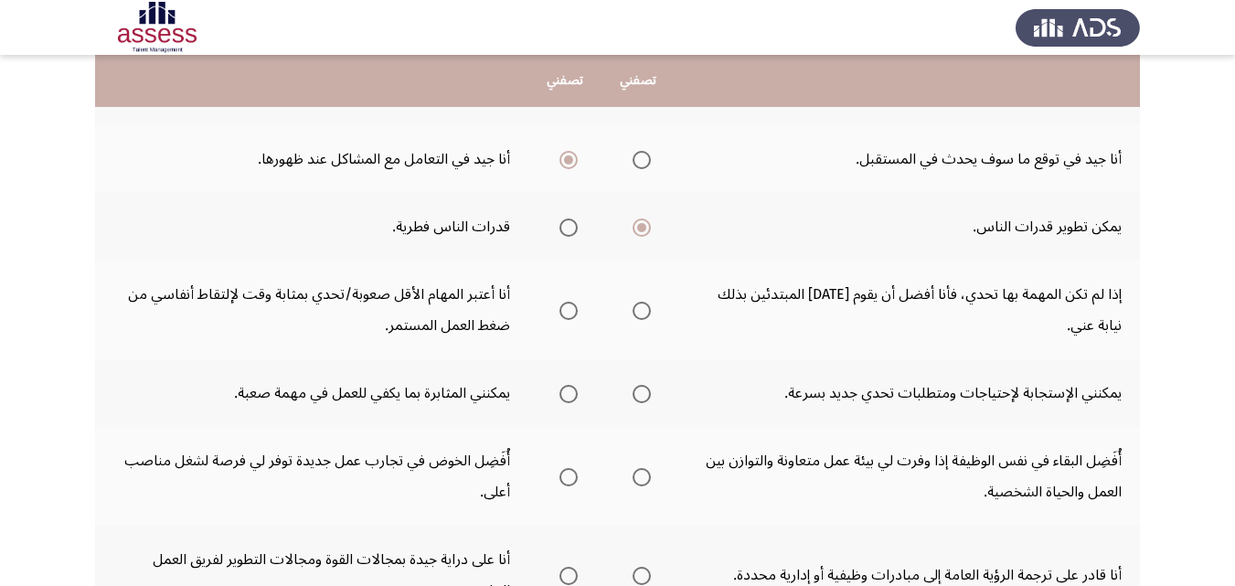
click at [567, 314] on span "Select an option" at bounding box center [568, 311] width 18 height 18
click at [567, 314] on input "Select an option" at bounding box center [568, 311] width 18 height 18
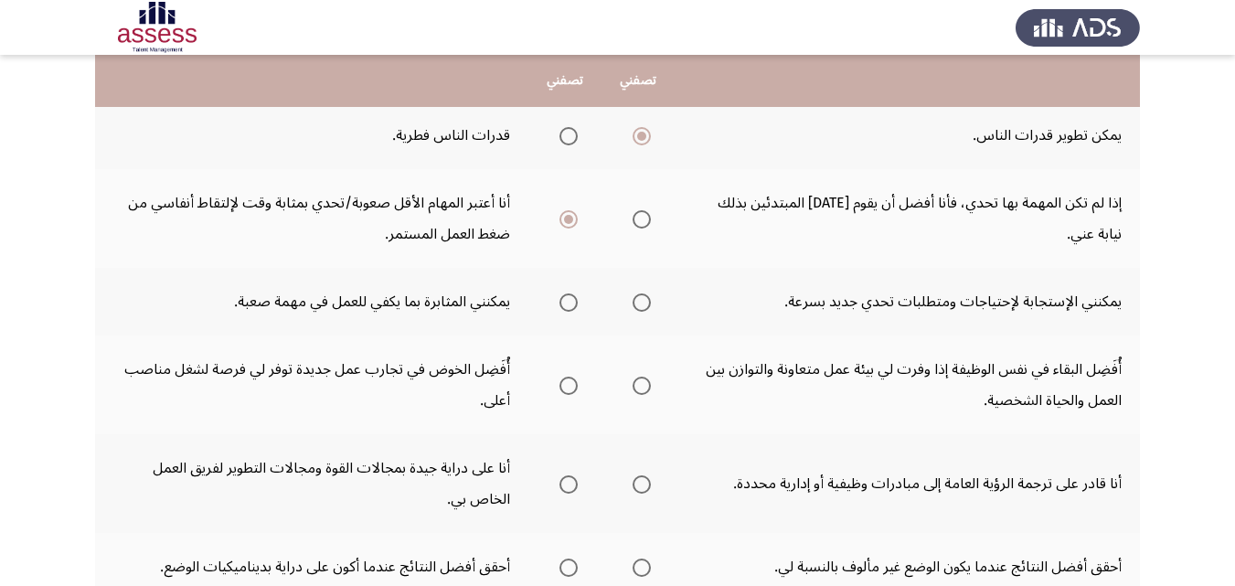
click at [645, 215] on span "Select an option" at bounding box center [642, 219] width 18 height 18
click at [645, 215] on input "Select an option" at bounding box center [642, 219] width 18 height 18
click at [566, 304] on span "Select an option" at bounding box center [568, 302] width 18 height 18
click at [566, 304] on input "Select an option" at bounding box center [568, 302] width 18 height 18
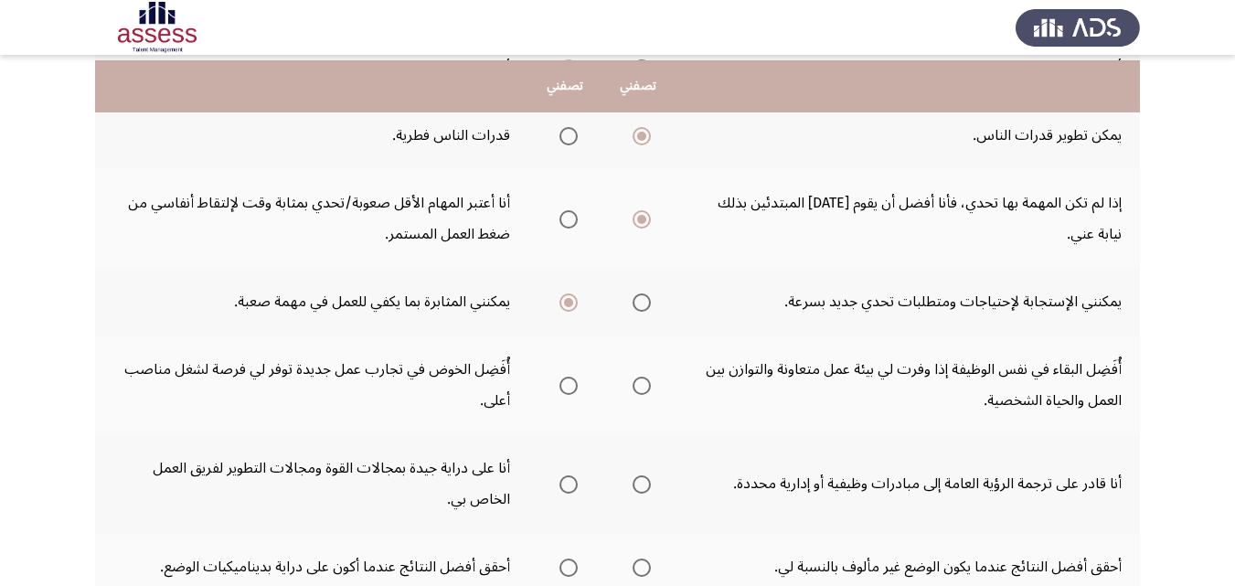
scroll to position [457, 0]
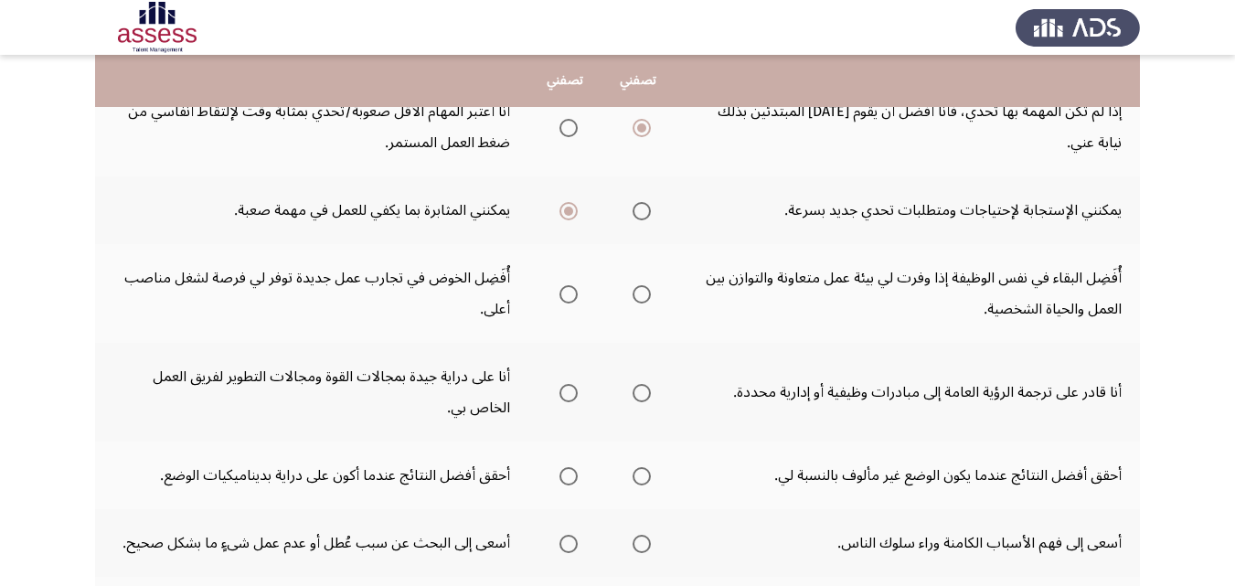
click at [570, 303] on span "Select an option" at bounding box center [568, 294] width 18 height 18
click at [570, 303] on input "Select an option" at bounding box center [568, 294] width 18 height 18
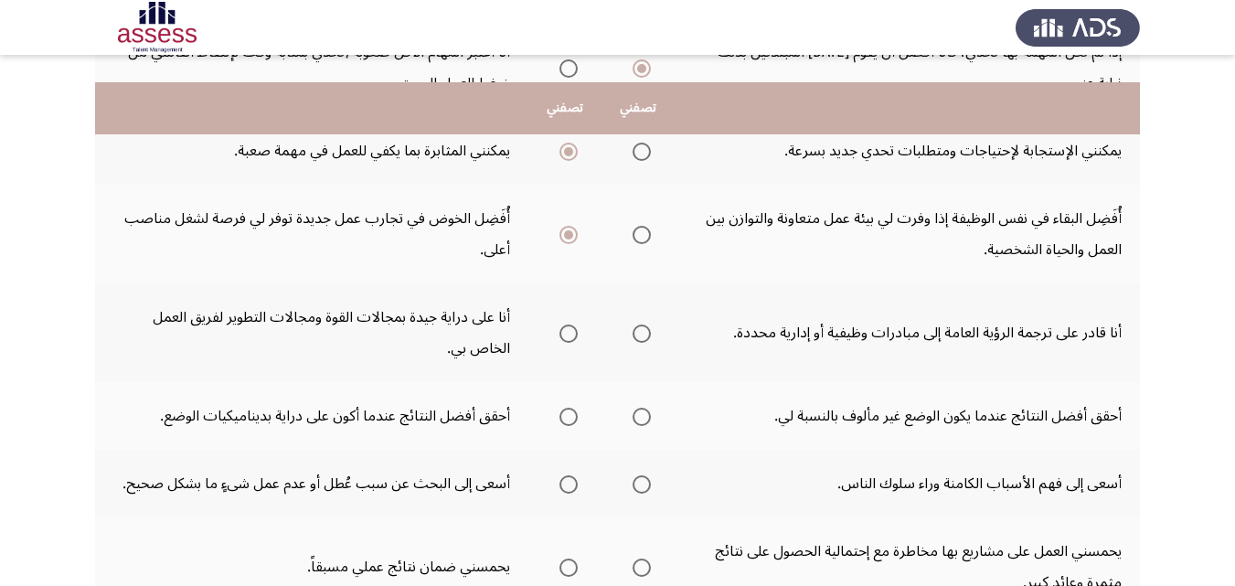
scroll to position [549, 0]
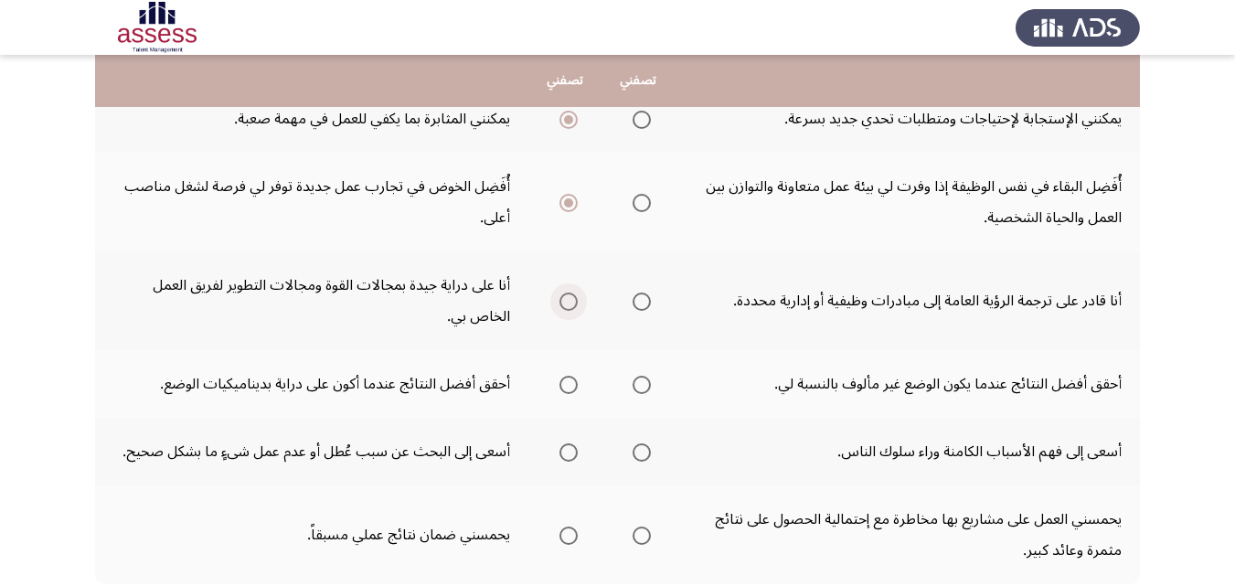
click at [574, 300] on span "Select an option" at bounding box center [568, 302] width 18 height 18
click at [574, 300] on input "Select an option" at bounding box center [568, 302] width 18 height 18
click at [634, 303] on span "Select an option" at bounding box center [642, 302] width 18 height 18
click at [634, 303] on input "Select an option" at bounding box center [642, 302] width 18 height 18
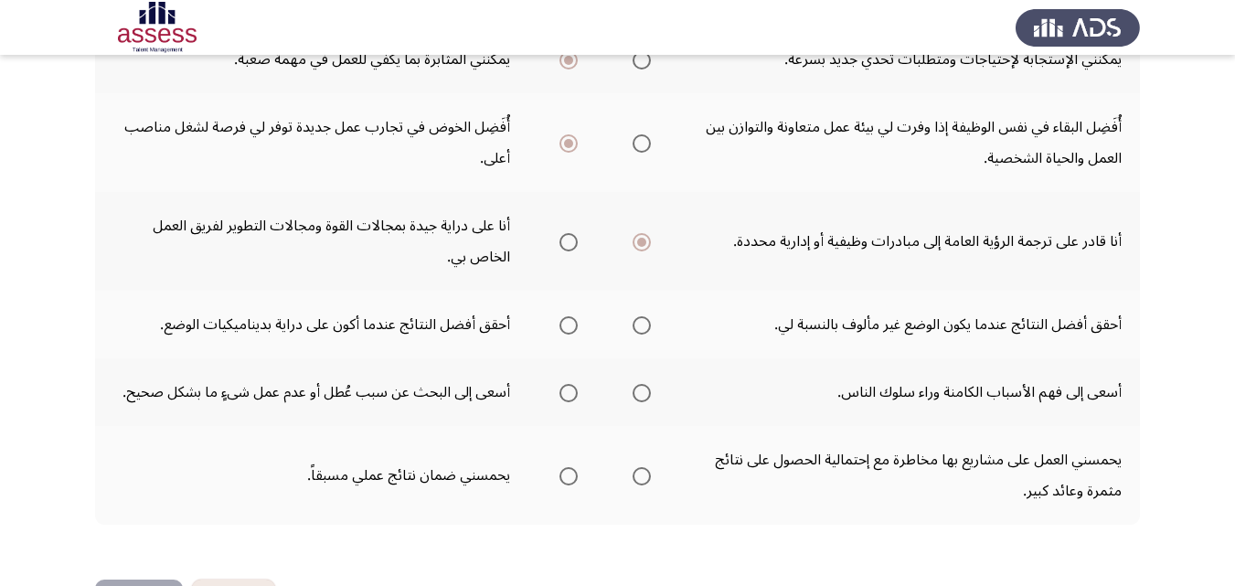
scroll to position [640, 0]
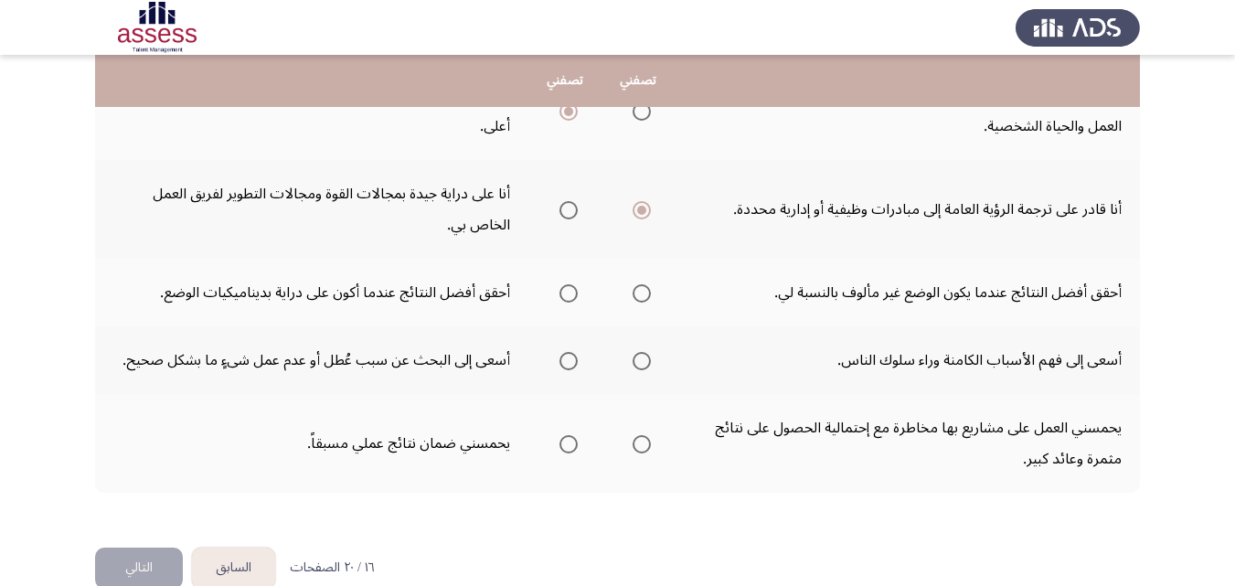
click at [642, 294] on span "Select an option" at bounding box center [642, 293] width 18 height 18
click at [642, 294] on input "Select an option" at bounding box center [642, 293] width 18 height 18
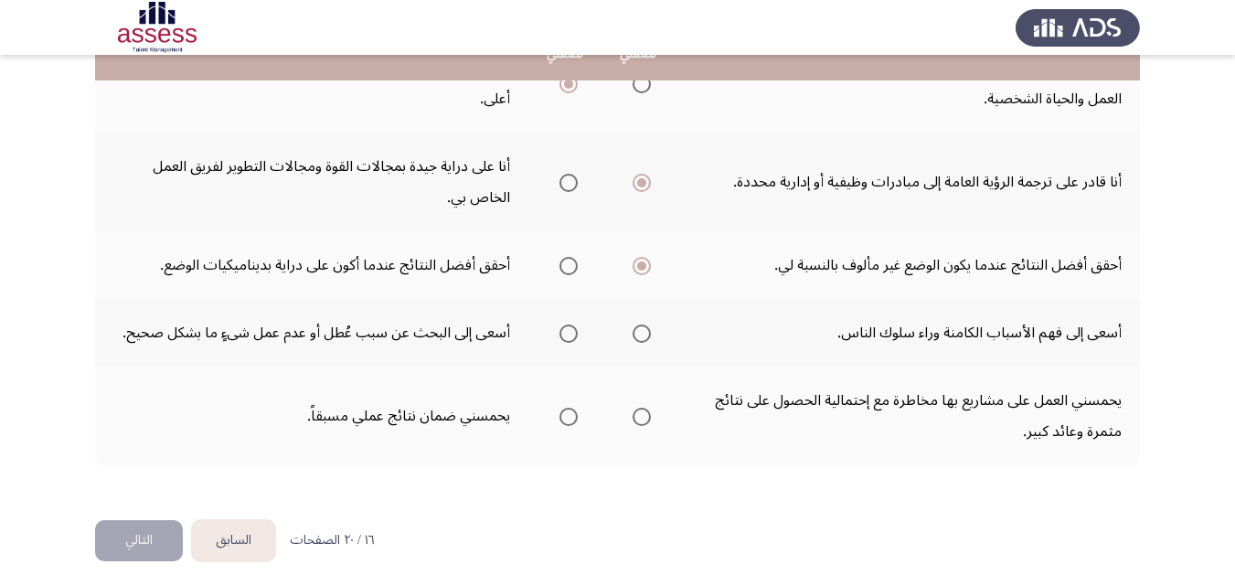
scroll to position [675, 0]
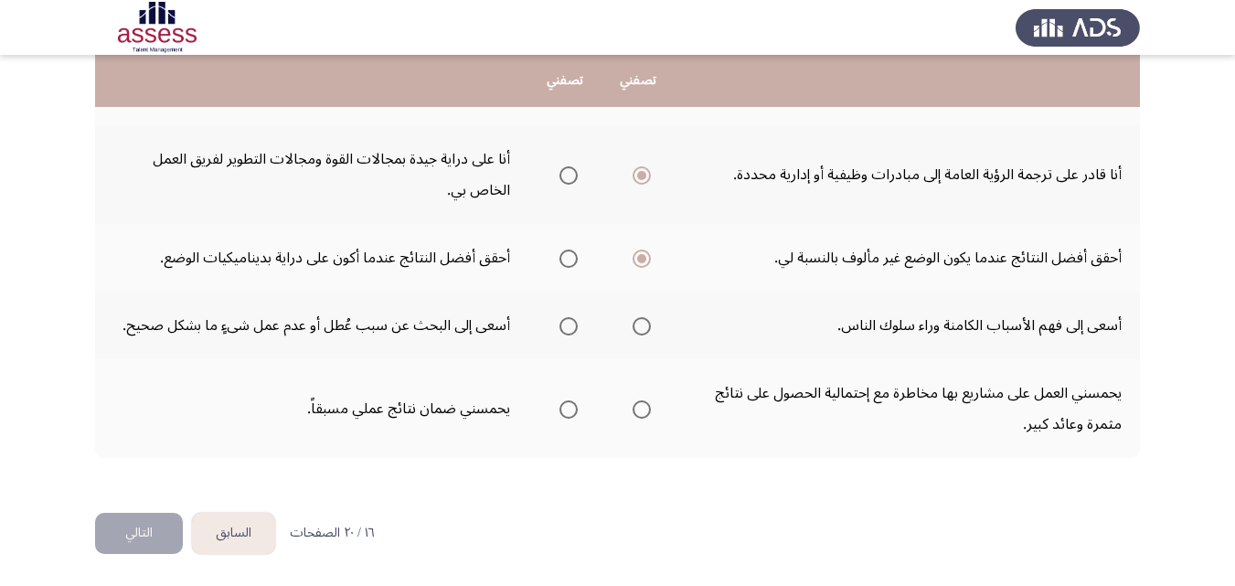
click at [571, 323] on span "Select an option" at bounding box center [568, 326] width 18 height 18
click at [571, 323] on input "Select an option" at bounding box center [568, 326] width 18 height 18
click at [638, 408] on span "Select an option" at bounding box center [642, 409] width 18 height 18
click at [638, 408] on input "Select an option" at bounding box center [642, 409] width 18 height 18
click at [569, 409] on span "Select an option" at bounding box center [568, 409] width 18 height 18
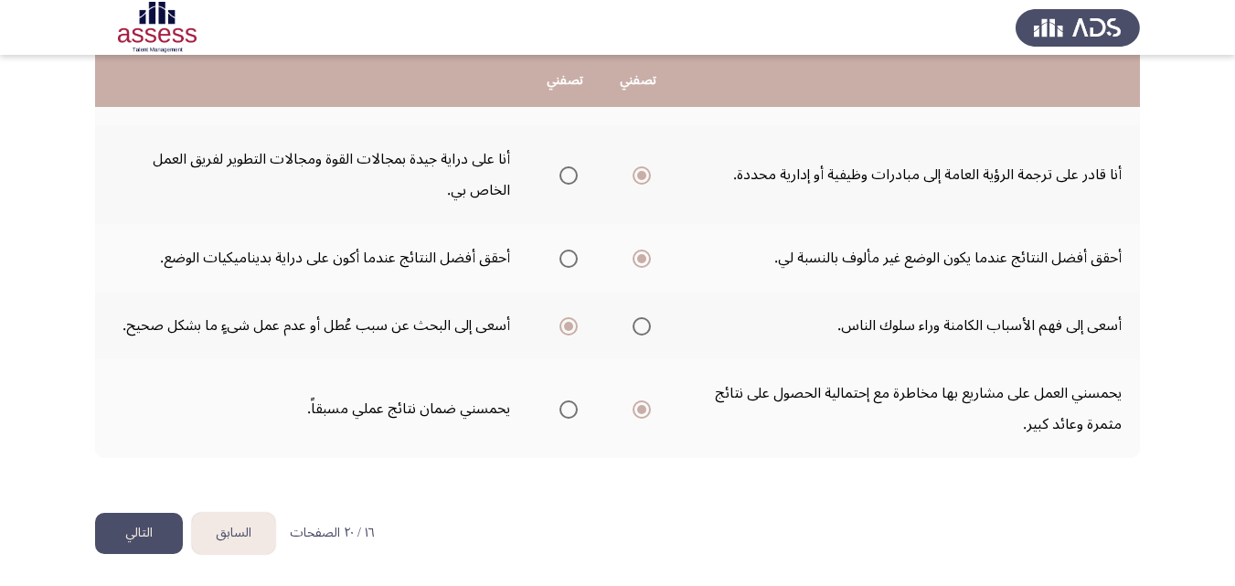
click at [569, 409] on input "Select an option" at bounding box center [568, 409] width 18 height 18
click at [128, 532] on button "التالي" at bounding box center [139, 533] width 88 height 41
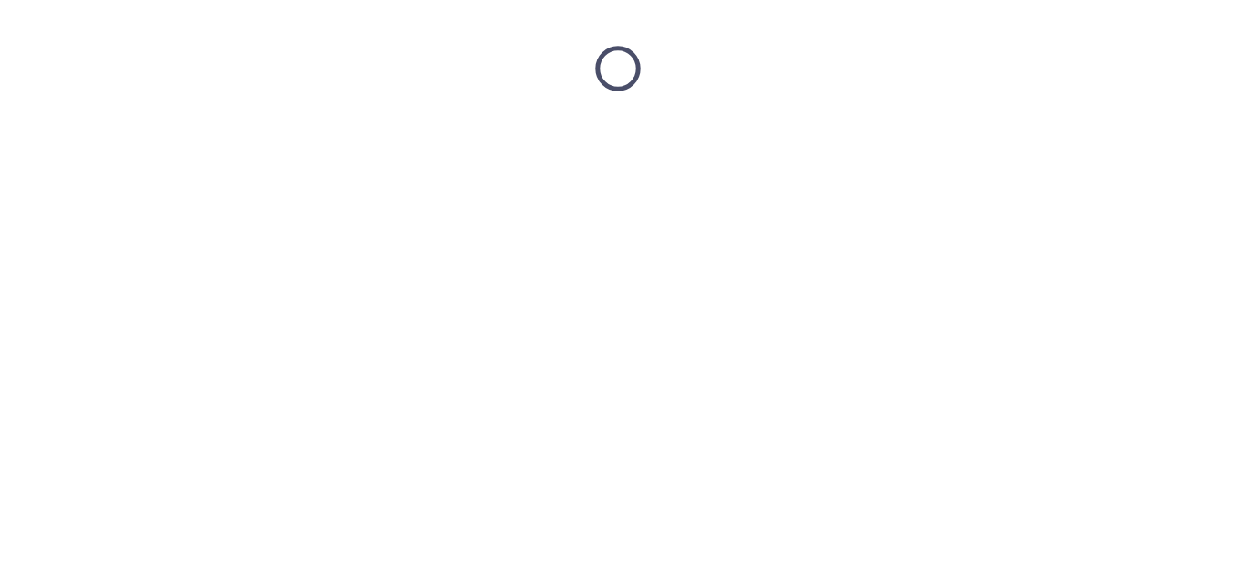
scroll to position [0, 0]
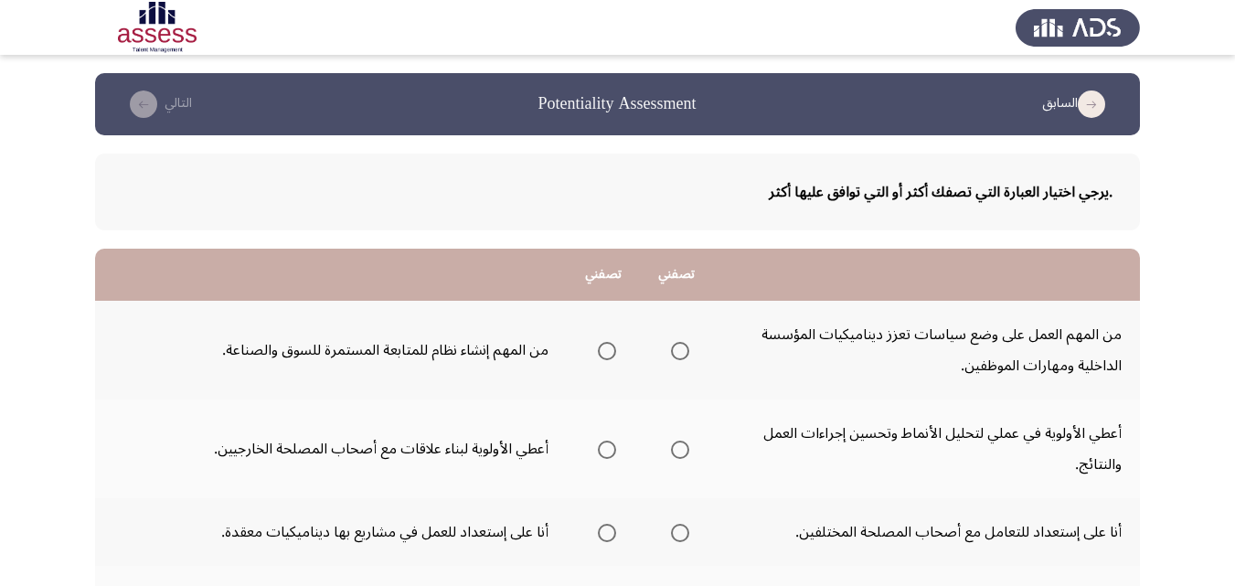
click at [608, 342] on span "Select an option" at bounding box center [607, 351] width 18 height 18
click at [608, 342] on input "Select an option" at bounding box center [607, 351] width 18 height 18
click at [687, 349] on span "Select an option" at bounding box center [680, 351] width 18 height 18
click at [687, 349] on input "Select an option" at bounding box center [680, 351] width 18 height 18
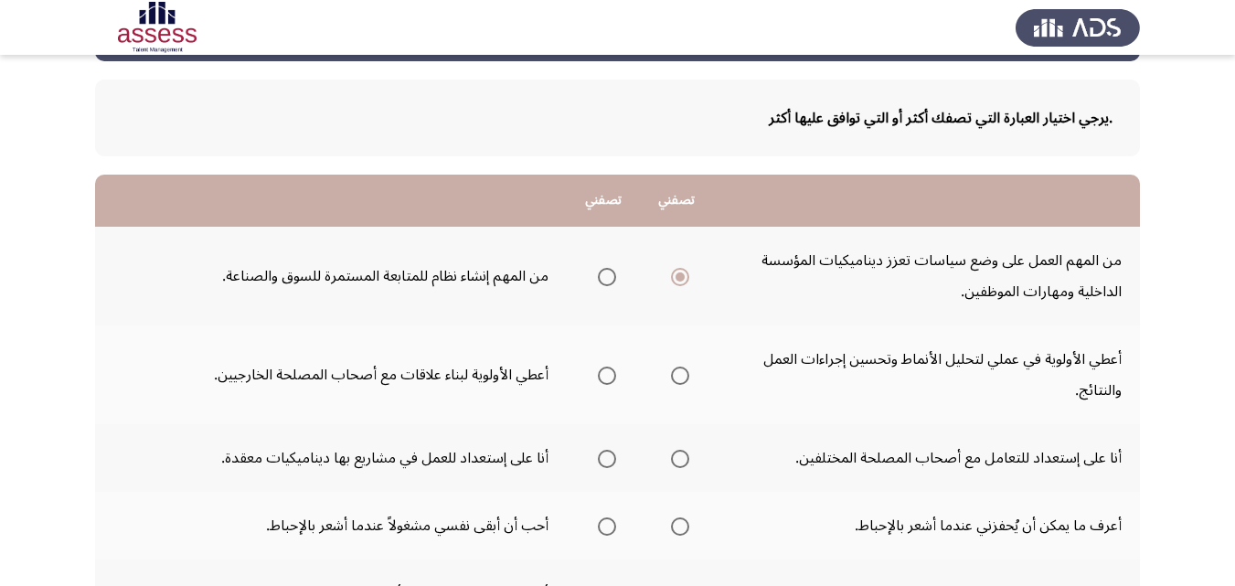
scroll to position [91, 0]
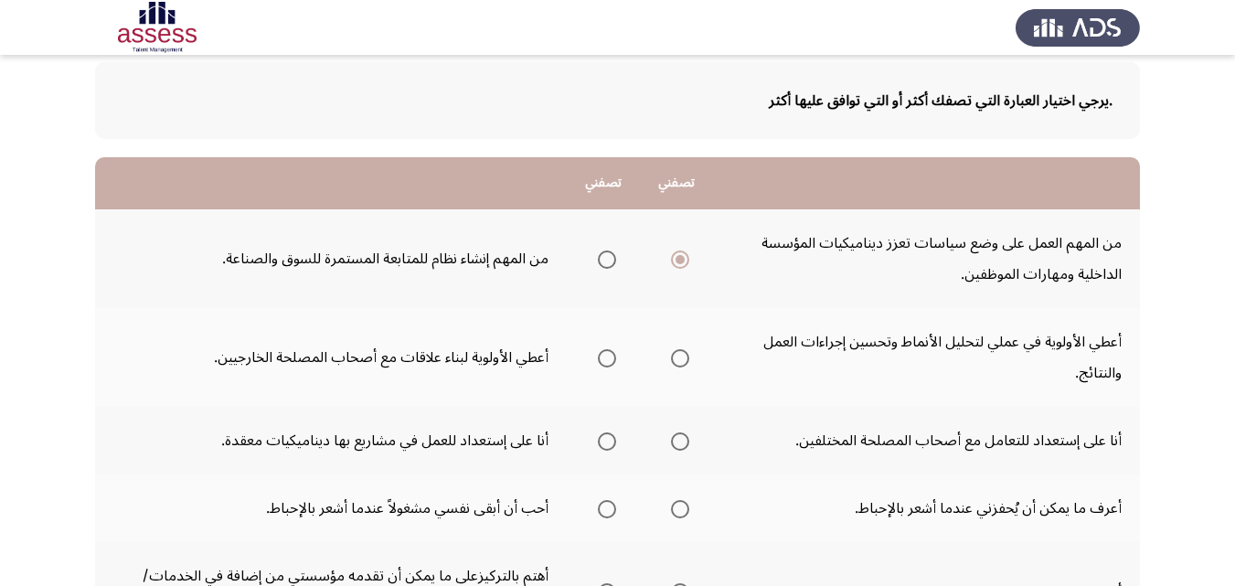
click at [676, 362] on span "Select an option" at bounding box center [680, 358] width 18 height 18
click at [676, 362] on input "Select an option" at bounding box center [680, 358] width 18 height 18
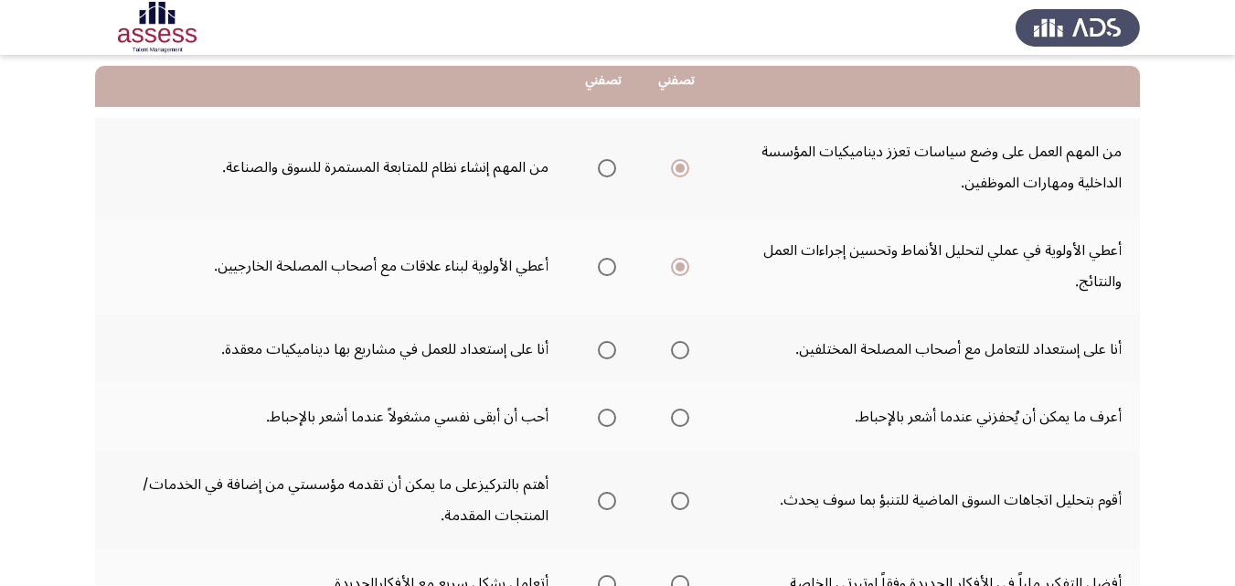
click at [608, 353] on span "Select an option" at bounding box center [607, 350] width 18 height 18
click at [608, 353] on input "Select an option" at bounding box center [607, 350] width 18 height 18
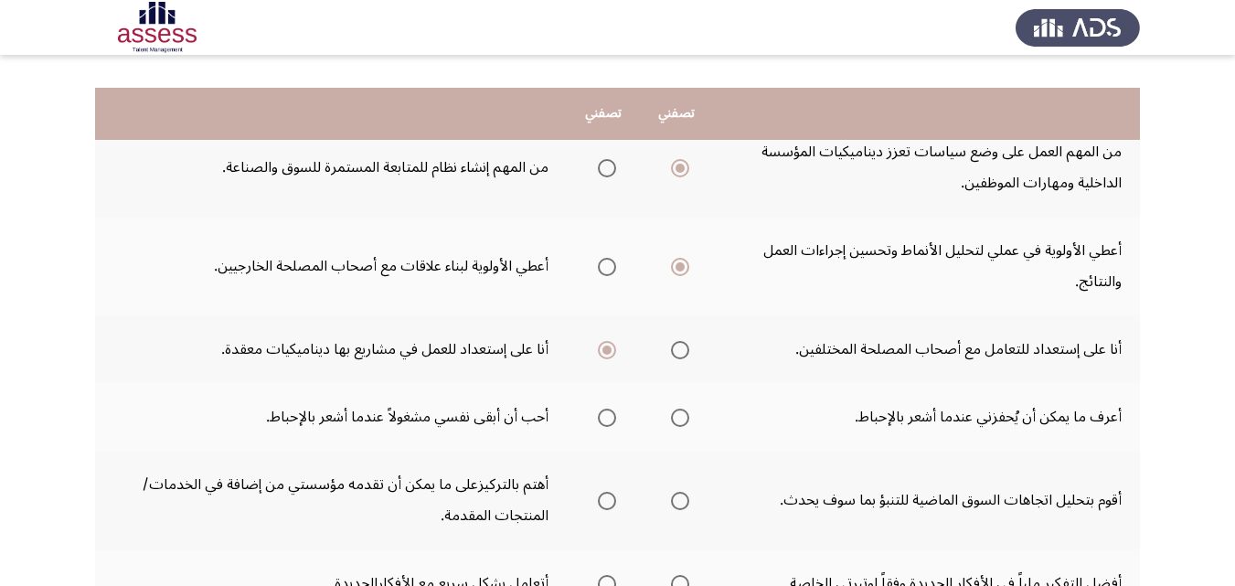
scroll to position [274, 0]
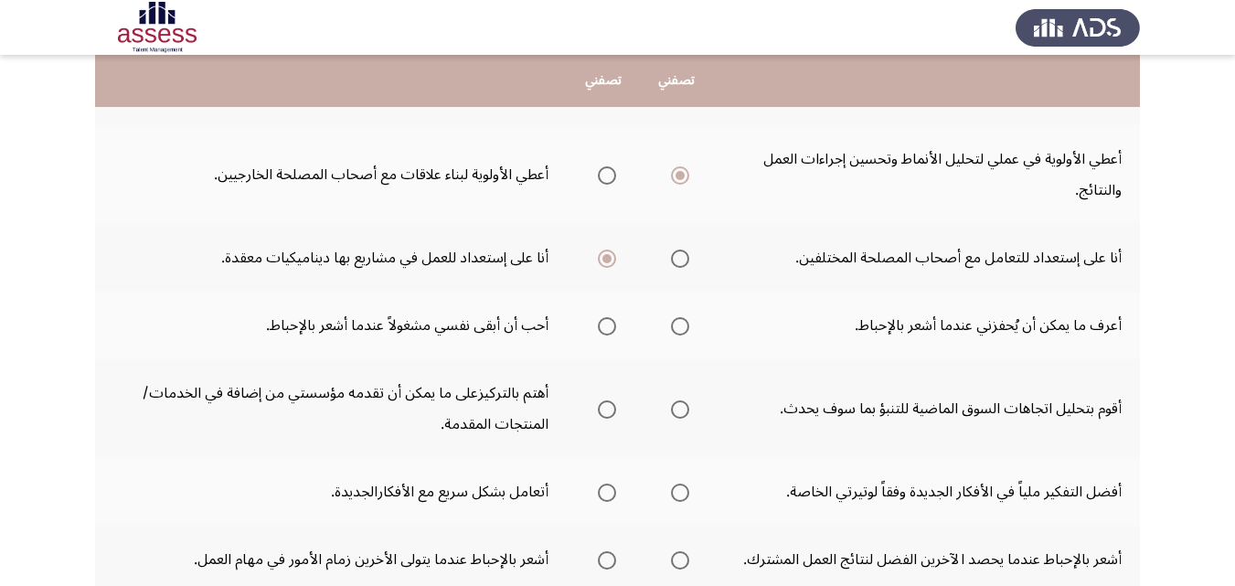
click at [604, 322] on span "Select an option" at bounding box center [607, 326] width 18 height 18
click at [604, 322] on input "Select an option" at bounding box center [607, 326] width 18 height 18
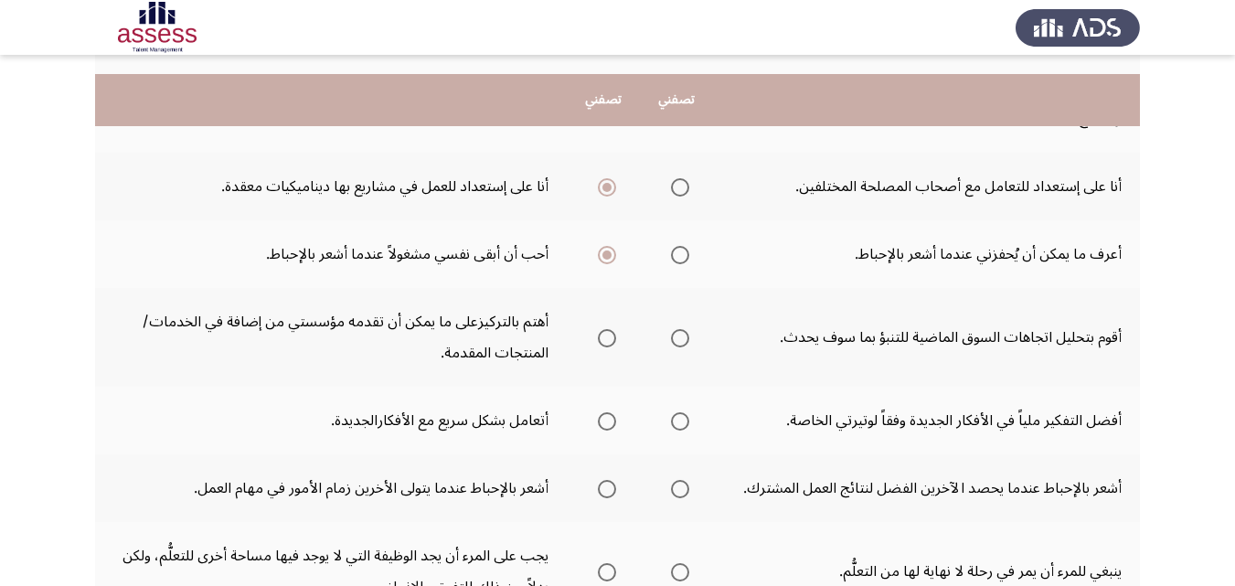
scroll to position [366, 0]
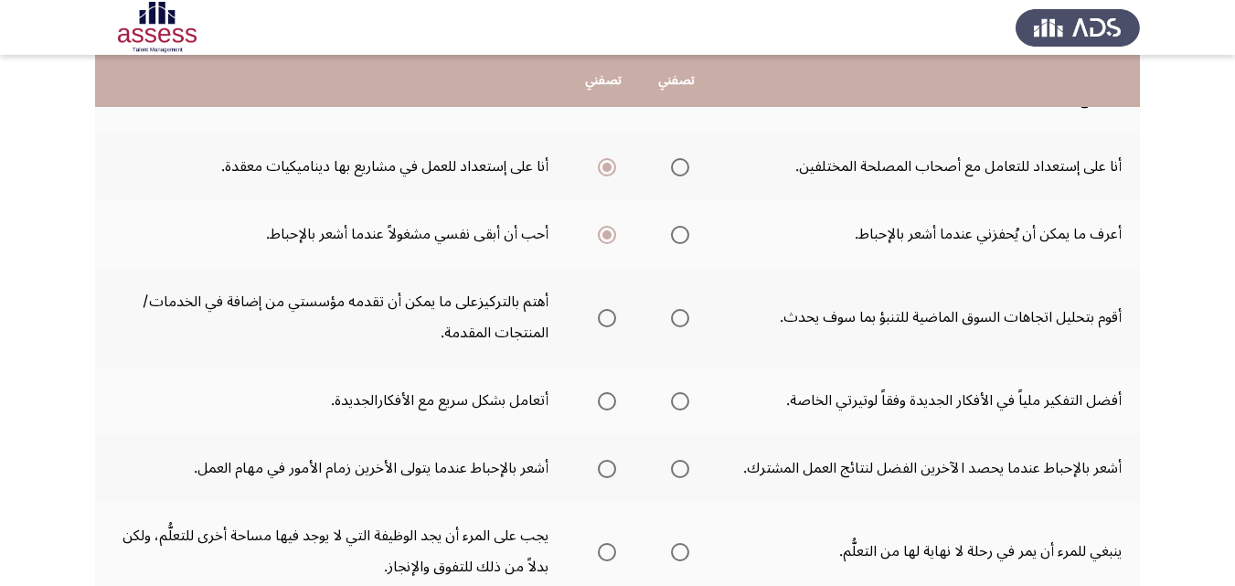
click at [683, 319] on span "Select an option" at bounding box center [680, 318] width 18 height 18
click at [683, 319] on input "Select an option" at bounding box center [680, 318] width 18 height 18
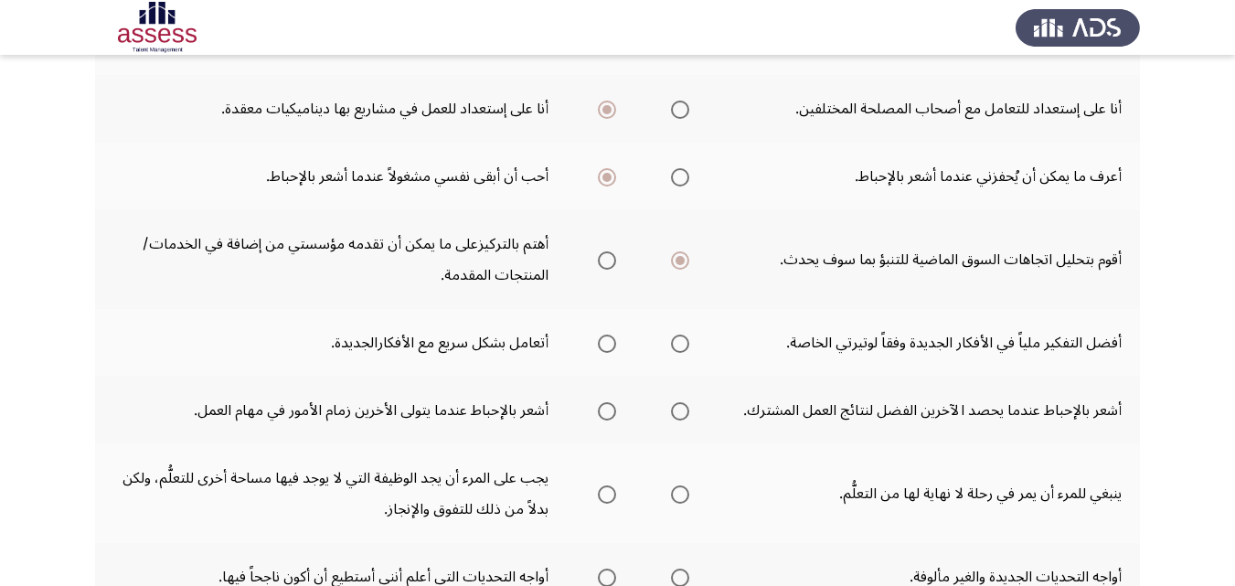
scroll to position [457, 0]
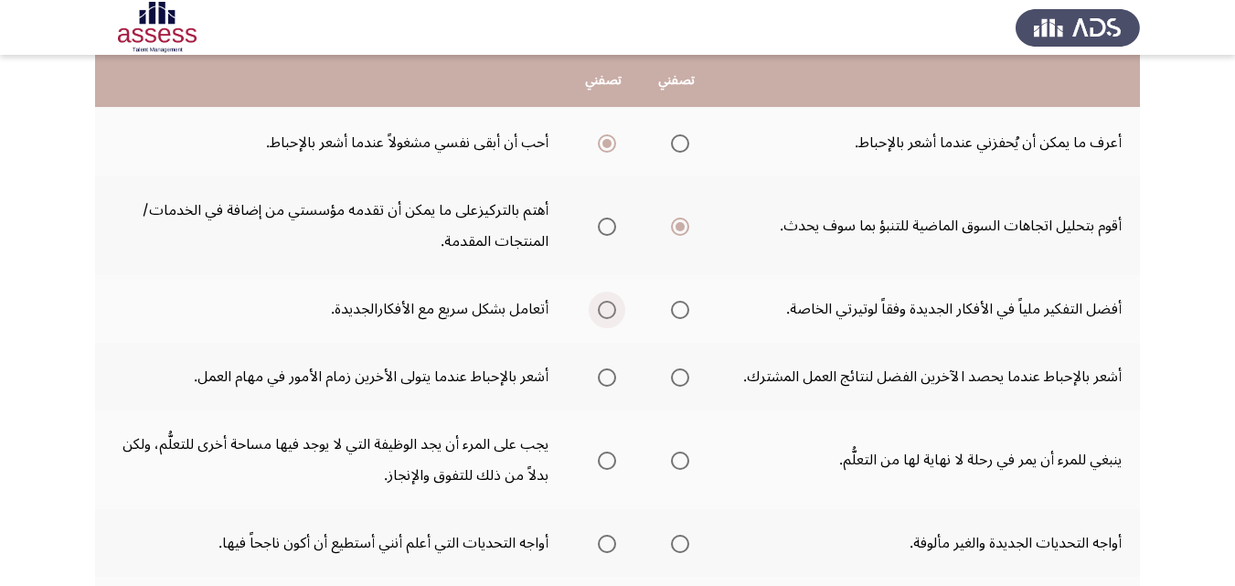
click at [609, 311] on span "Select an option" at bounding box center [607, 310] width 18 height 18
click at [609, 311] on input "Select an option" at bounding box center [607, 310] width 18 height 18
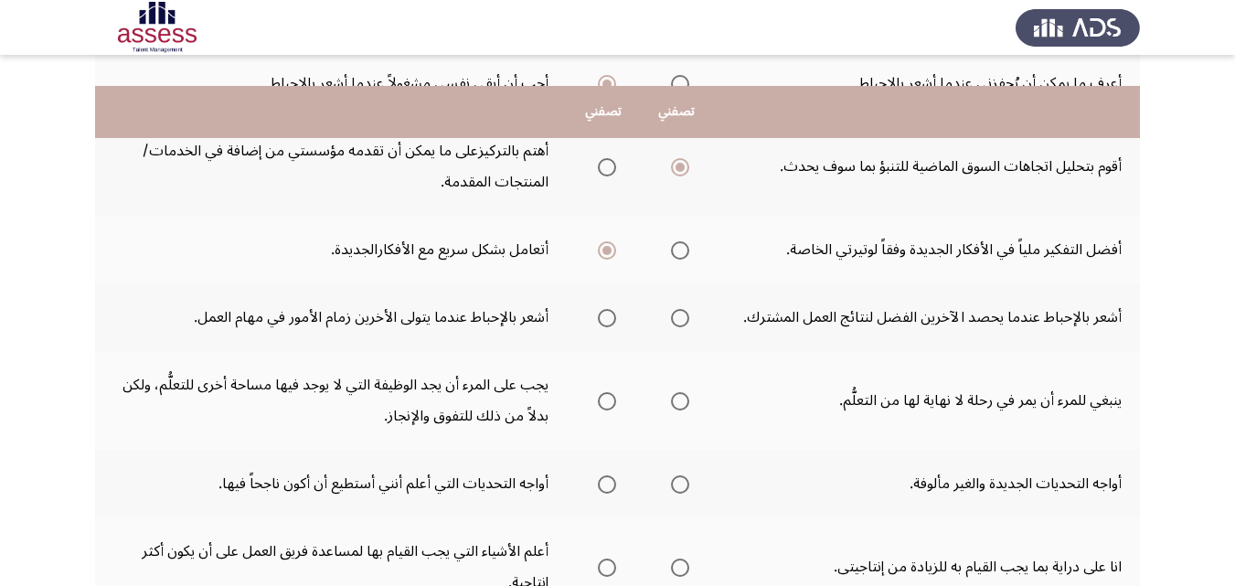
scroll to position [549, 0]
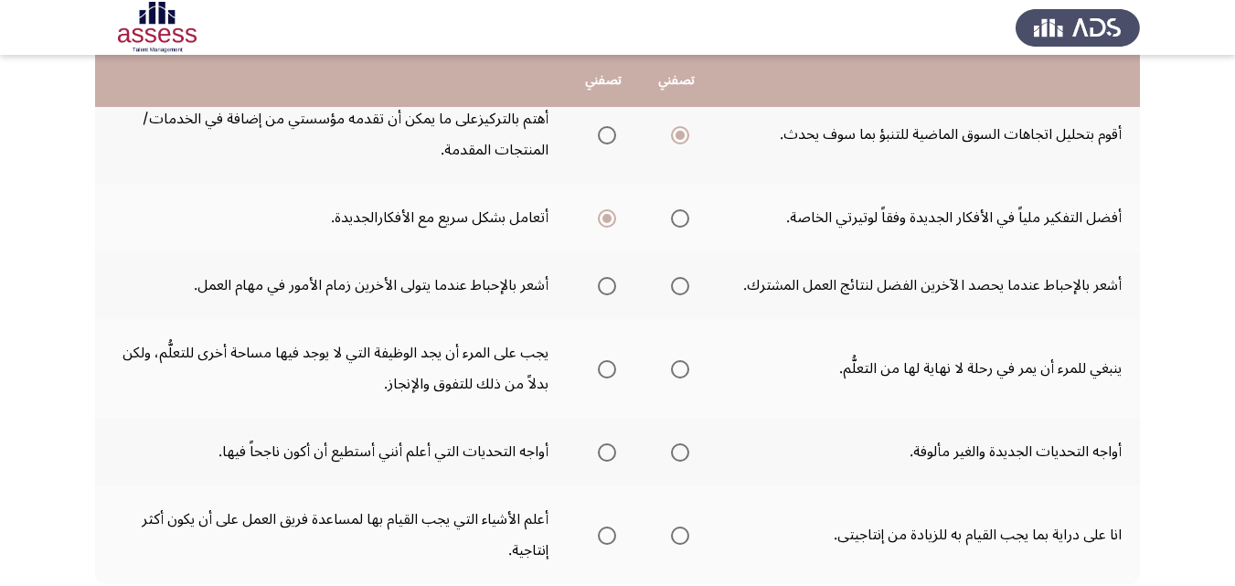
click at [682, 216] on span "Select an option" at bounding box center [680, 218] width 18 height 18
click at [682, 216] on input "Select an option" at bounding box center [680, 218] width 18 height 18
click at [691, 282] on th at bounding box center [676, 285] width 73 height 68
click at [679, 294] on span "Select an option" at bounding box center [680, 286] width 18 height 18
click at [679, 294] on input "Select an option" at bounding box center [680, 286] width 18 height 18
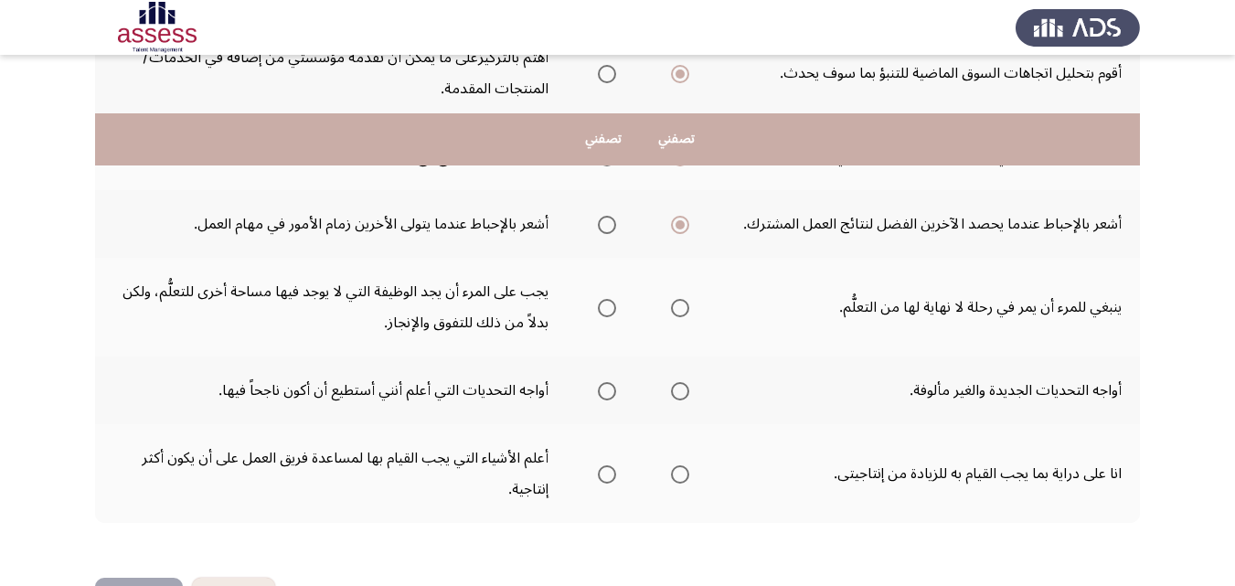
scroll to position [675, 0]
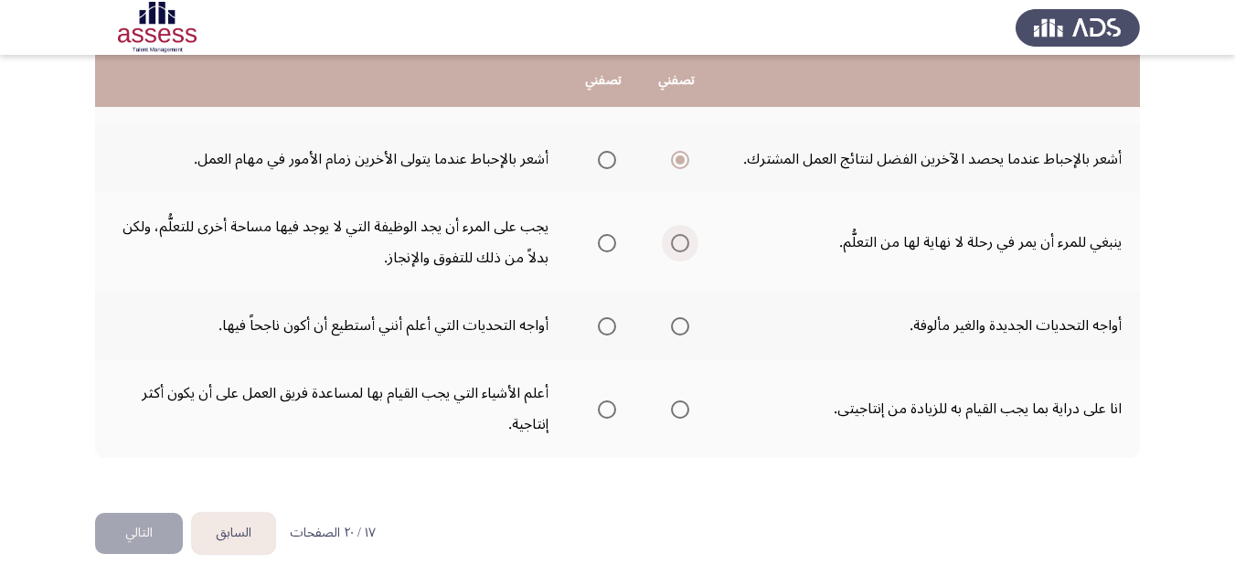
click at [679, 247] on span "Select an option" at bounding box center [680, 243] width 18 height 18
click at [679, 247] on input "Select an option" at bounding box center [680, 243] width 18 height 18
click at [675, 328] on span "Select an option" at bounding box center [680, 326] width 18 height 18
click at [675, 328] on input "Select an option" at bounding box center [680, 326] width 18 height 18
click at [602, 410] on span "Select an option" at bounding box center [607, 409] width 18 height 18
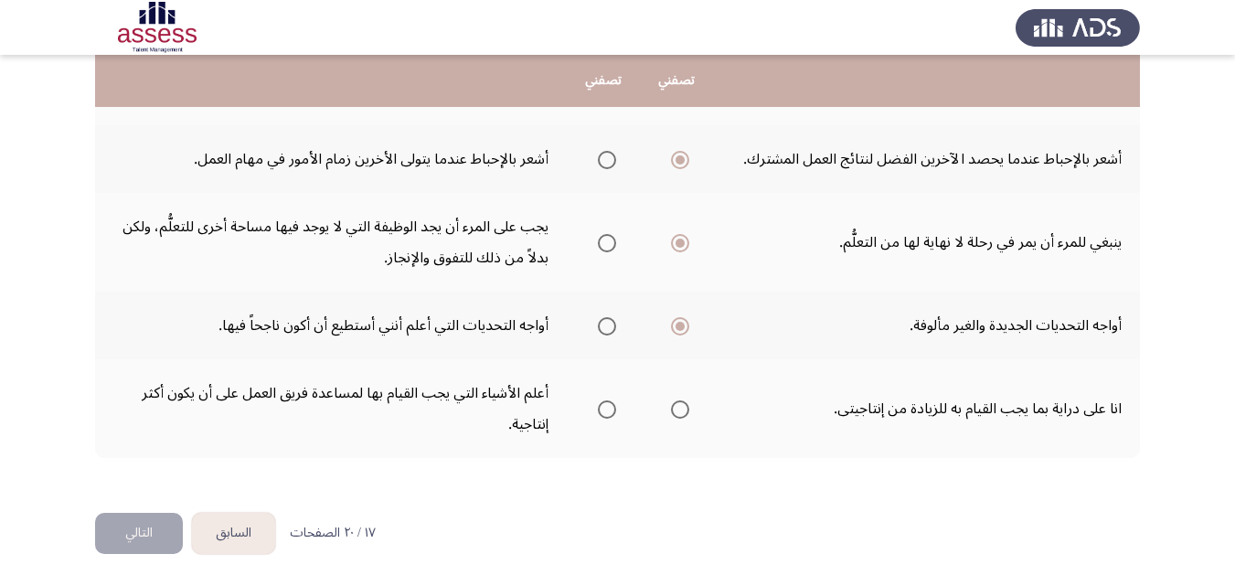
click at [602, 410] on input "Select an option" at bounding box center [607, 409] width 18 height 18
click at [160, 533] on button "التالي" at bounding box center [139, 533] width 88 height 41
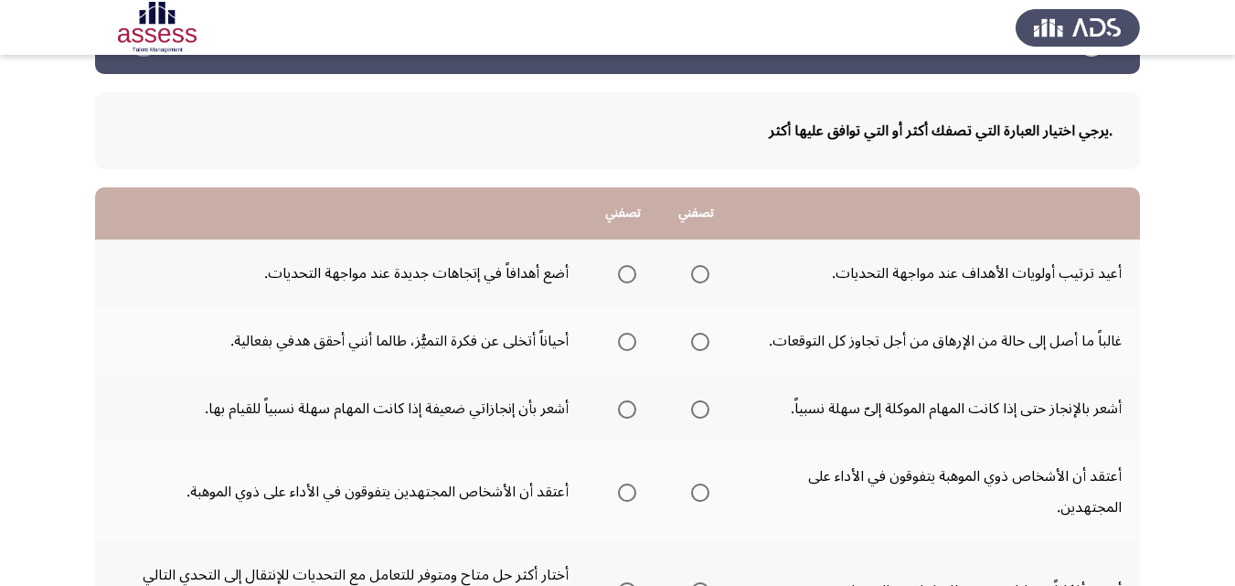
scroll to position [91, 0]
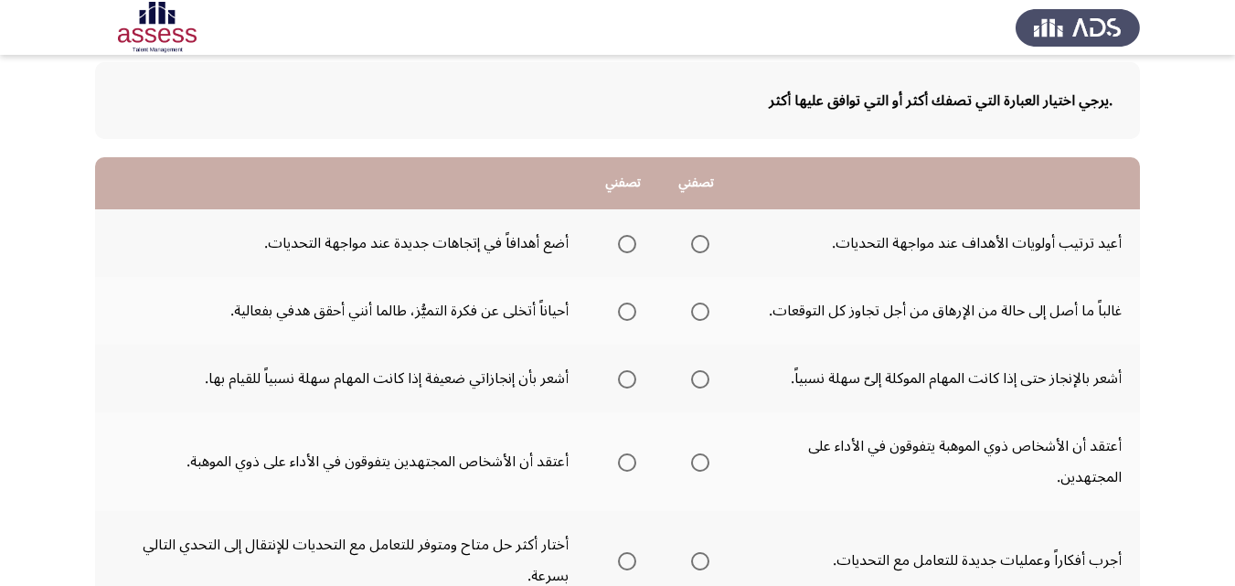
click at [696, 241] on span "Select an option" at bounding box center [700, 244] width 18 height 18
click at [696, 241] on input "Select an option" at bounding box center [700, 244] width 18 height 18
click at [695, 314] on span "Select an option" at bounding box center [700, 312] width 18 height 18
click at [695, 314] on input "Select an option" at bounding box center [700, 312] width 18 height 18
click at [618, 375] on span "Select an option" at bounding box center [627, 379] width 18 height 18
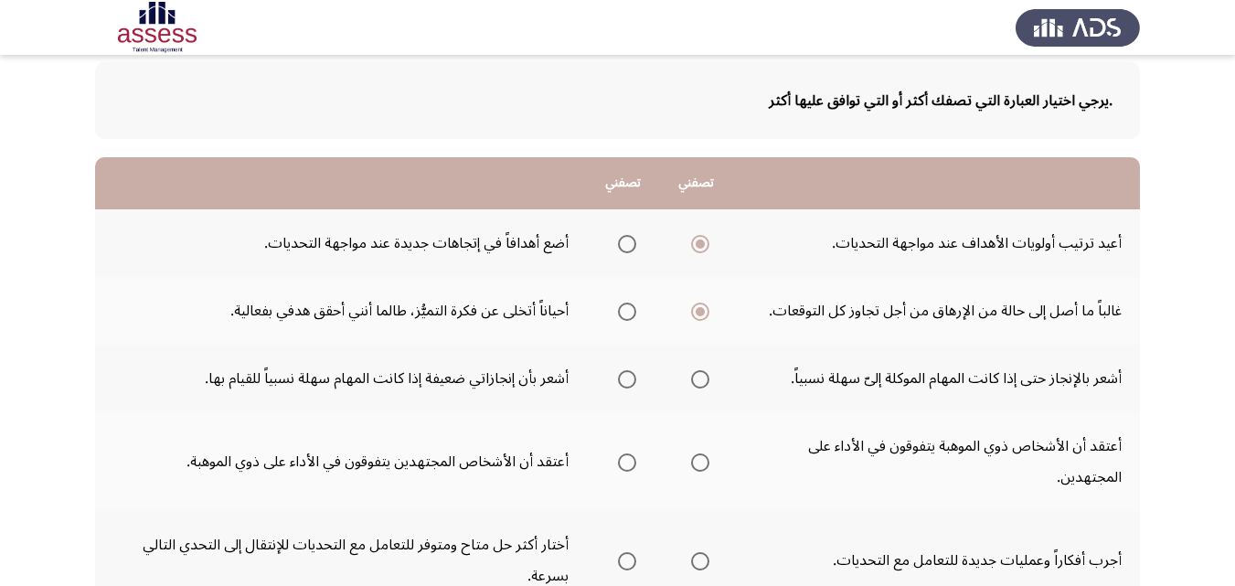
click at [618, 375] on input "Select an option" at bounding box center [627, 379] width 18 height 18
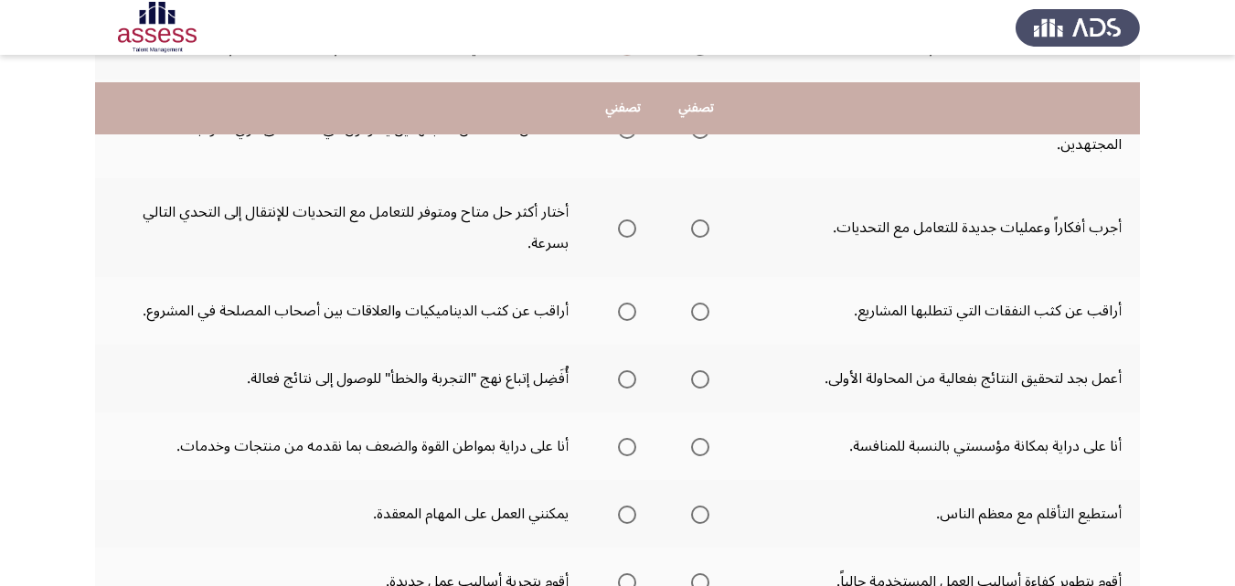
scroll to position [366, 0]
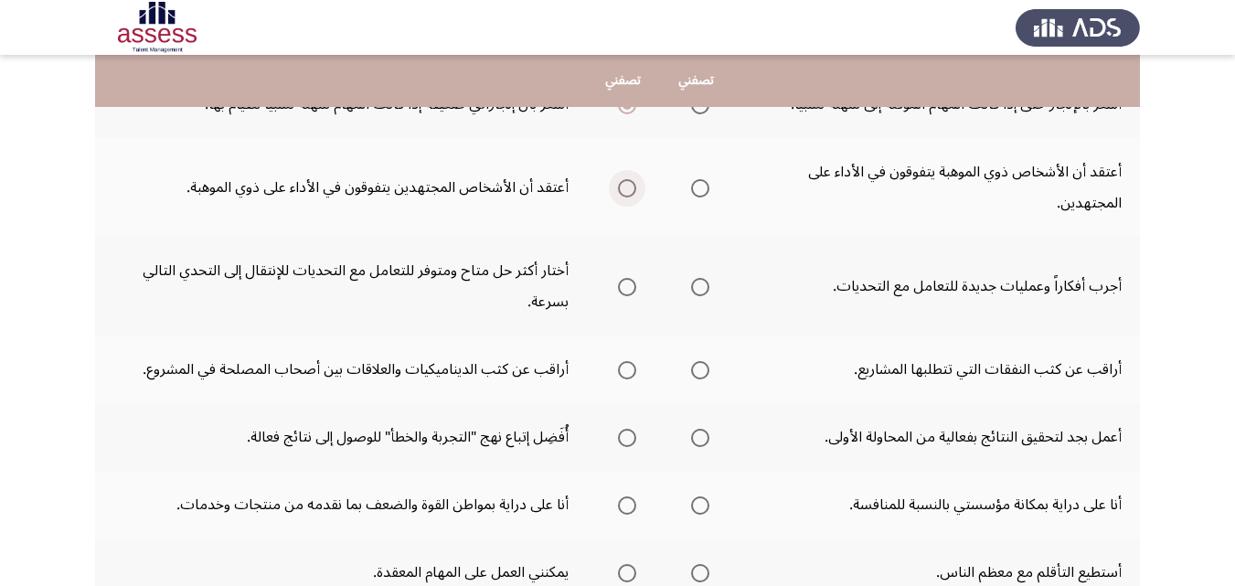
click at [628, 181] on span "Select an option" at bounding box center [627, 188] width 18 height 18
click at [628, 181] on input "Select an option" at bounding box center [627, 188] width 18 height 18
click at [691, 290] on span "Select an option" at bounding box center [700, 287] width 18 height 18
click at [691, 290] on input "Select an option" at bounding box center [700, 287] width 18 height 18
click at [691, 290] on span "Select an option" at bounding box center [700, 287] width 18 height 18
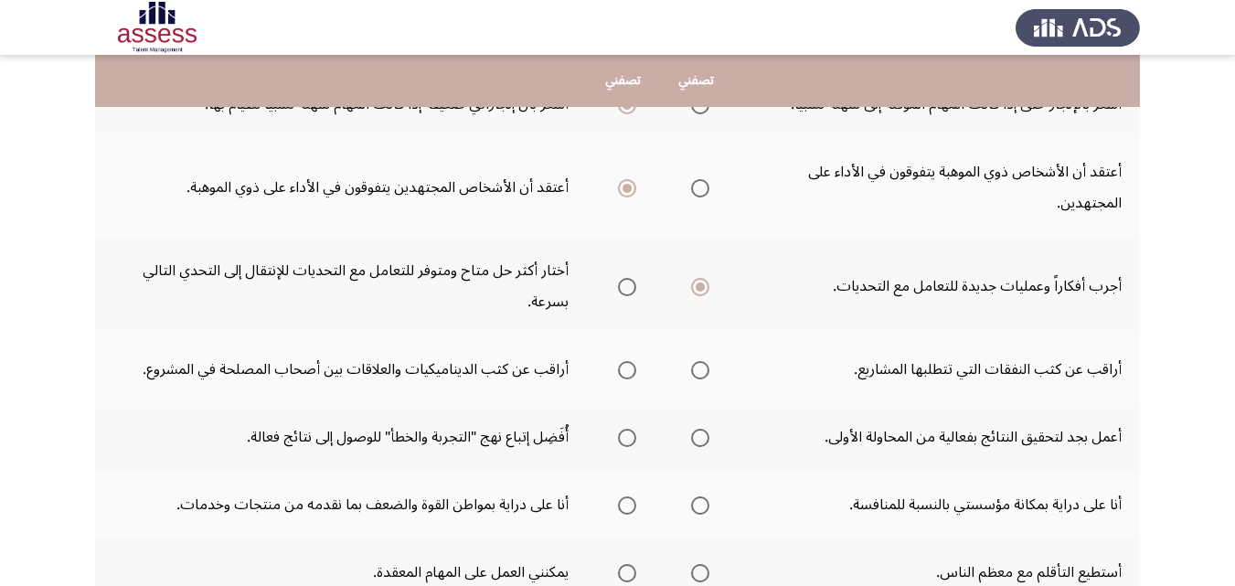
click at [691, 290] on input "Select an option" at bounding box center [700, 287] width 18 height 18
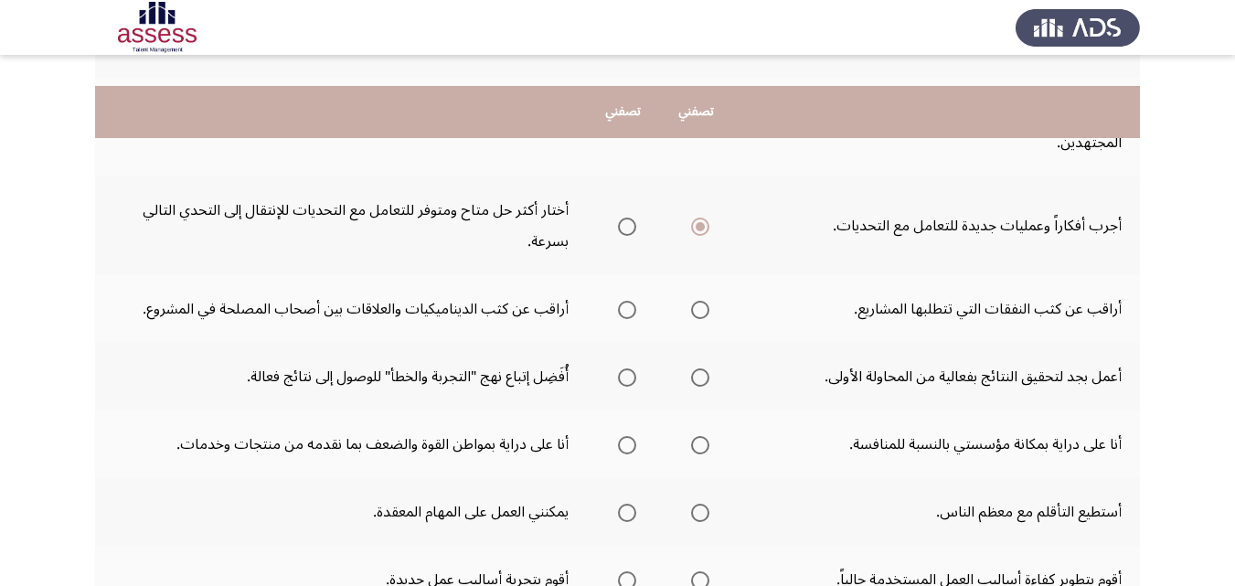
scroll to position [457, 0]
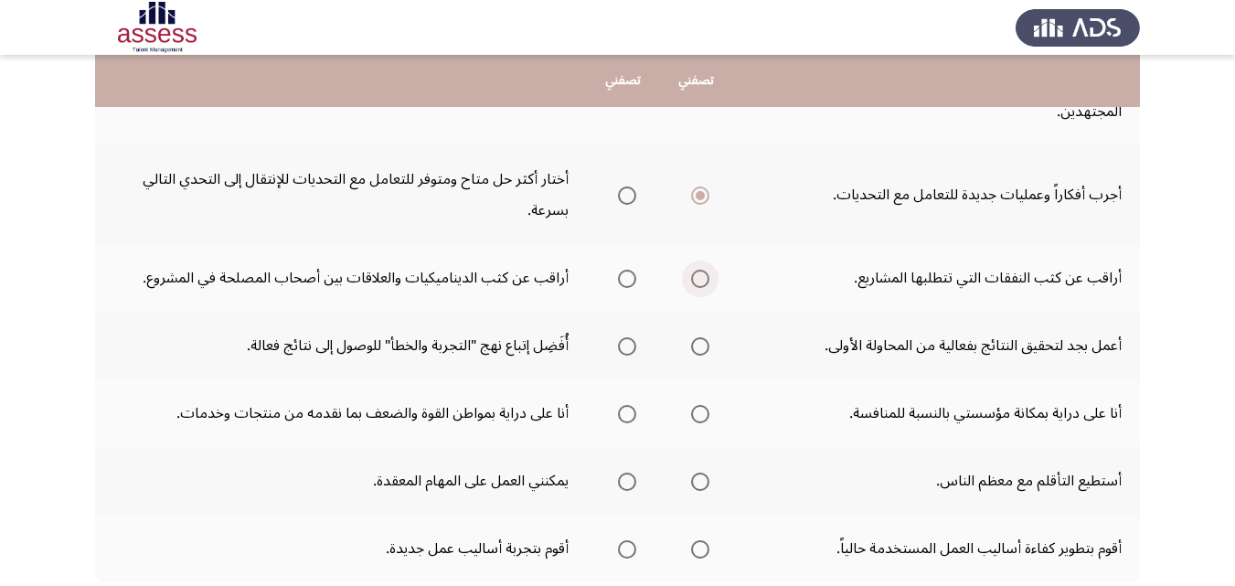
click at [691, 276] on span "Select an option" at bounding box center [700, 279] width 18 height 18
click at [691, 276] on input "Select an option" at bounding box center [700, 279] width 18 height 18
click at [691, 351] on span "Select an option" at bounding box center [700, 346] width 18 height 18
click at [691, 351] on input "Select an option" at bounding box center [700, 346] width 18 height 18
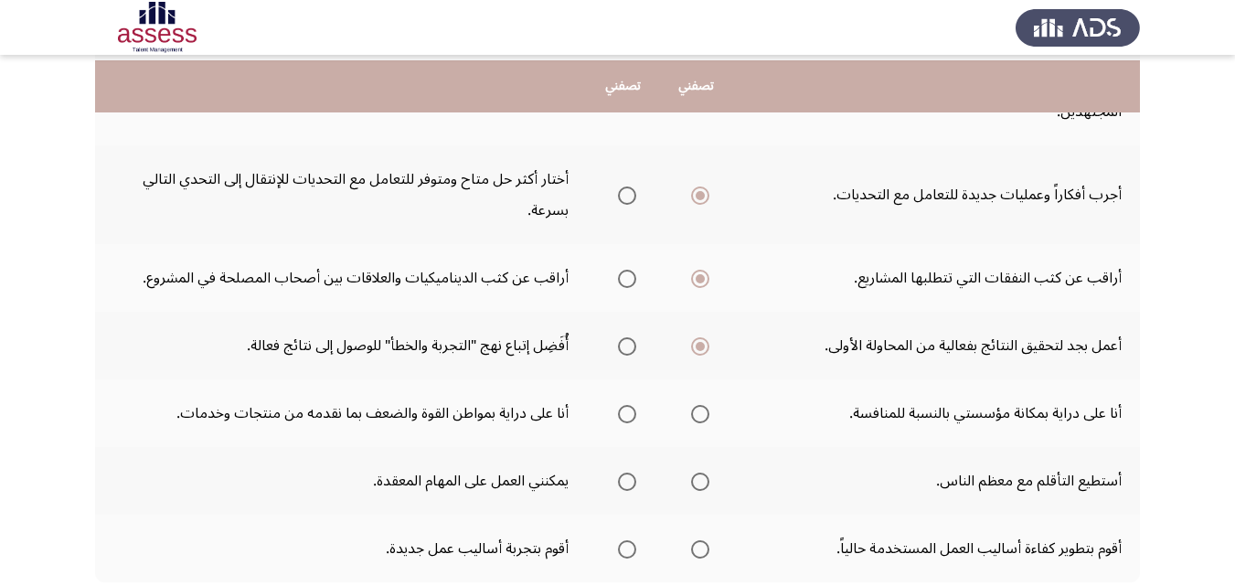
scroll to position [549, 0]
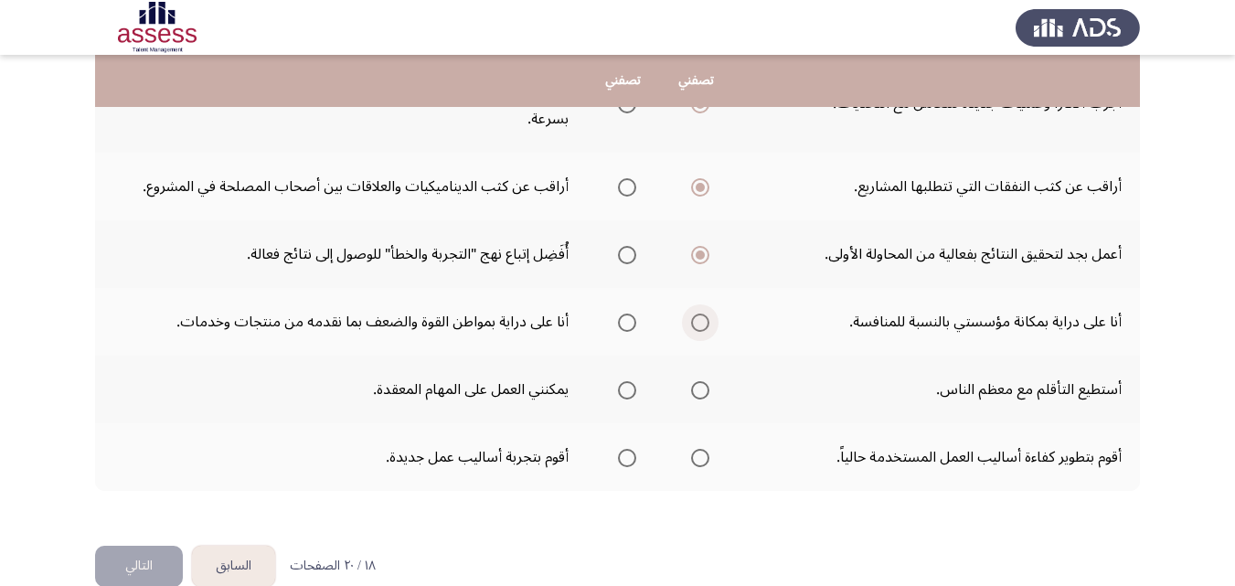
click at [694, 318] on span "Select an option" at bounding box center [700, 323] width 18 height 18
click at [694, 318] on input "Select an option" at bounding box center [700, 323] width 18 height 18
click at [628, 390] on span "Select an option" at bounding box center [627, 390] width 18 height 18
click at [628, 390] on input "Select an option" at bounding box center [627, 390] width 18 height 18
click at [692, 456] on span "Select an option" at bounding box center [700, 458] width 18 height 18
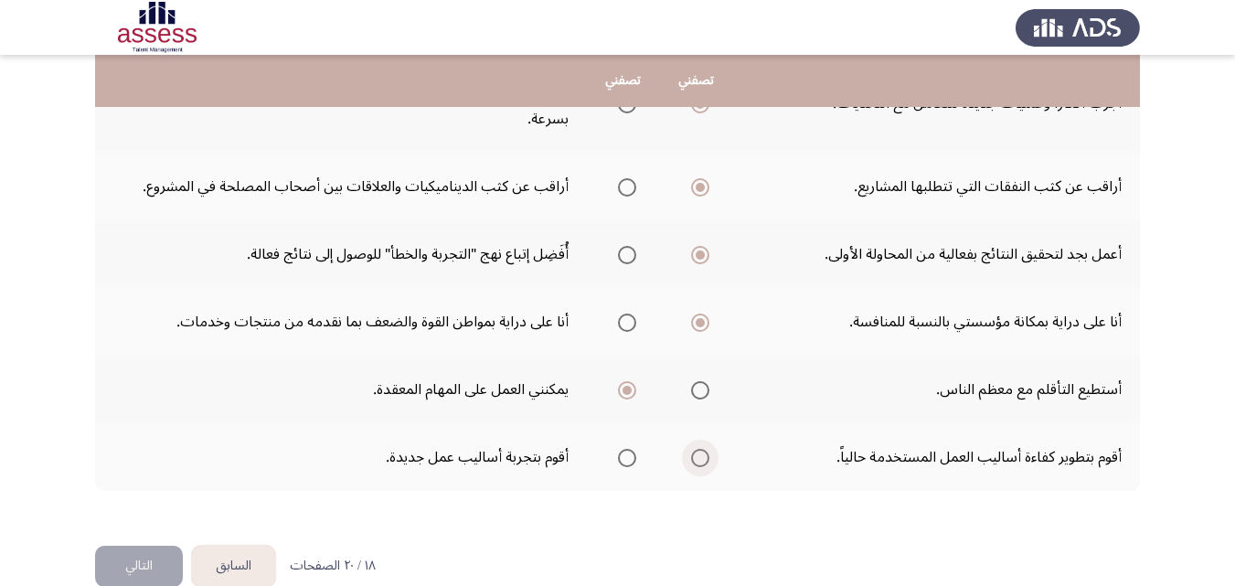
click at [692, 456] on input "Select an option" at bounding box center [700, 458] width 18 height 18
click at [139, 564] on button "التالي" at bounding box center [139, 566] width 88 height 41
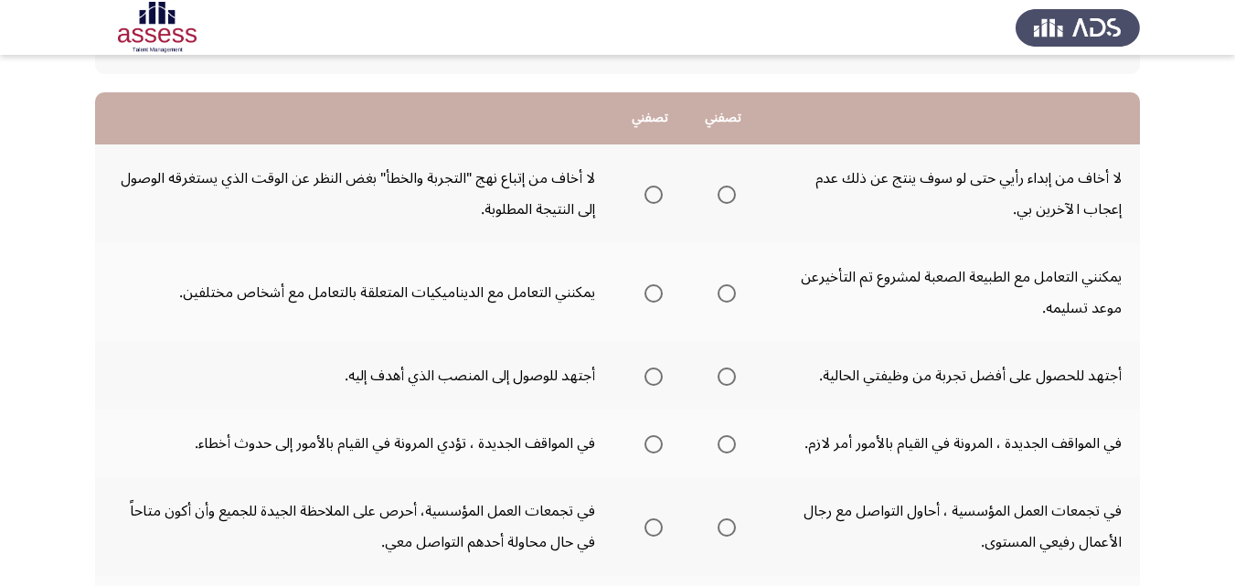
scroll to position [183, 0]
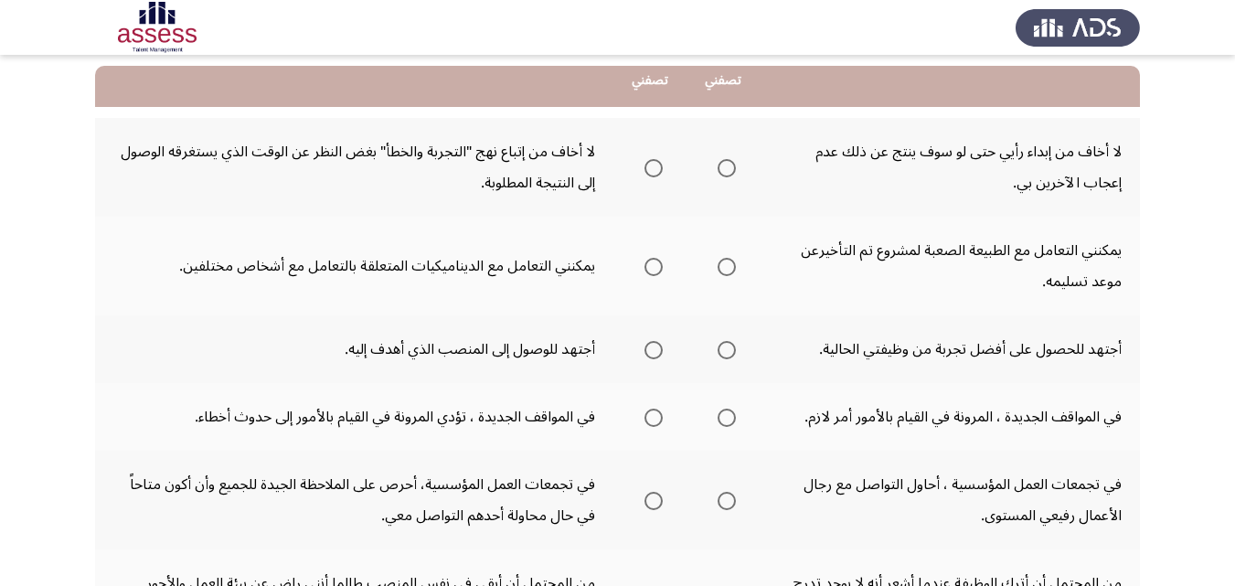
click at [730, 165] on span "Select an option" at bounding box center [727, 168] width 18 height 18
click at [730, 165] on input "Select an option" at bounding box center [727, 168] width 18 height 18
click at [724, 265] on span "Select an option" at bounding box center [727, 267] width 18 height 18
click at [724, 265] on input "Select an option" at bounding box center [727, 267] width 18 height 18
click at [728, 348] on span "Select an option" at bounding box center [727, 350] width 18 height 18
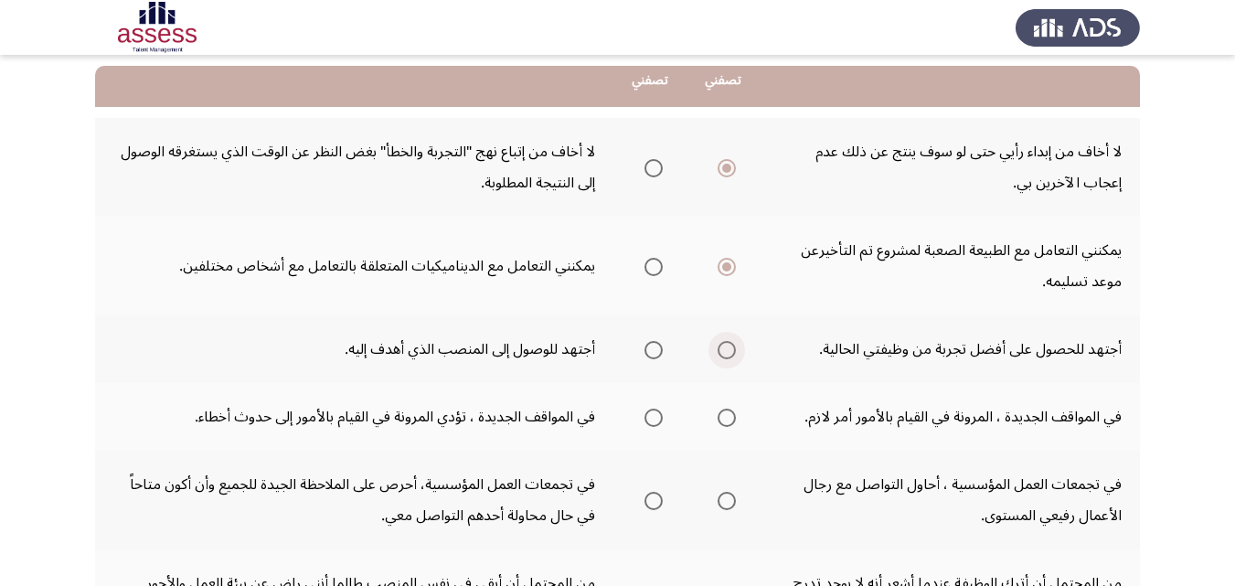
click at [728, 348] on input "Select an option" at bounding box center [727, 350] width 18 height 18
click at [731, 419] on span "Select an option" at bounding box center [727, 418] width 18 height 18
click at [731, 419] on input "Select an option" at bounding box center [727, 418] width 18 height 18
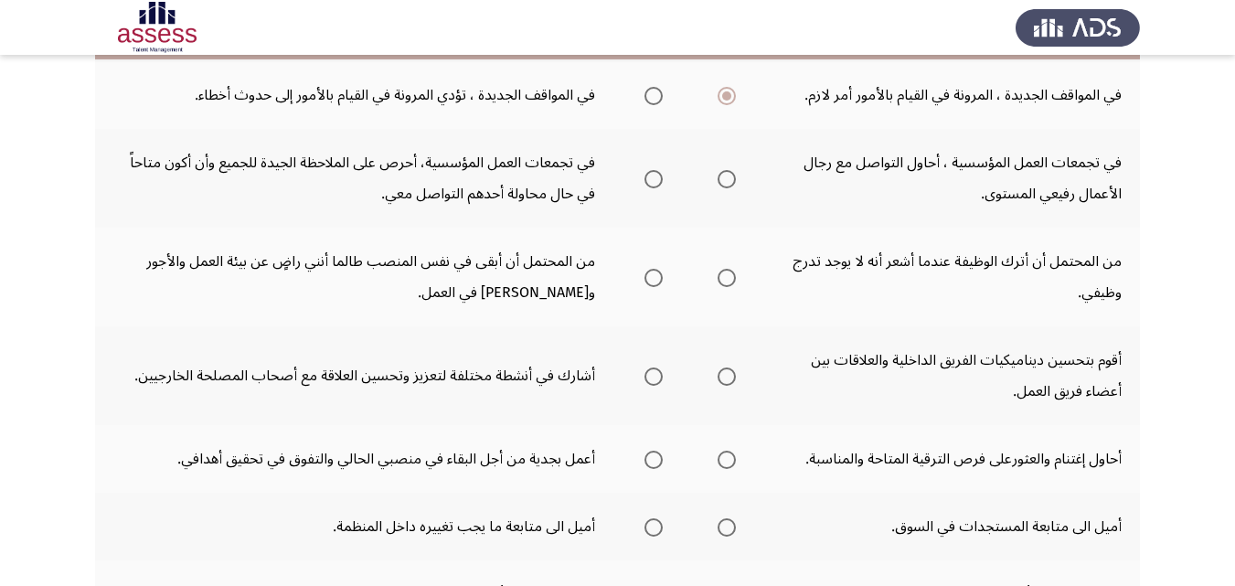
scroll to position [549, 0]
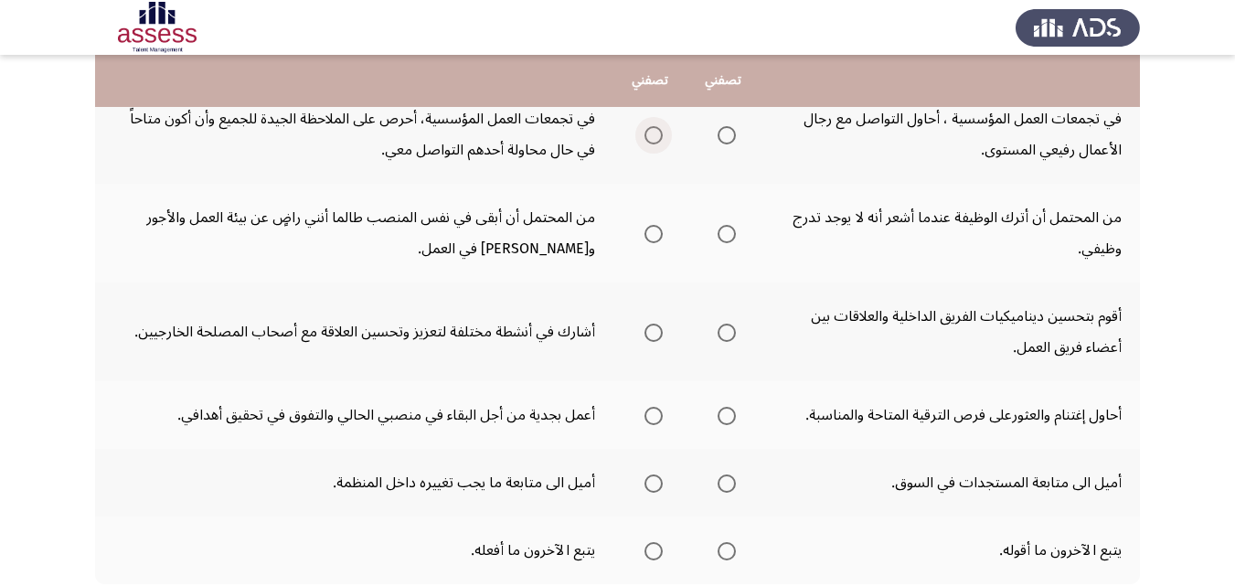
click at [647, 130] on span "Select an option" at bounding box center [653, 135] width 18 height 18
click at [647, 130] on input "Select an option" at bounding box center [653, 135] width 18 height 18
click at [728, 229] on span "Select an option" at bounding box center [727, 234] width 18 height 18
click at [728, 229] on input "Select an option" at bounding box center [727, 234] width 18 height 18
click at [730, 335] on span "Select an option" at bounding box center [727, 333] width 18 height 18
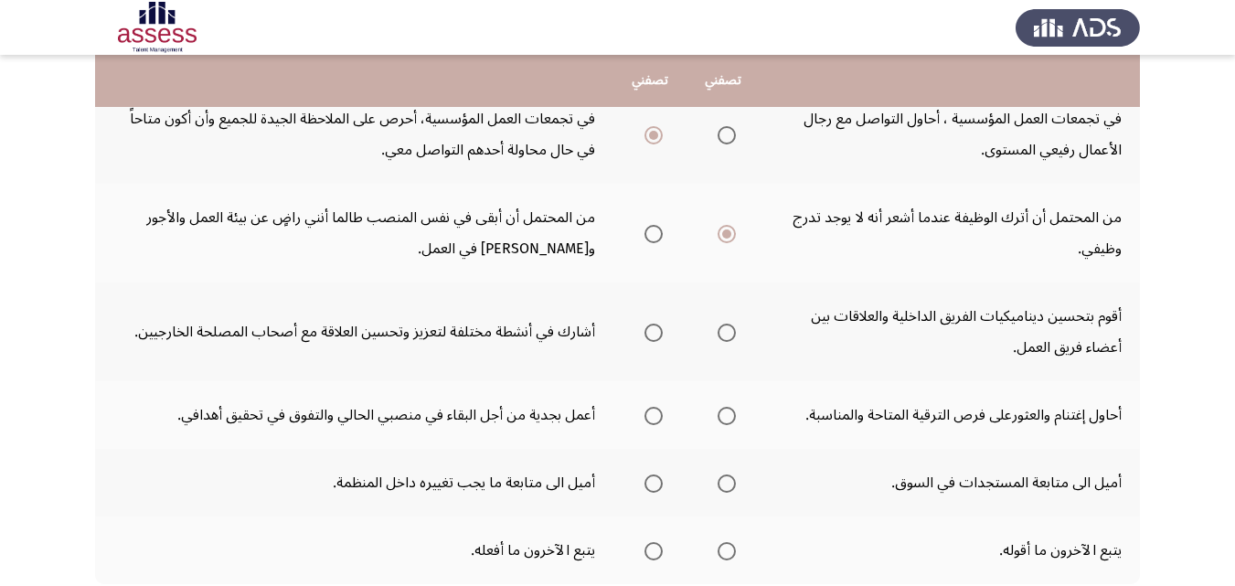
click at [730, 335] on input "Select an option" at bounding box center [727, 333] width 18 height 18
click at [720, 413] on span "Select an option" at bounding box center [727, 416] width 18 height 18
click at [720, 413] on input "Select an option" at bounding box center [727, 416] width 18 height 18
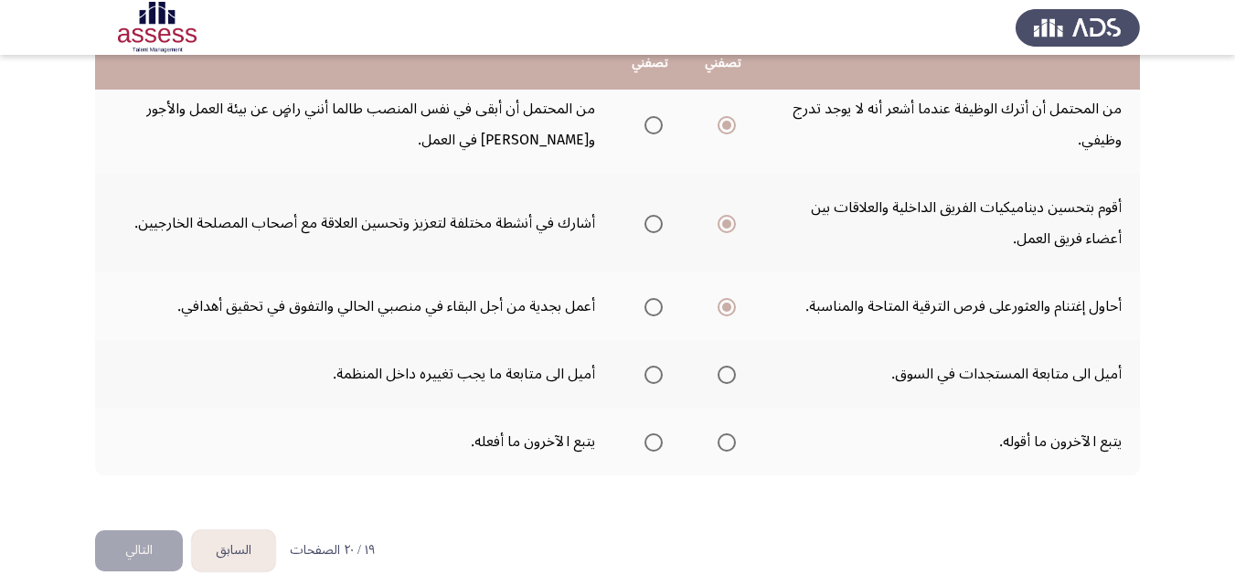
scroll to position [675, 0]
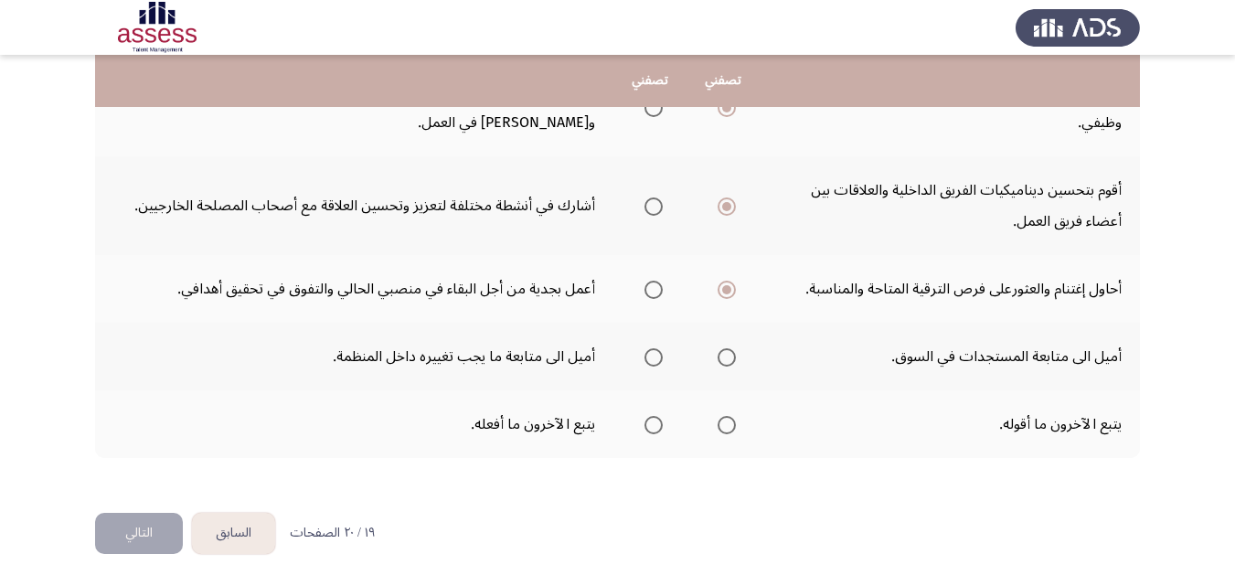
click at [732, 351] on span "Select an option" at bounding box center [727, 357] width 18 height 18
click at [732, 351] on input "Select an option" at bounding box center [727, 357] width 18 height 18
click at [661, 423] on span "Select an option" at bounding box center [653, 425] width 18 height 18
click at [661, 423] on input "Select an option" at bounding box center [653, 425] width 18 height 18
click at [135, 530] on button "التالي" at bounding box center [139, 533] width 88 height 41
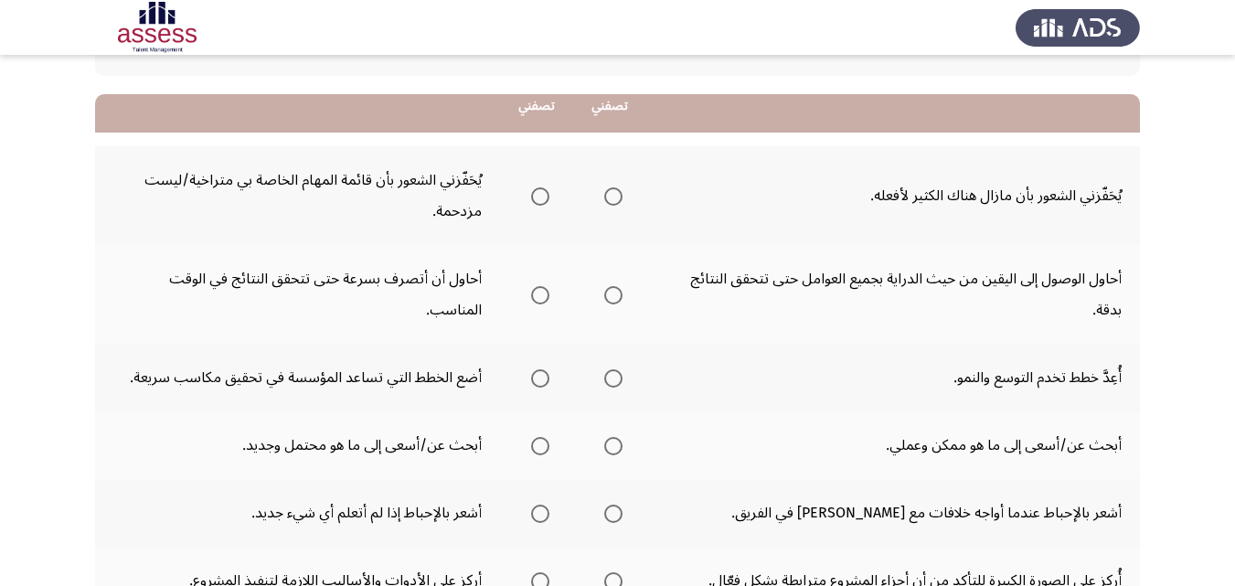
scroll to position [183, 0]
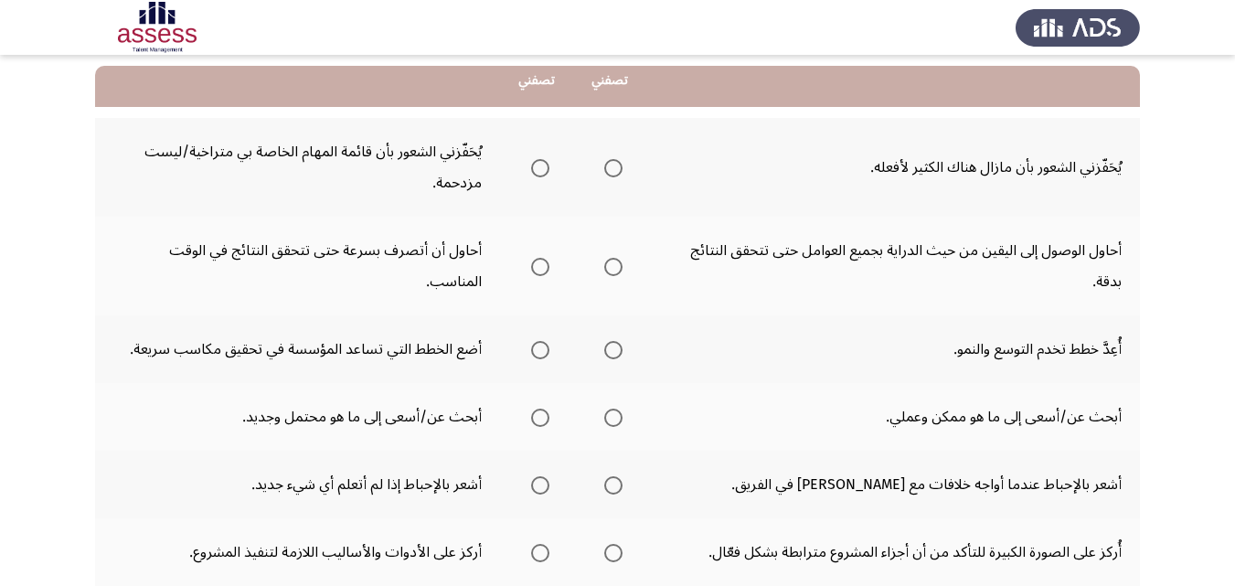
click at [606, 168] on span "Select an option" at bounding box center [613, 168] width 18 height 18
click at [606, 168] on input "Select an option" at bounding box center [613, 168] width 18 height 18
click at [541, 270] on span "Select an option" at bounding box center [540, 267] width 18 height 18
click at [541, 270] on input "Select an option" at bounding box center [540, 267] width 18 height 18
click at [601, 347] on label "Select an option" at bounding box center [610, 350] width 26 height 18
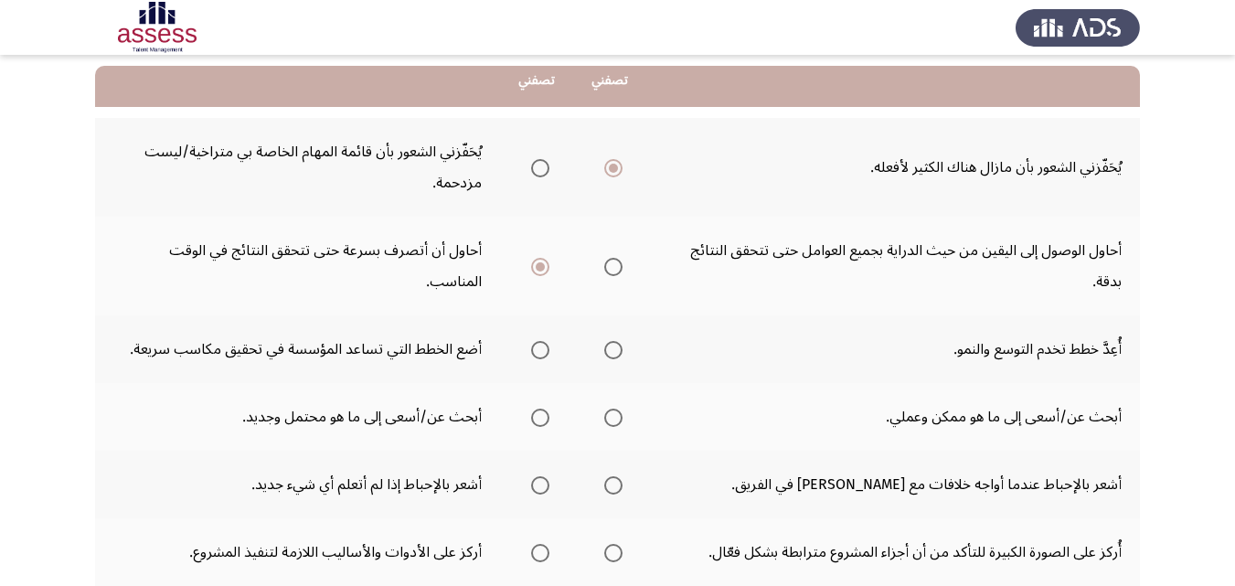
click at [604, 347] on input "Select an option" at bounding box center [613, 350] width 18 height 18
click at [614, 421] on span "Select an option" at bounding box center [613, 418] width 18 height 18
click at [614, 421] on input "Select an option" at bounding box center [613, 418] width 18 height 18
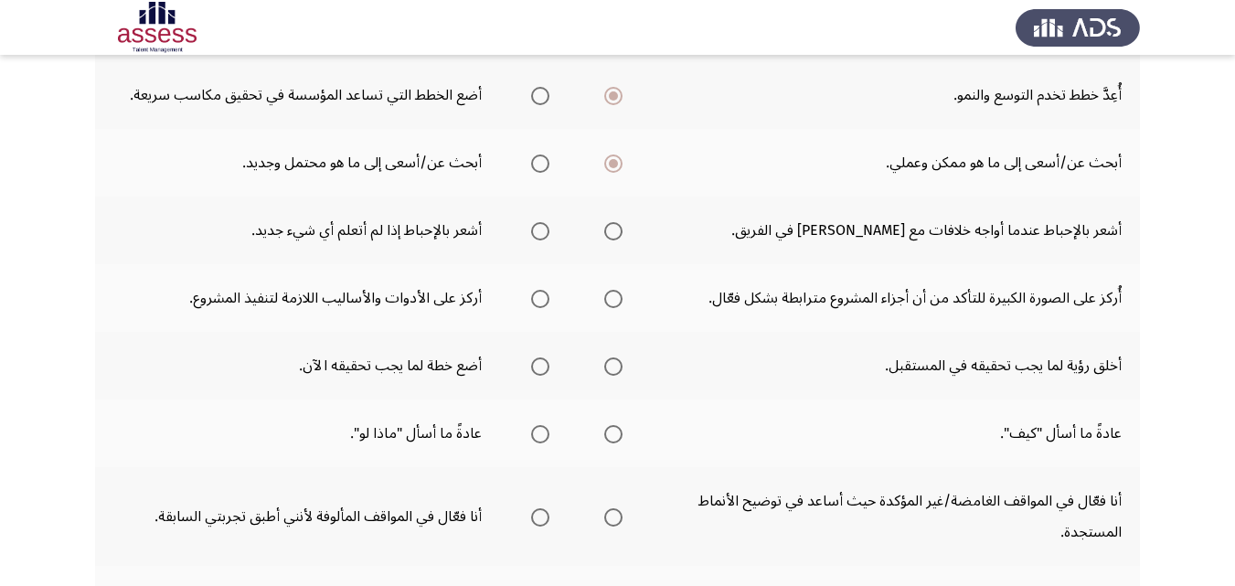
scroll to position [457, 0]
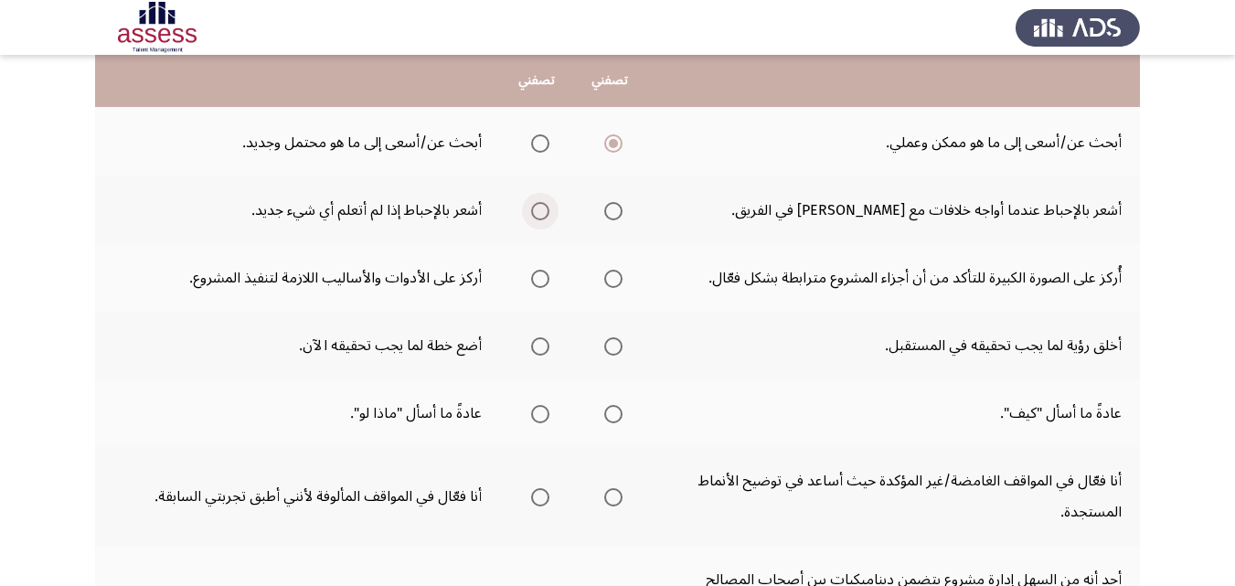
click at [533, 210] on span "Select an option" at bounding box center [540, 211] width 18 height 18
click at [533, 210] on input "Select an option" at bounding box center [540, 211] width 18 height 18
click at [607, 277] on span "Select an option" at bounding box center [613, 279] width 18 height 18
click at [607, 277] on input "Select an option" at bounding box center [613, 279] width 18 height 18
click at [610, 346] on span "Select an option" at bounding box center [613, 346] width 18 height 18
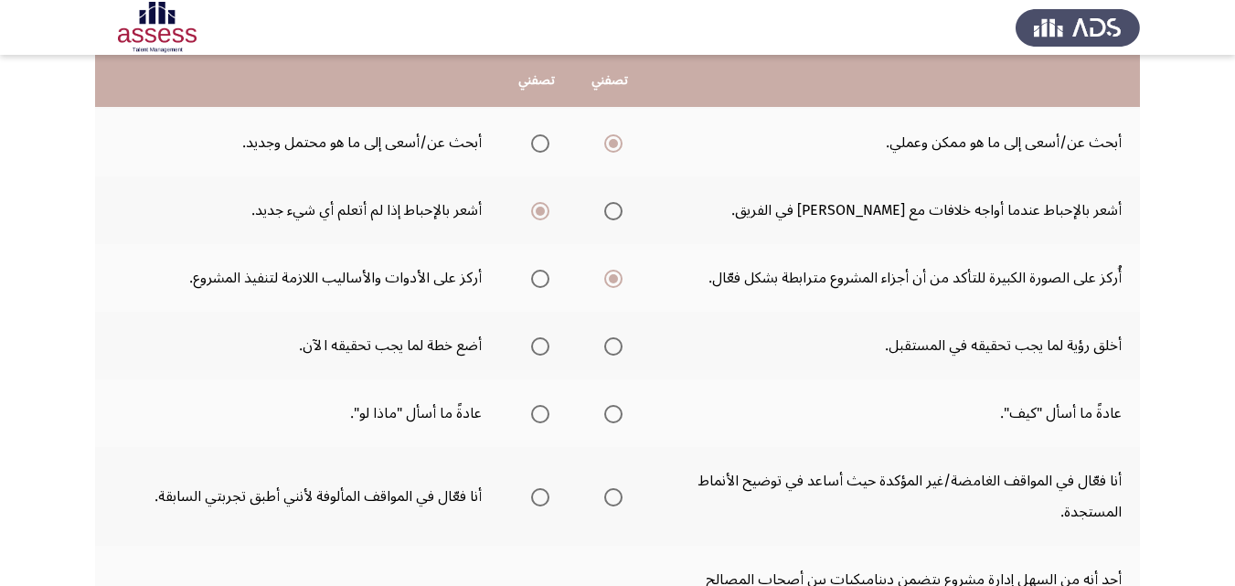
click at [610, 346] on input "Select an option" at bounding box center [613, 346] width 18 height 18
click at [612, 417] on span "Select an option" at bounding box center [613, 414] width 18 height 18
click at [612, 417] on input "Select an option" at bounding box center [613, 414] width 18 height 18
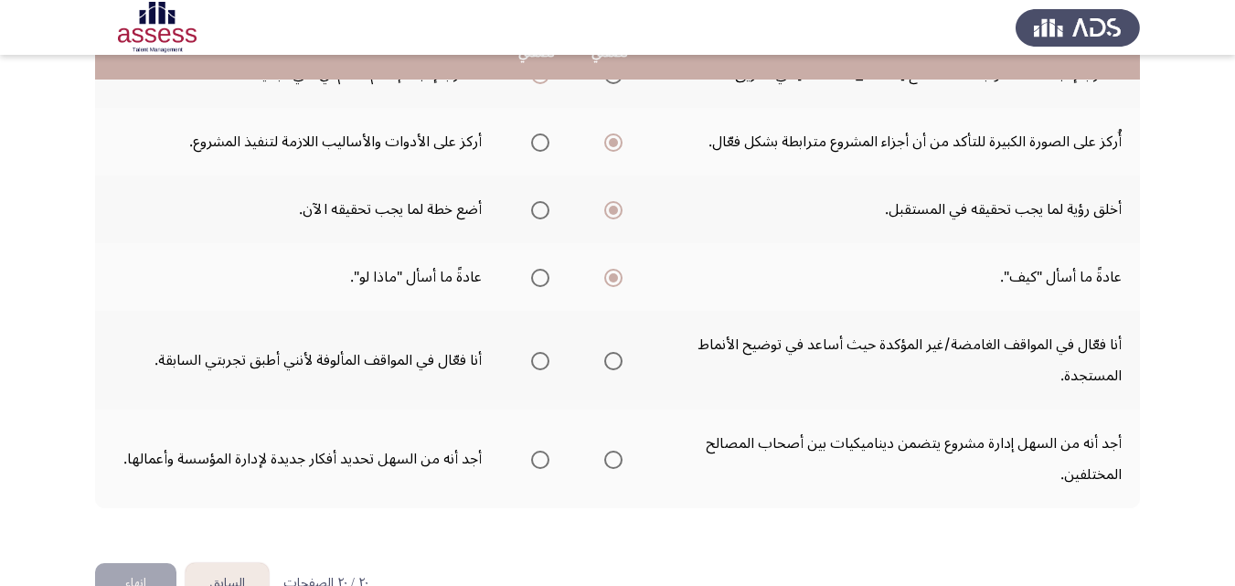
scroll to position [640, 0]
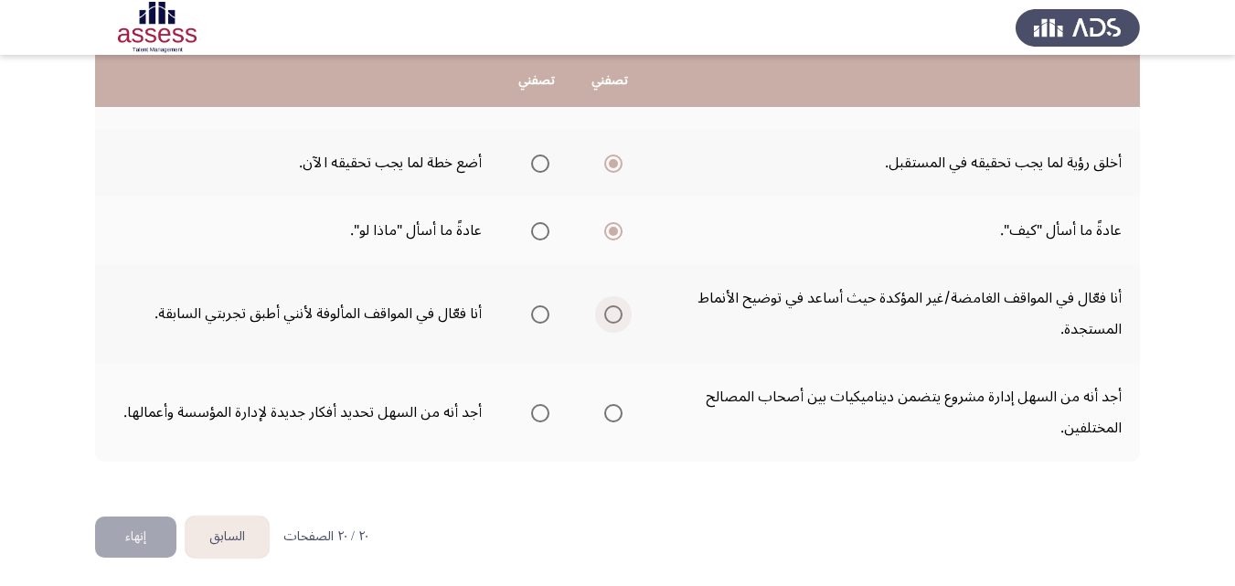
click at [608, 321] on span "Select an option" at bounding box center [613, 314] width 18 height 18
click at [608, 321] on input "Select an option" at bounding box center [613, 314] width 18 height 18
click at [607, 409] on span "Select an option" at bounding box center [613, 413] width 18 height 18
click at [607, 409] on input "Select an option" at bounding box center [613, 413] width 18 height 18
click at [241, 533] on button "السابق" at bounding box center [227, 537] width 83 height 41
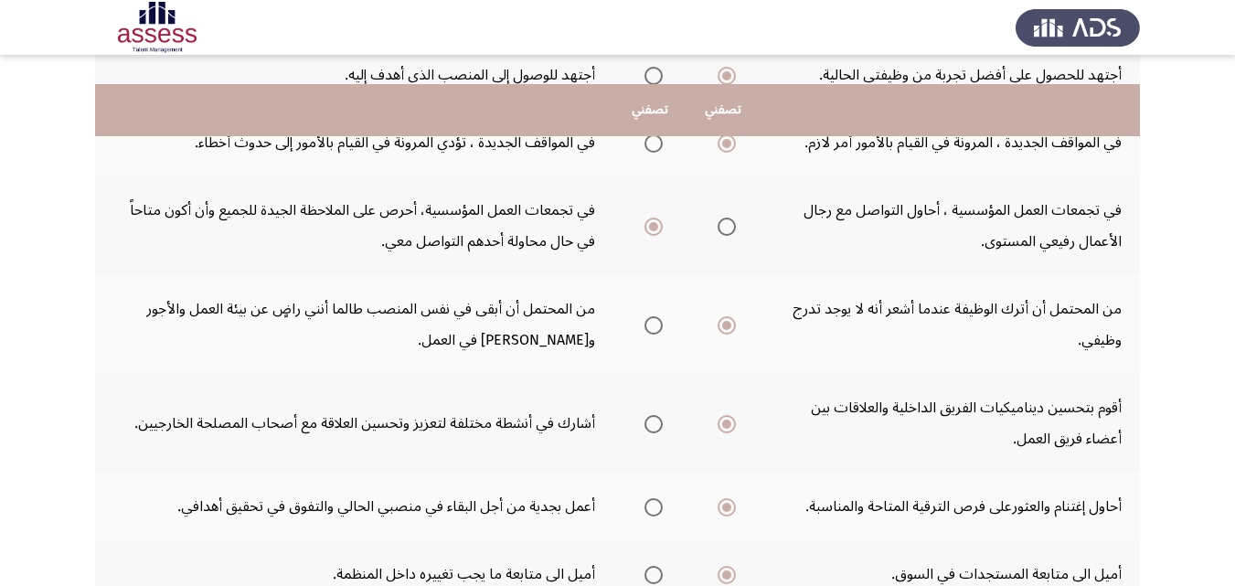
scroll to position [675, 0]
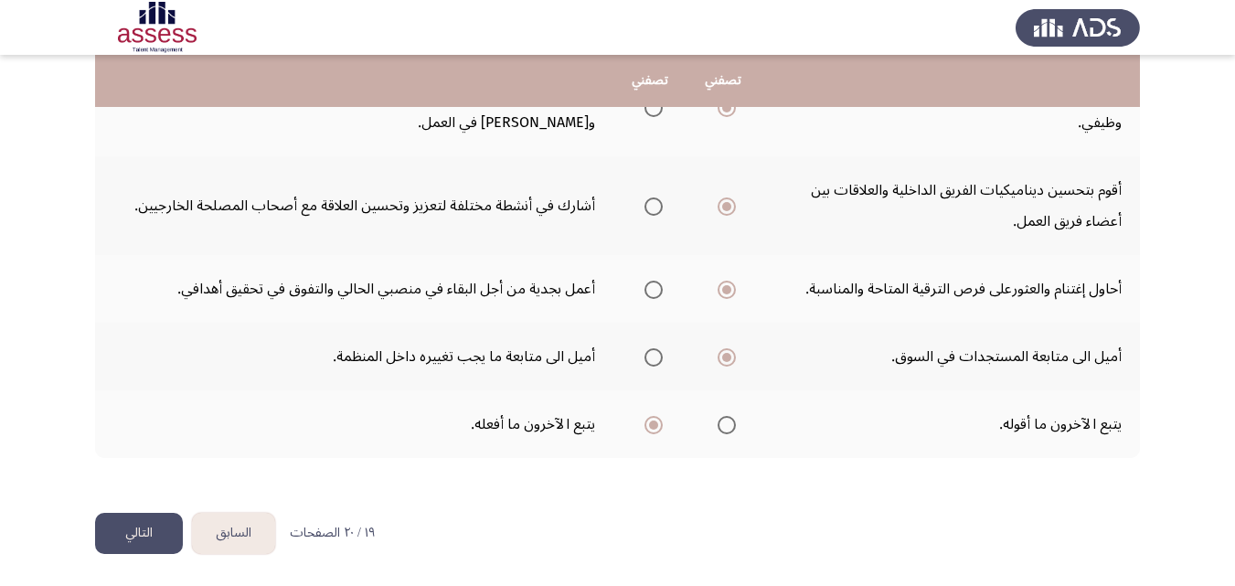
click at [220, 534] on button "السابق" at bounding box center [233, 533] width 83 height 41
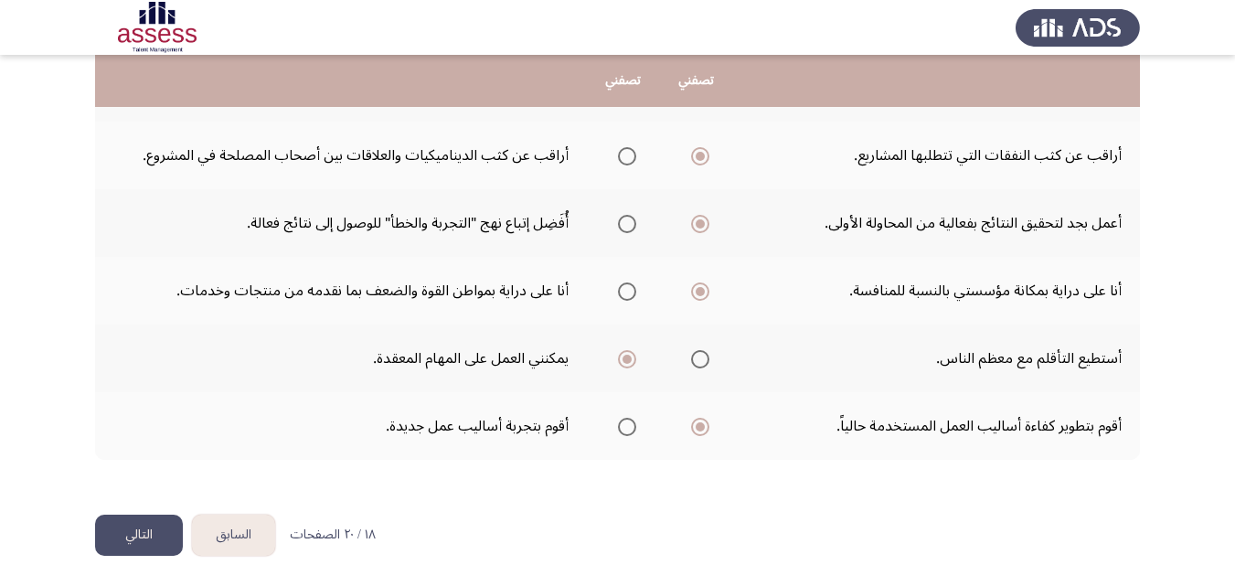
scroll to position [581, 0]
click at [232, 528] on button "السابق" at bounding box center [233, 533] width 83 height 41
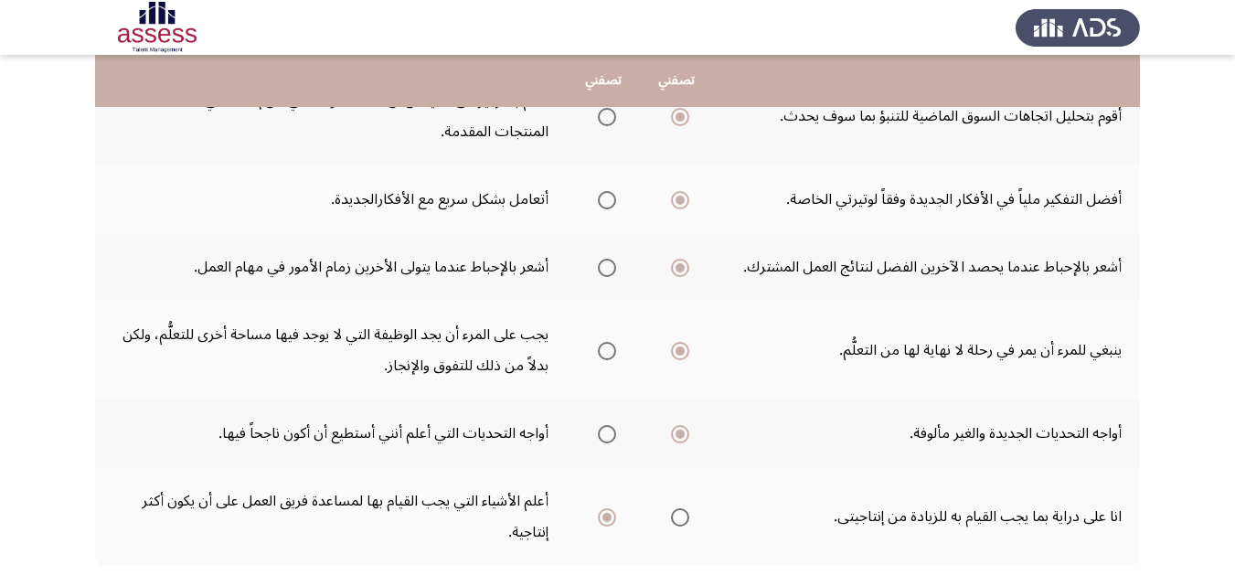
scroll to position [675, 0]
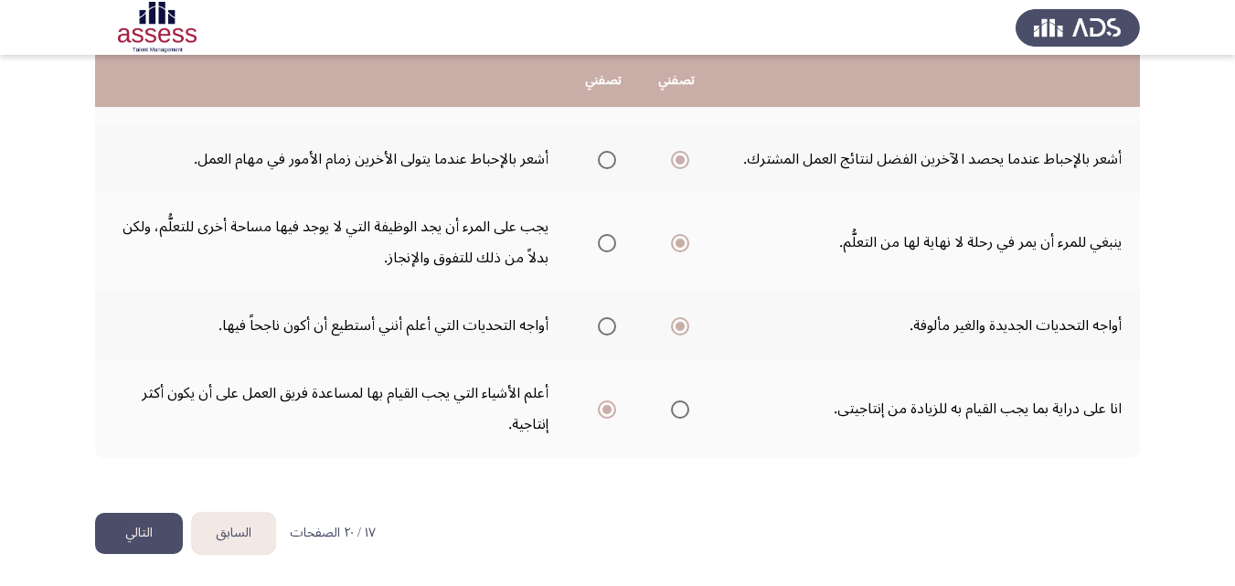
click at [239, 527] on button "السابق" at bounding box center [233, 533] width 83 height 41
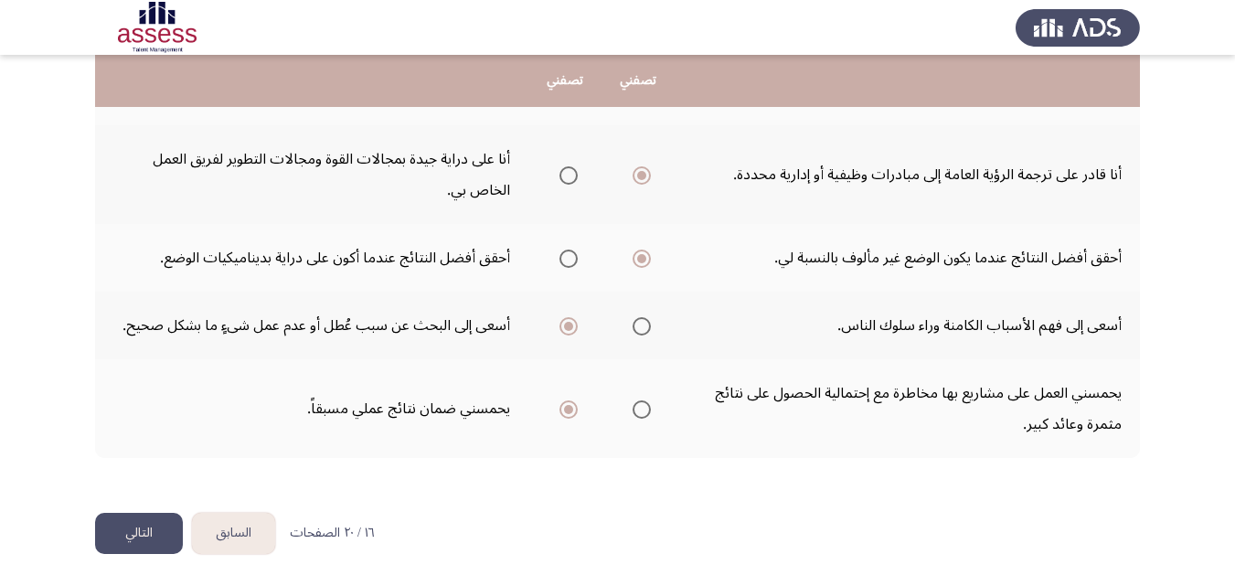
click at [229, 527] on button "السابق" at bounding box center [233, 533] width 83 height 41
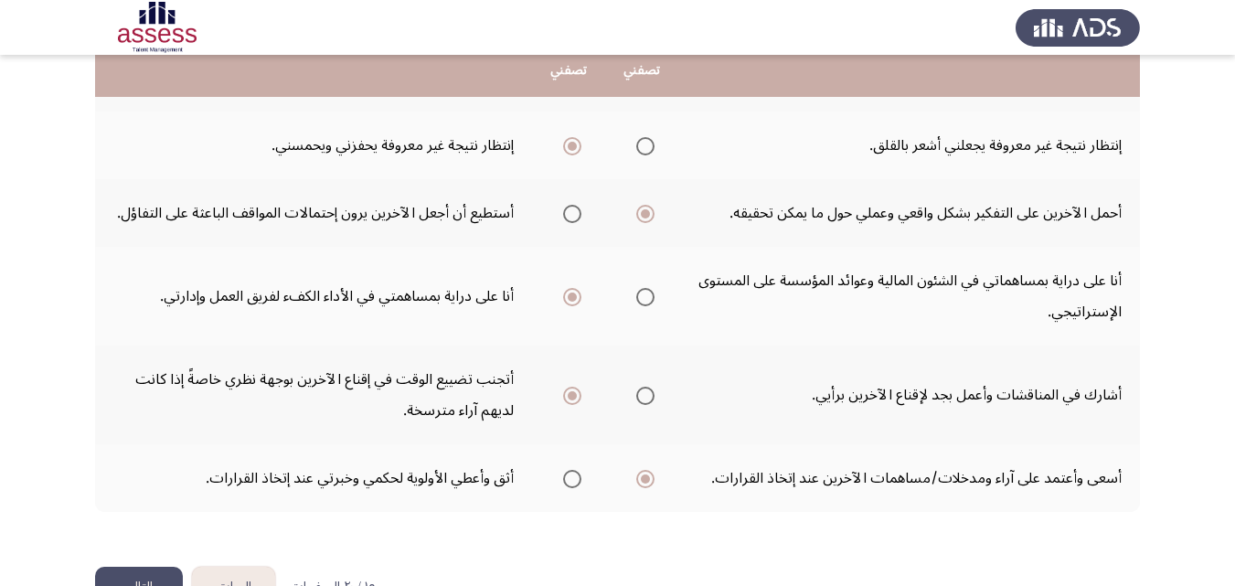
scroll to position [612, 0]
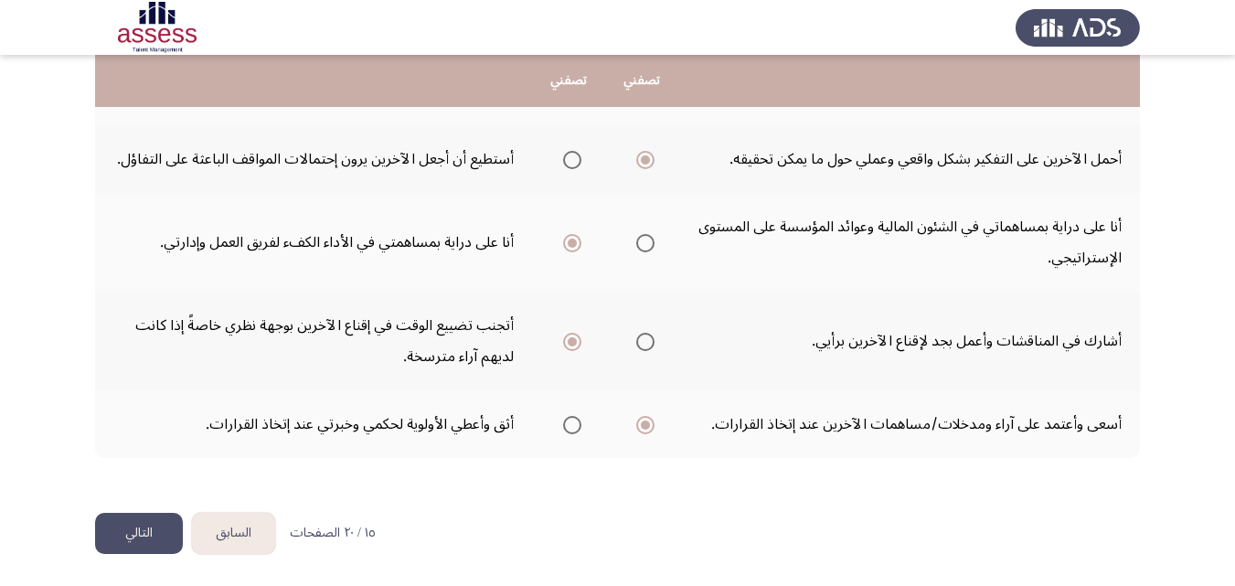
click at [238, 525] on button "السابق" at bounding box center [233, 533] width 83 height 41
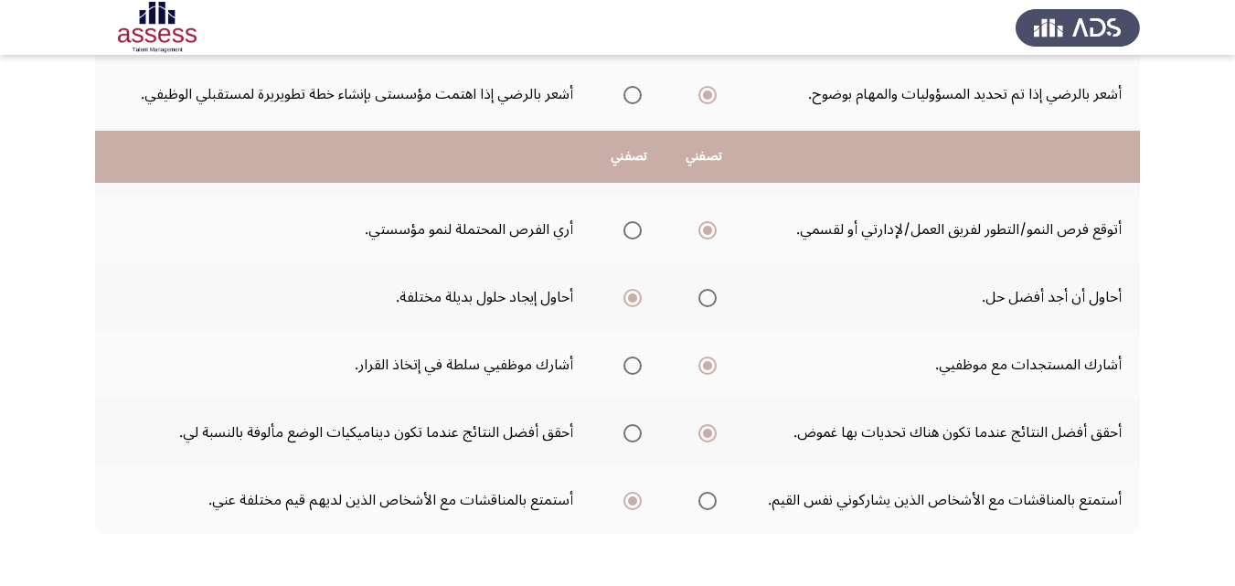
scroll to position [519, 0]
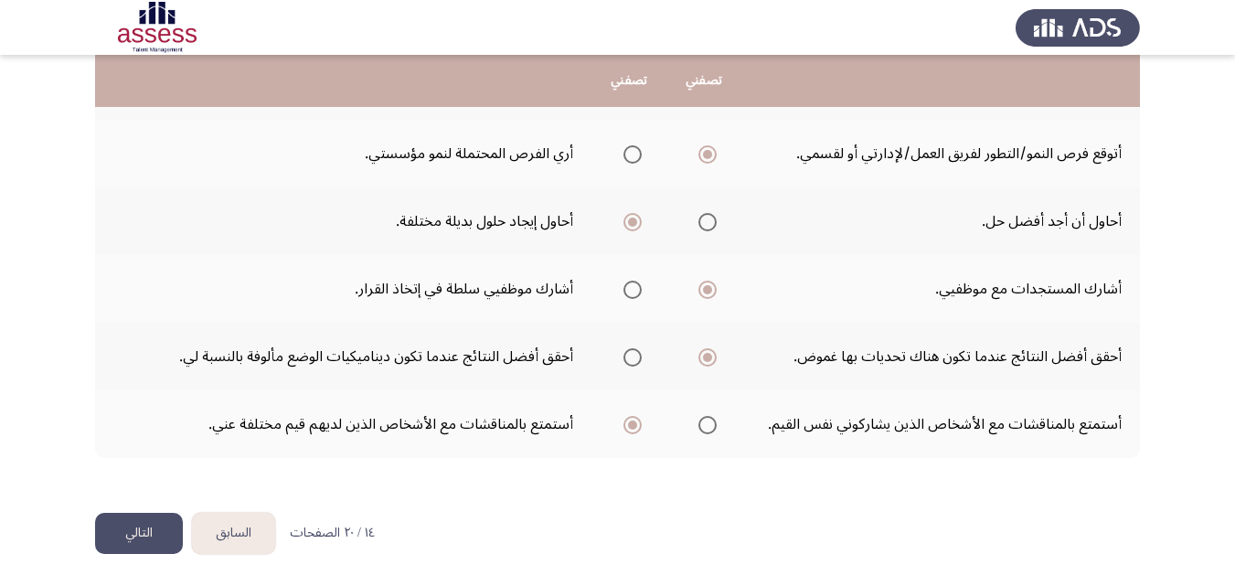
click at [238, 524] on button "السابق" at bounding box center [233, 533] width 83 height 41
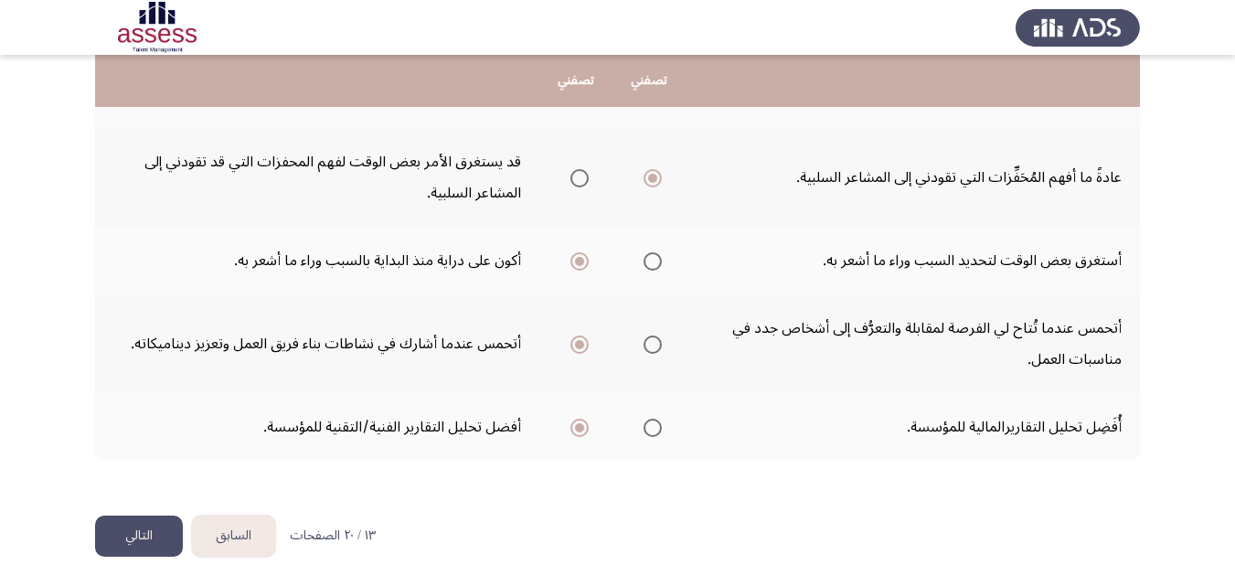
scroll to position [644, 0]
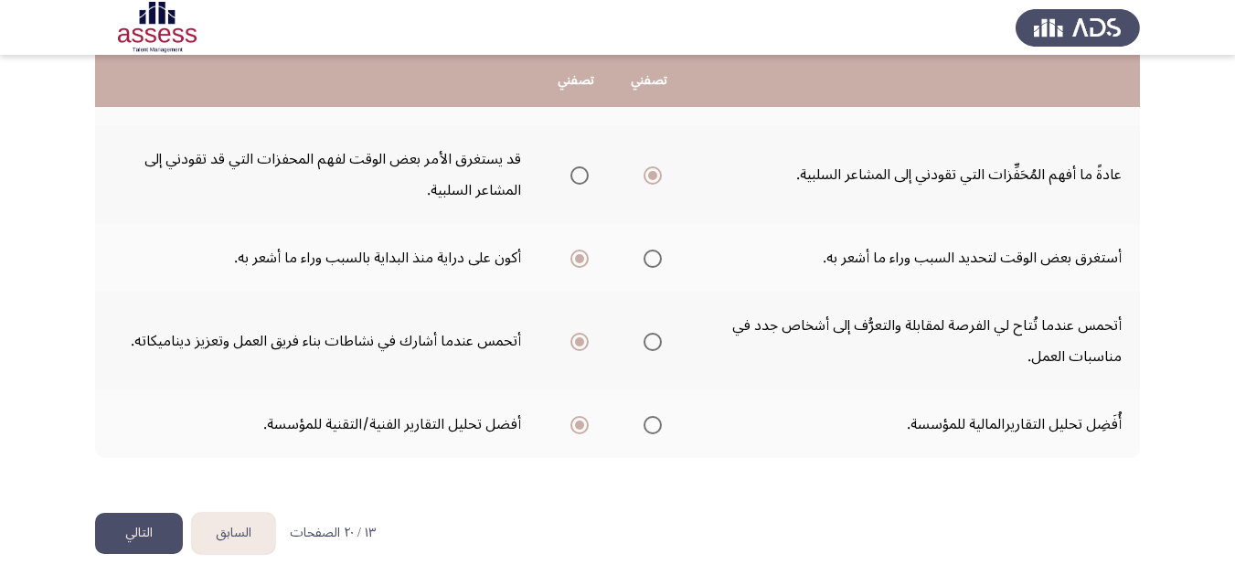
click at [230, 528] on button "السابق" at bounding box center [233, 533] width 83 height 41
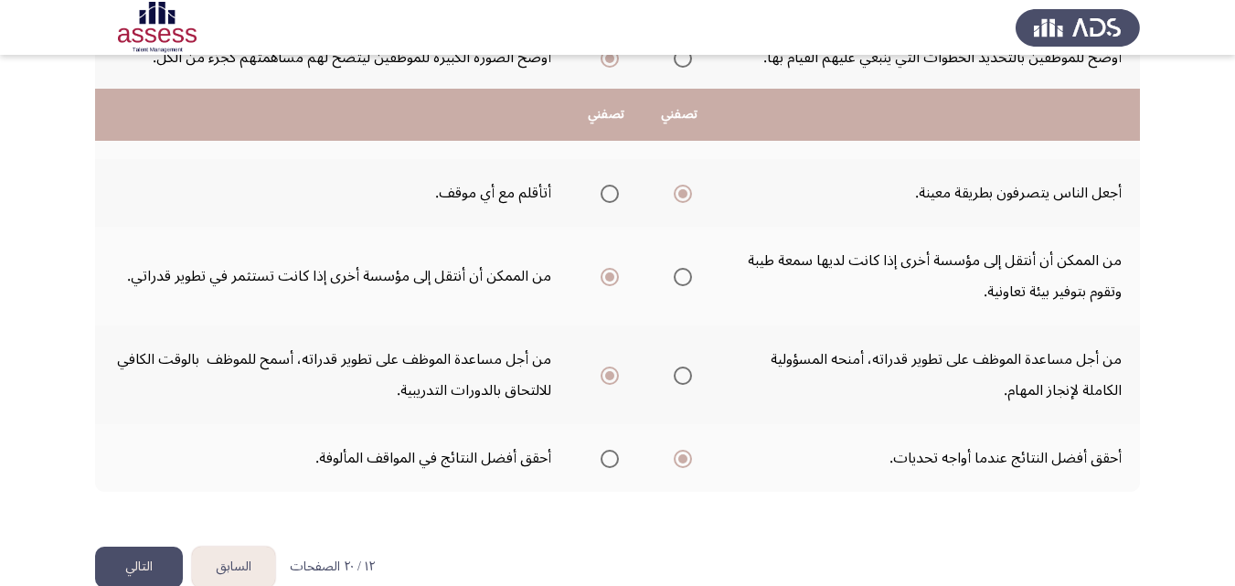
scroll to position [612, 0]
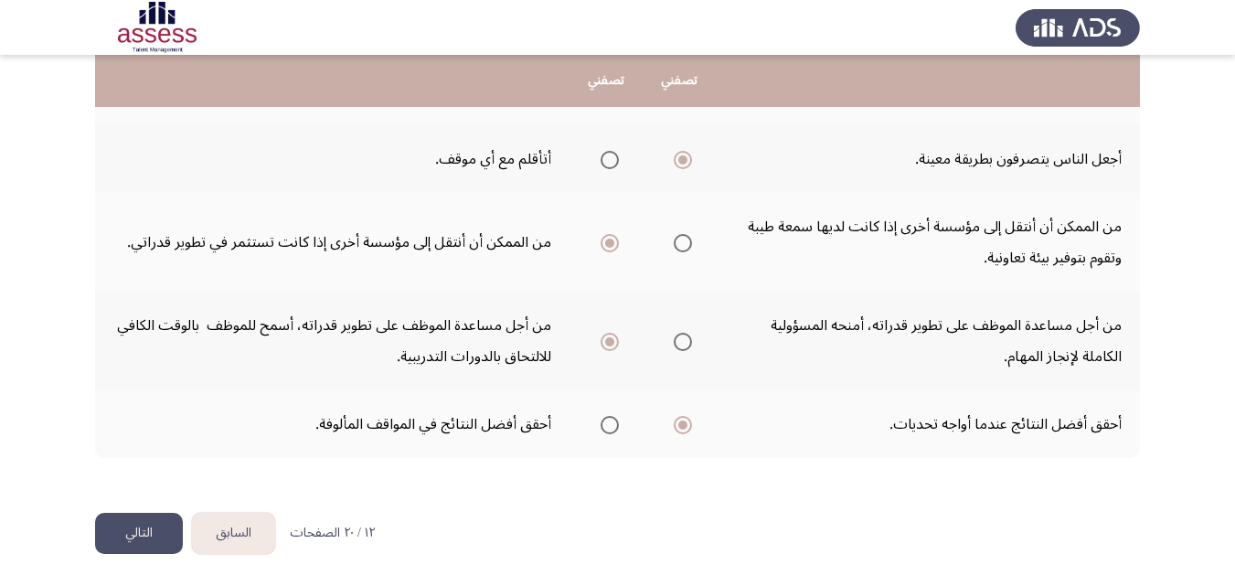
click at [228, 535] on button "السابق" at bounding box center [233, 533] width 83 height 41
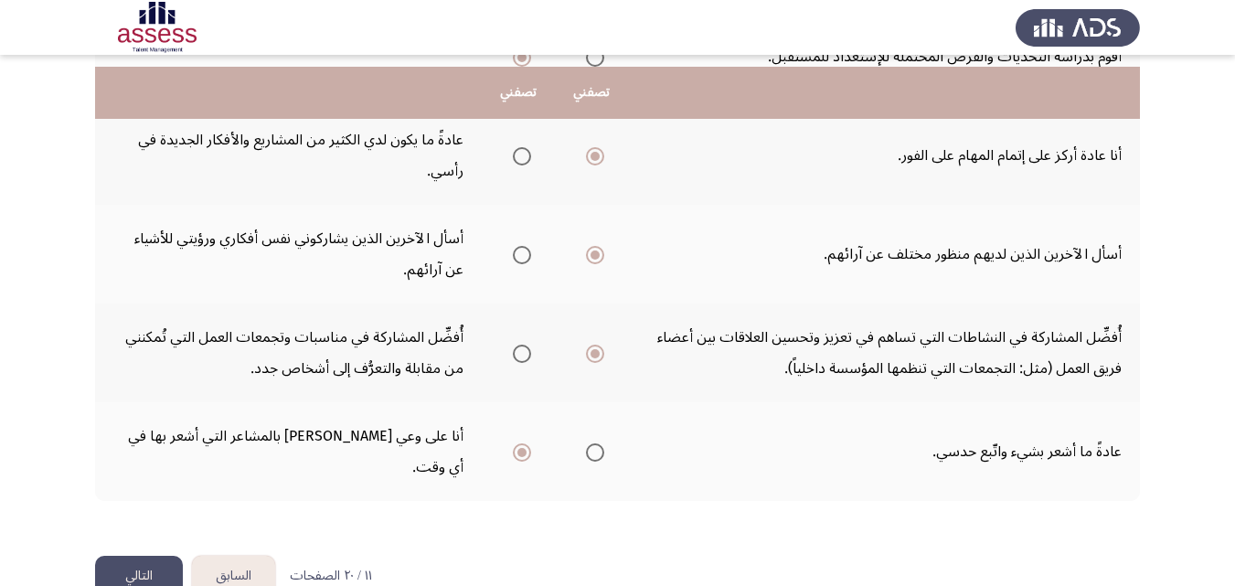
scroll to position [675, 0]
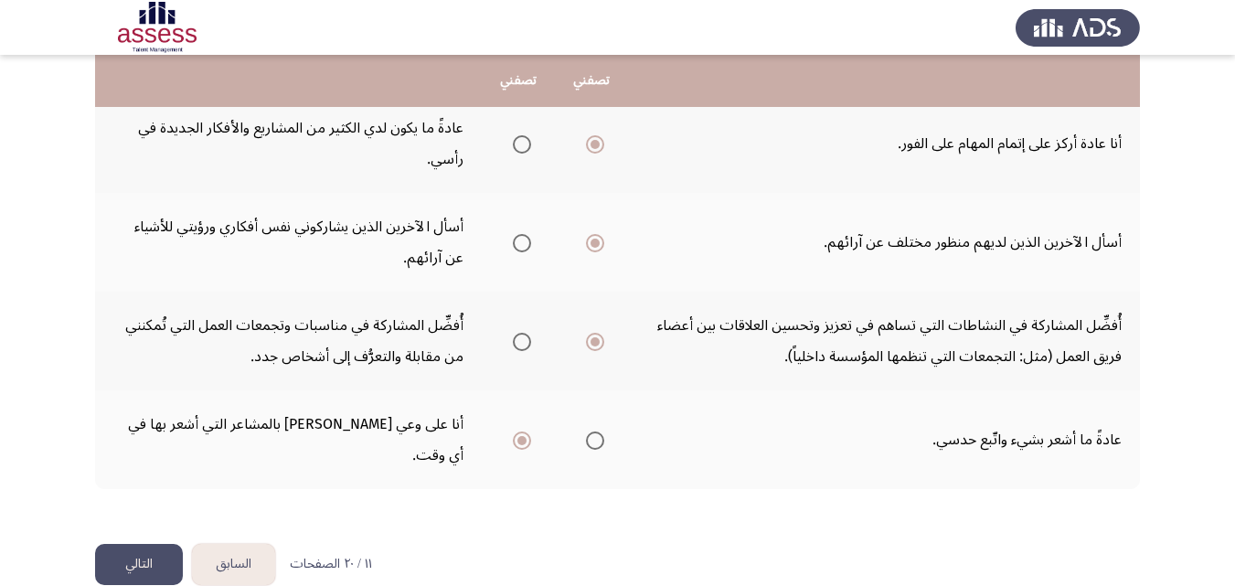
click at [231, 544] on button "السابق" at bounding box center [233, 564] width 83 height 41
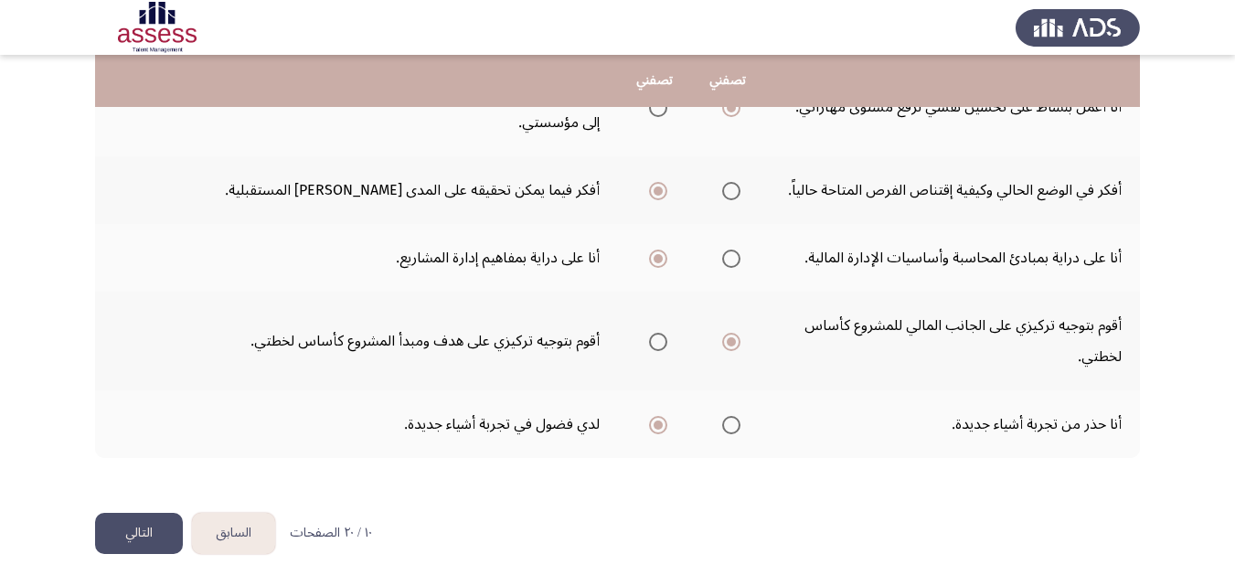
click at [230, 522] on button "السابق" at bounding box center [233, 533] width 83 height 41
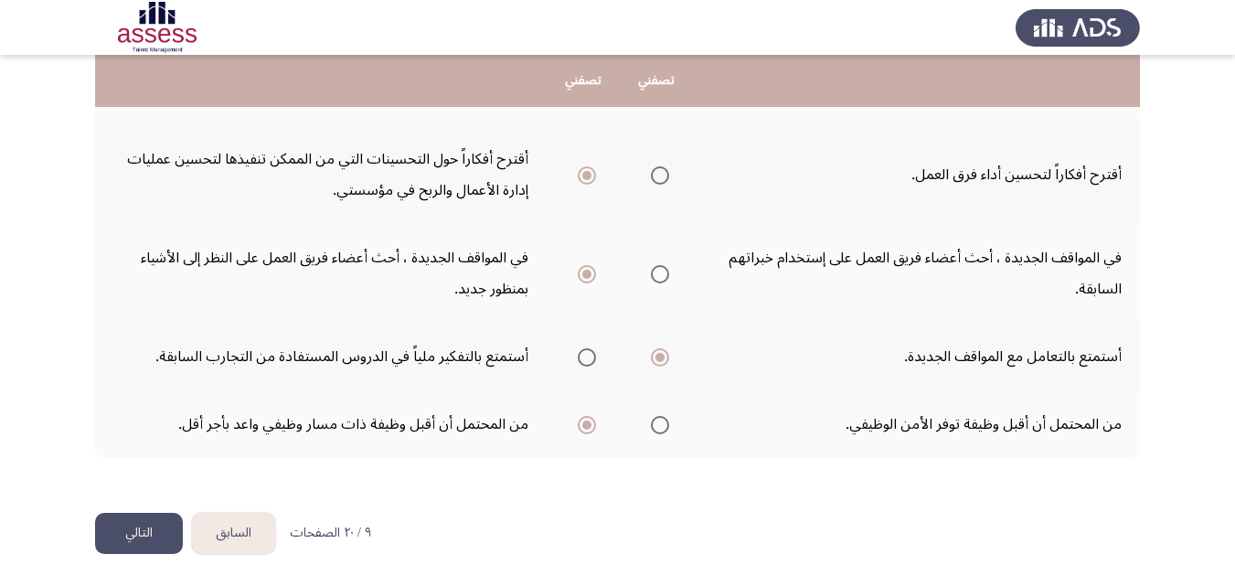
click at [230, 520] on button "السابق" at bounding box center [233, 533] width 83 height 41
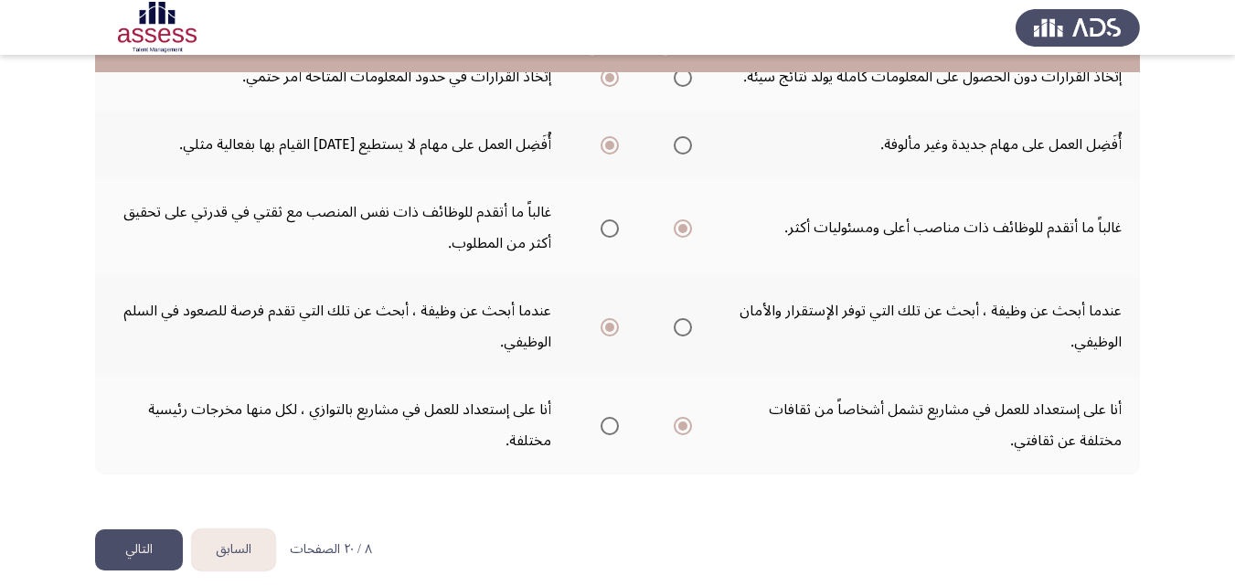
scroll to position [508, 0]
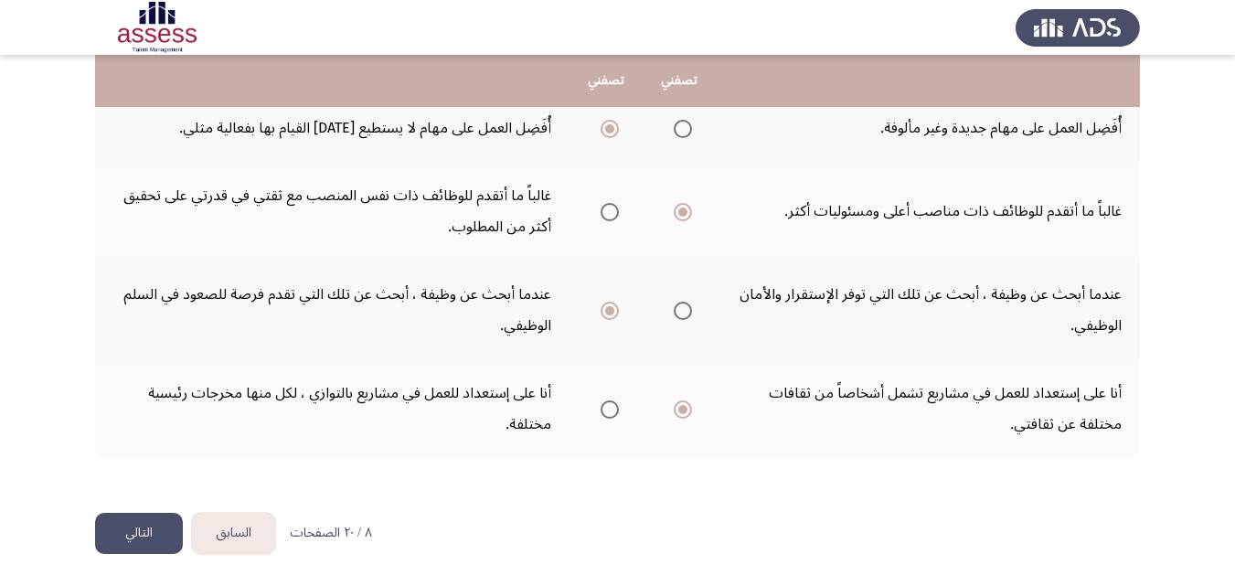
click at [230, 520] on button "السابق" at bounding box center [233, 533] width 83 height 41
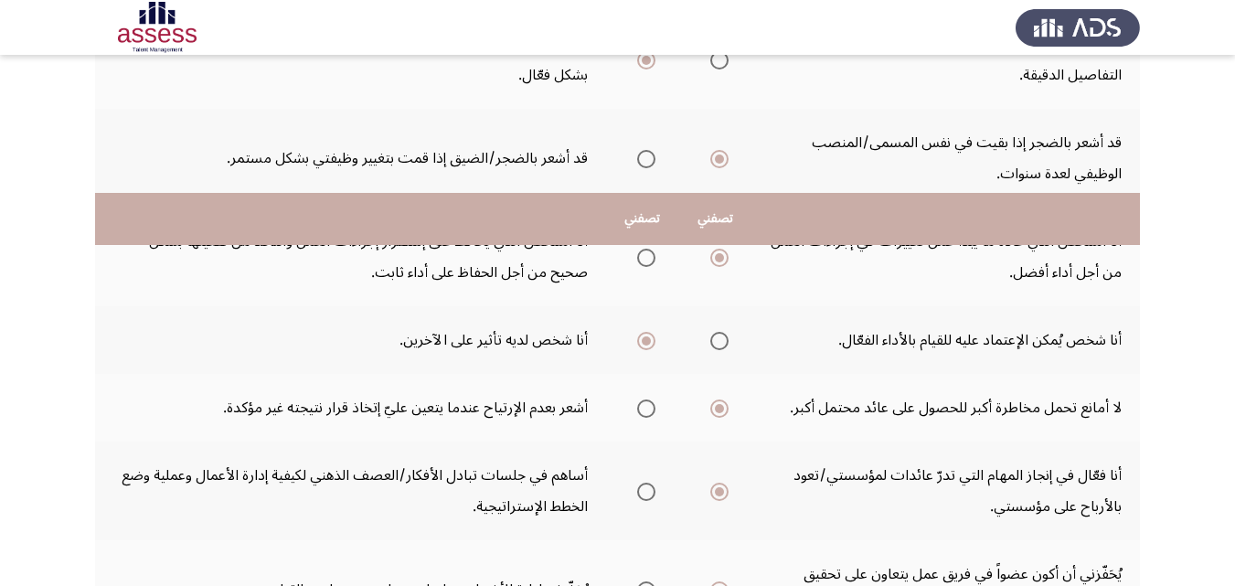
scroll to position [737, 0]
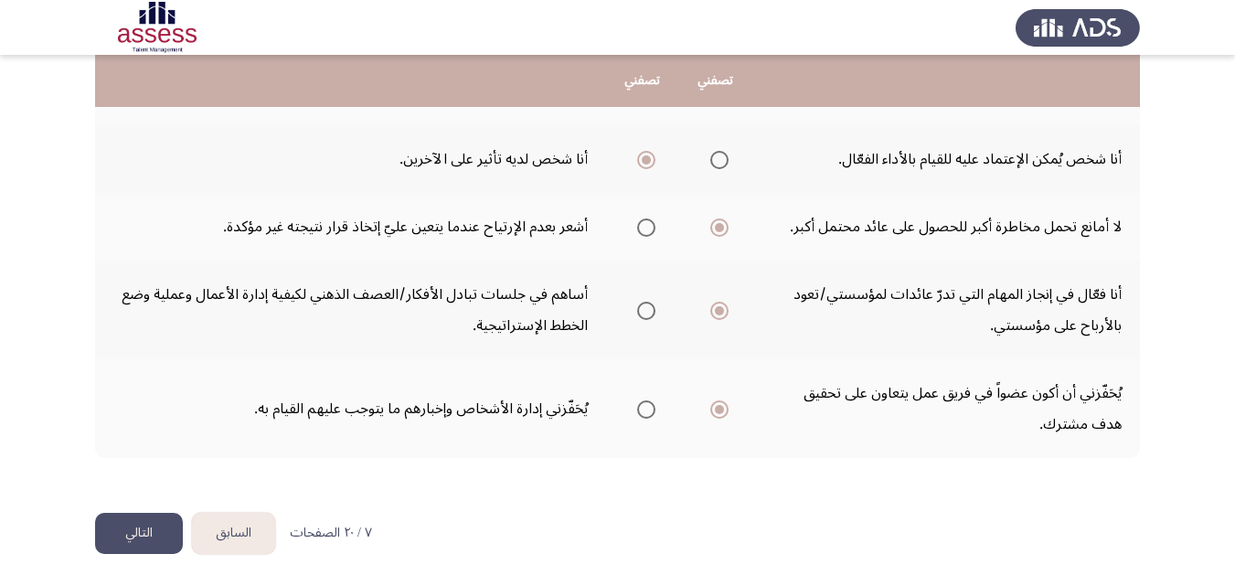
click at [230, 520] on button "السابق" at bounding box center [233, 533] width 83 height 41
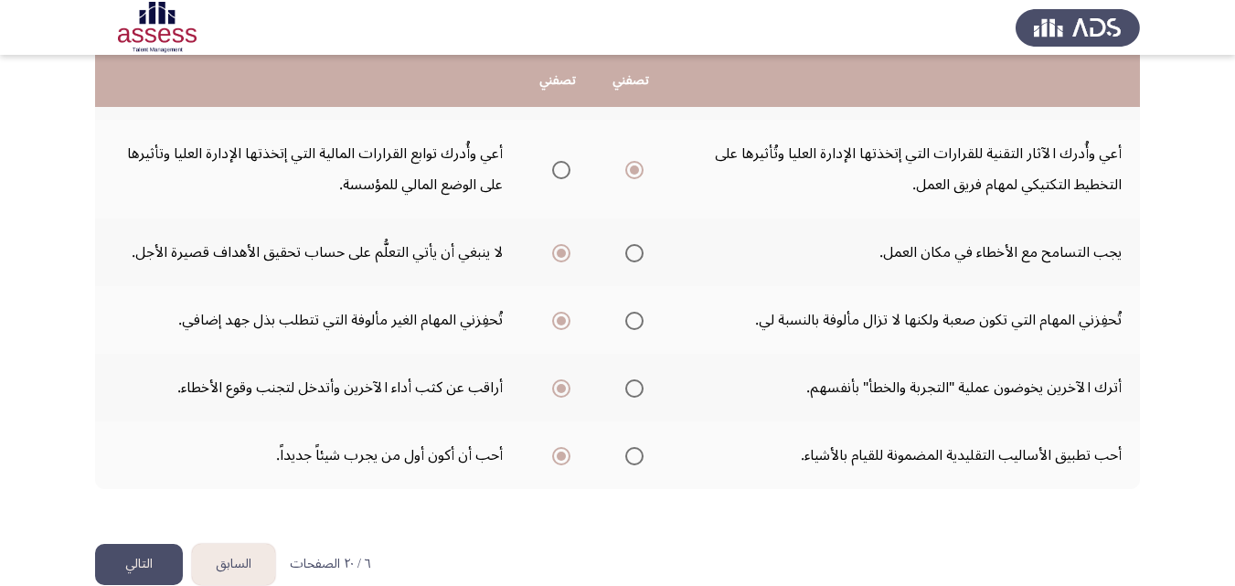
scroll to position [612, 0]
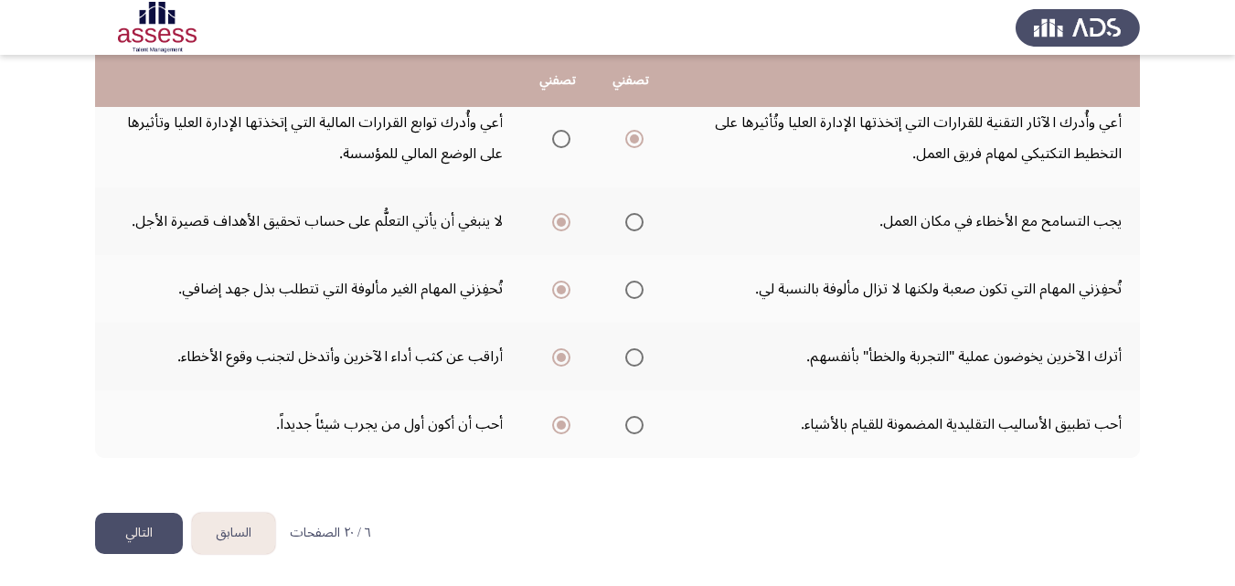
click at [229, 539] on button "السابق" at bounding box center [233, 533] width 83 height 41
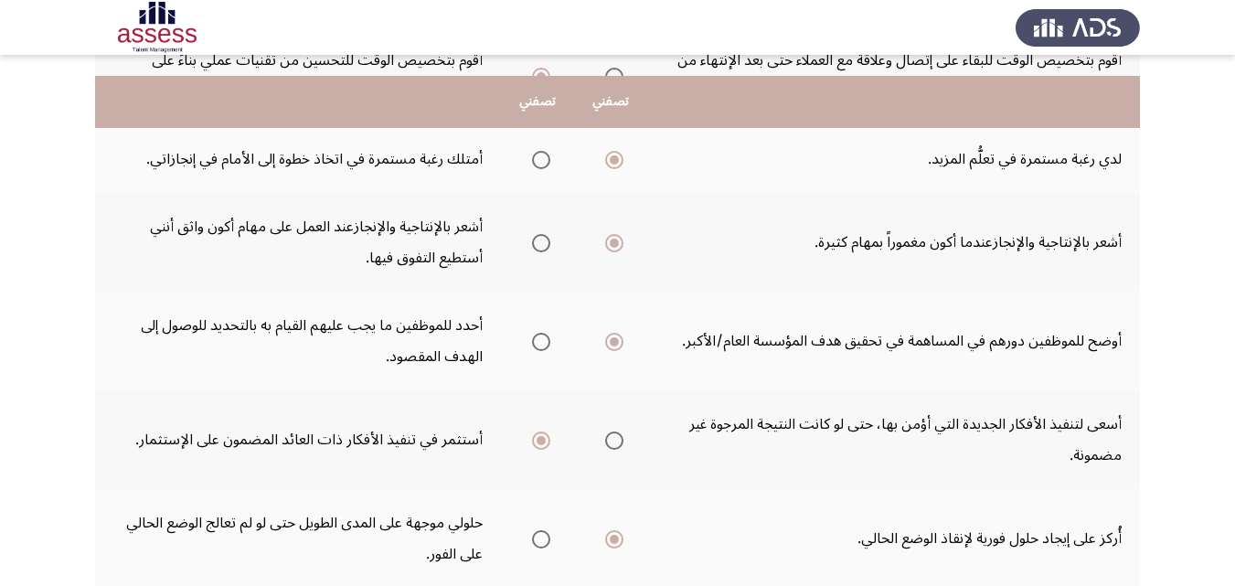
scroll to position [0, 0]
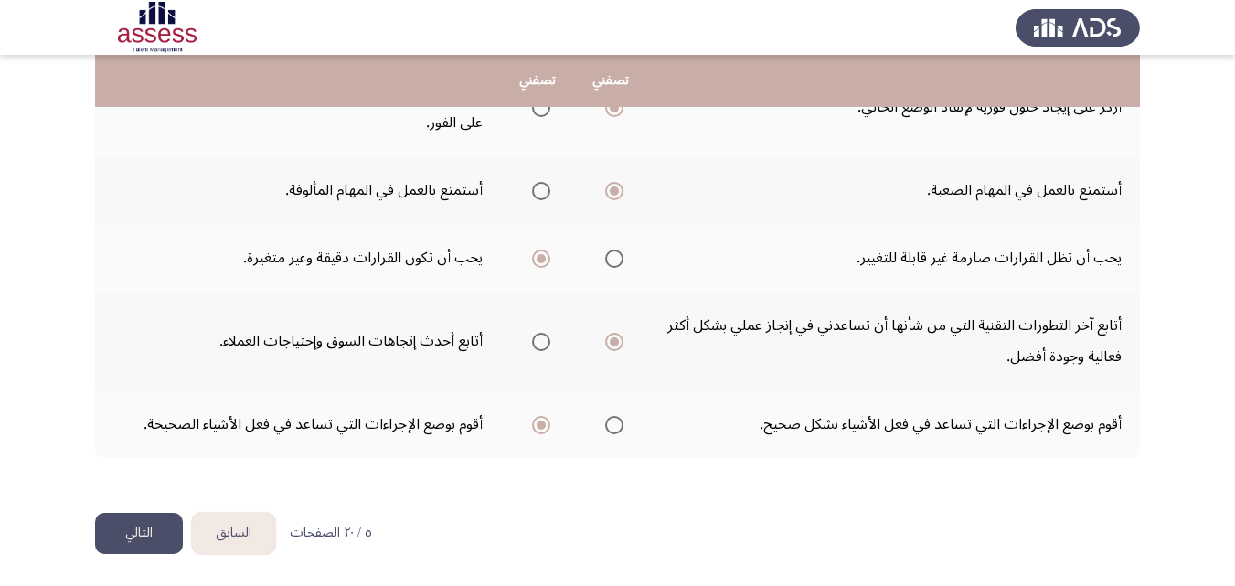
click at [229, 532] on button "السابق" at bounding box center [233, 533] width 83 height 41
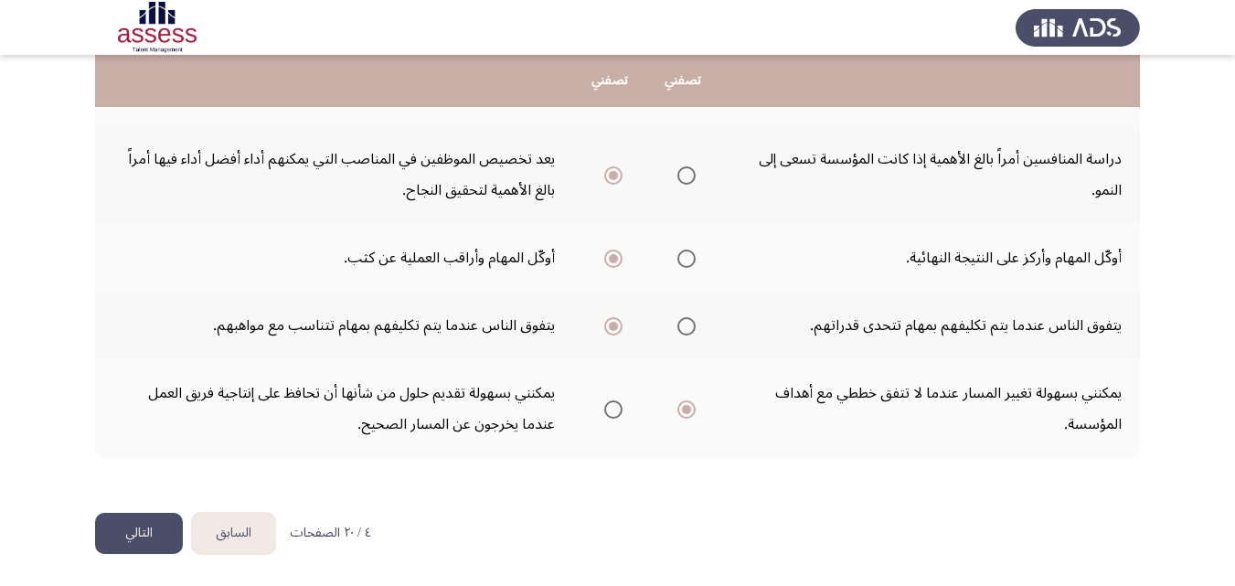
click at [229, 532] on button "السابق" at bounding box center [233, 533] width 83 height 41
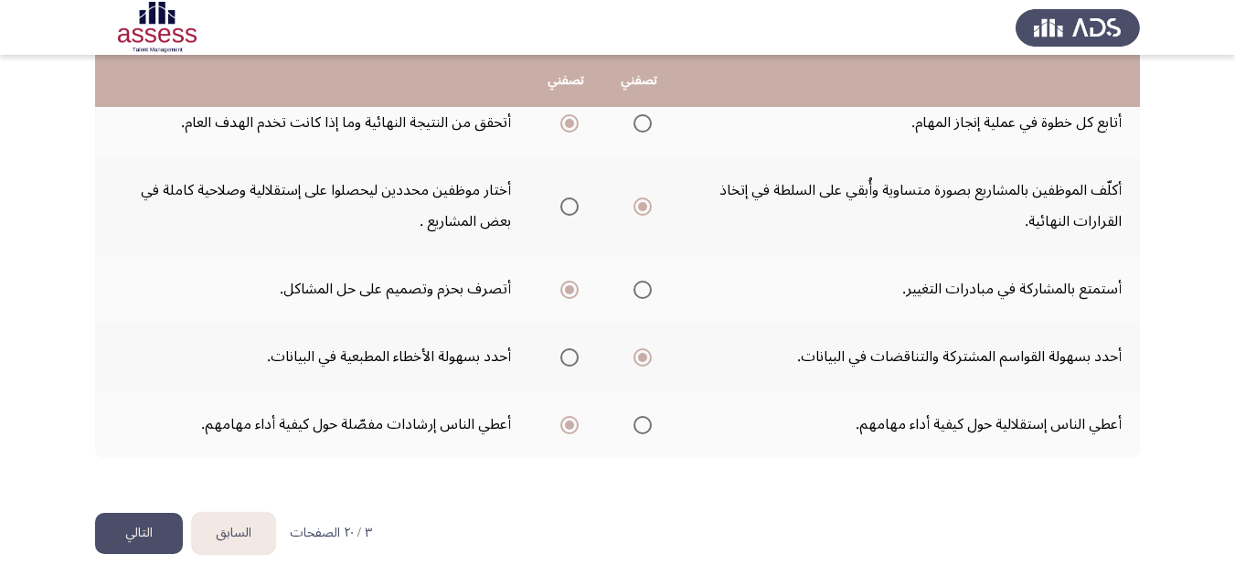
click at [229, 532] on button "السابق" at bounding box center [233, 533] width 83 height 41
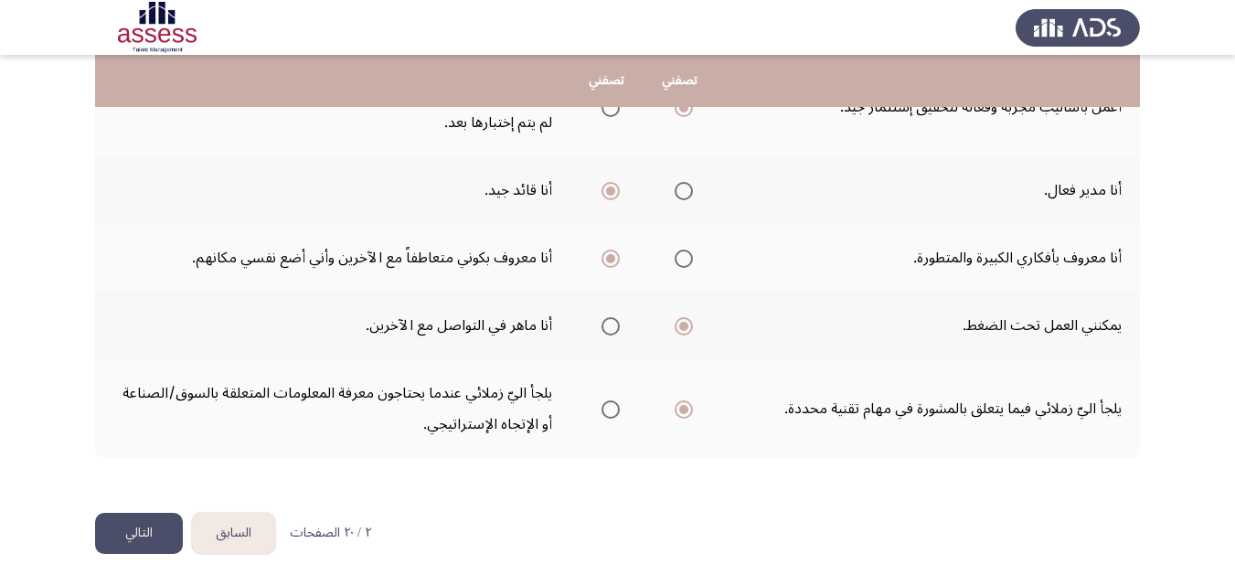
click at [229, 529] on button "السابق" at bounding box center [233, 533] width 83 height 41
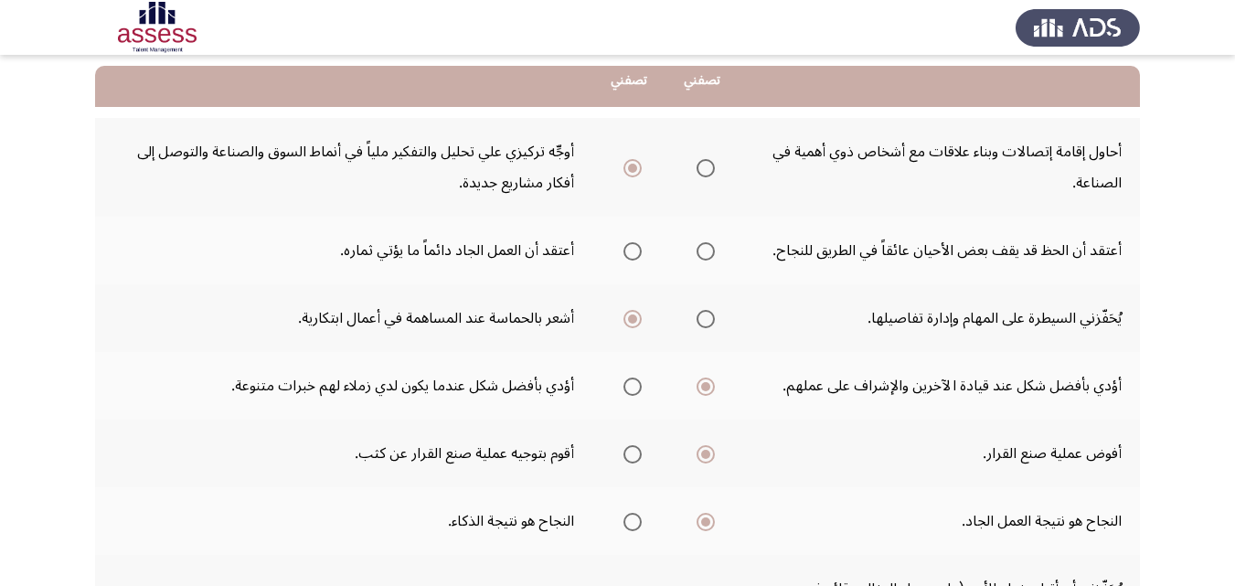
click at [638, 246] on span "Select an option" at bounding box center [632, 251] width 18 height 18
click at [638, 246] on input "Select an option" at bounding box center [632, 251] width 18 height 18
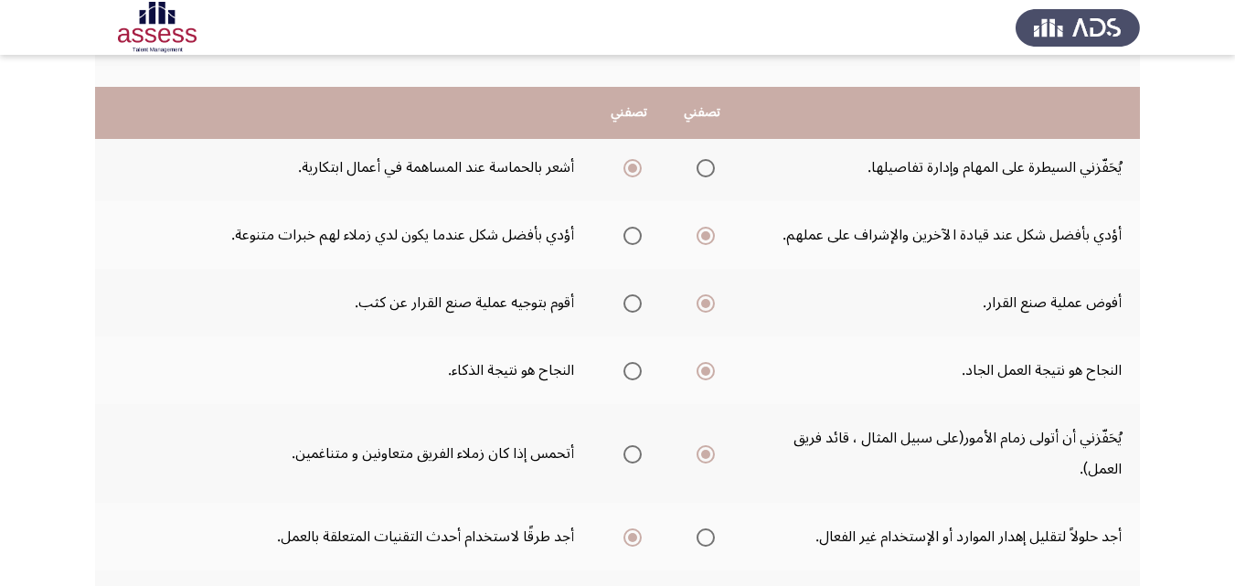
scroll to position [366, 0]
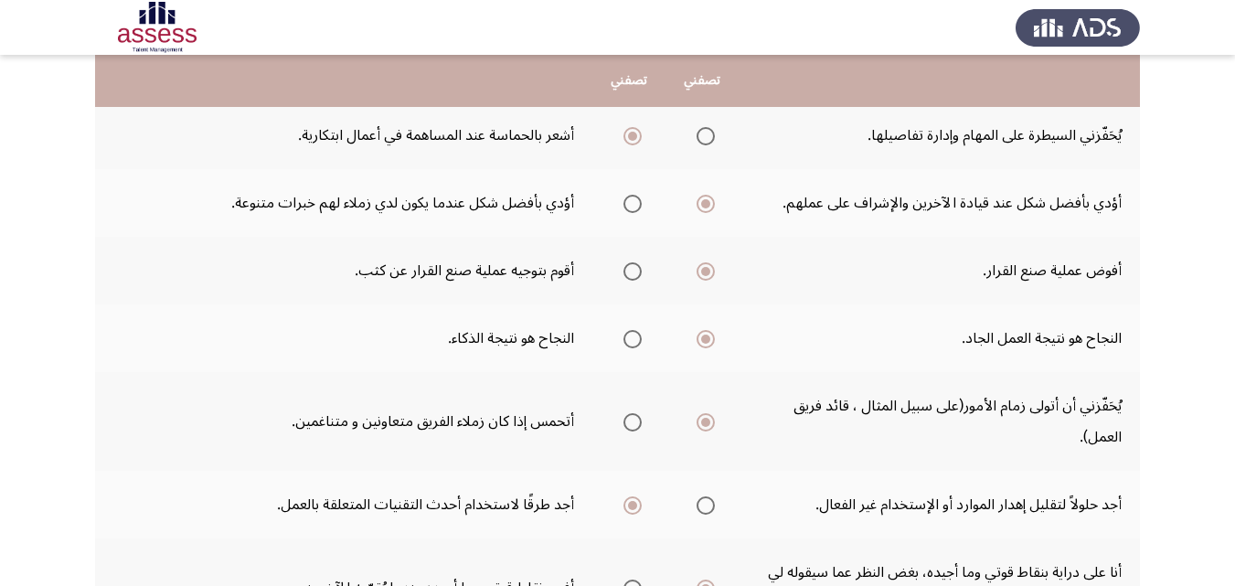
click at [627, 208] on span "Select an option" at bounding box center [632, 204] width 18 height 18
click at [627, 208] on input "Select an option" at bounding box center [632, 204] width 18 height 18
click at [630, 272] on span "Select an option" at bounding box center [632, 271] width 18 height 18
click at [630, 272] on input "Select an option" at bounding box center [632, 271] width 18 height 18
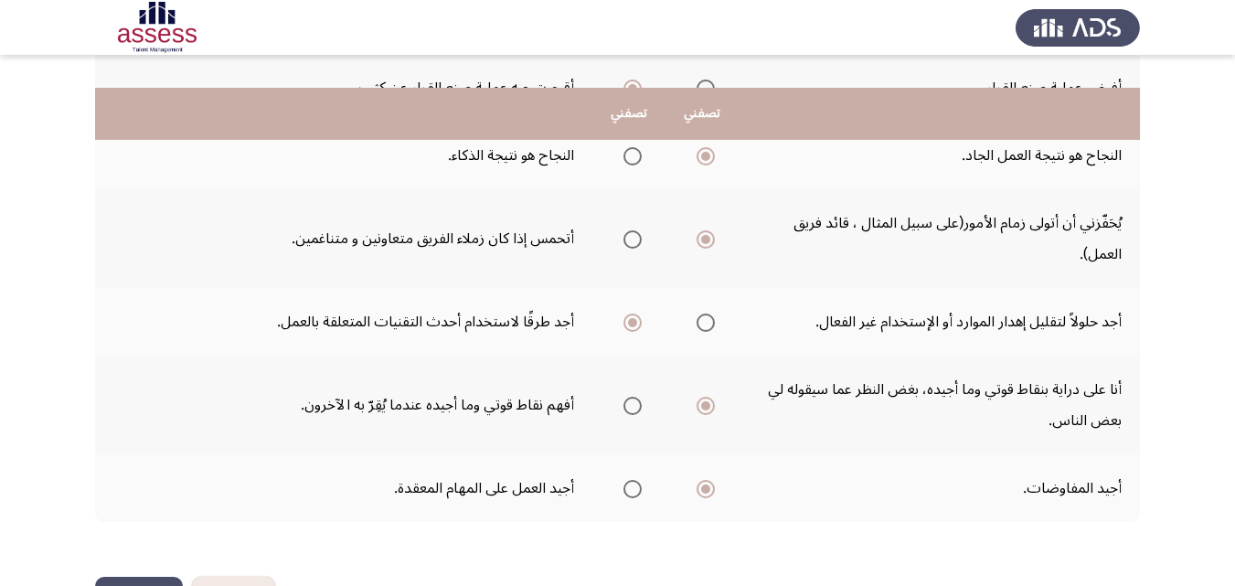
scroll to position [612, 0]
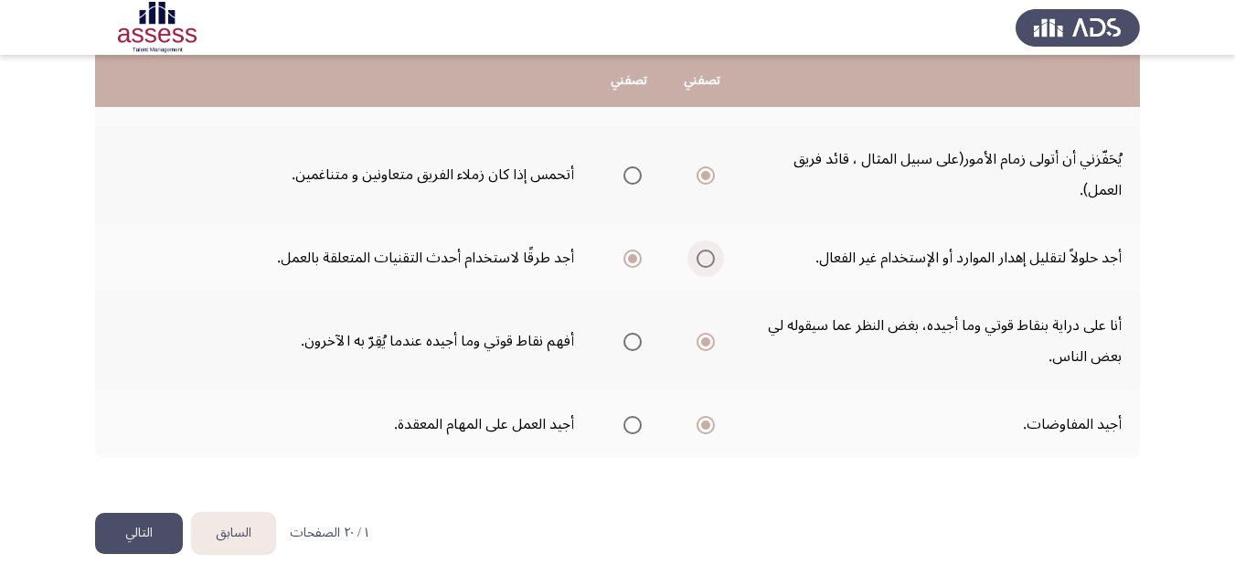
click at [705, 256] on span "Select an option" at bounding box center [706, 259] width 18 height 18
click at [705, 256] on input "Select an option" at bounding box center [706, 259] width 18 height 18
click at [624, 421] on span "Select an option" at bounding box center [632, 425] width 18 height 18
click at [624, 421] on input "Select an option" at bounding box center [632, 425] width 18 height 18
click at [154, 537] on button "التالي" at bounding box center [139, 533] width 88 height 41
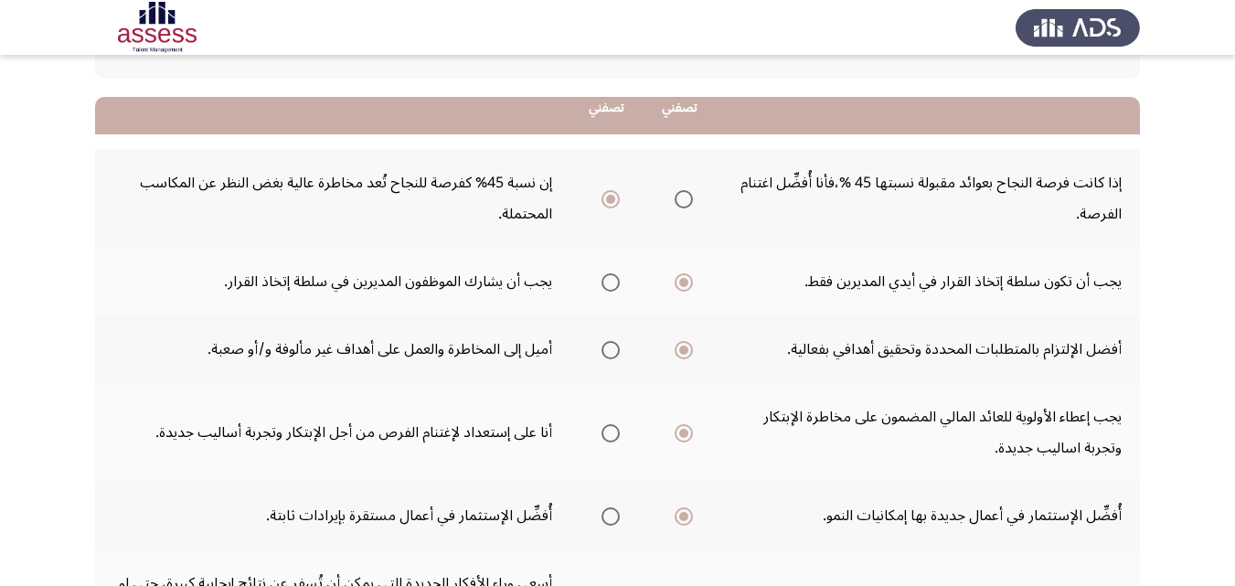
scroll to position [183, 0]
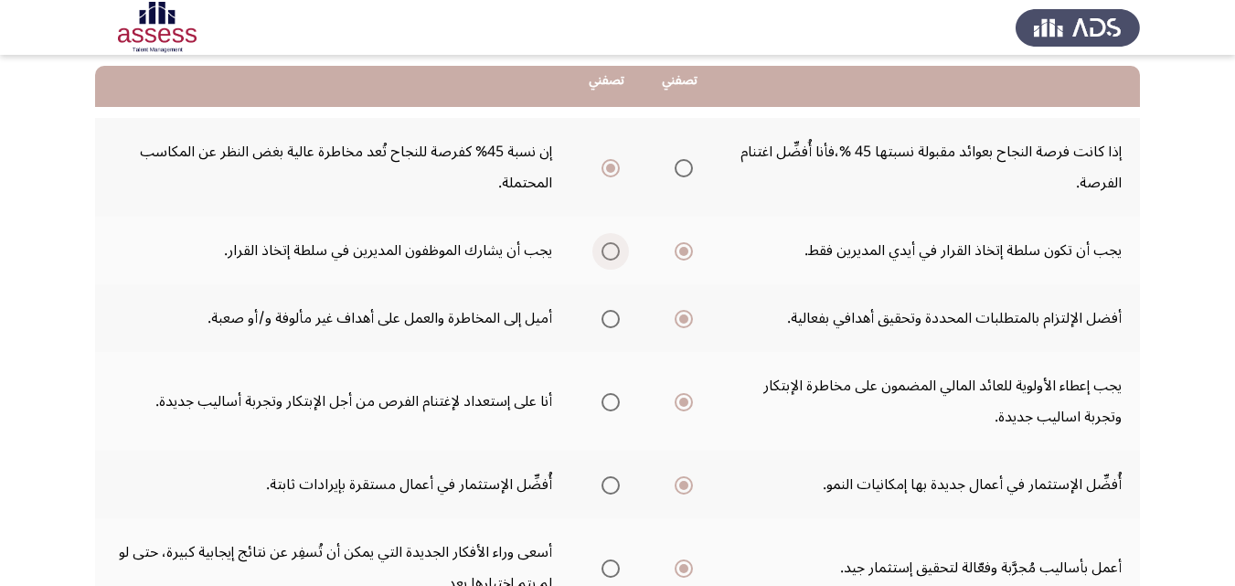
click at [611, 251] on span "Select an option" at bounding box center [611, 251] width 0 height 0
click at [608, 250] on input "Select an option" at bounding box center [611, 251] width 18 height 18
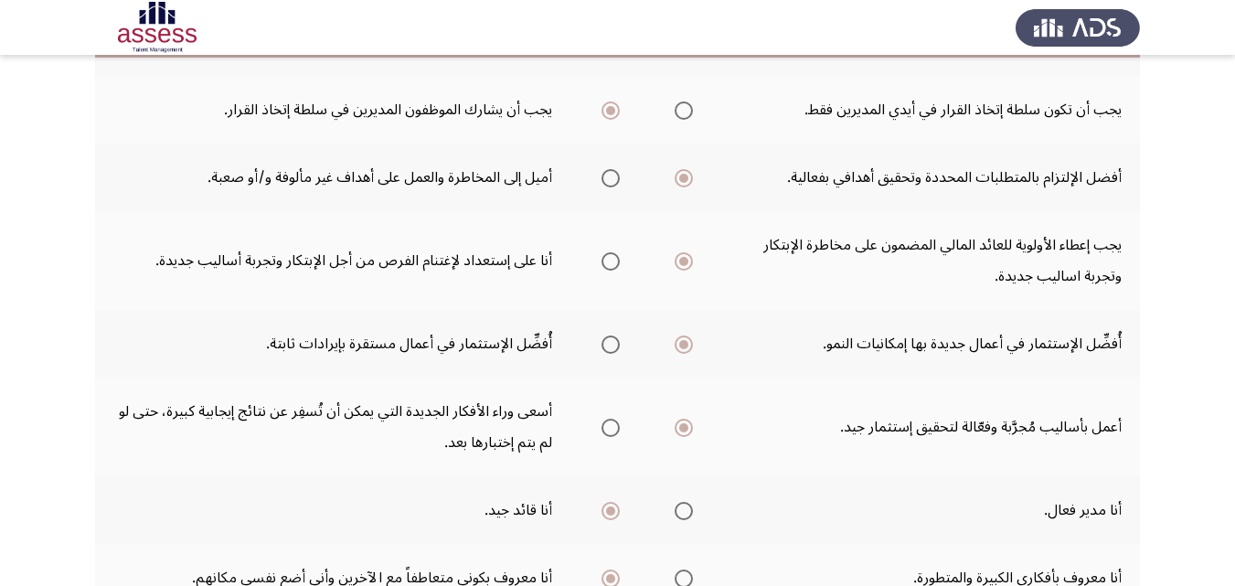
scroll to position [366, 0]
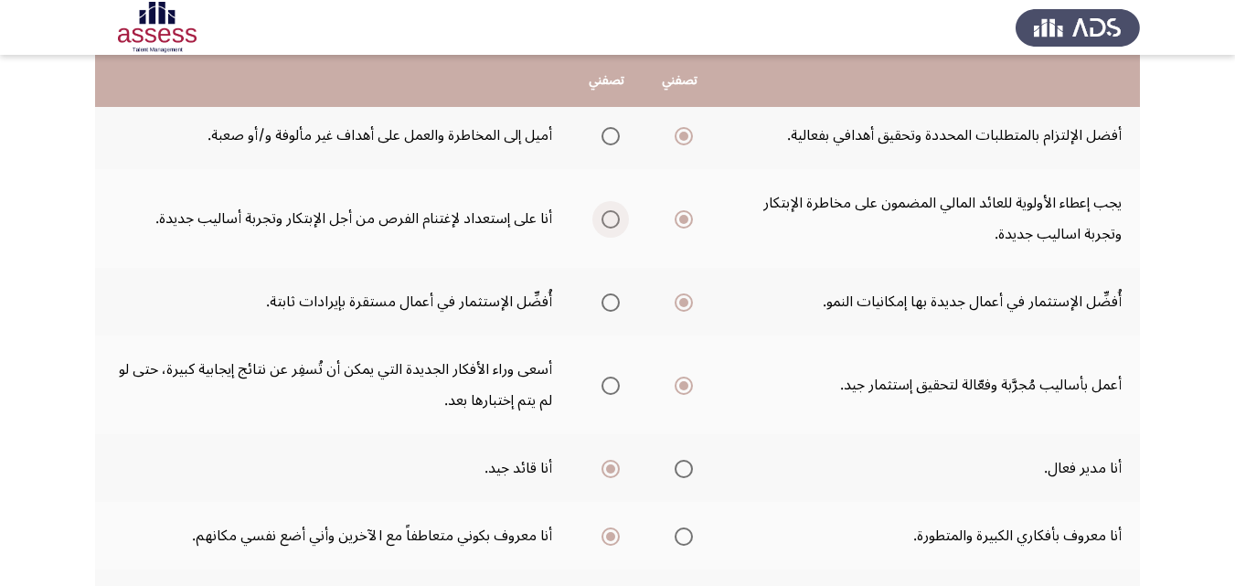
click at [602, 221] on span "Select an option" at bounding box center [611, 219] width 18 height 18
click at [602, 221] on input "Select an option" at bounding box center [611, 219] width 18 height 18
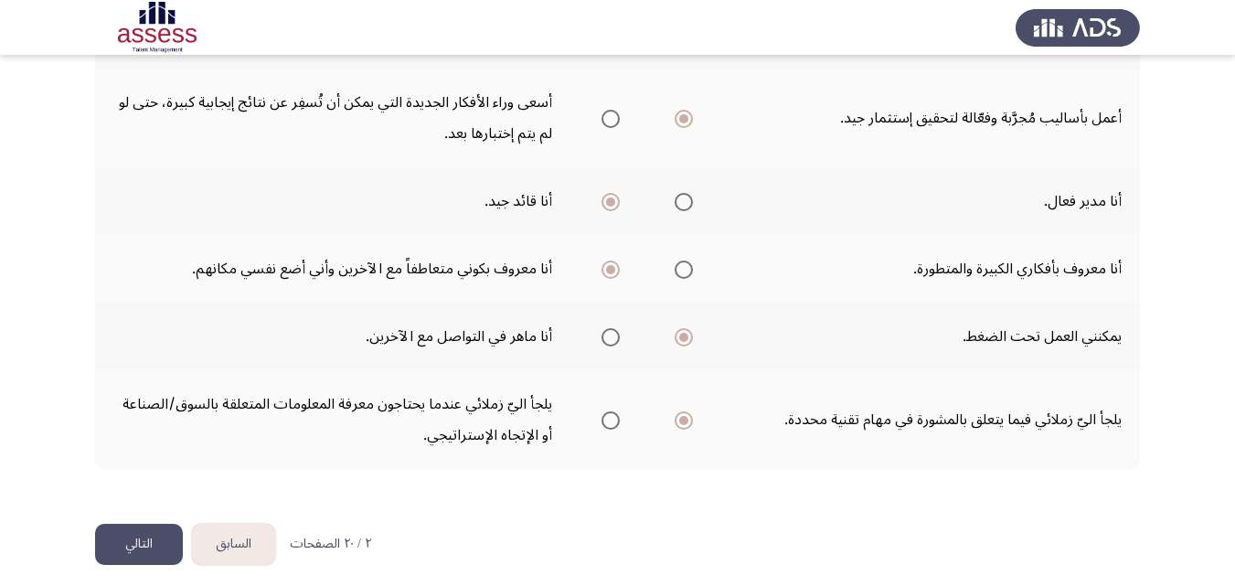
scroll to position [644, 0]
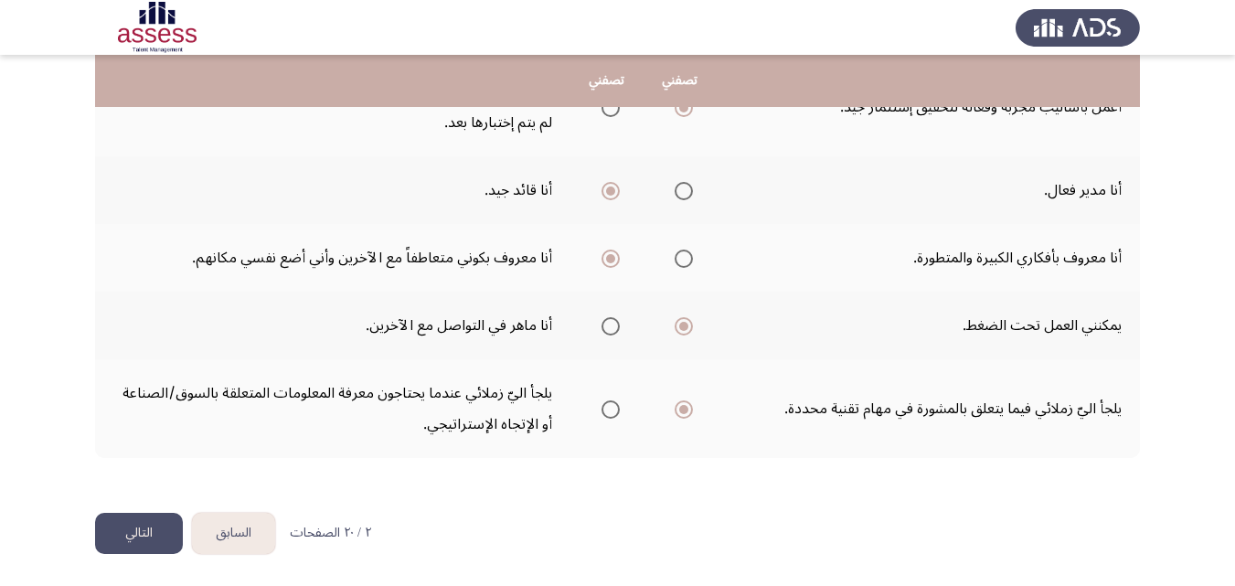
click at [150, 536] on button "التالي" at bounding box center [139, 533] width 88 height 41
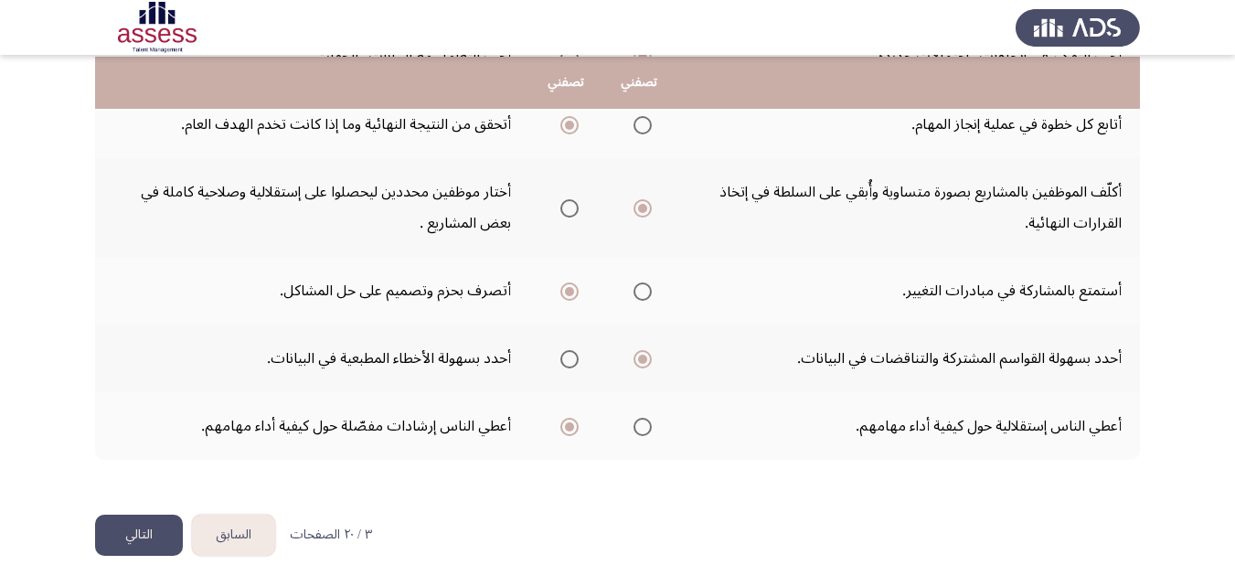
scroll to position [550, 0]
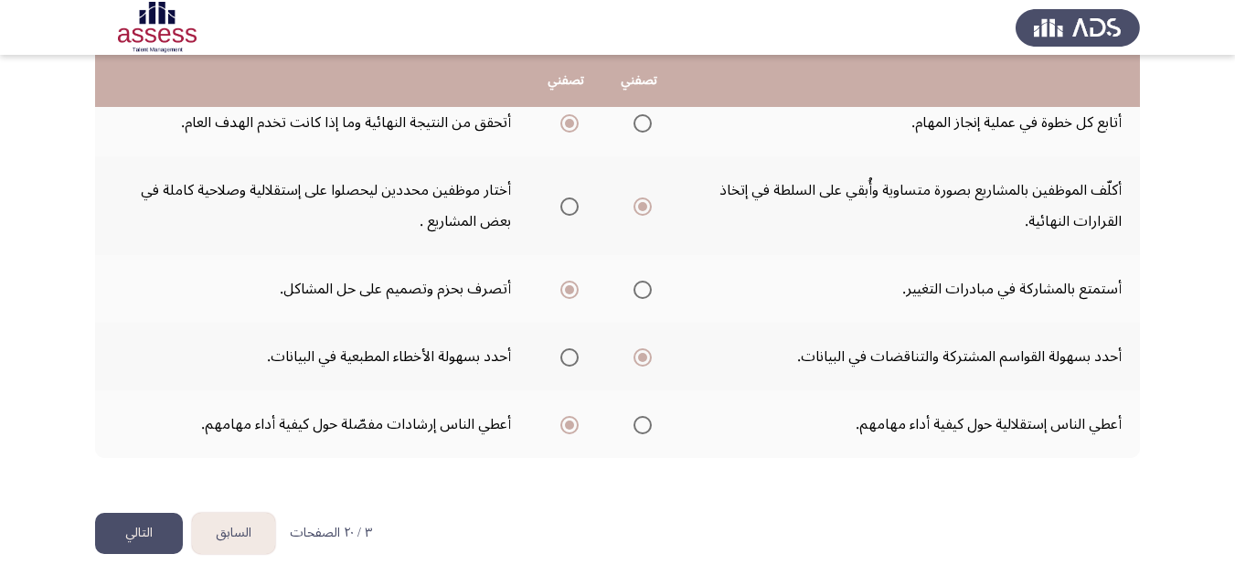
click at [154, 529] on button "التالي" at bounding box center [139, 533] width 88 height 41
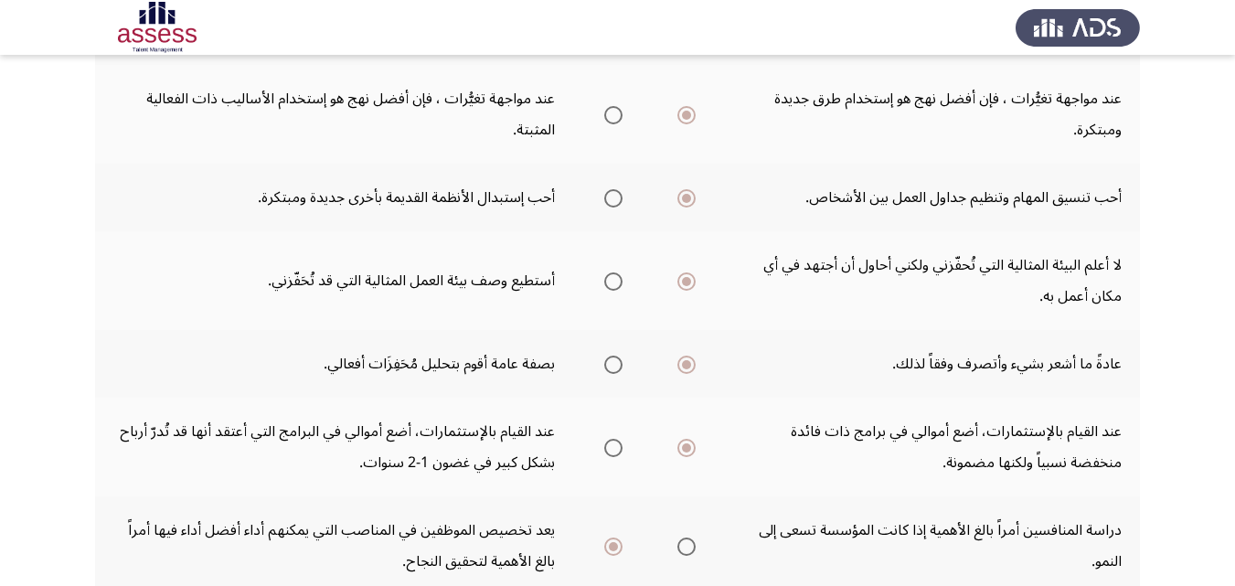
scroll to position [706, 0]
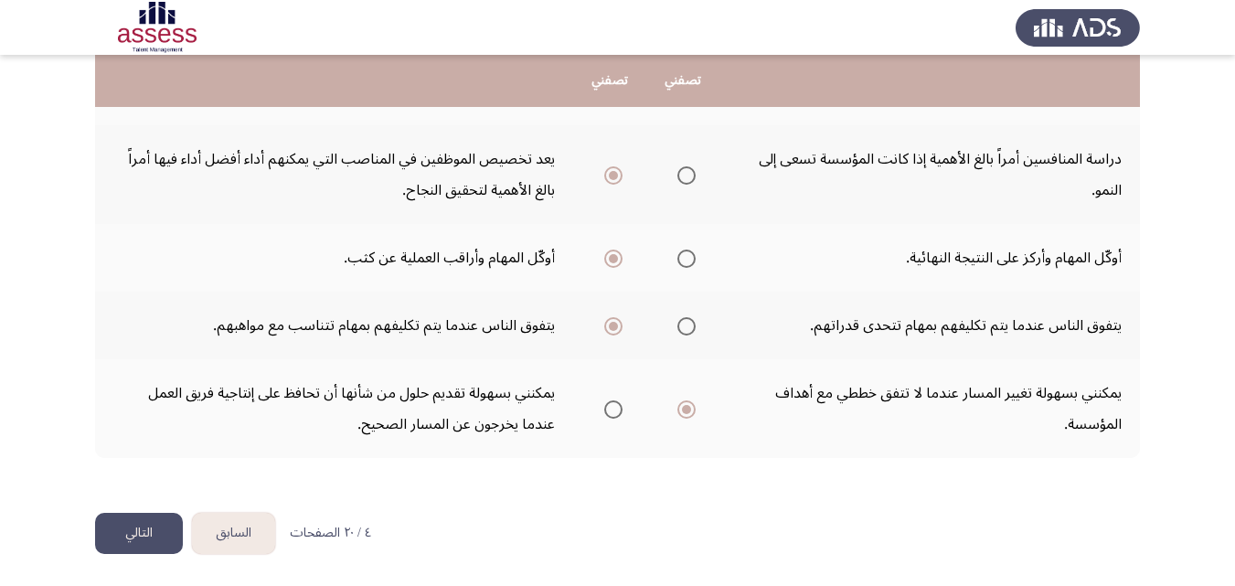
click at [158, 527] on button "التالي" at bounding box center [139, 533] width 88 height 41
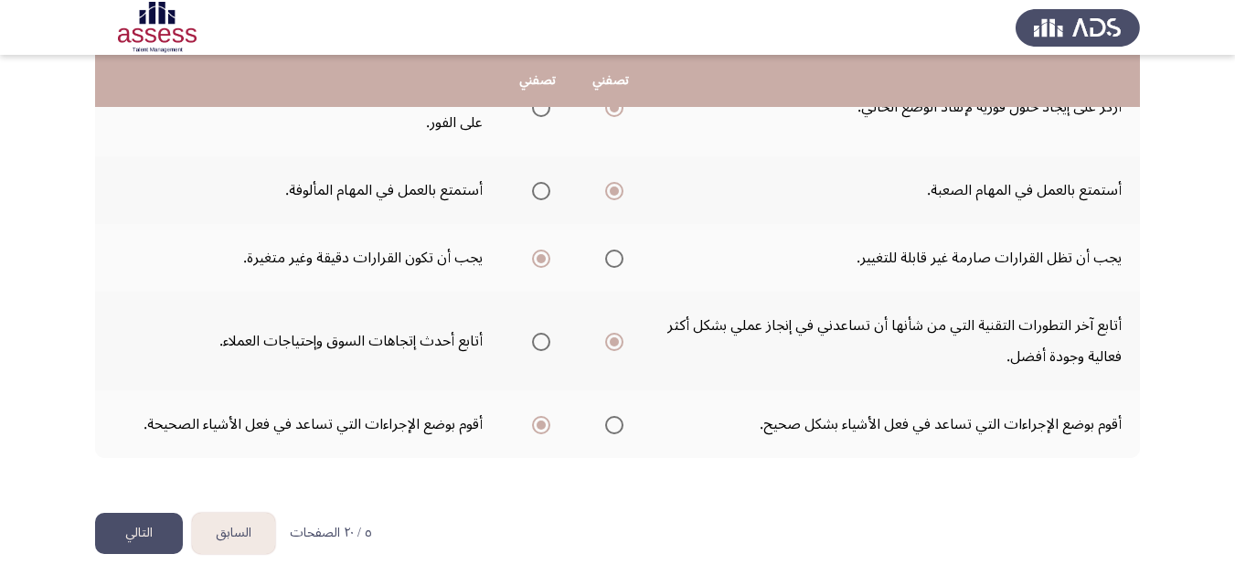
click at [126, 536] on button "التالي" at bounding box center [139, 533] width 88 height 41
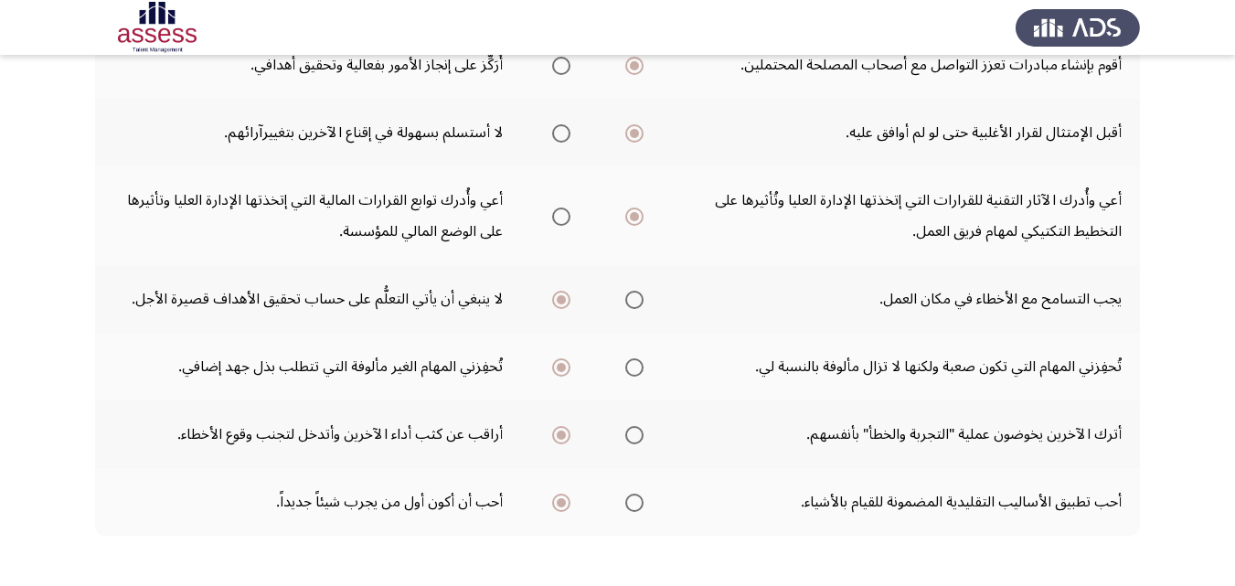
scroll to position [612, 0]
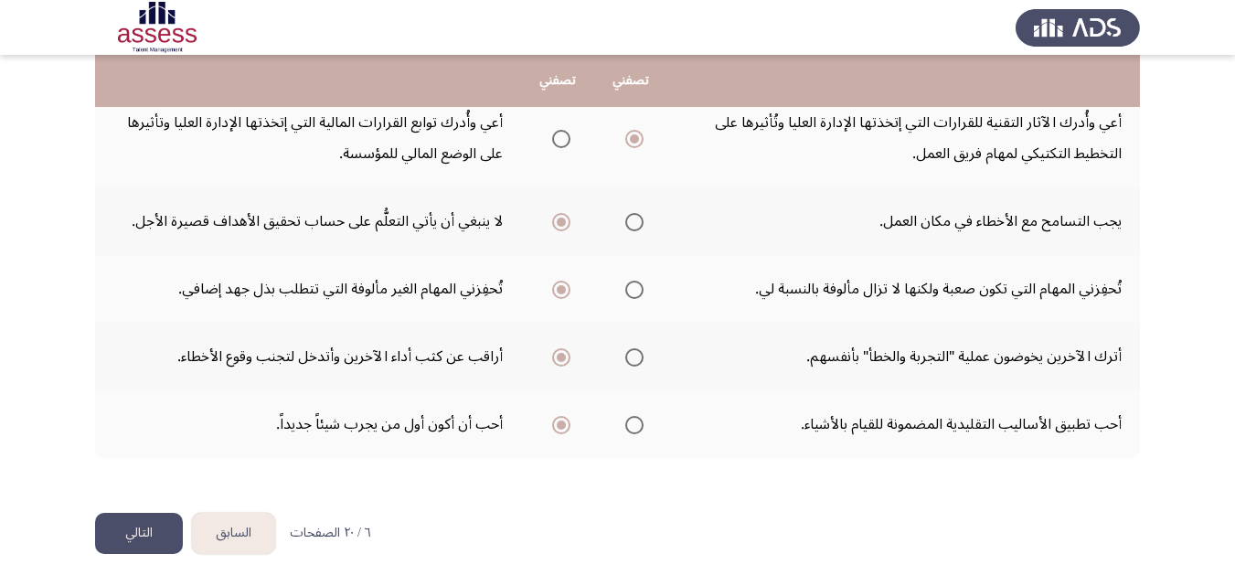
click at [156, 536] on button "التالي" at bounding box center [139, 533] width 88 height 41
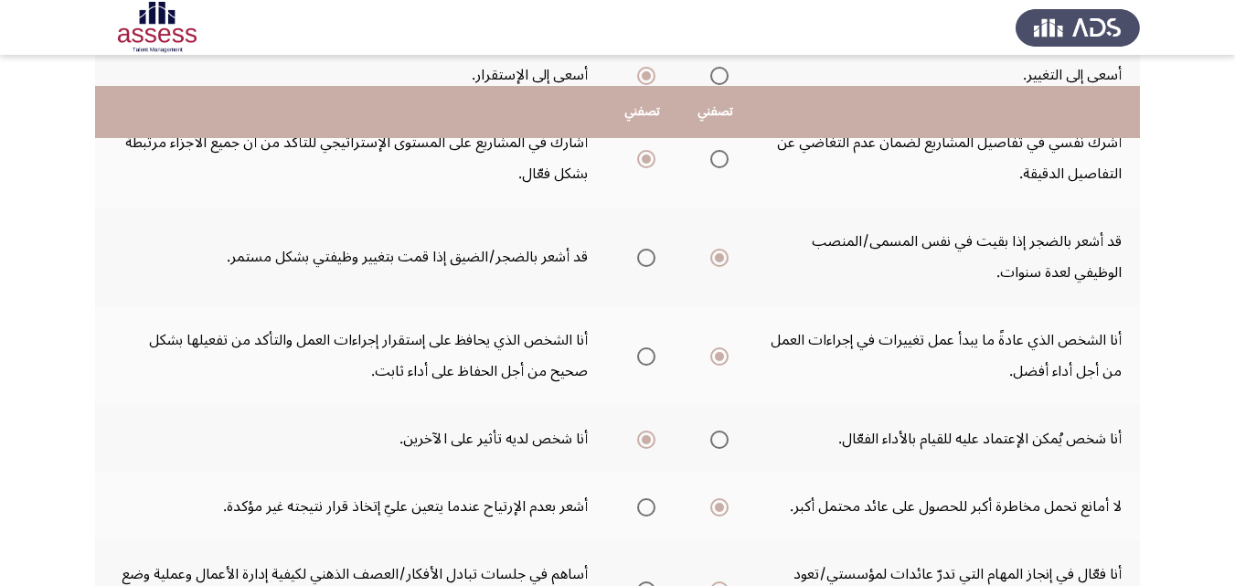
scroll to position [737, 0]
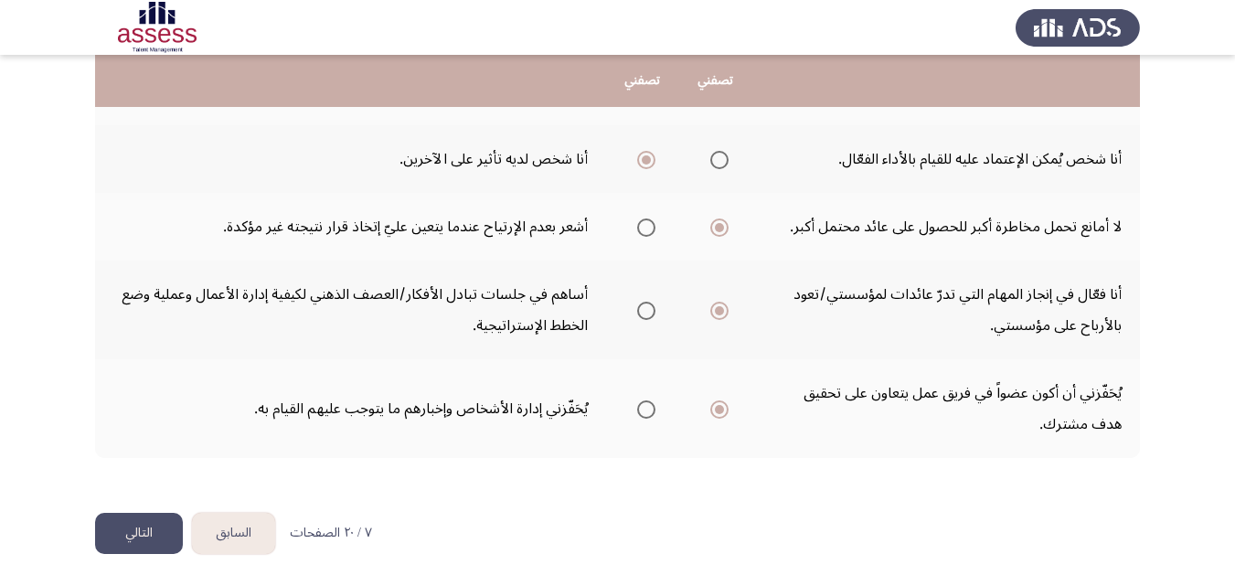
click at [147, 542] on button "التالي" at bounding box center [139, 533] width 88 height 41
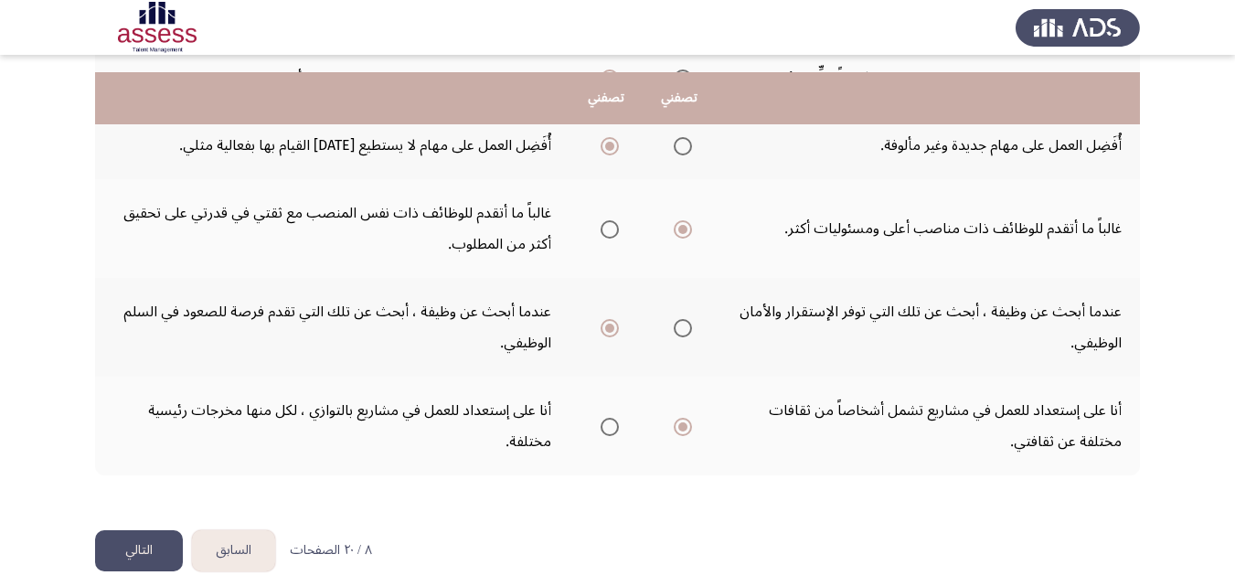
scroll to position [508, 0]
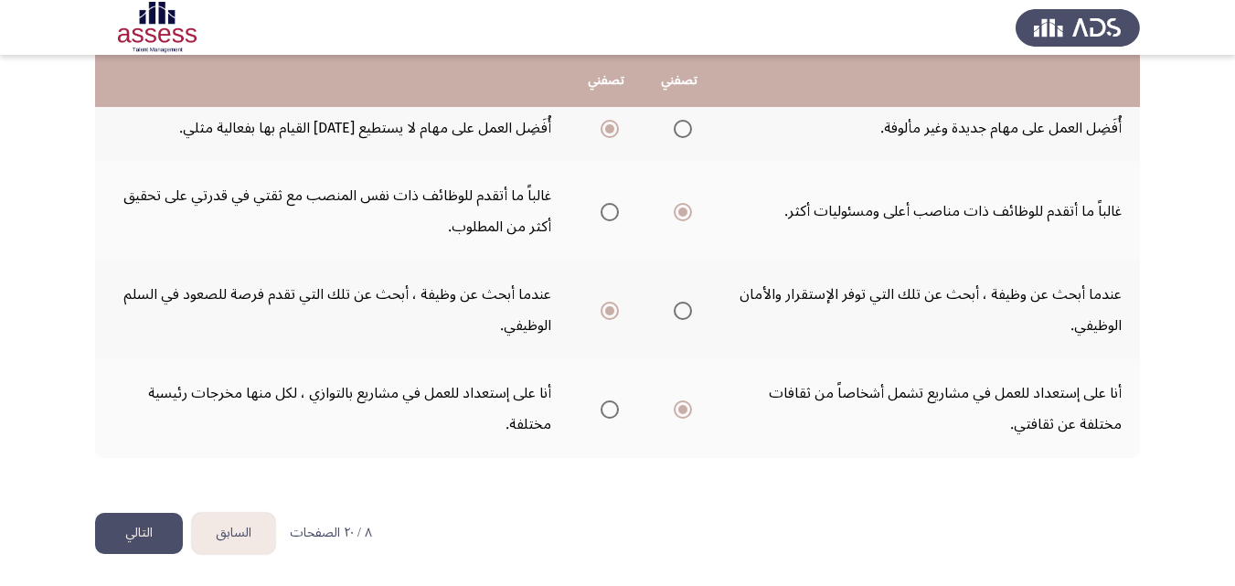
click at [156, 521] on button "التالي" at bounding box center [139, 533] width 88 height 41
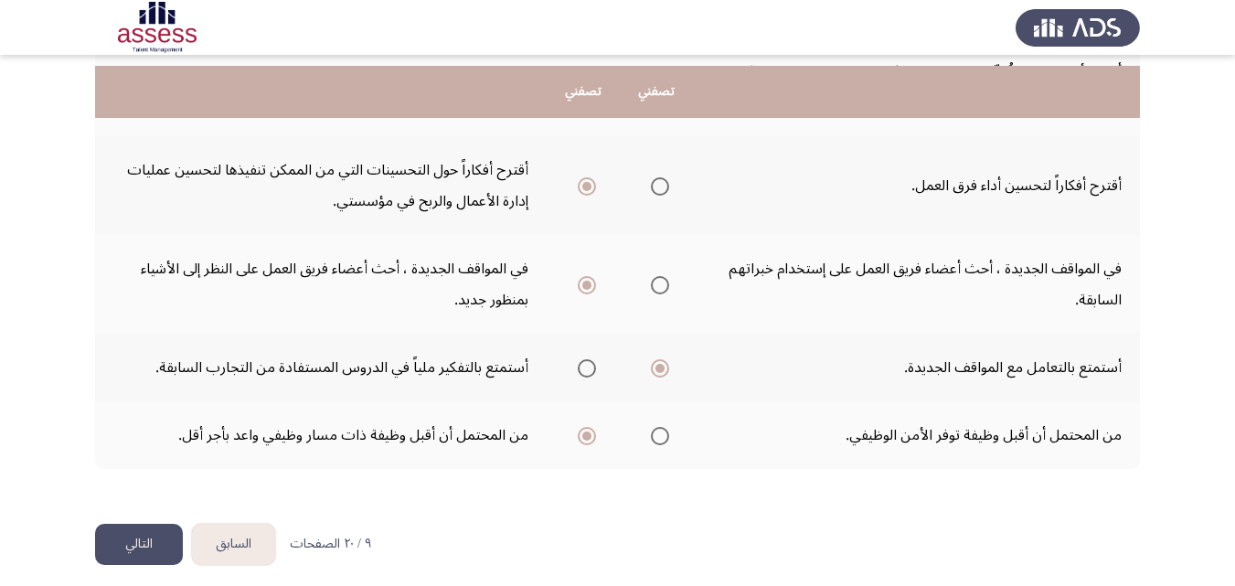
scroll to position [675, 0]
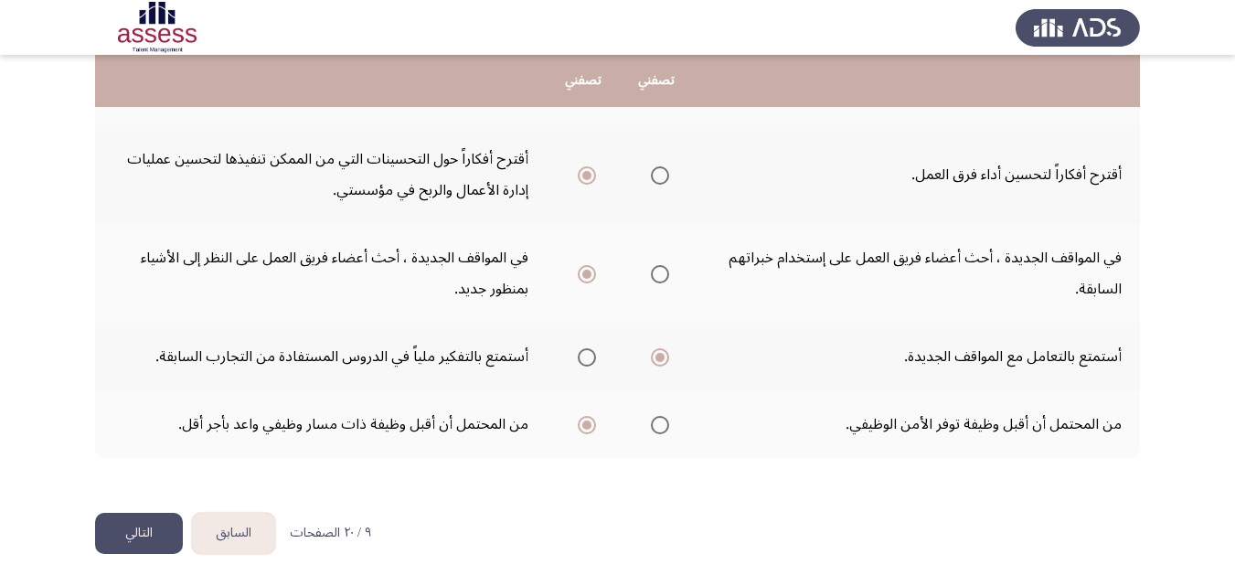
click at [152, 534] on button "التالي" at bounding box center [139, 533] width 88 height 41
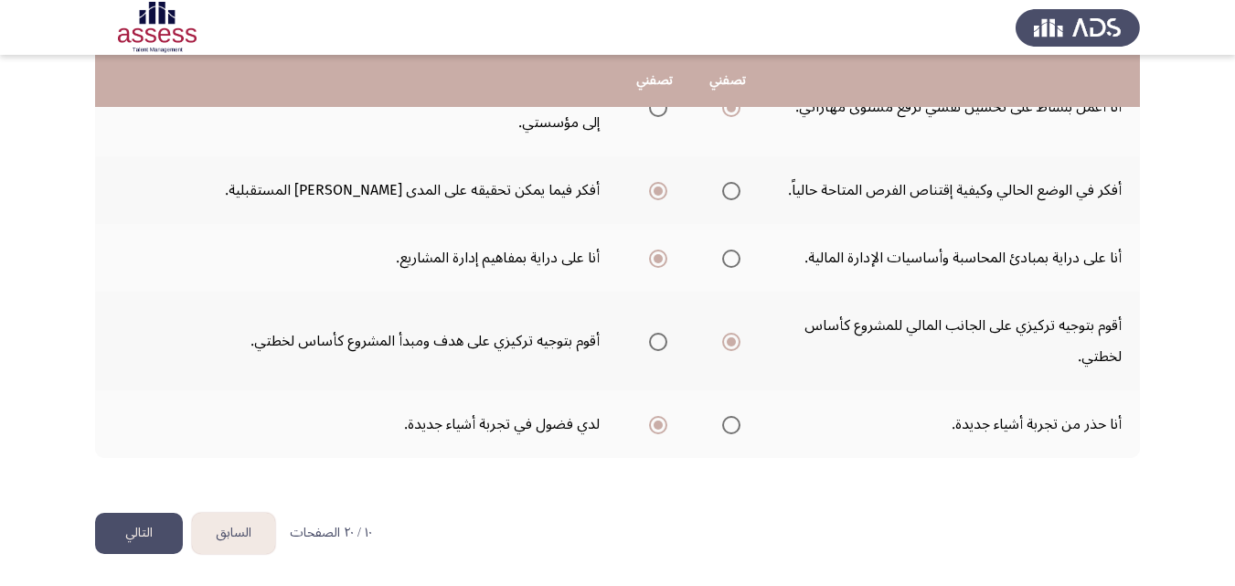
click at [133, 537] on button "التالي" at bounding box center [139, 533] width 88 height 41
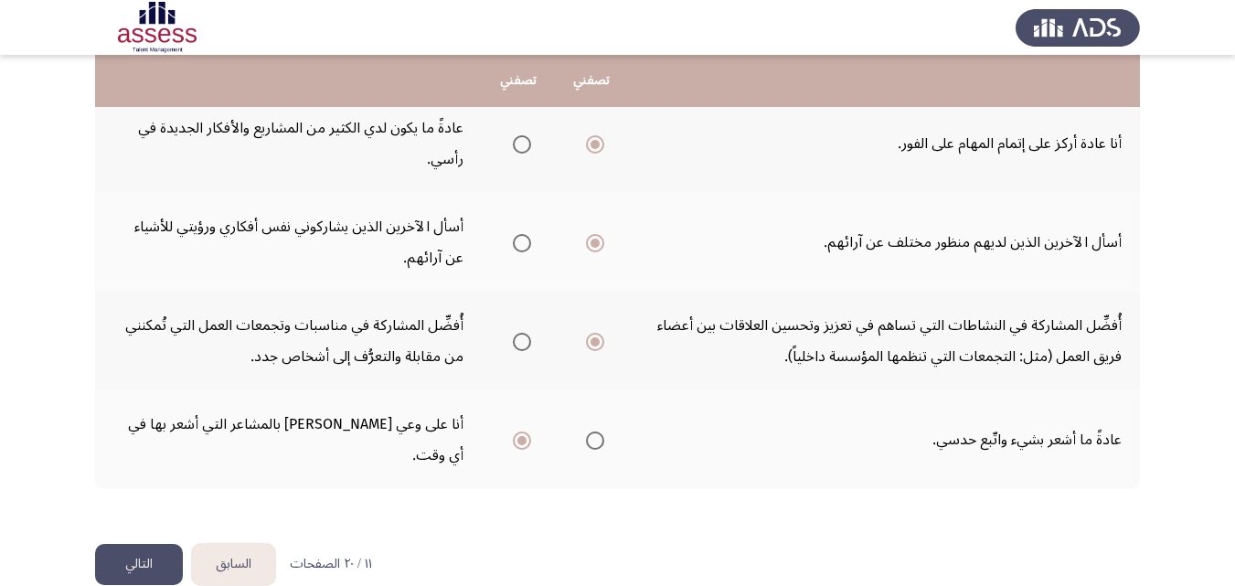
click at [138, 544] on button "التالي" at bounding box center [139, 564] width 88 height 41
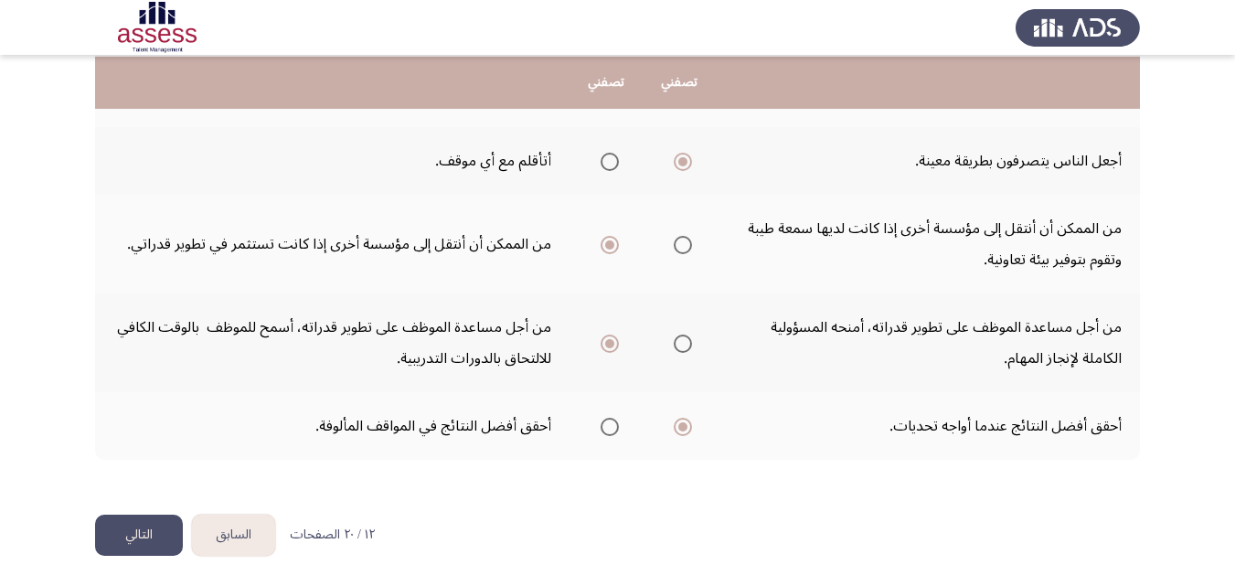
scroll to position [612, 0]
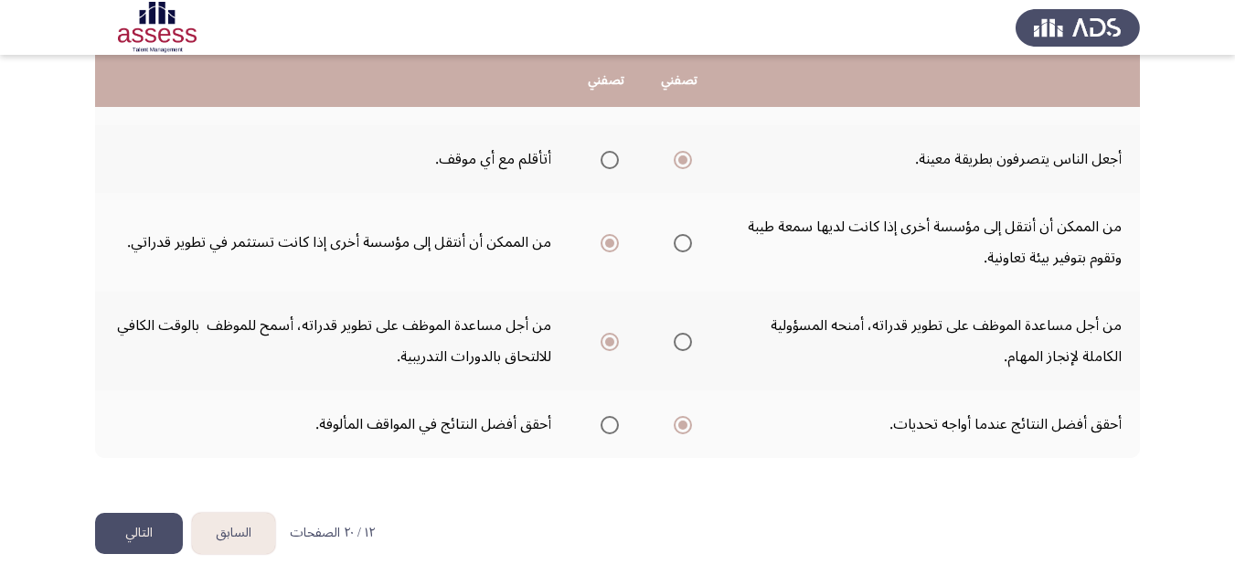
click at [145, 534] on button "التالي" at bounding box center [139, 533] width 88 height 41
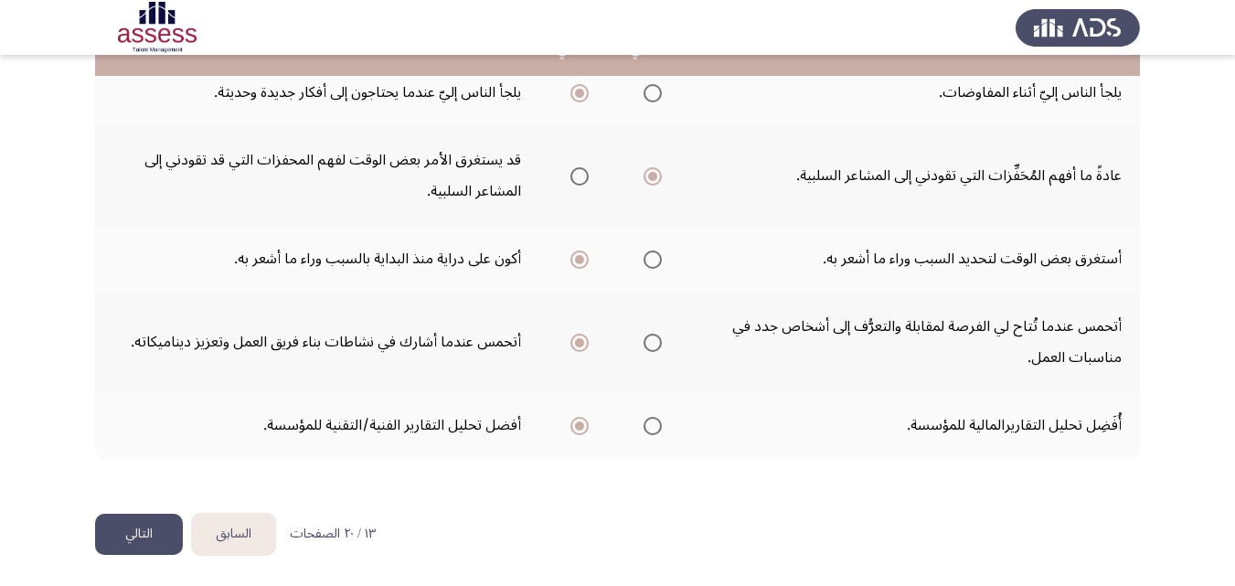
scroll to position [644, 0]
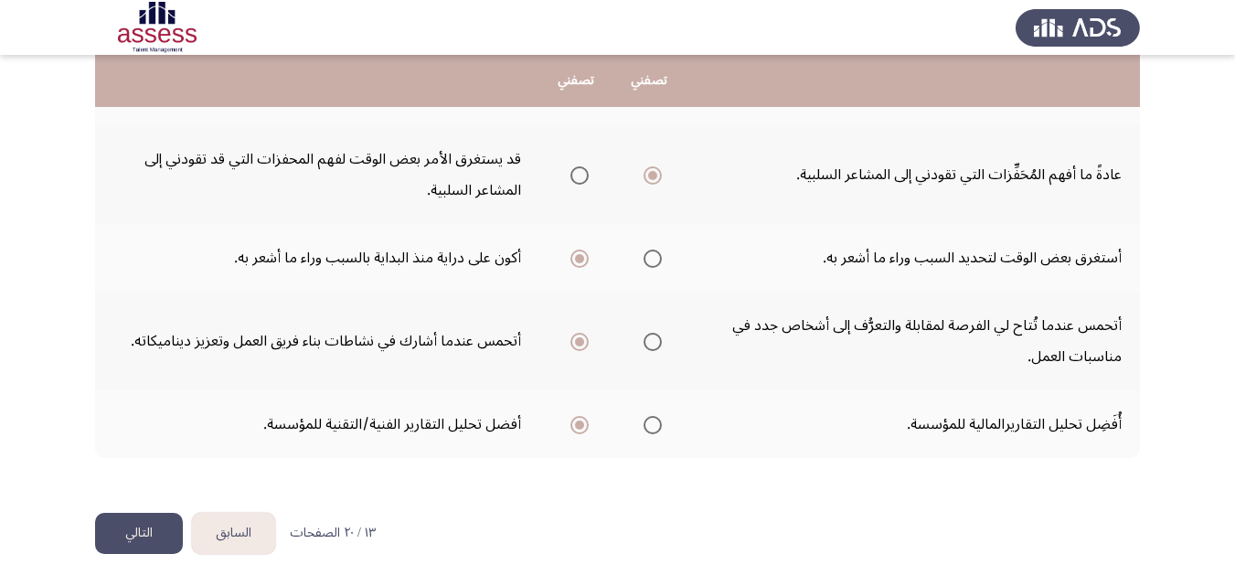
click at [145, 534] on button "التالي" at bounding box center [139, 533] width 88 height 41
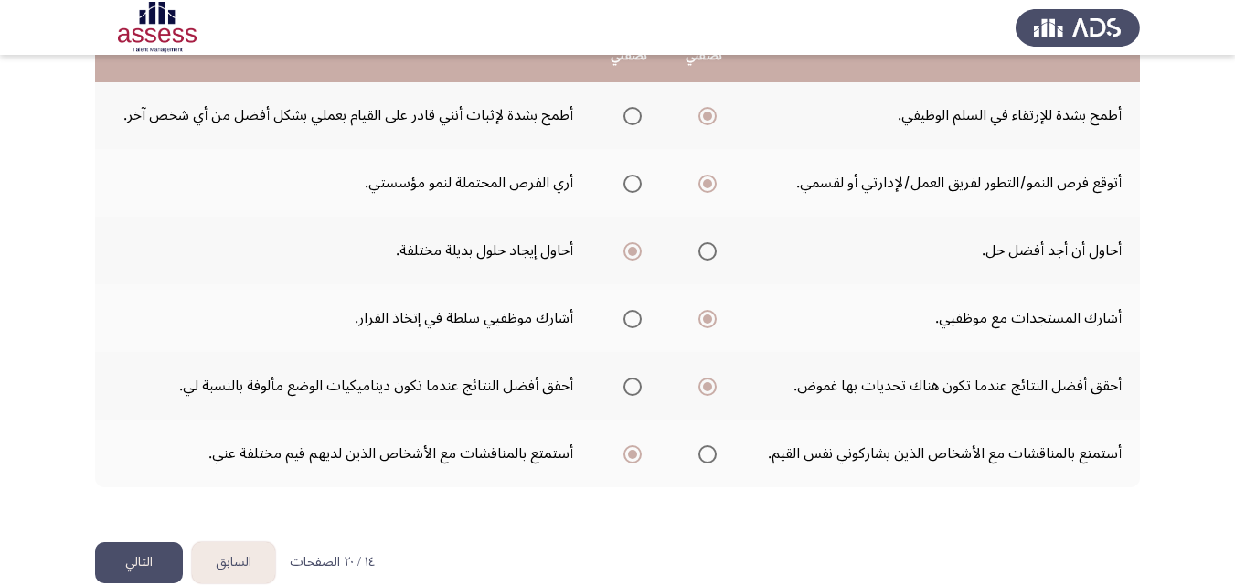
scroll to position [519, 0]
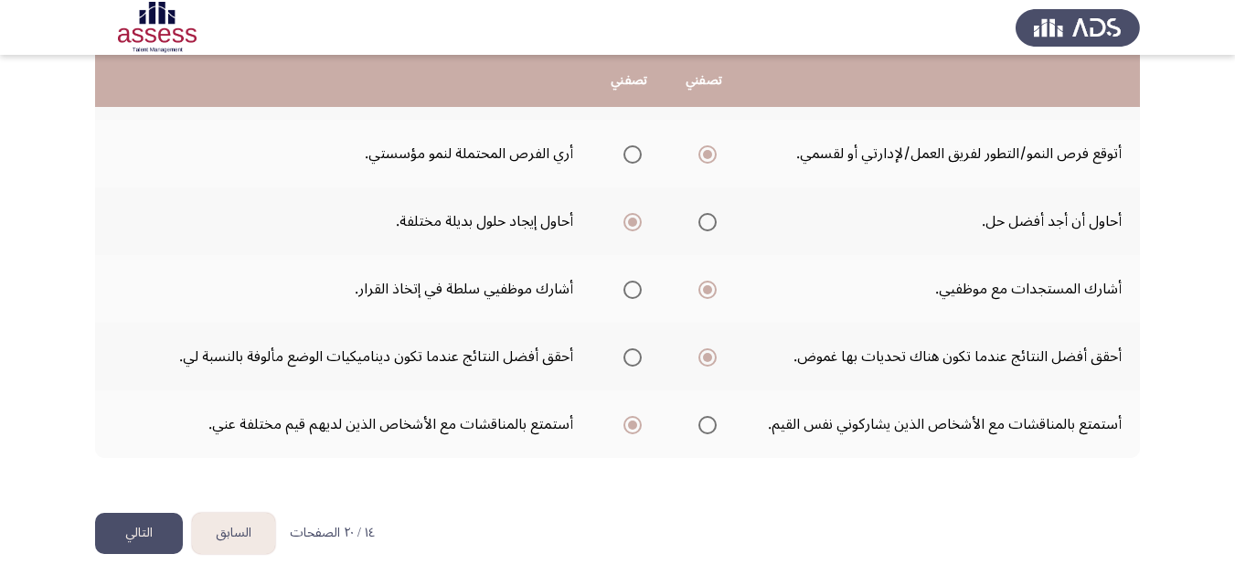
click at [145, 534] on button "التالي" at bounding box center [139, 533] width 88 height 41
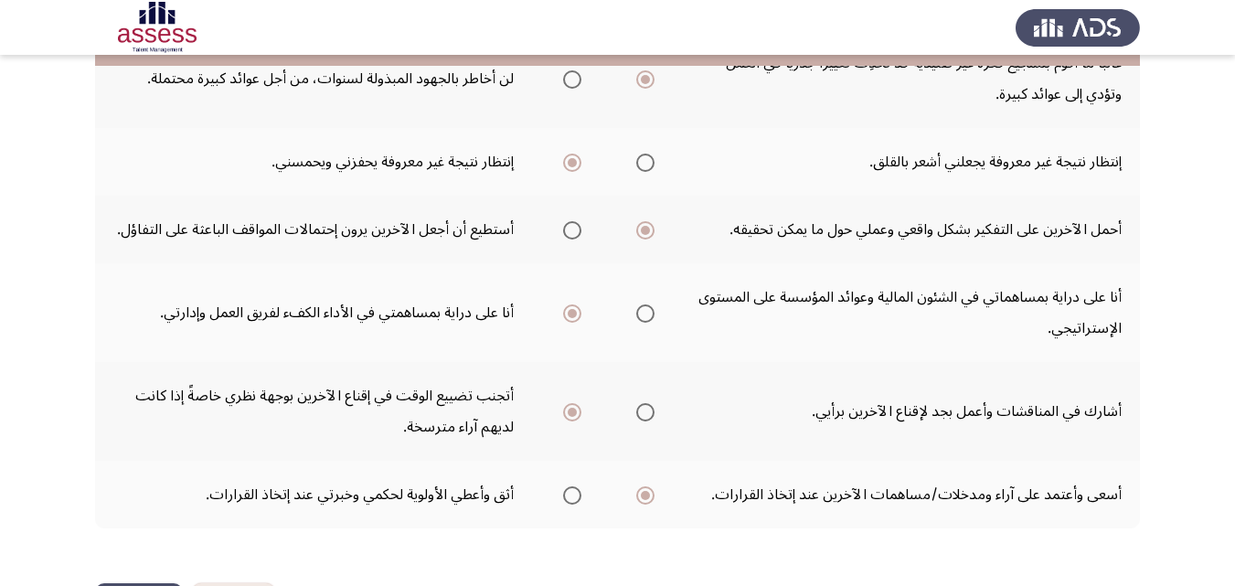
scroll to position [612, 0]
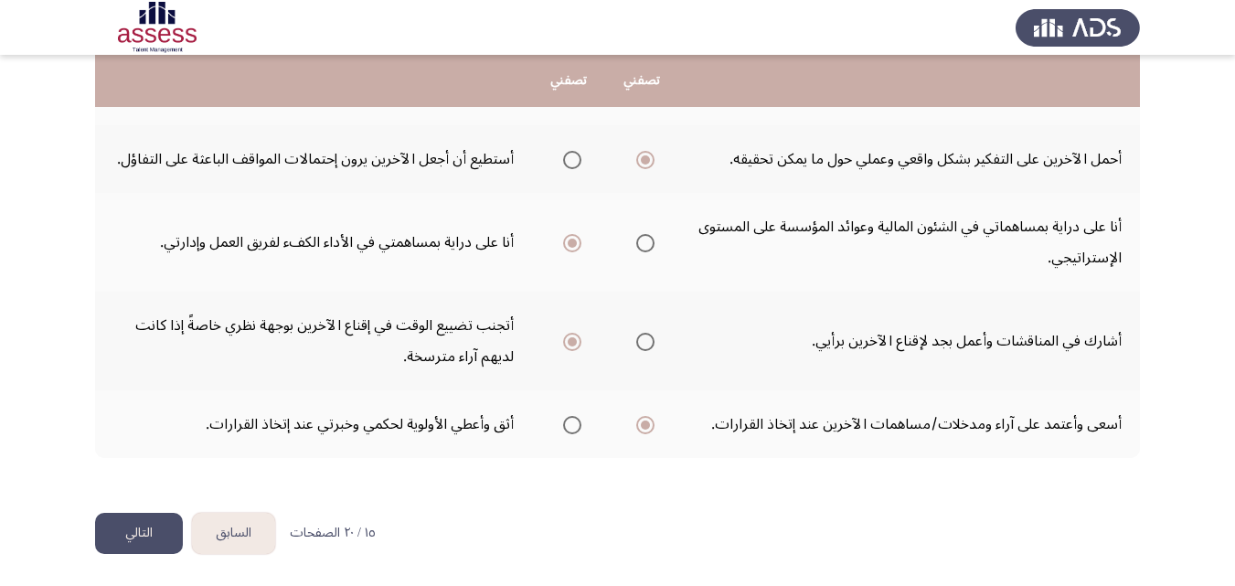
click at [145, 534] on button "التالي" at bounding box center [139, 533] width 88 height 41
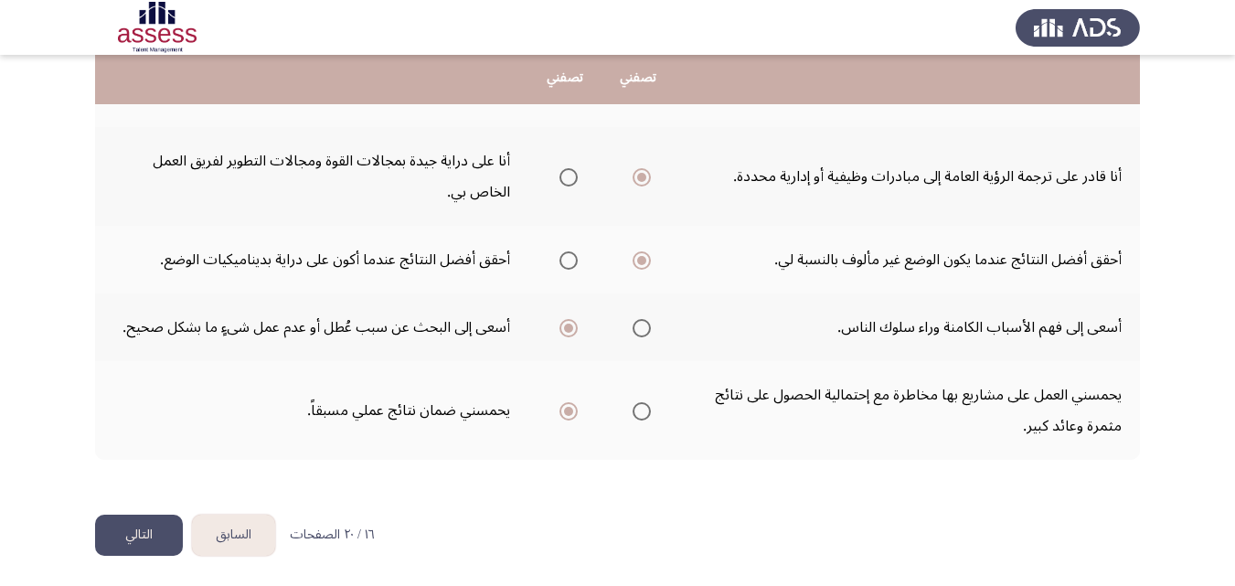
scroll to position [675, 0]
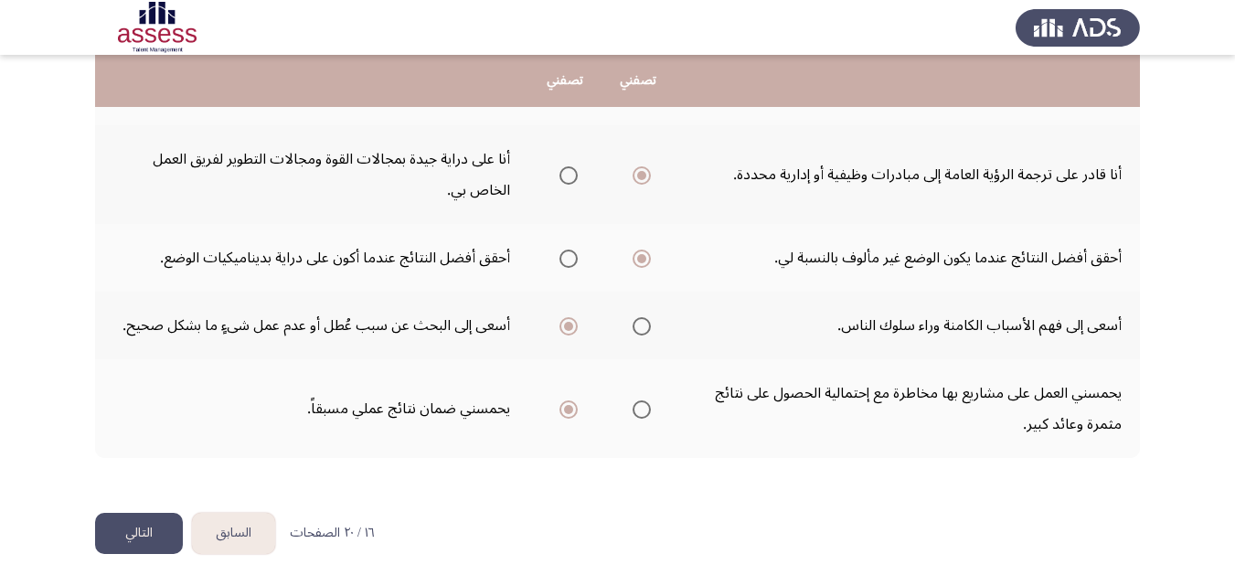
click at [147, 527] on button "التالي" at bounding box center [139, 533] width 88 height 41
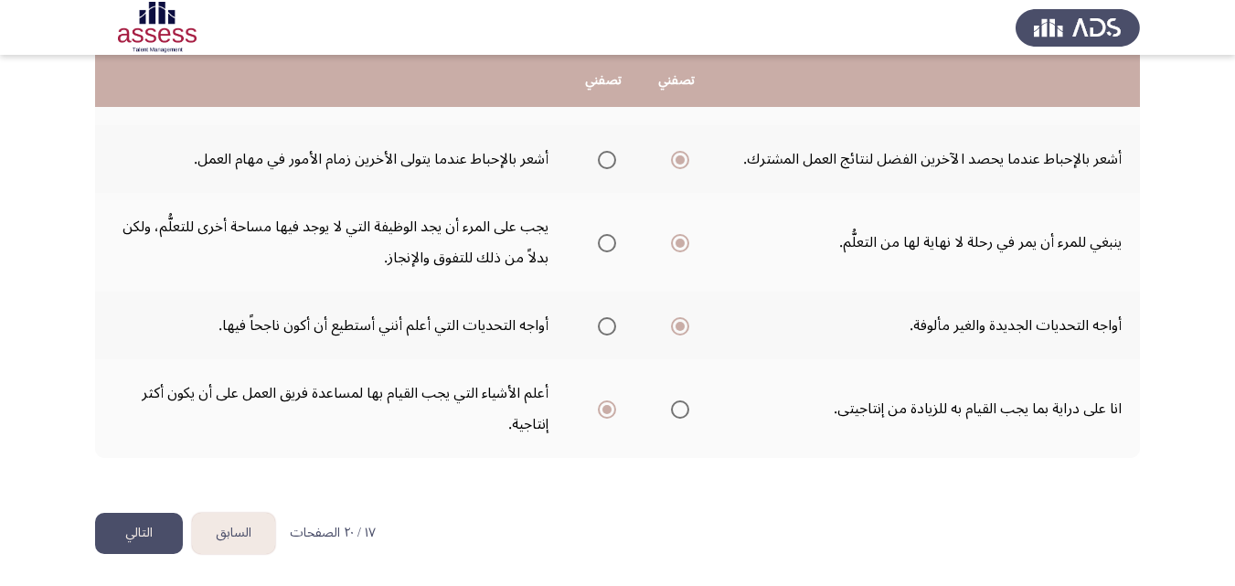
click at [140, 532] on button "التالي" at bounding box center [139, 533] width 88 height 41
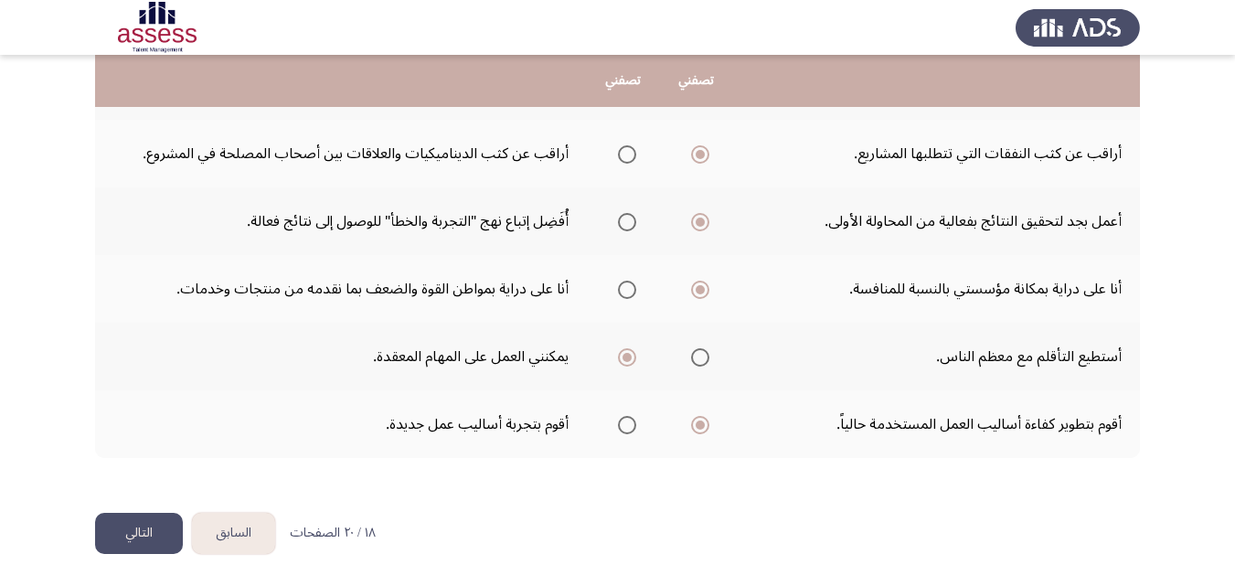
click at [140, 532] on button "التالي" at bounding box center [139, 533] width 88 height 41
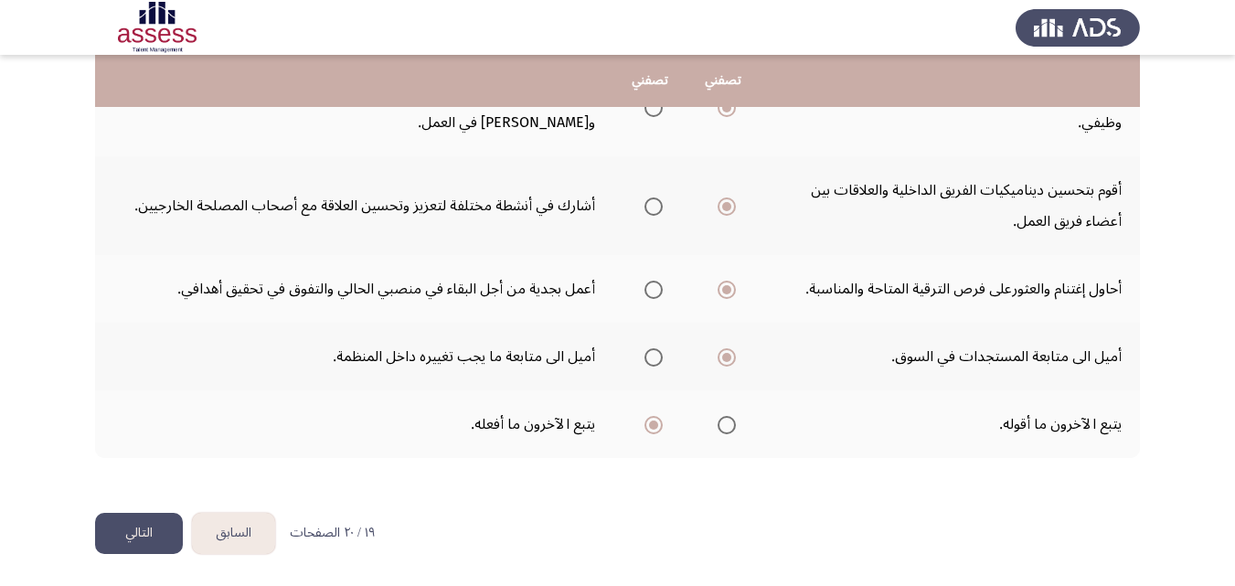
click at [143, 527] on button "التالي" at bounding box center [139, 533] width 88 height 41
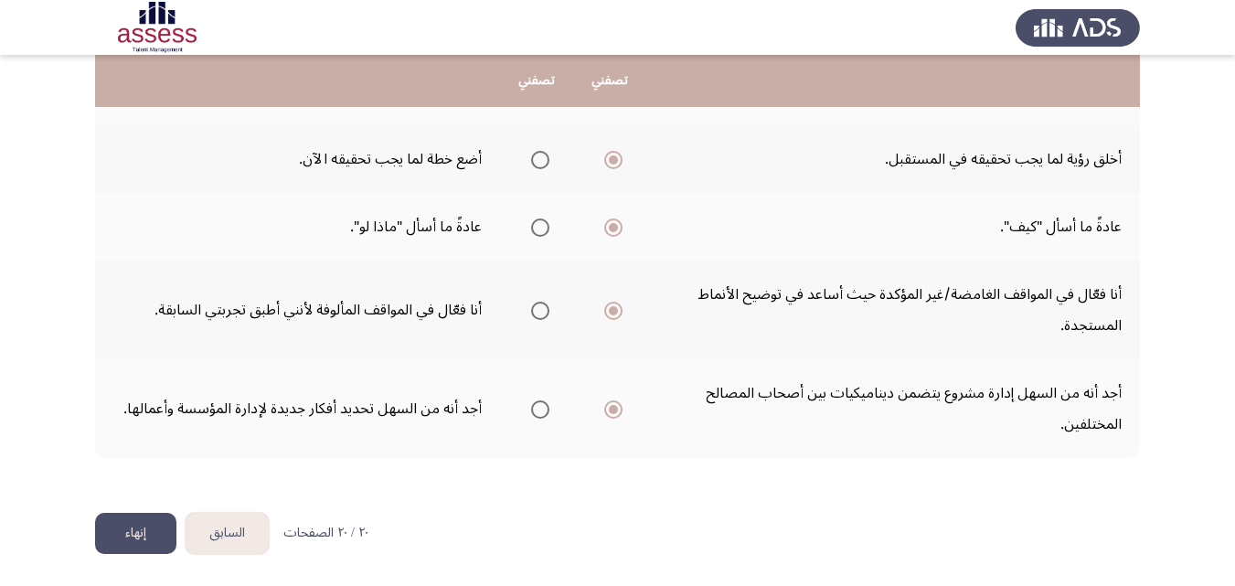
click at [143, 527] on button "إنهاء" at bounding box center [135, 533] width 81 height 41
